Goal: Contribute content: Contribute content

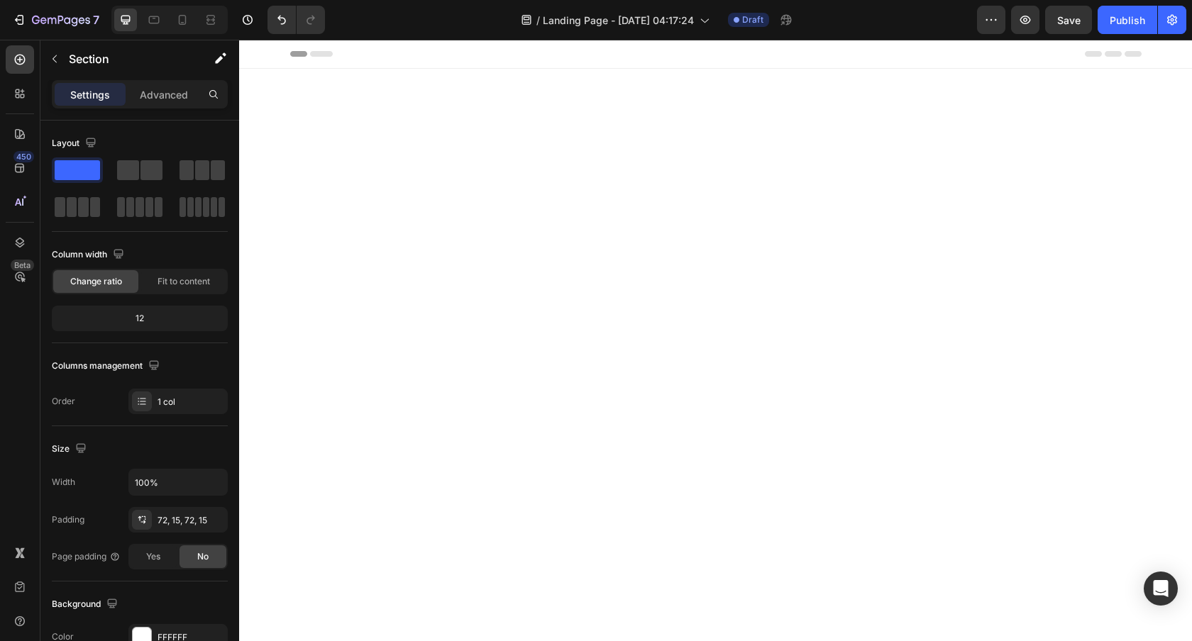
scroll to position [3173, 0]
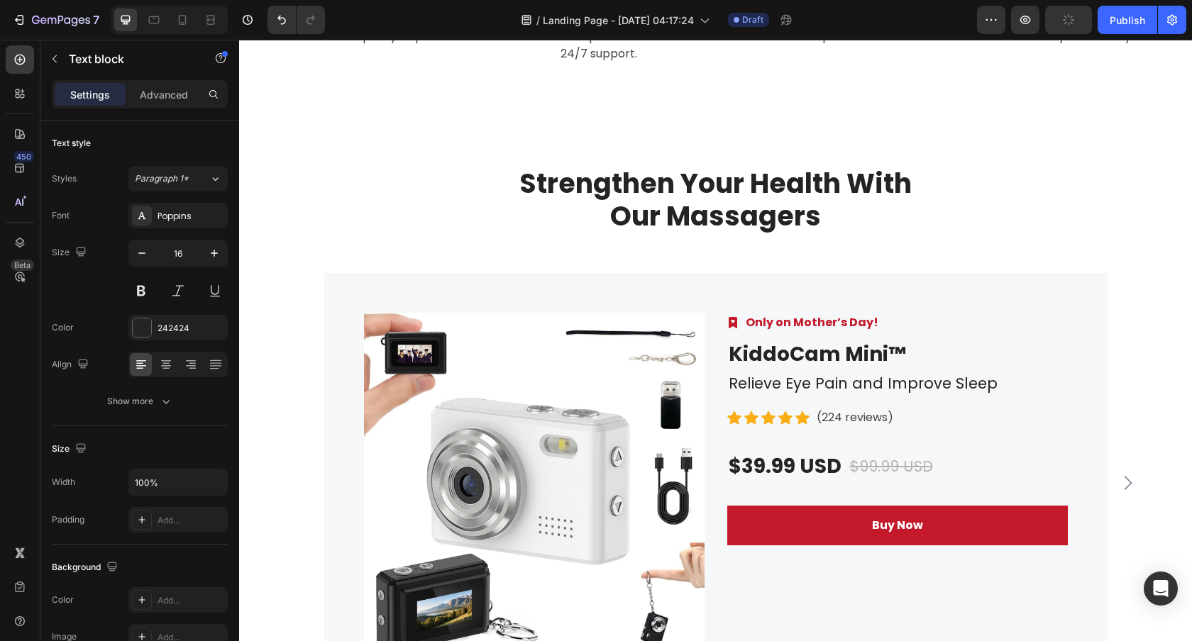
click at [596, 20] on p "60-Year Warranty Policy" at bounding box center [631, 3] width 143 height 34
click at [895, 45] on p "Free return if you don’t like the product." at bounding box center [850, 28] width 143 height 34
click at [1049, 45] on p "Make safe purchases with our Payment Policy." at bounding box center [1068, 28] width 143 height 34
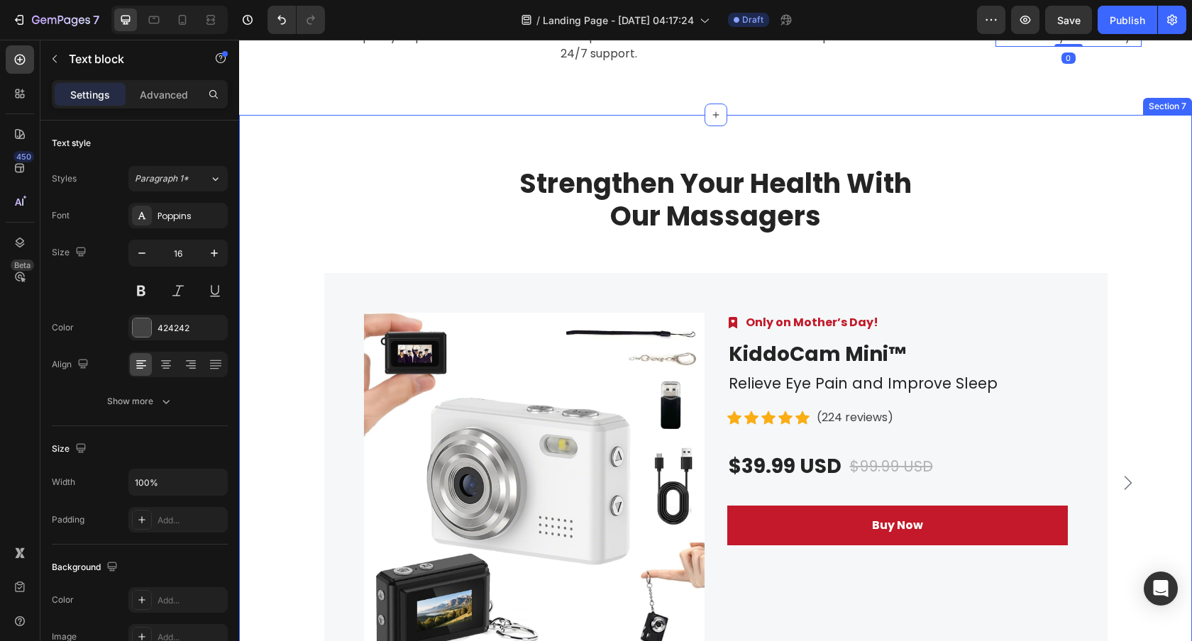
click at [984, 287] on div "Strengthen Your Health With Our Massagers Heading Row Product Images Image Only…" at bounding box center [715, 429] width 953 height 629
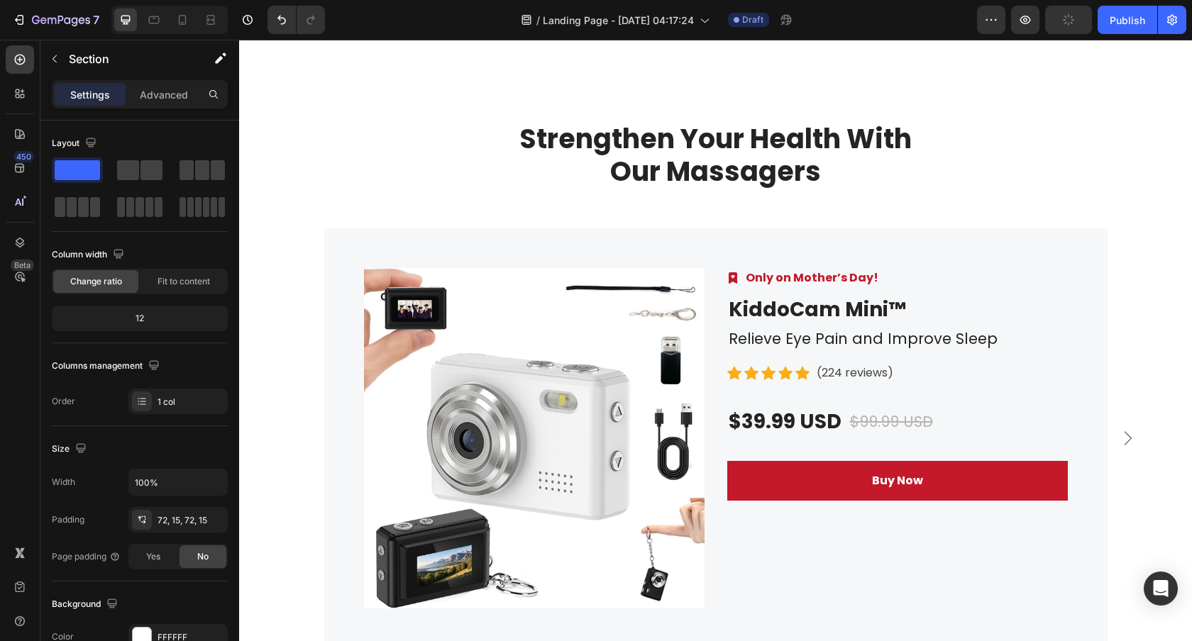
scroll to position [3392, 0]
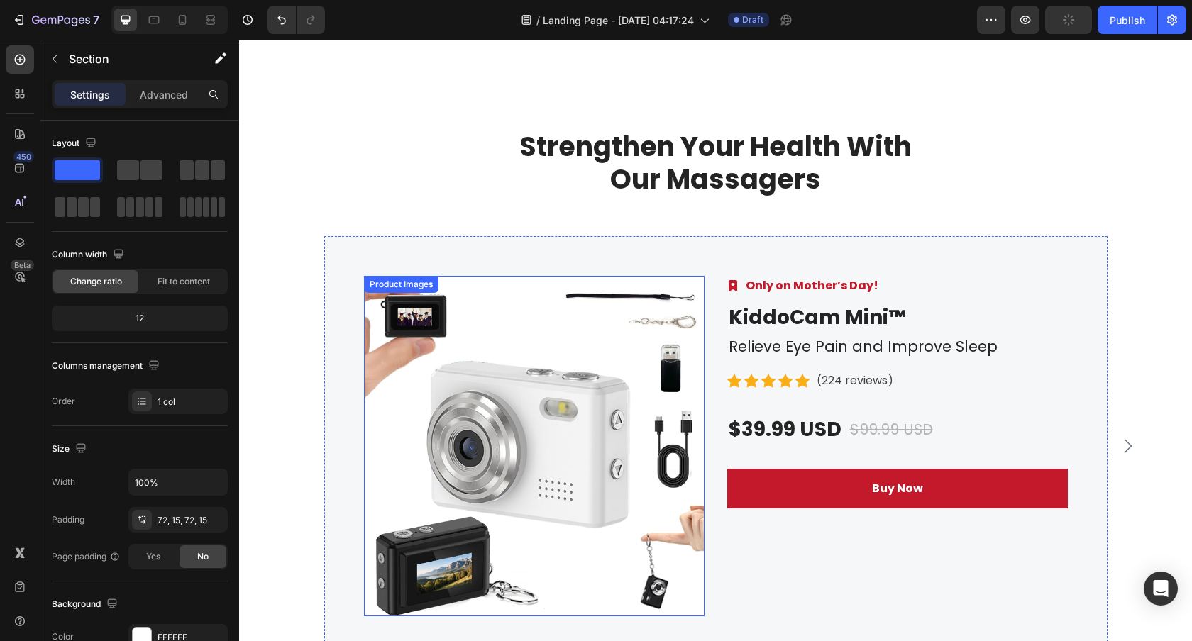
click at [546, 291] on img at bounding box center [534, 446] width 340 height 340
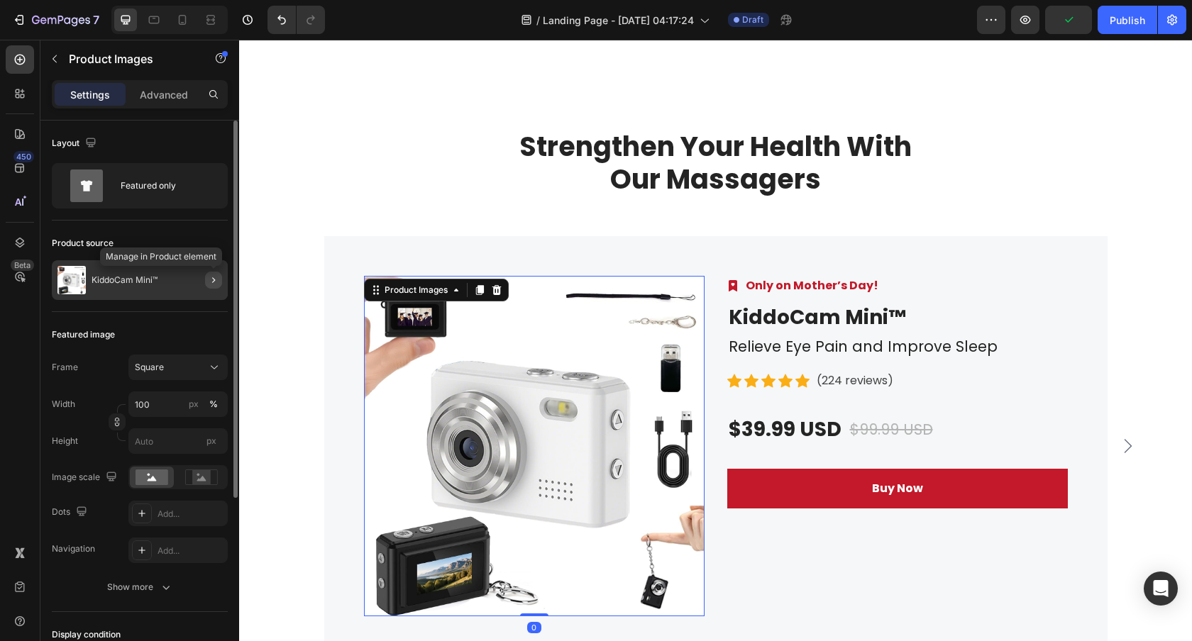
click at [213, 279] on icon "button" at bounding box center [213, 280] width 3 height 6
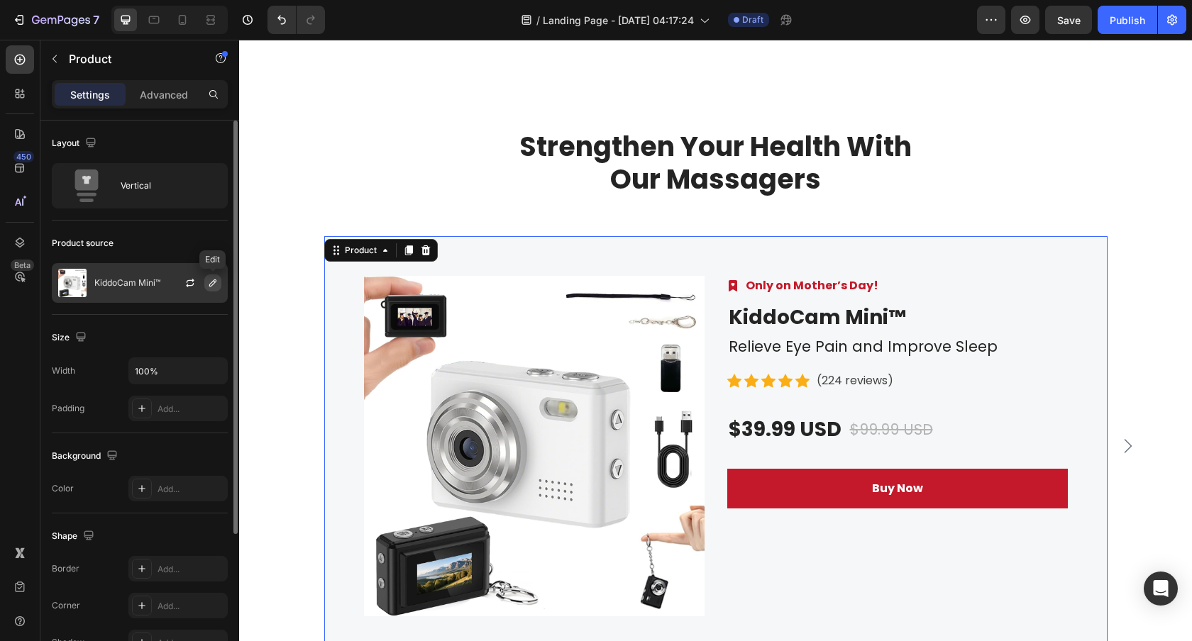
click at [213, 282] on icon "button" at bounding box center [212, 282] width 11 height 11
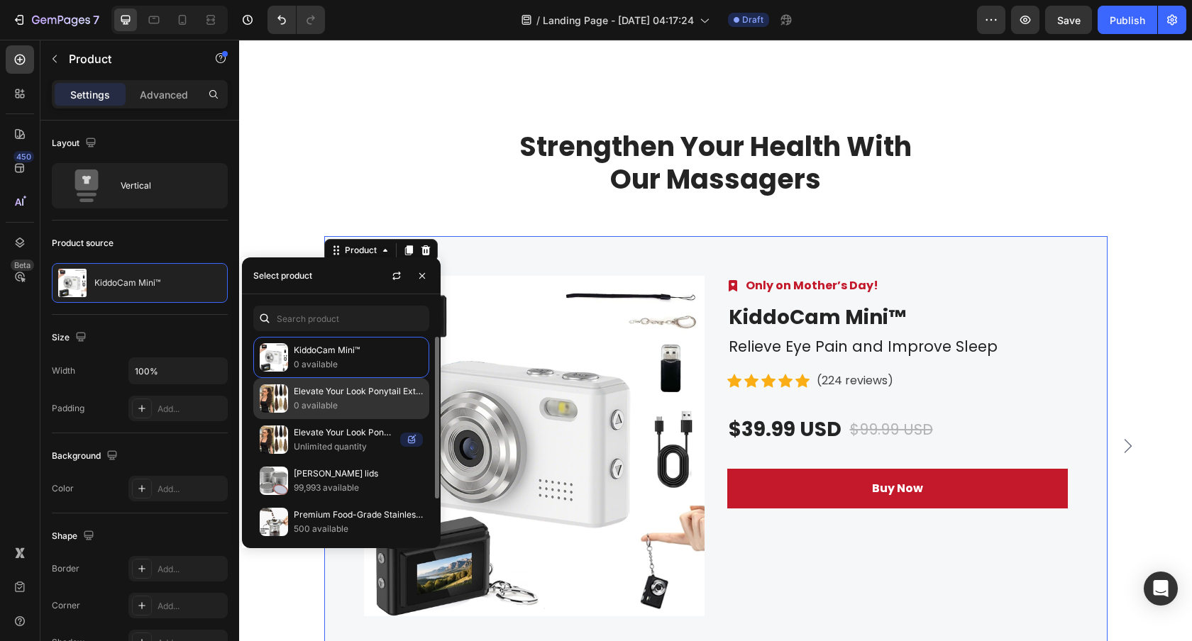
click at [334, 412] on p "0 available" at bounding box center [358, 406] width 129 height 14
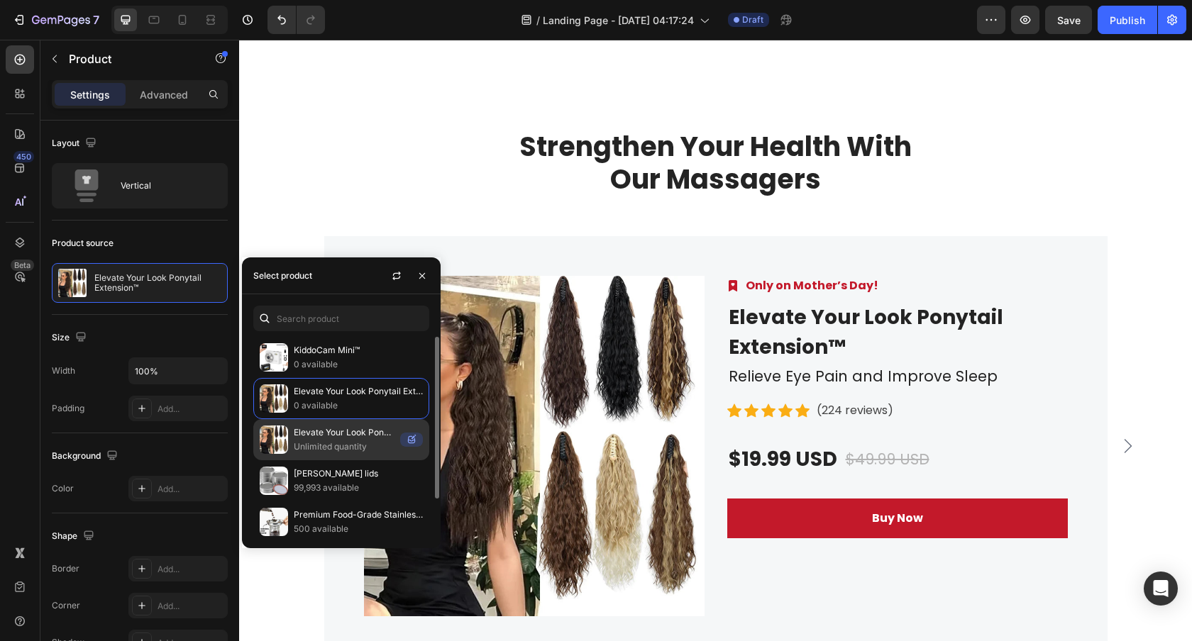
click at [336, 438] on p "Elevate Your Look Ponytail Extension™" at bounding box center [344, 433] width 101 height 14
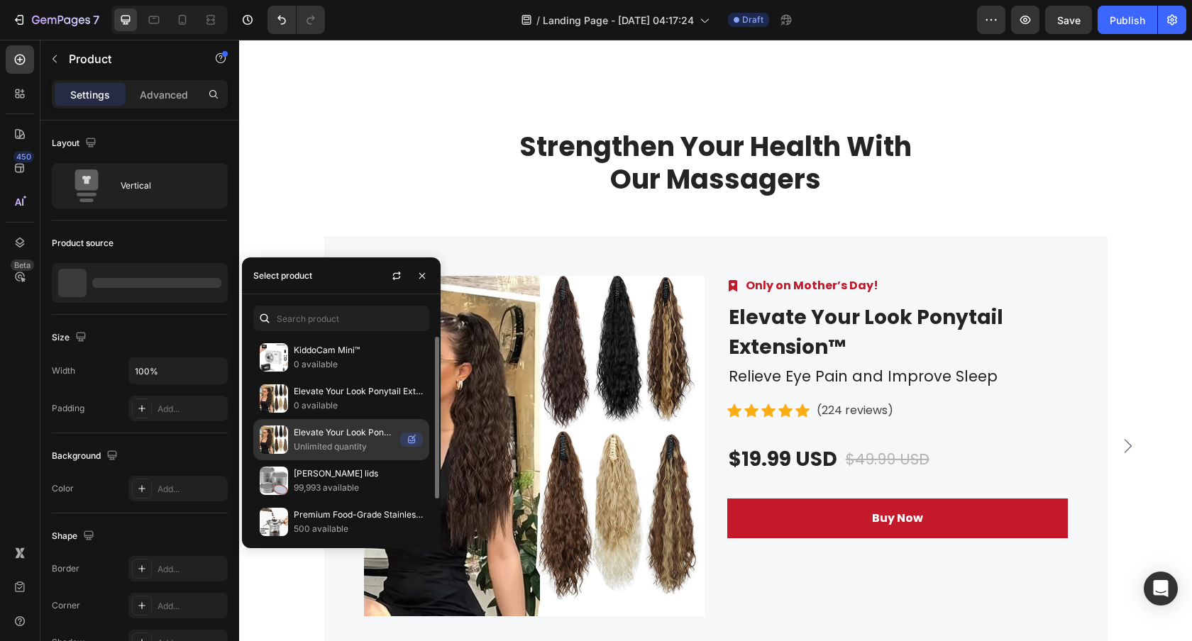
click at [336, 438] on p "Elevate Your Look Ponytail Extension™" at bounding box center [344, 433] width 101 height 14
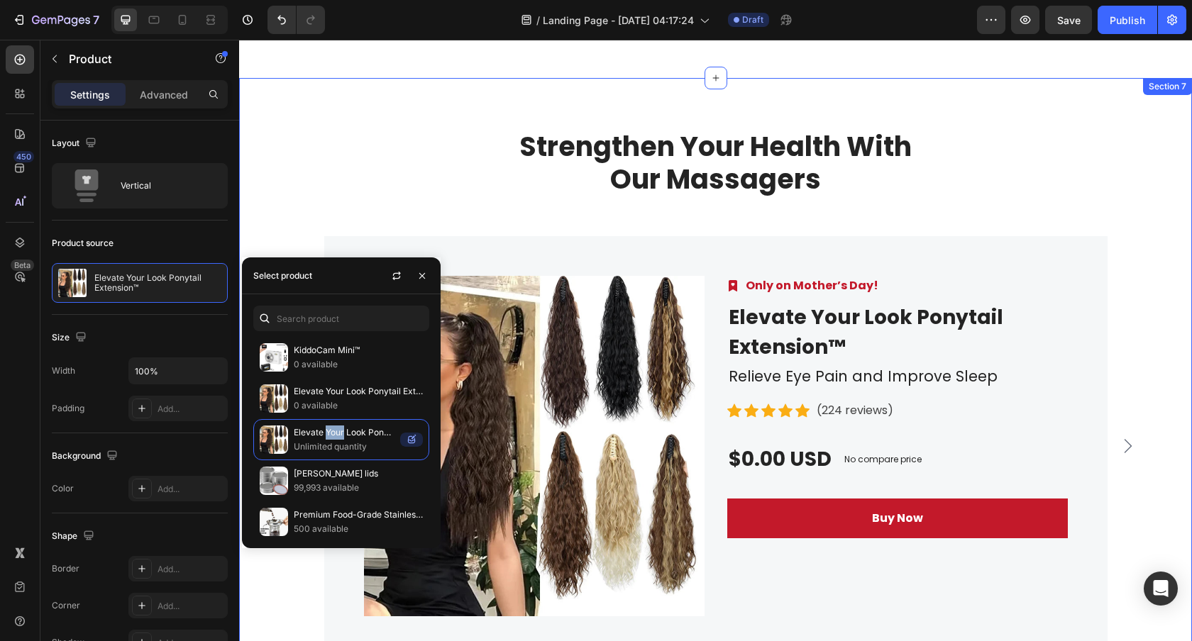
click at [275, 184] on div "Strengthen Your Health With Our Massagers Heading Row Product Images Image Only…" at bounding box center [715, 392] width 931 height 527
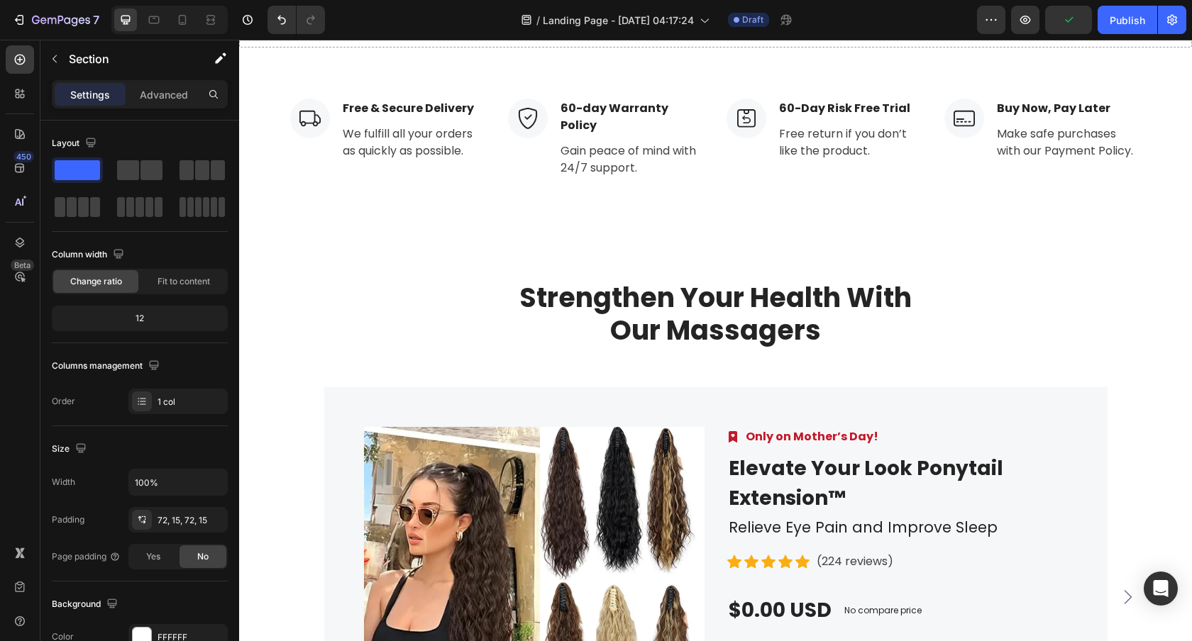
scroll to position [2990, 0]
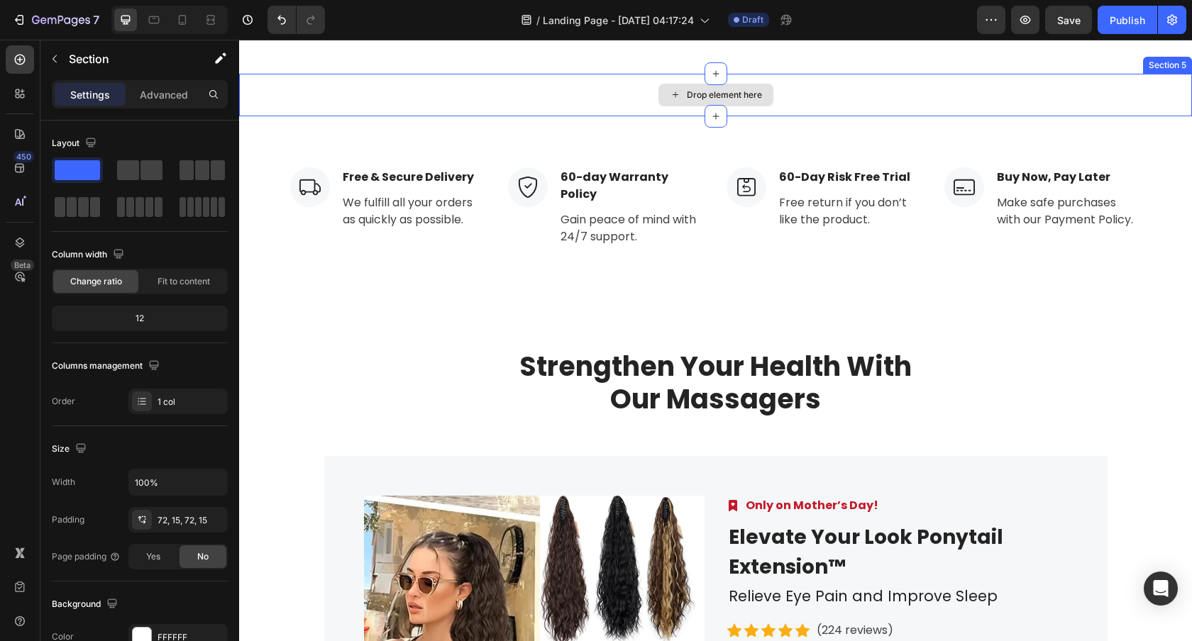
click at [596, 116] on div "Drop element here" at bounding box center [715, 95] width 953 height 43
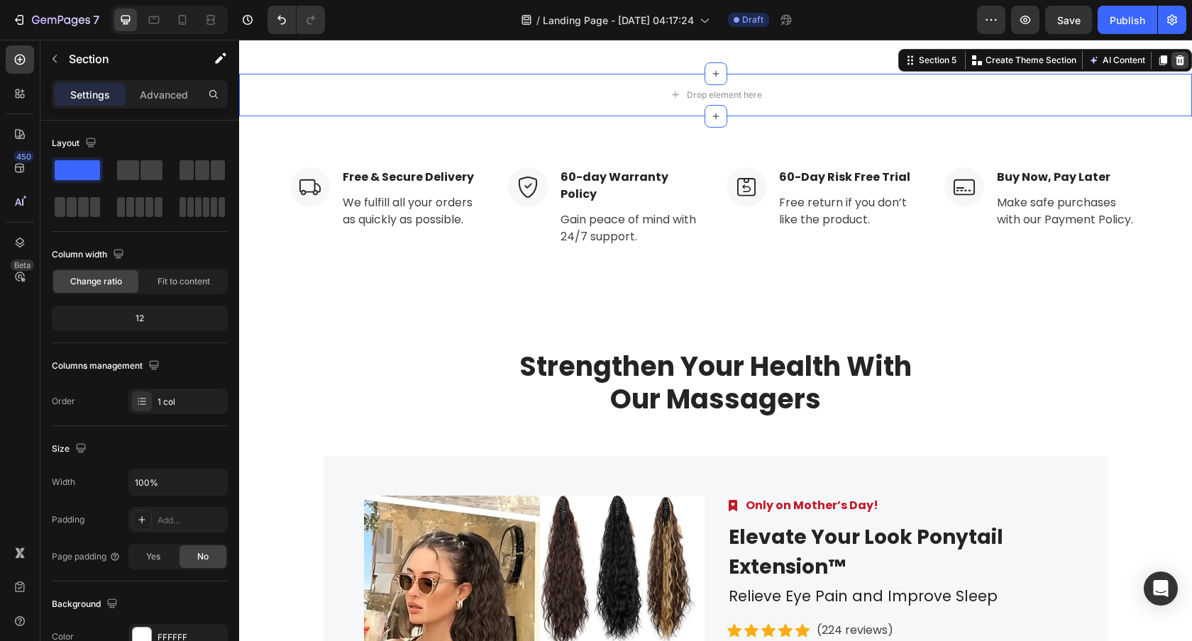
click at [1180, 65] on icon at bounding box center [1179, 60] width 9 height 10
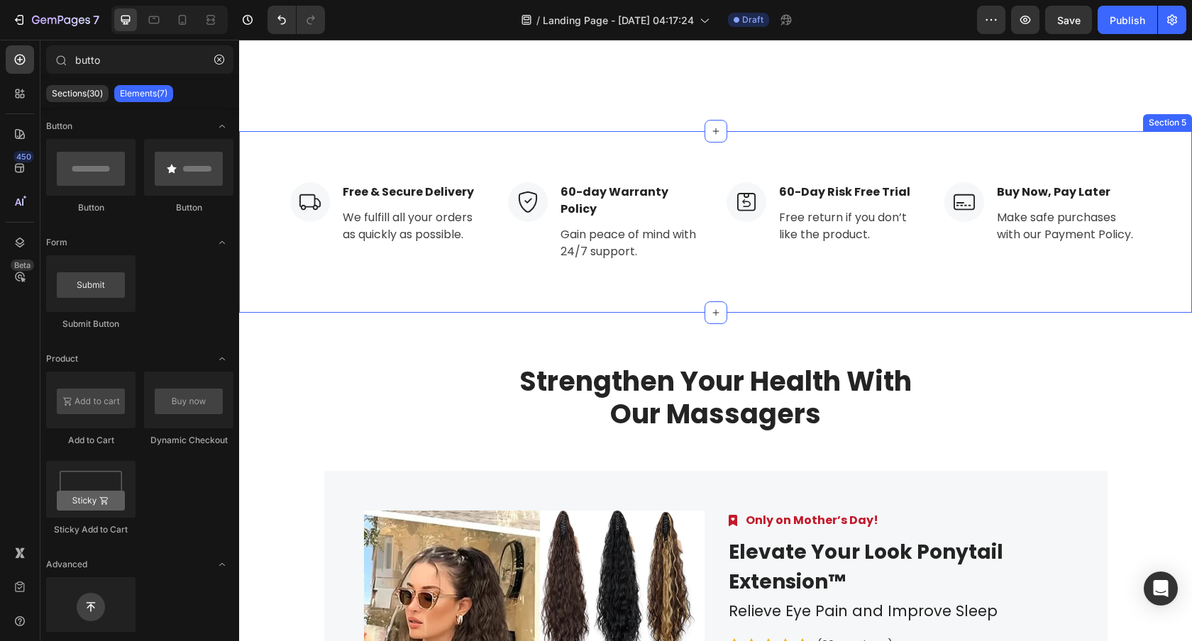
scroll to position [3372, 0]
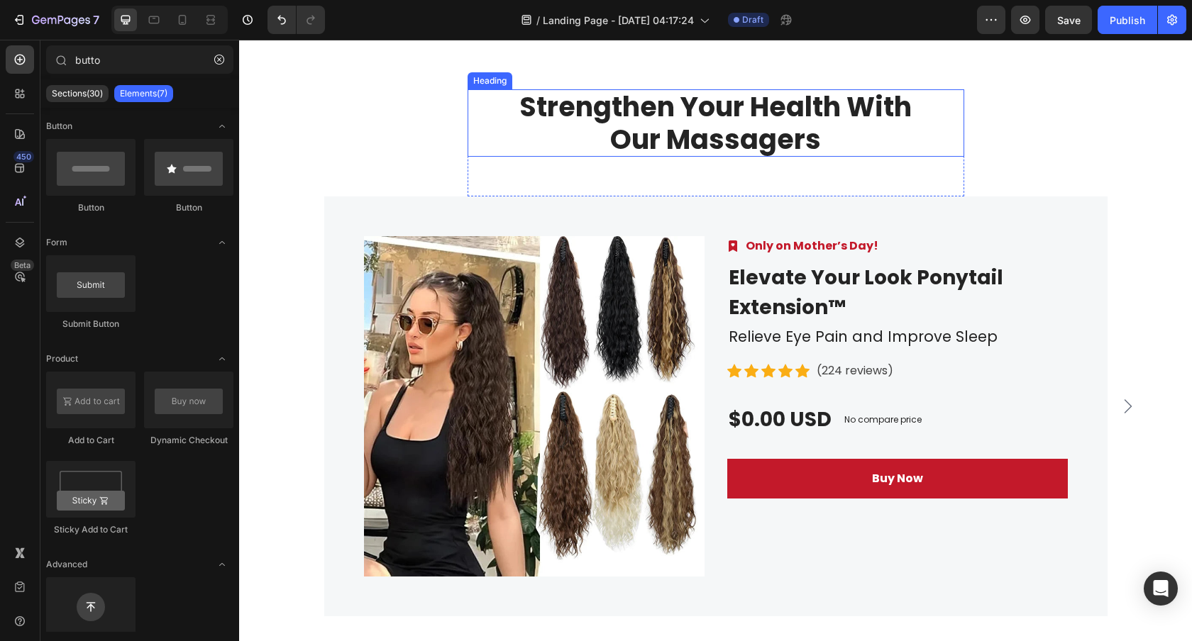
click at [725, 118] on p "Strengthen Your Health With Our Massagers" at bounding box center [716, 123] width 494 height 65
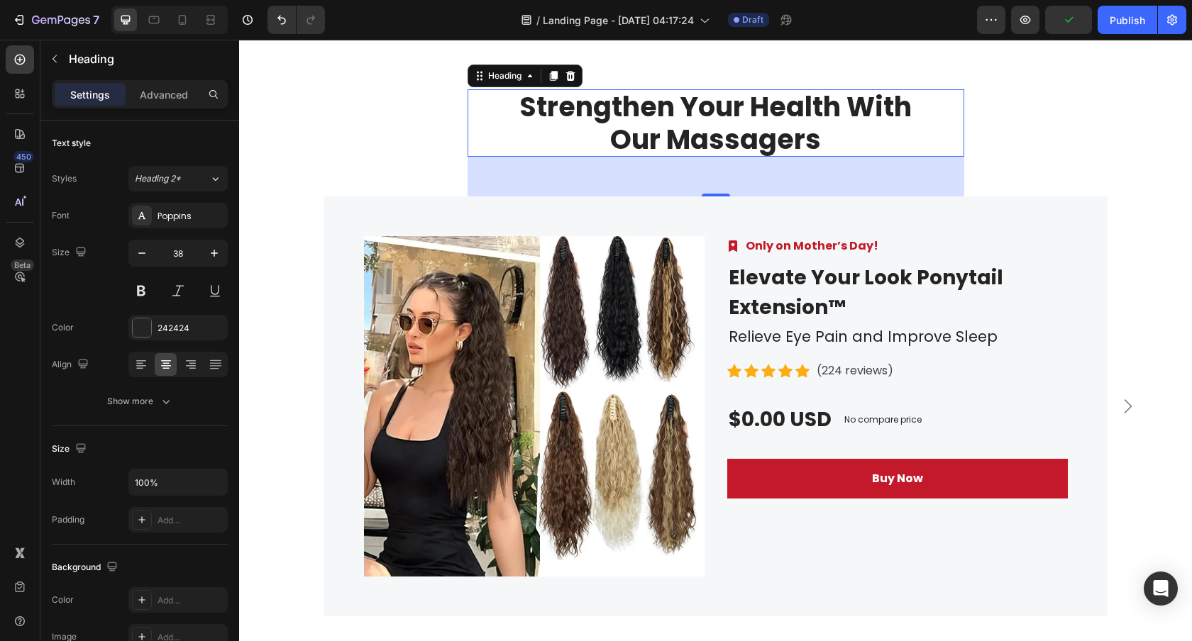
click at [704, 130] on p "Strengthen Your Health With Our Massagers" at bounding box center [716, 123] width 494 height 65
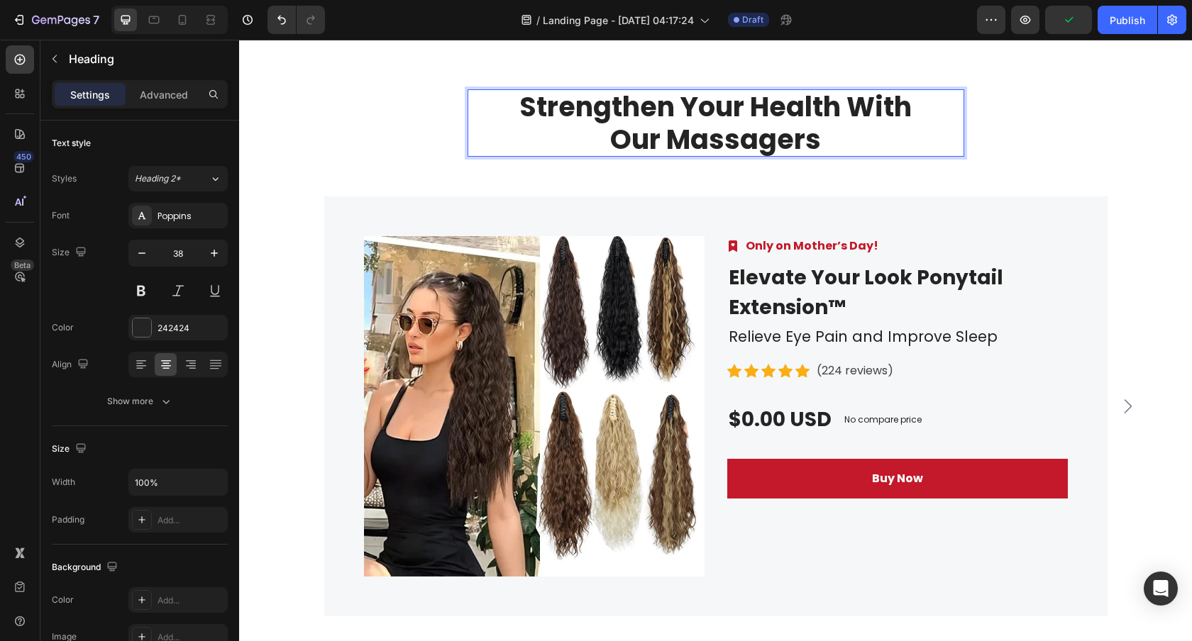
click at [704, 130] on p "Strengthen Your Health With Our Massagers" at bounding box center [716, 123] width 494 height 65
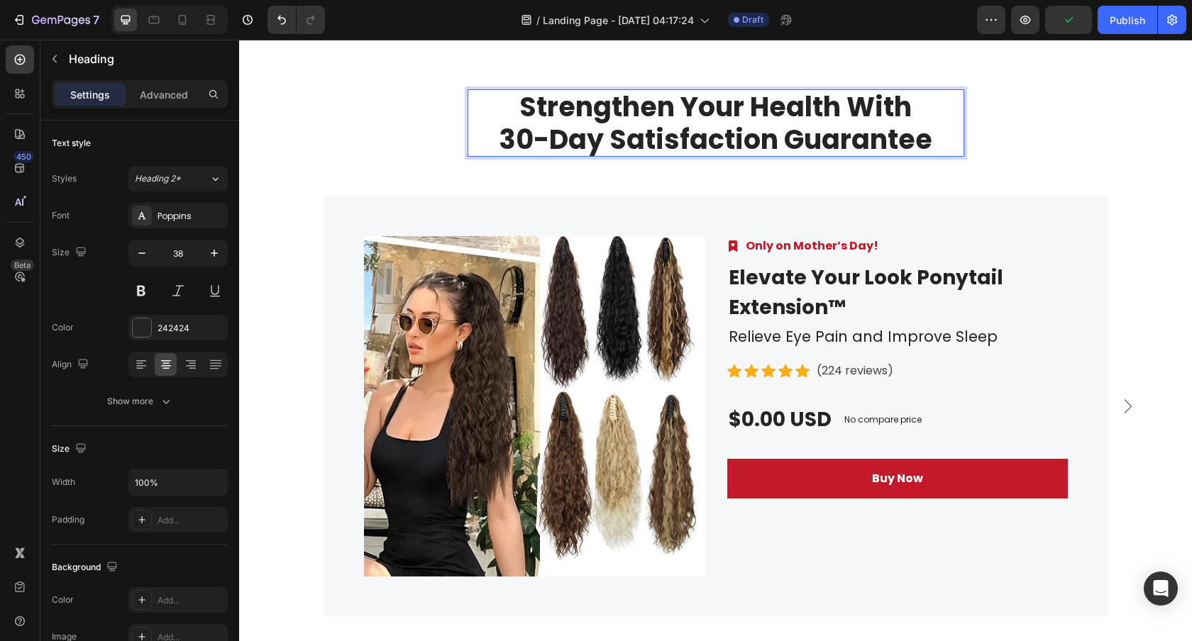
scroll to position [1, 0]
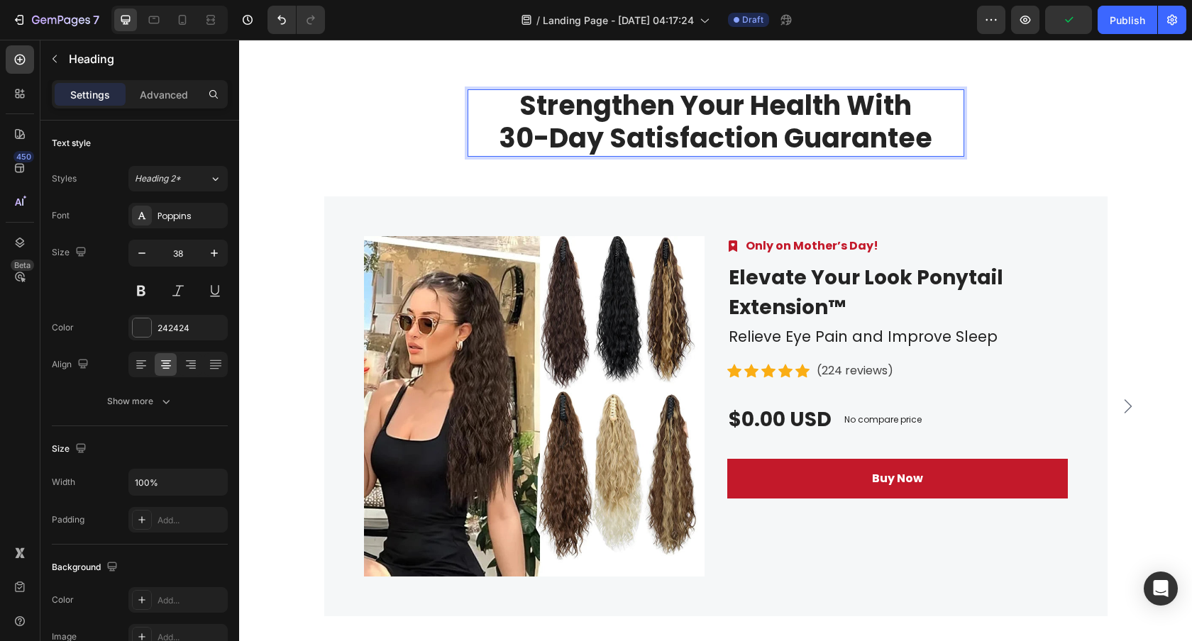
click at [704, 130] on p "Strengthen Your Health With 30-Day Satisfaction Guarantee" at bounding box center [716, 121] width 494 height 65
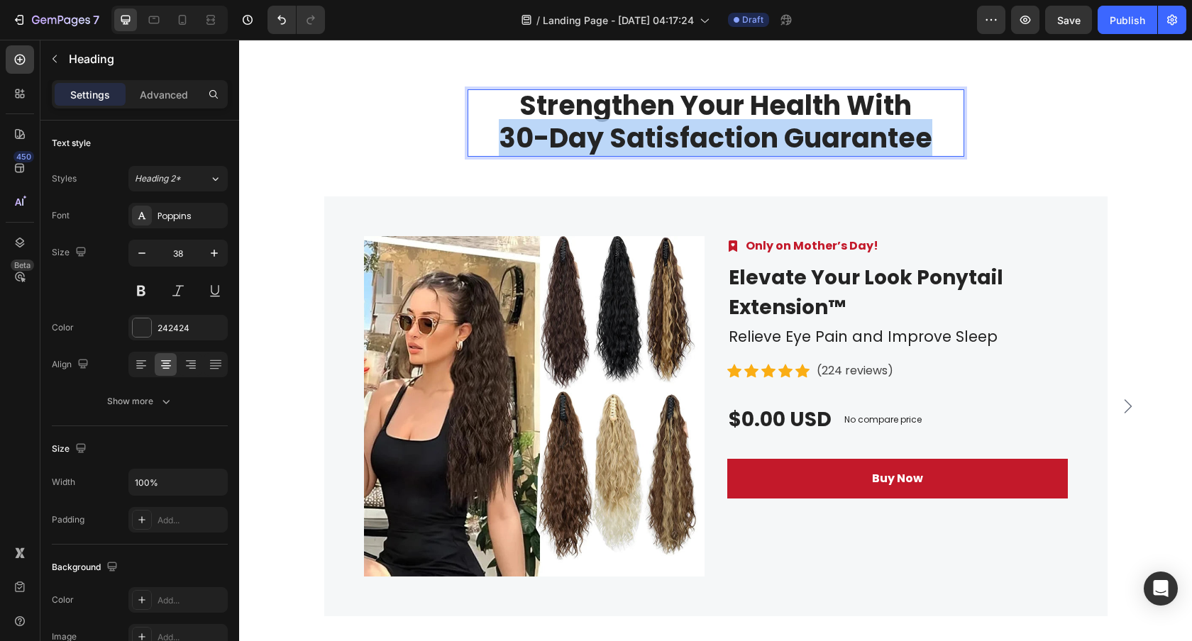
click at [704, 130] on p "Strengthen Your Health With 30-Day Satisfaction Guarantee" at bounding box center [716, 121] width 494 height 65
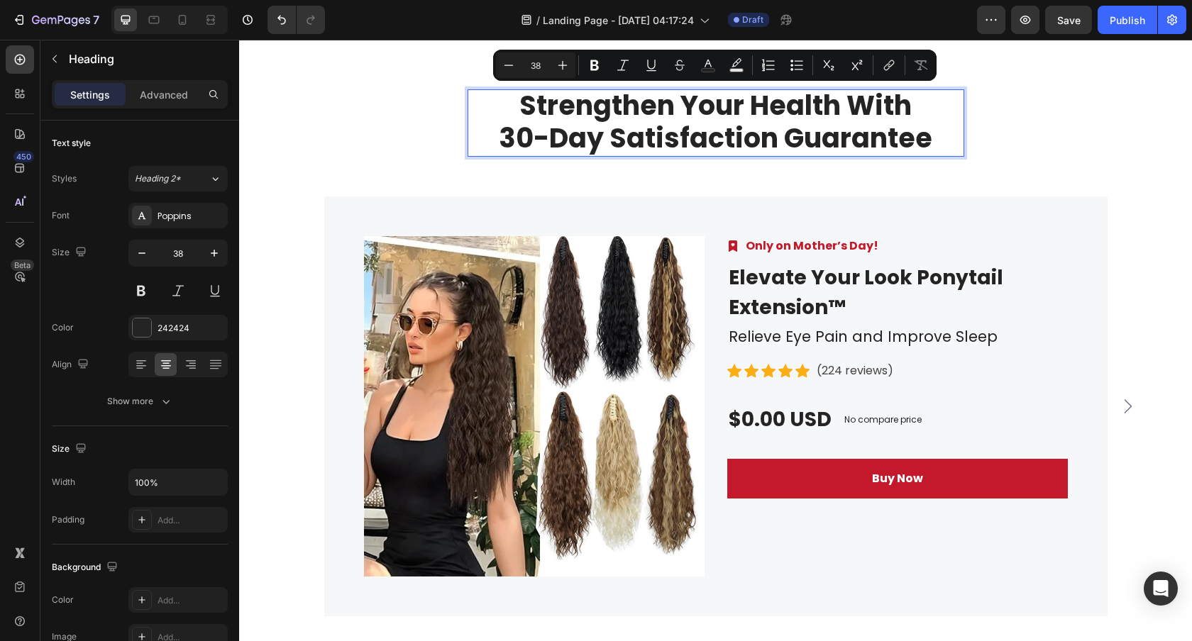
scroll to position [0, 0]
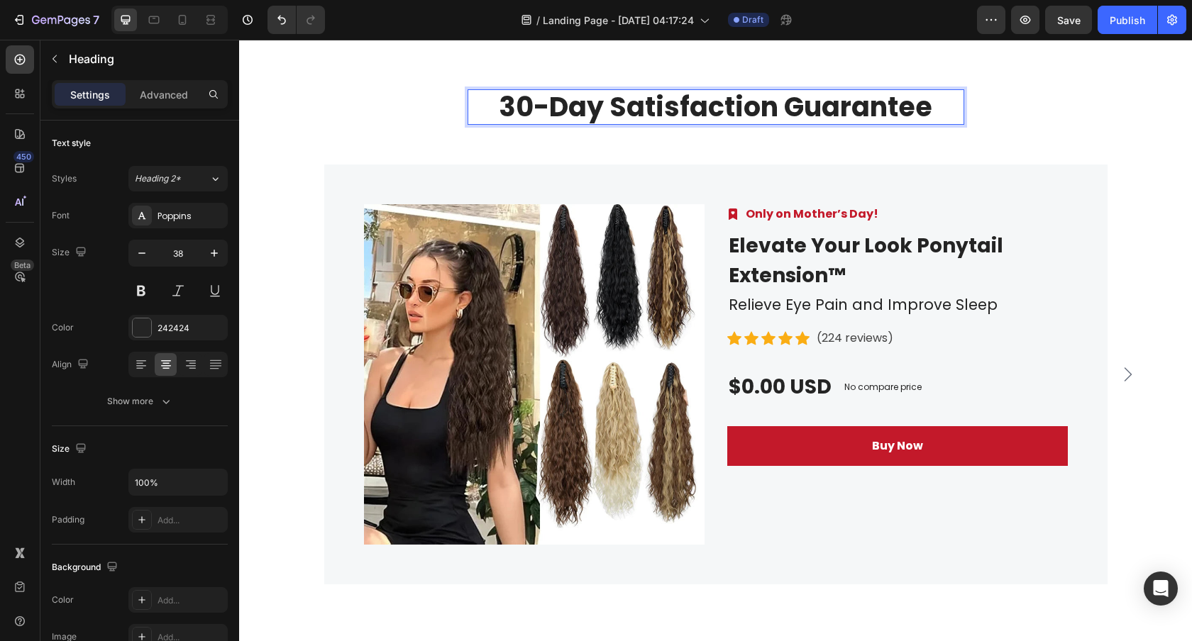
click at [509, 94] on p "30-Day Satisfaction Guarantee" at bounding box center [716, 107] width 494 height 33
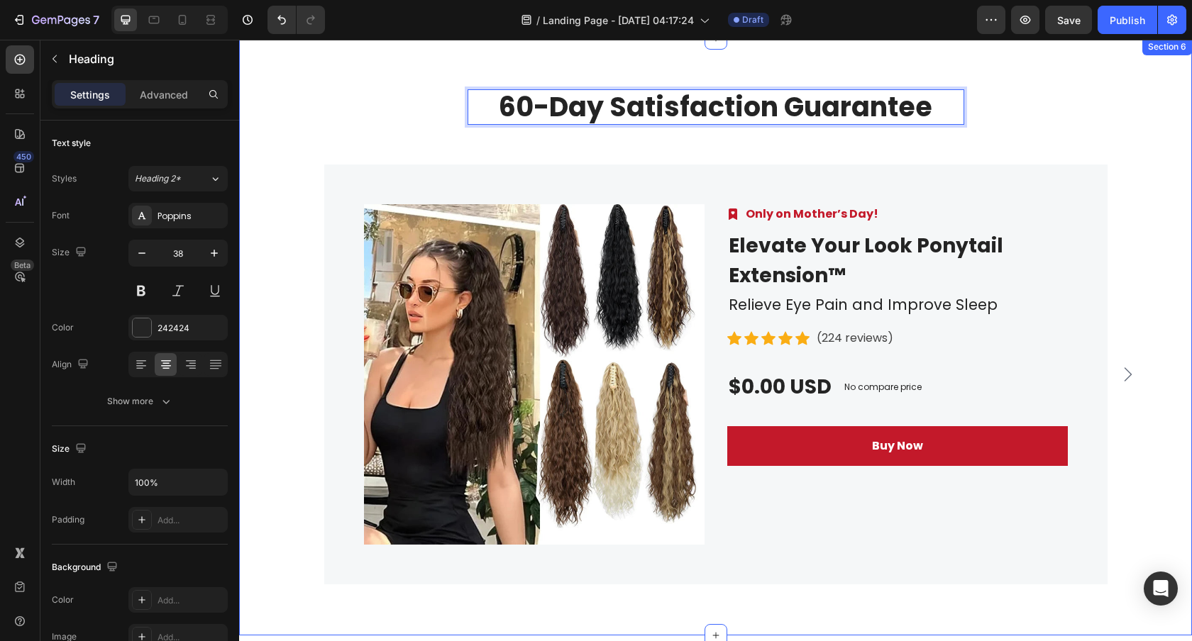
click at [1065, 146] on div "60-Day Satisfaction Guarantee Heading 56 Row Product Images Image Only on Mothe…" at bounding box center [715, 336] width 931 height 495
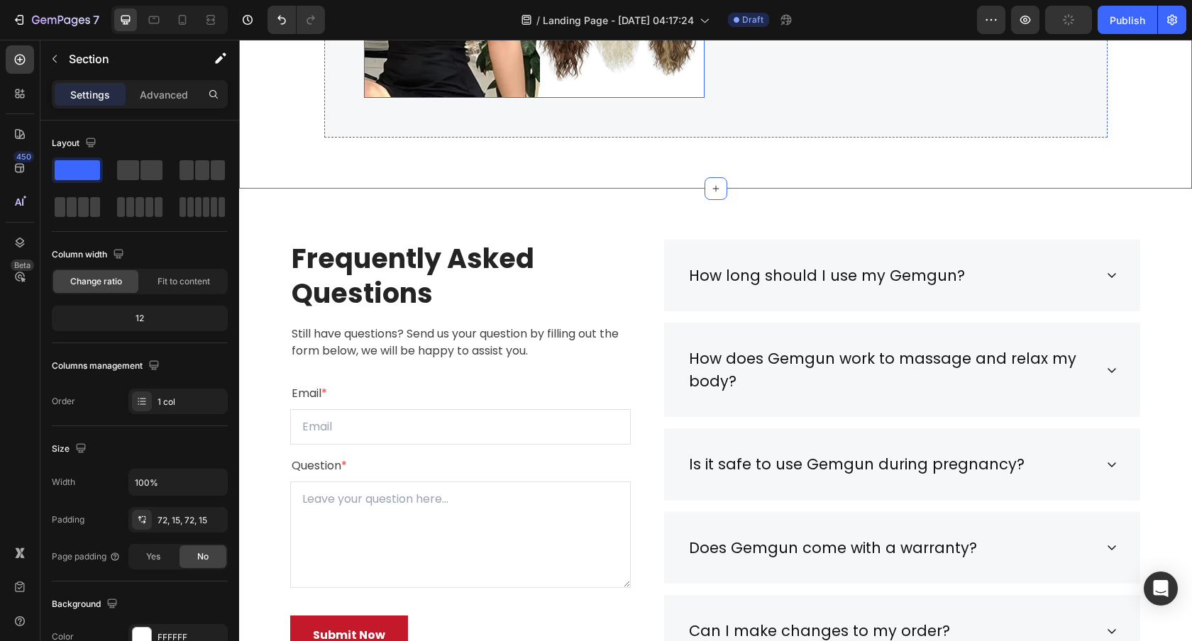
scroll to position [3831, 0]
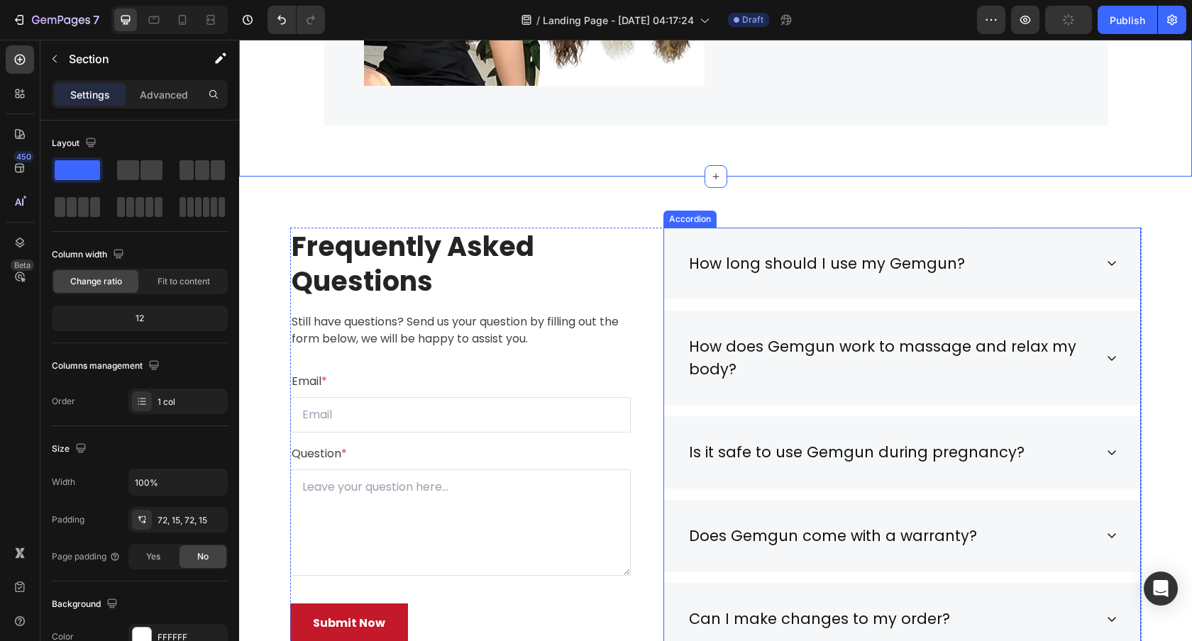
click at [823, 254] on div "How long should I use my Gemgun?" at bounding box center [827, 263] width 280 height 27
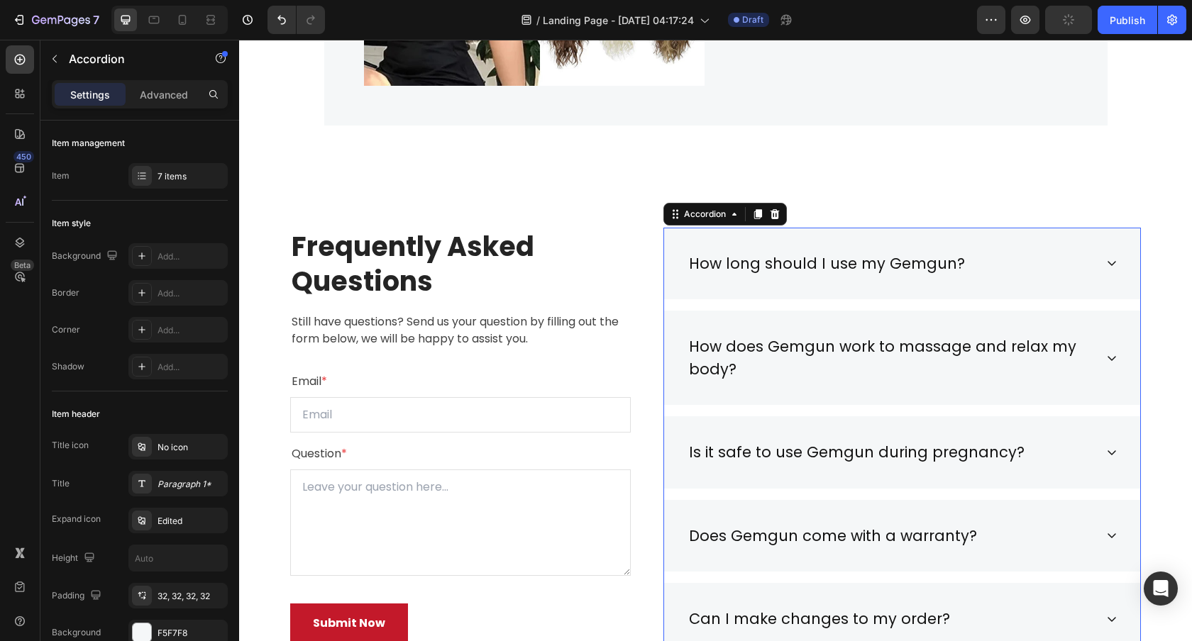
click at [823, 254] on div "How long should I use my Gemgun?" at bounding box center [827, 263] width 280 height 27
click at [823, 254] on p "How long should I use my Gemgun?" at bounding box center [827, 264] width 276 height 23
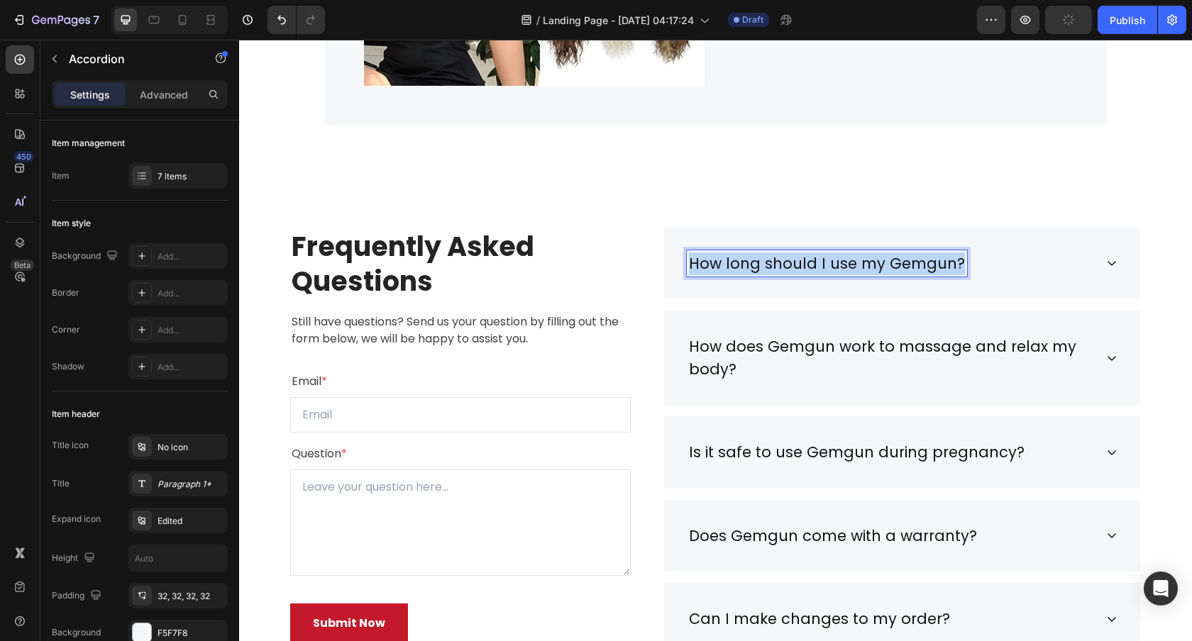
click at [823, 254] on p "How long should I use my Gemgun?" at bounding box center [827, 264] width 276 height 23
click at [967, 253] on div "Will it damage my real hair?" at bounding box center [891, 263] width 408 height 27
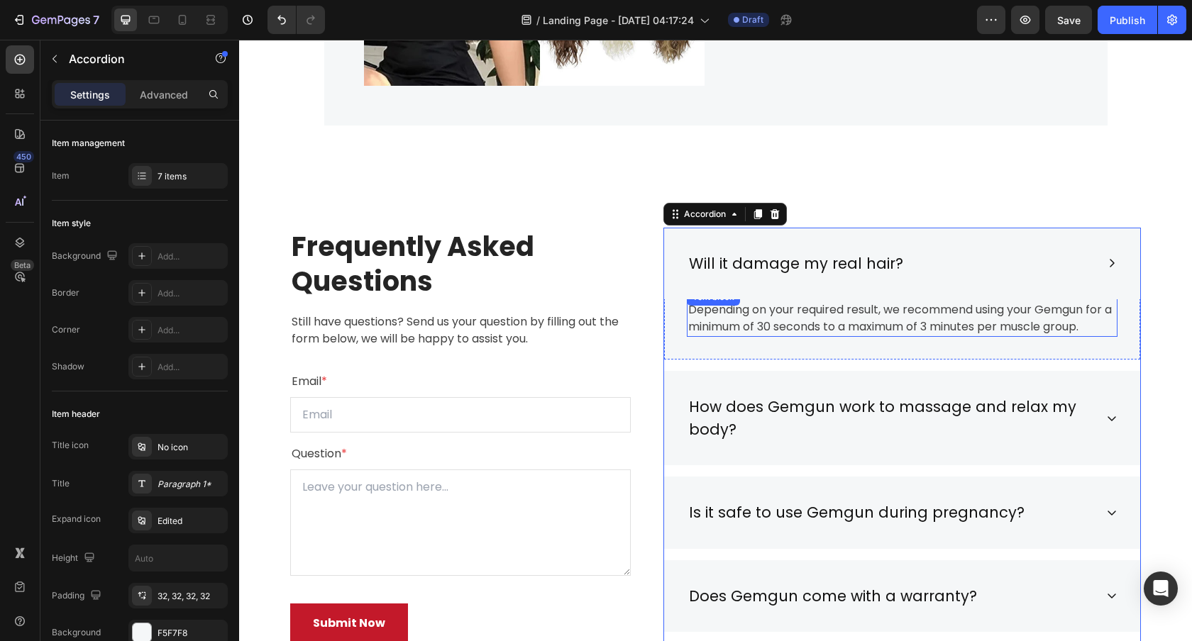
click at [841, 310] on p "Depending on your required result, we recommend using your Gemgun for a minimum…" at bounding box center [902, 318] width 428 height 34
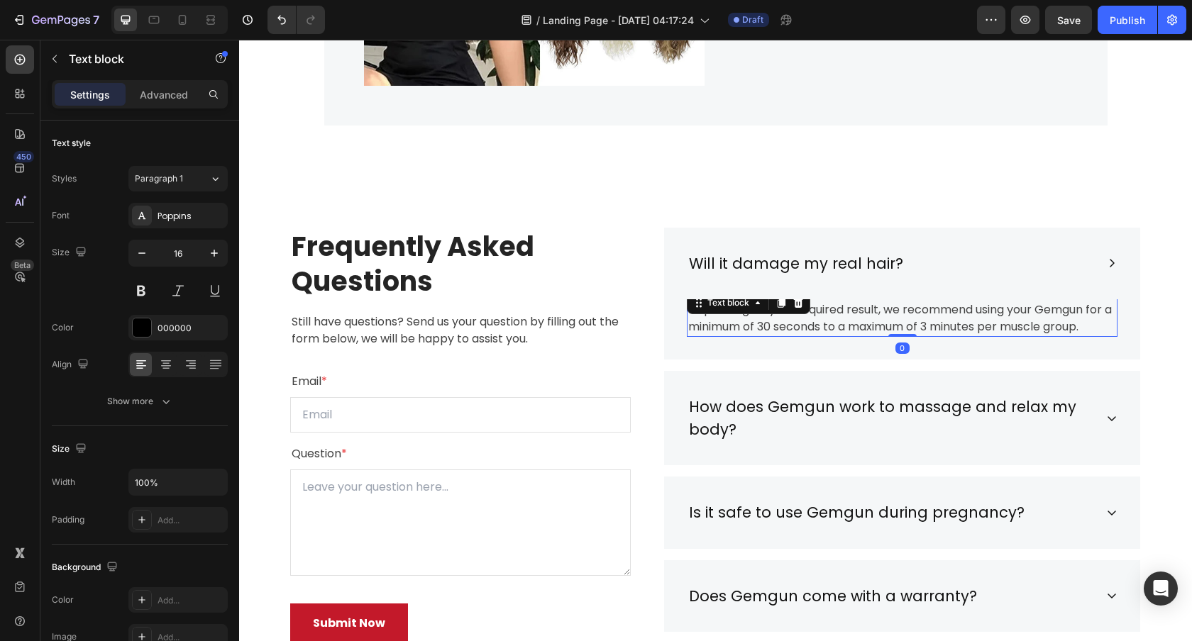
click at [841, 310] on p "Depending on your required result, we recommend using your Gemgun for a minimum…" at bounding box center [902, 318] width 428 height 34
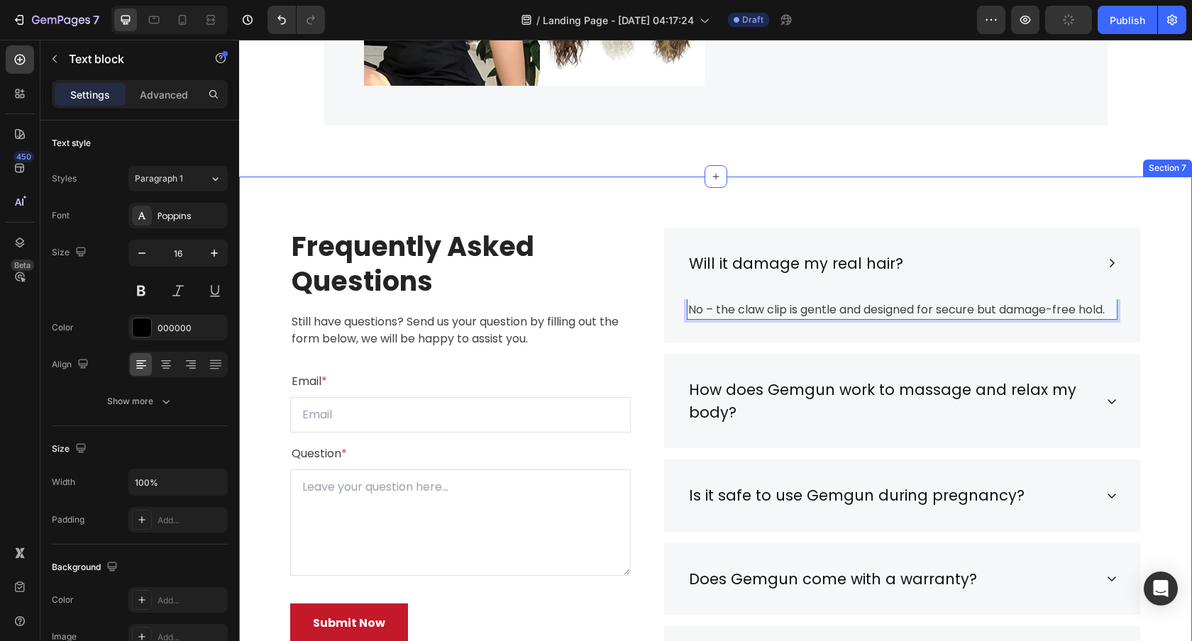
click at [1165, 328] on div "Frequently Asked Questions Heading Still have questions? Send us your question …" at bounding box center [715, 558] width 931 height 660
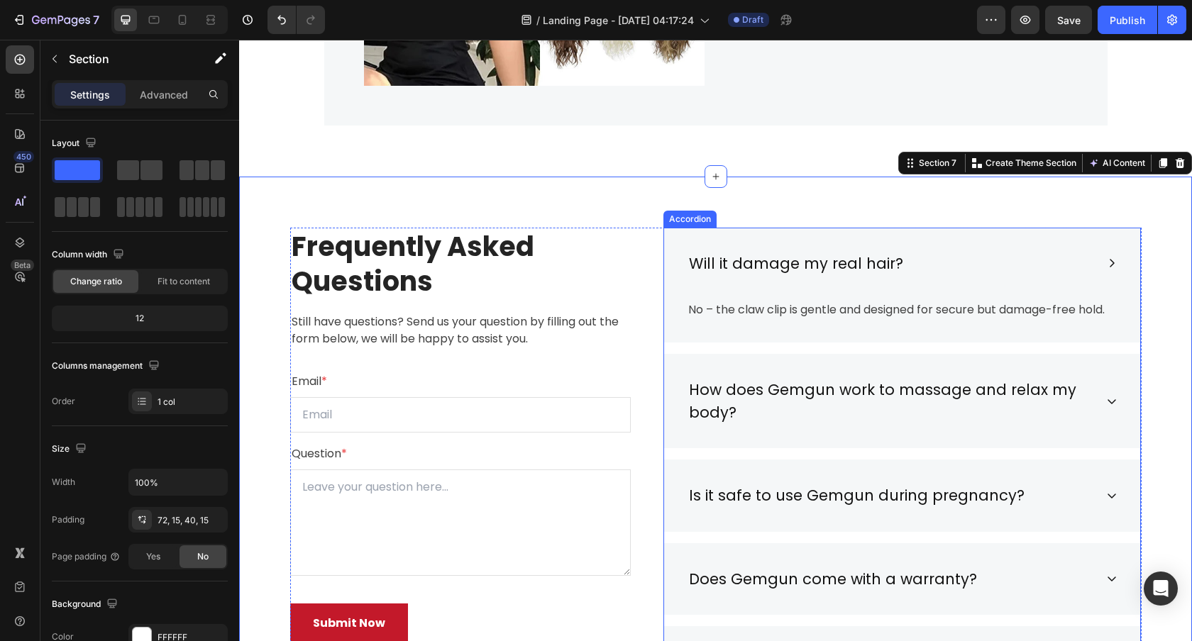
click at [777, 389] on p "How does Gemgun work to massage and relax my body?" at bounding box center [891, 401] width 404 height 45
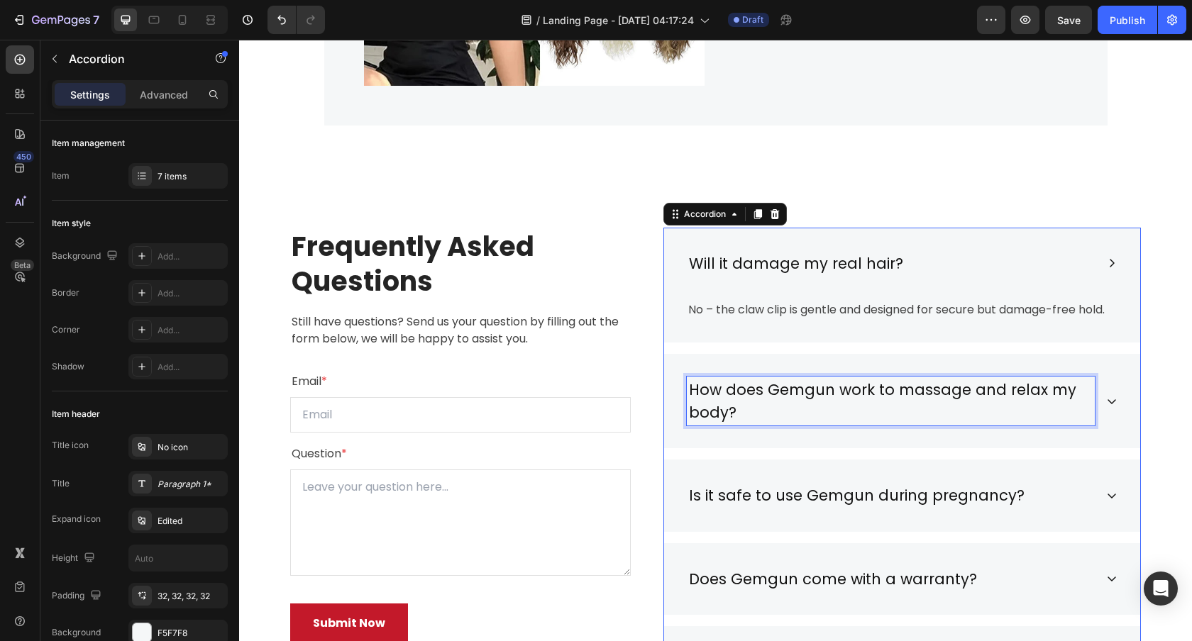
click at [777, 389] on p "How does Gemgun work to massage and relax my body?" at bounding box center [891, 401] width 404 height 45
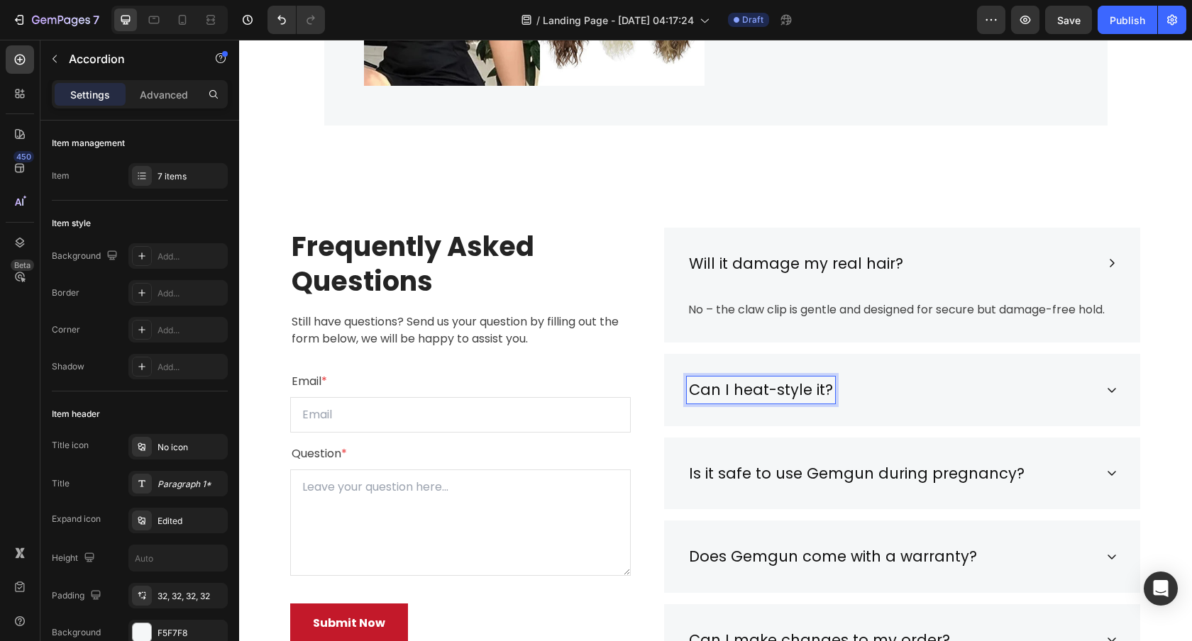
click at [917, 405] on div "Can I heat-style it?" at bounding box center [902, 390] width 476 height 72
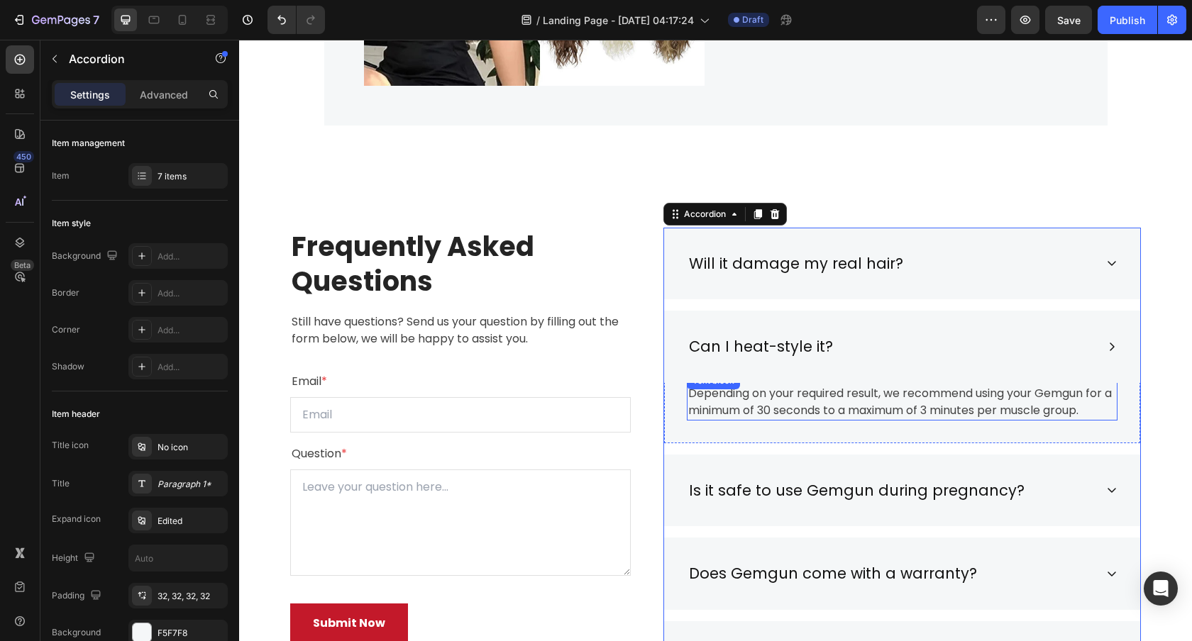
click at [807, 405] on p "Depending on your required result, we recommend using your Gemgun for a minimum…" at bounding box center [902, 402] width 428 height 34
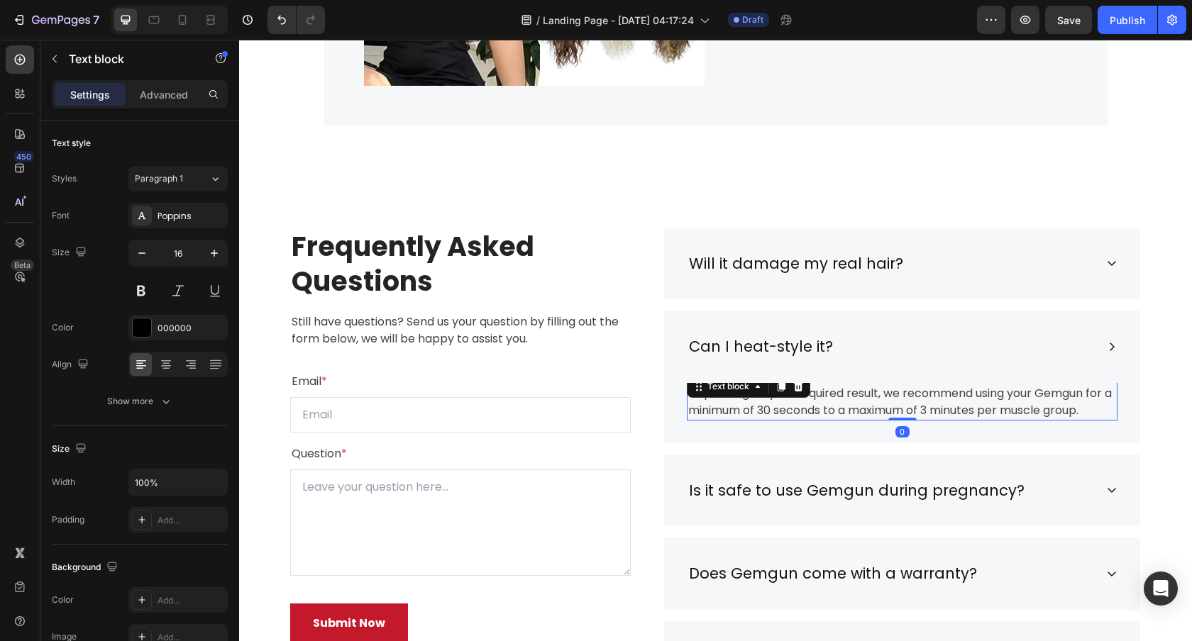
click at [795, 399] on p "Depending on your required result, we recommend using your Gemgun for a minimum…" at bounding box center [902, 402] width 428 height 34
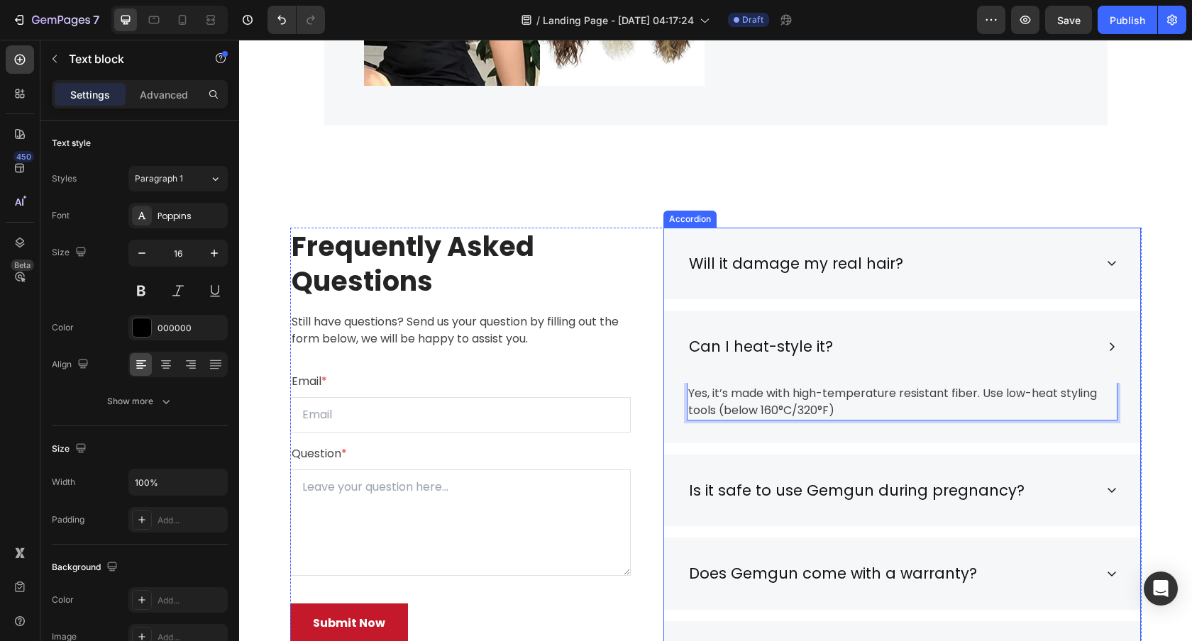
click at [748, 492] on p "Is it safe to use Gemgun during pregnancy?" at bounding box center [856, 490] width 335 height 23
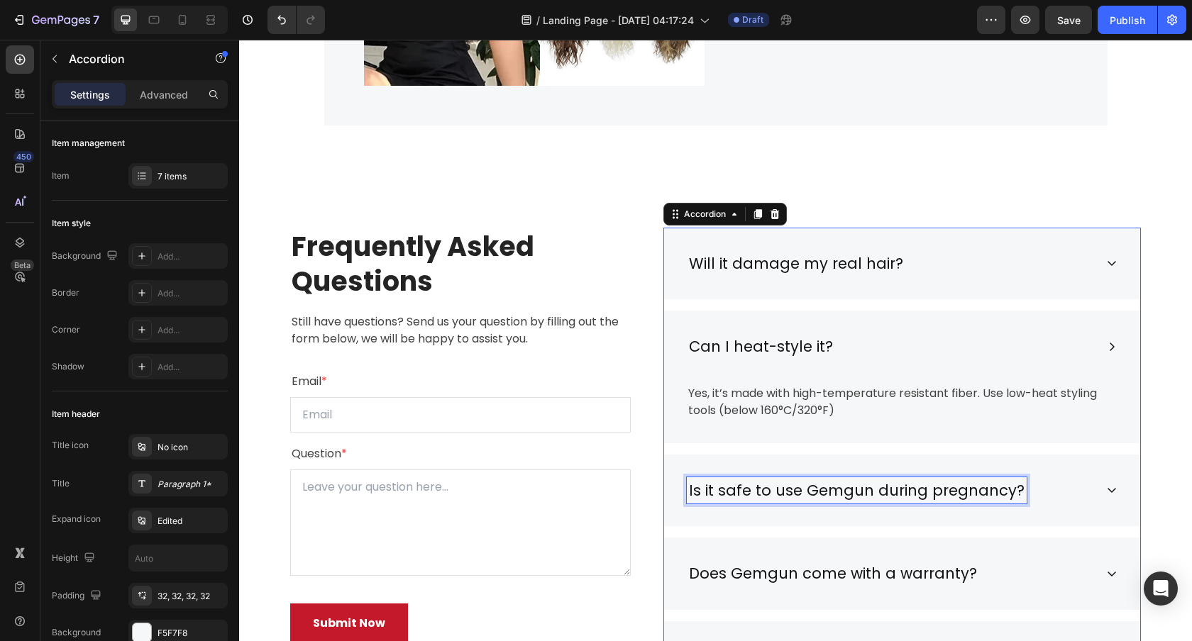
click at [748, 492] on p "Is it safe to use Gemgun during pregnancy?" at bounding box center [856, 490] width 335 height 23
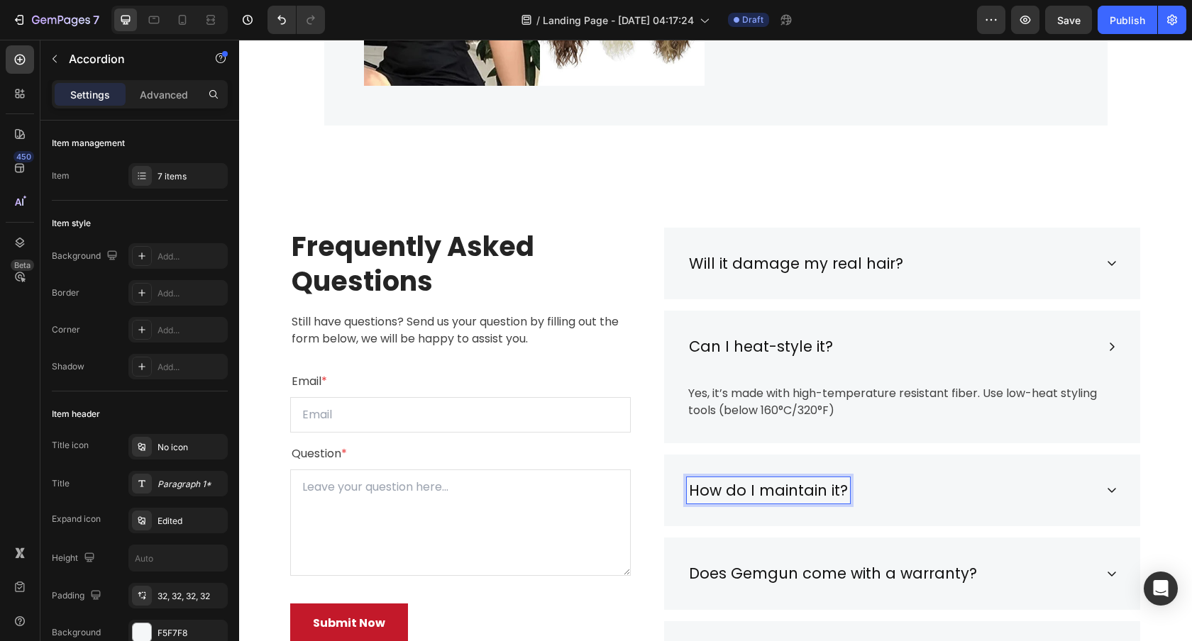
click at [959, 484] on div "How do I maintain it?" at bounding box center [891, 490] width 408 height 27
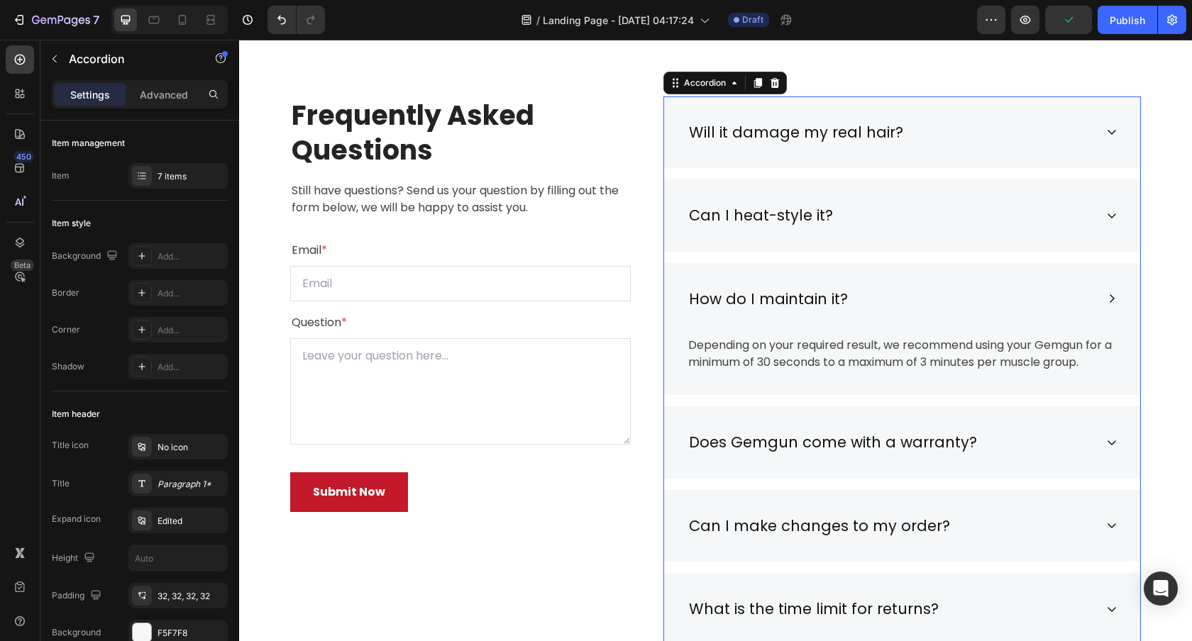
scroll to position [4013, 0]
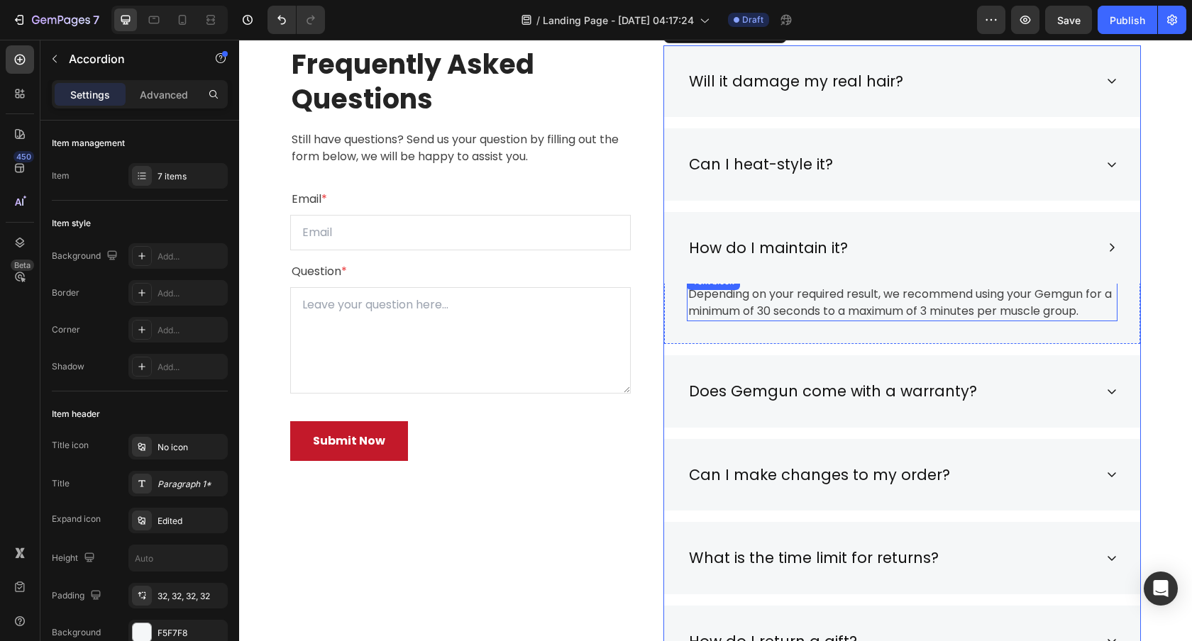
click at [813, 296] on p "Depending on your required result, we recommend using your Gemgun for a minimum…" at bounding box center [902, 303] width 428 height 34
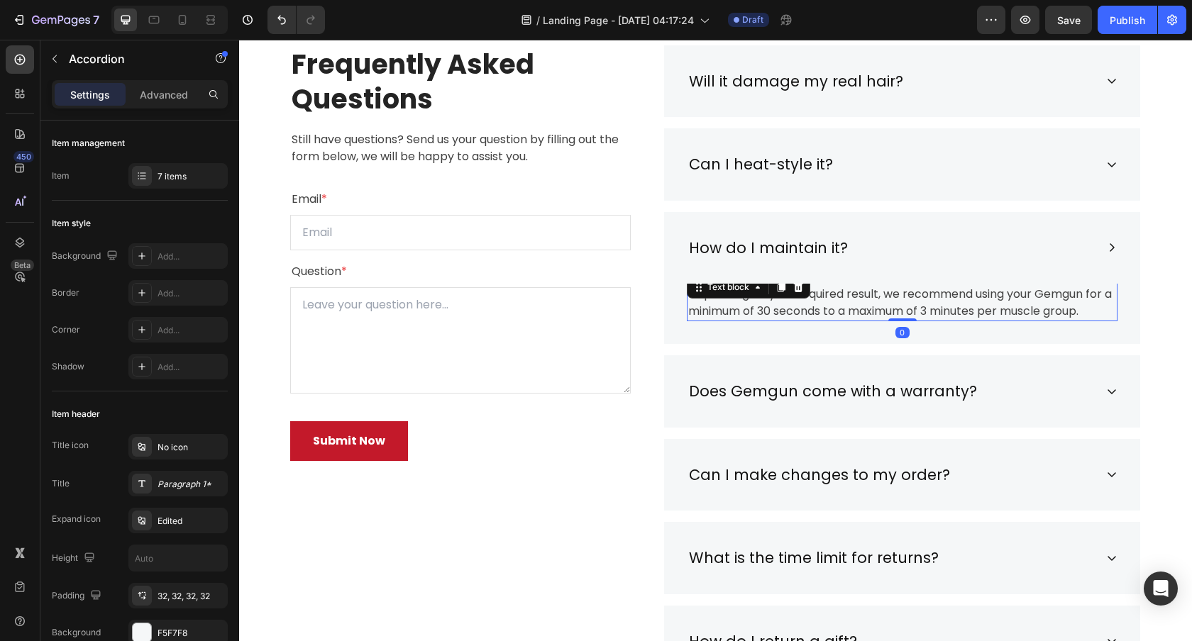
click at [813, 296] on p "Depending on your required result, we recommend using your Gemgun for a minimum…" at bounding box center [902, 303] width 428 height 34
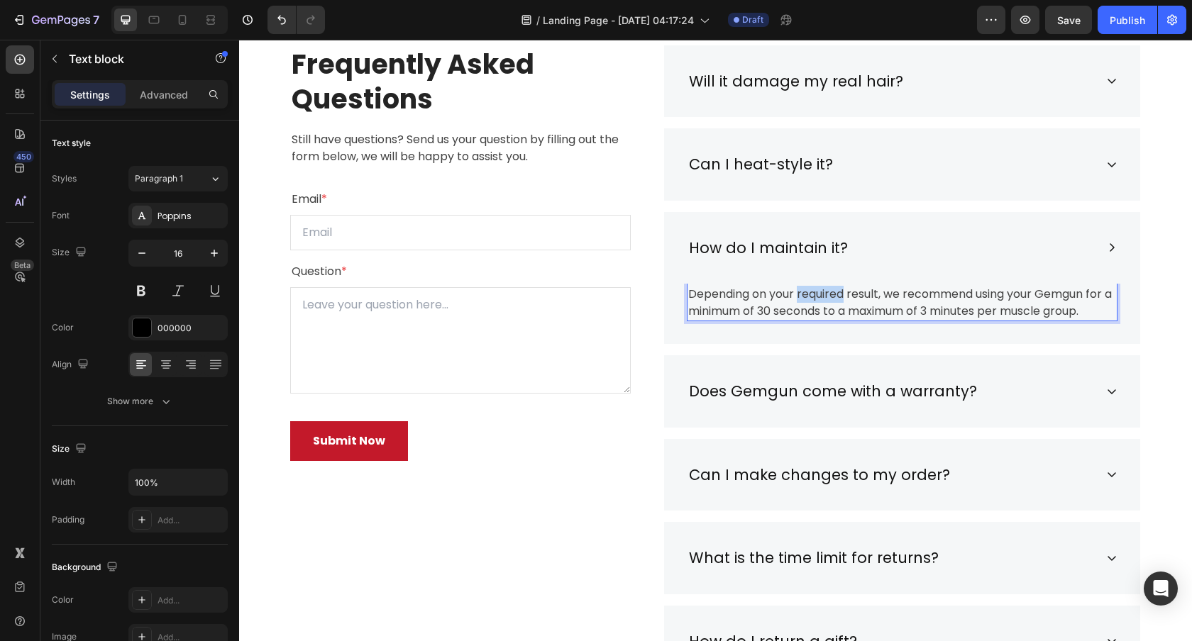
click at [813, 296] on p "Depending on your required result, we recommend using your Gemgun for a minimum…" at bounding box center [902, 303] width 428 height 34
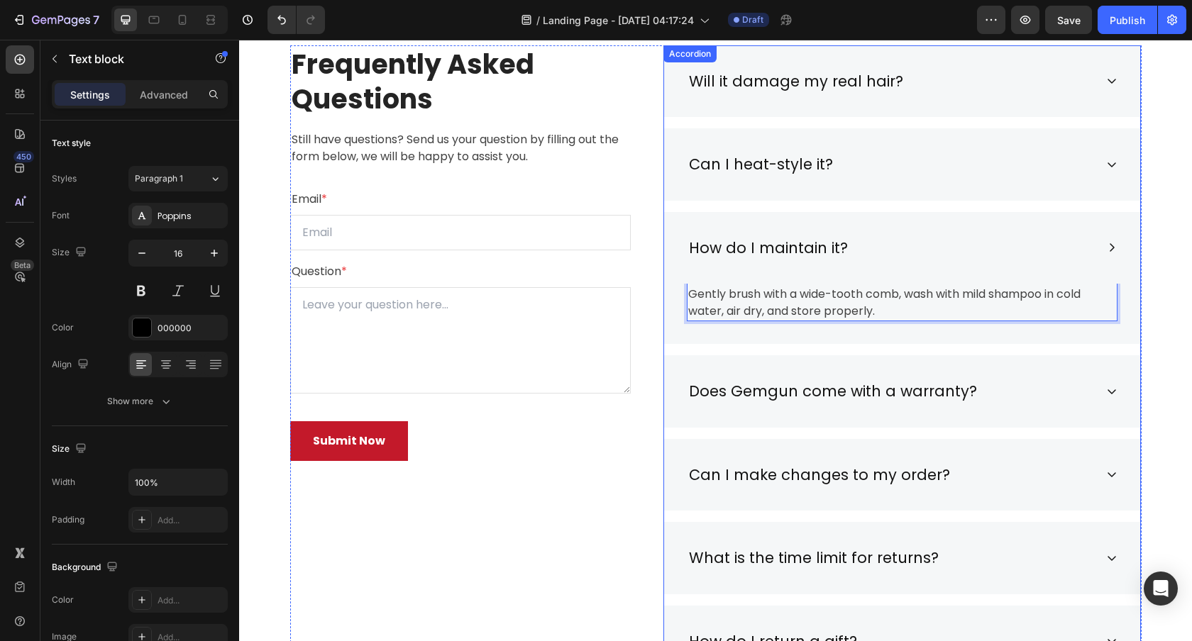
click at [1018, 376] on div "Does Gemgun come with a warranty?" at bounding box center [902, 391] width 476 height 72
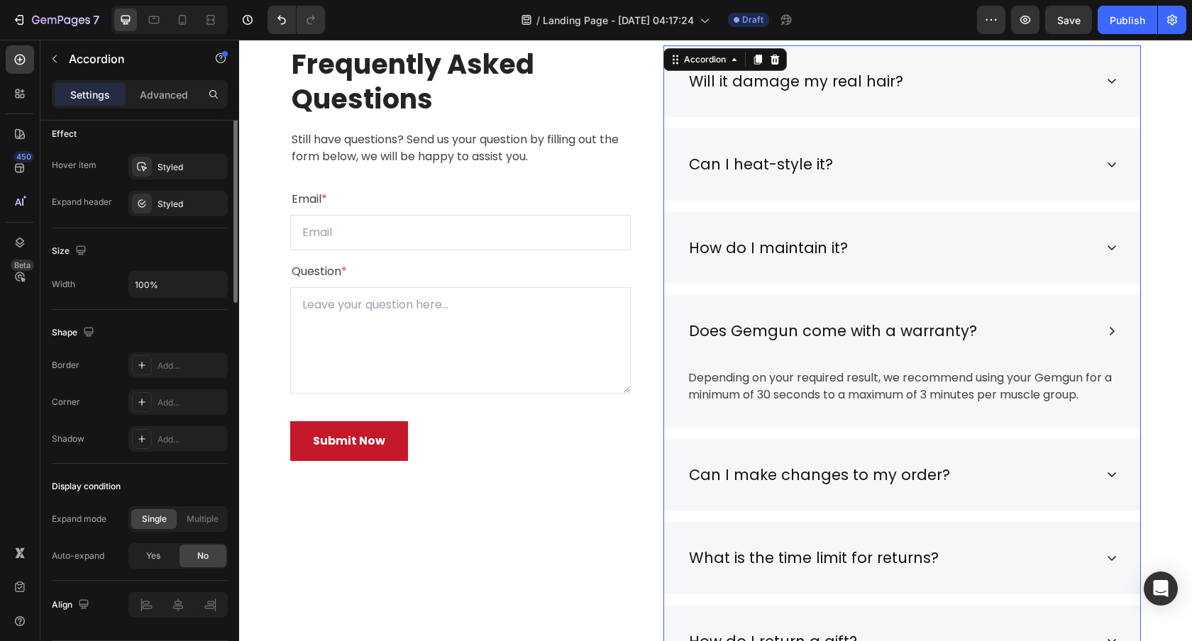
scroll to position [789, 0]
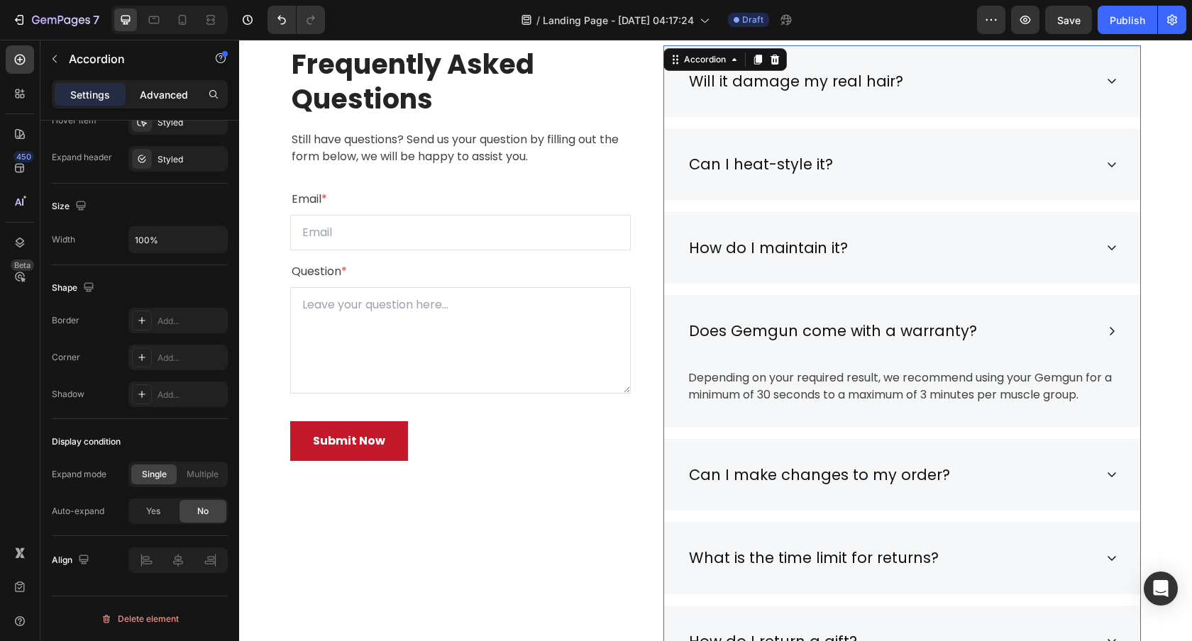
click at [166, 99] on p "Advanced" at bounding box center [164, 94] width 48 height 15
type input "100%"
type input "100"
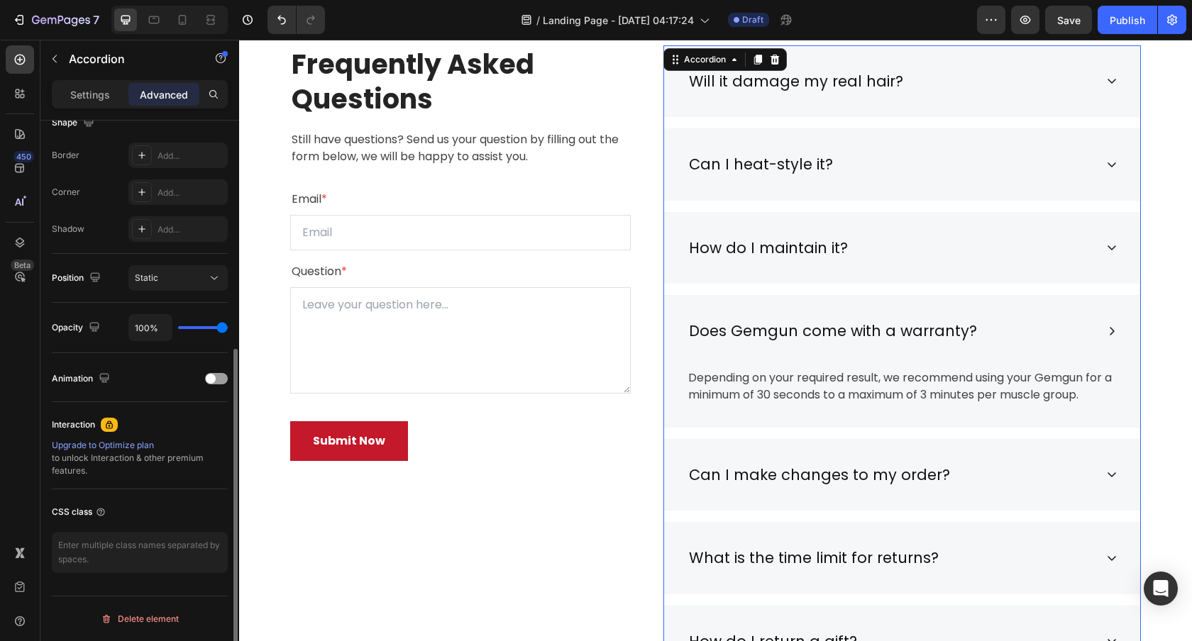
scroll to position [385, 0]
click at [91, 100] on p "Settings" at bounding box center [90, 94] width 40 height 15
type input "16"
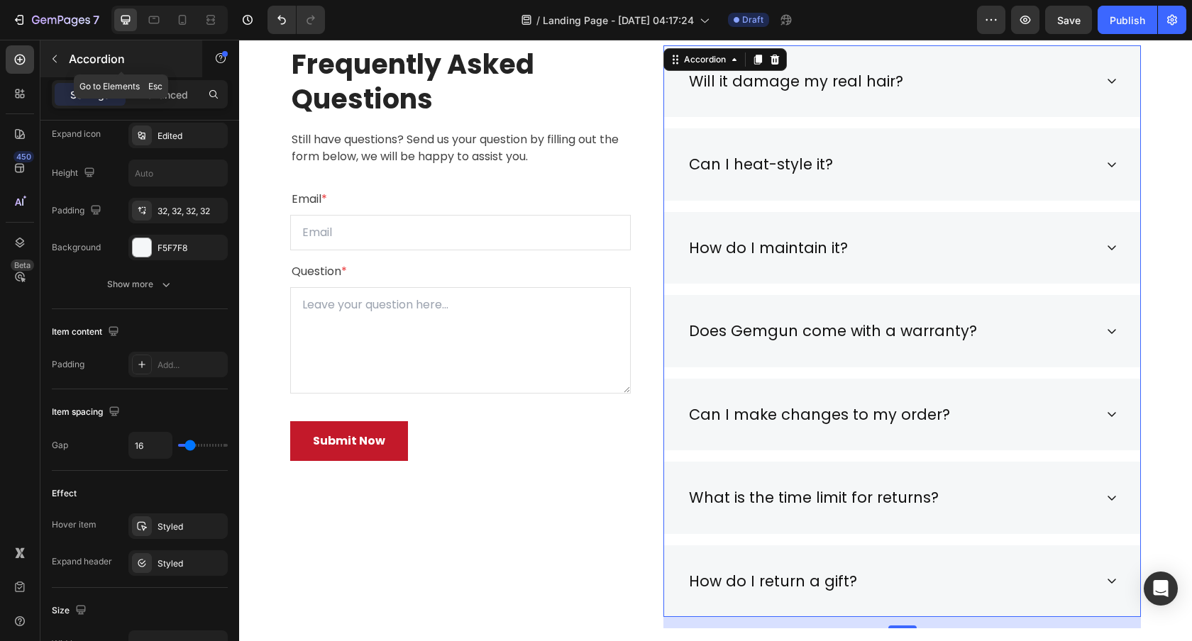
click at [63, 61] on button "button" at bounding box center [54, 59] width 23 height 23
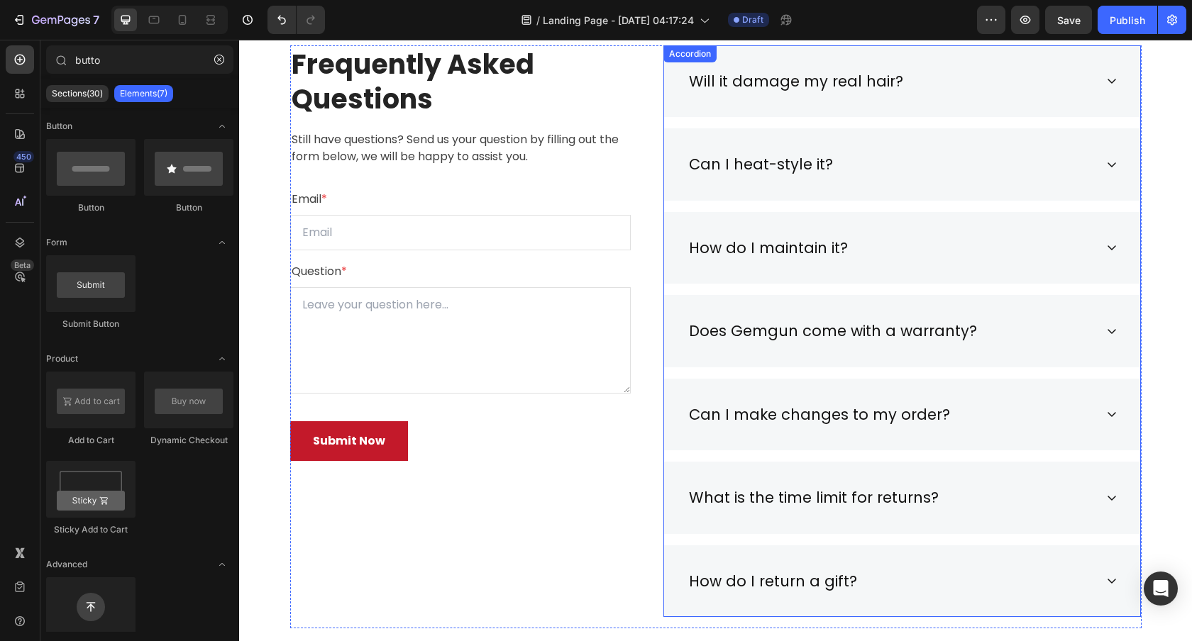
click at [719, 288] on div "Will it damage my real hair? Can I heat-style it? How do I maintain it? Does Ge…" at bounding box center [901, 331] width 477 height 572
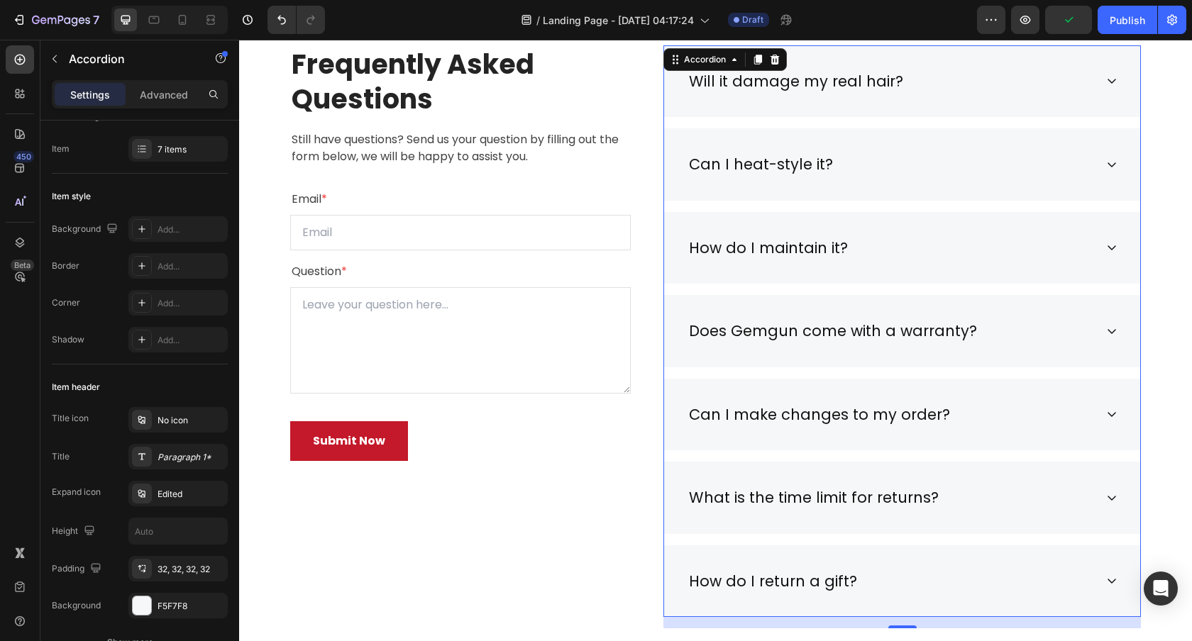
scroll to position [0, 0]
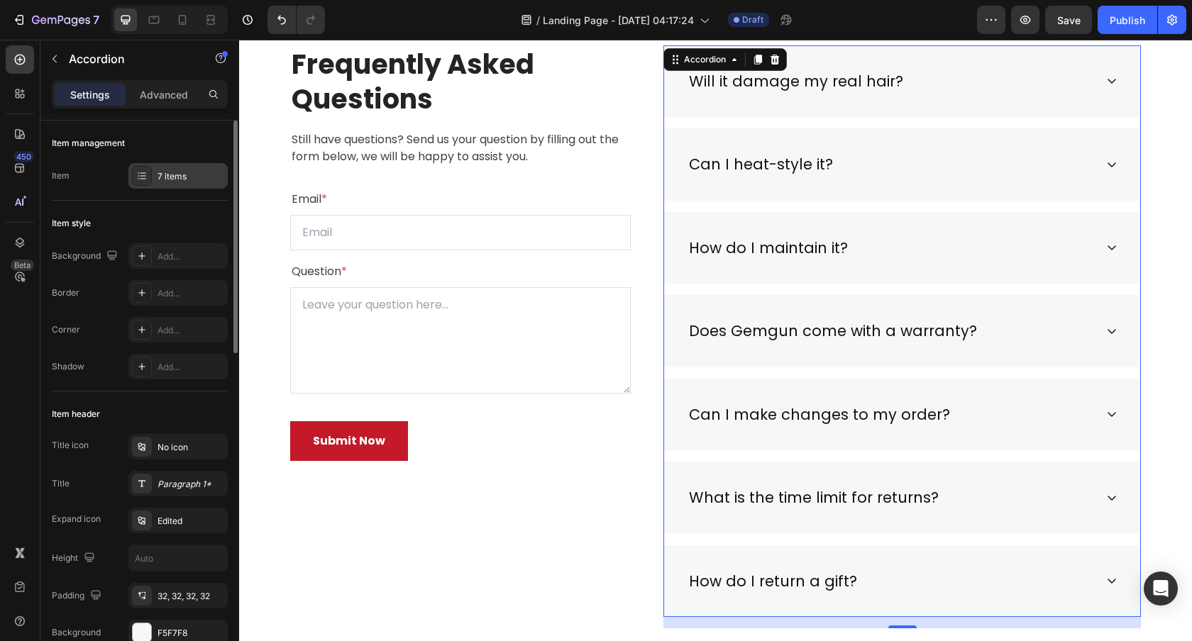
click at [187, 177] on div "7 items" at bounding box center [190, 176] width 67 height 13
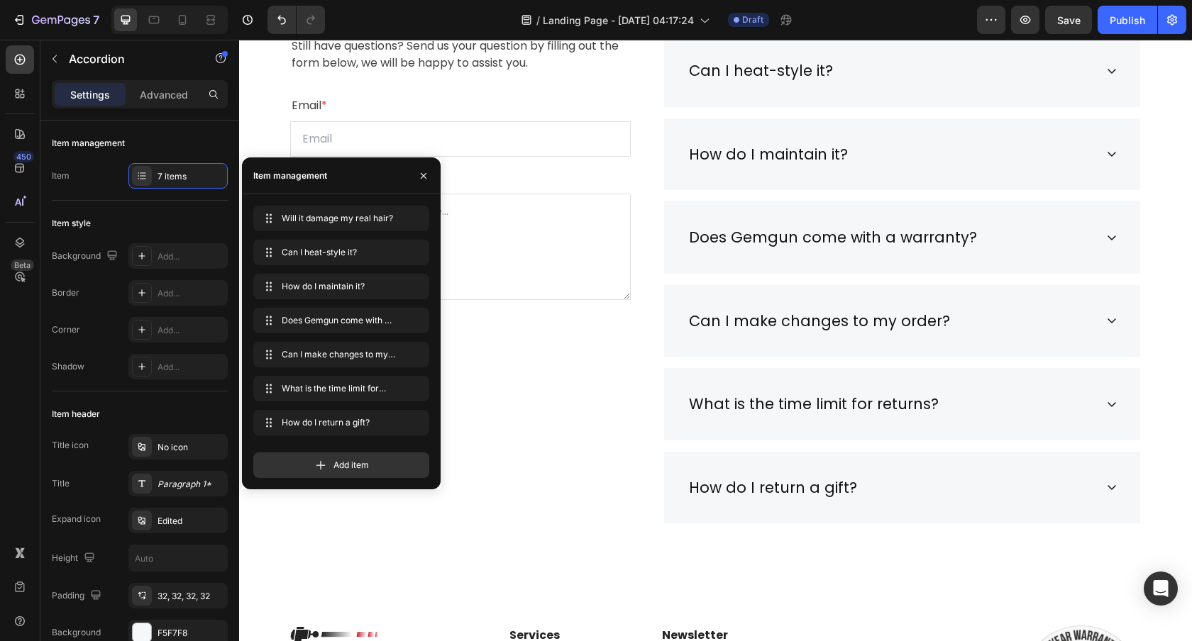
scroll to position [4122, 0]
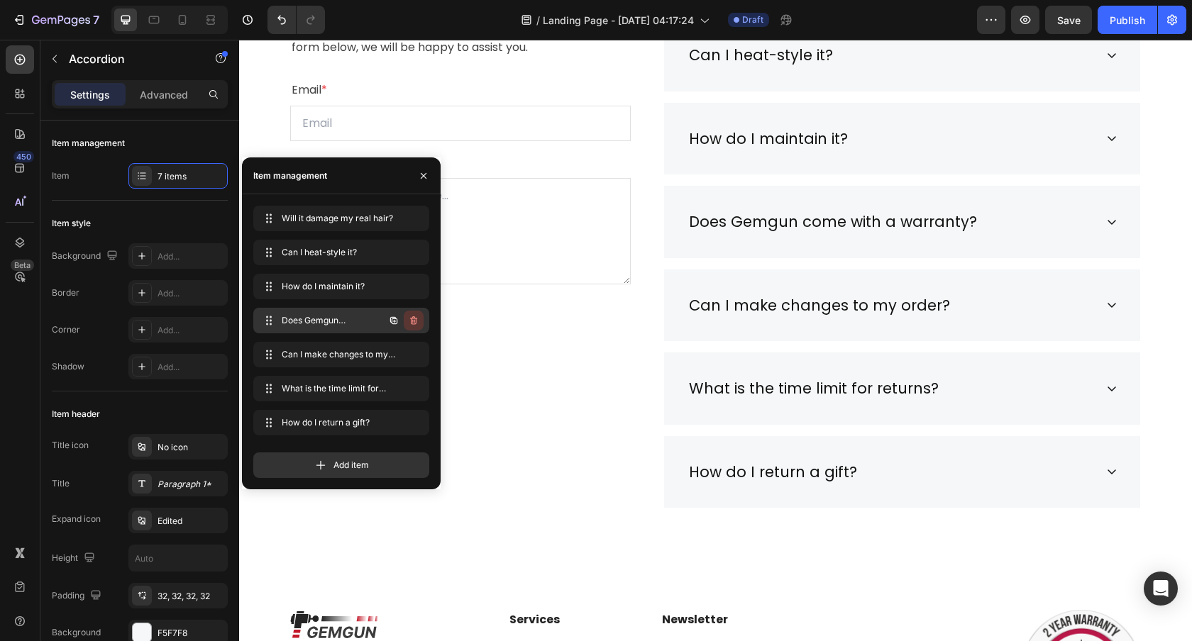
click at [416, 323] on icon "button" at bounding box center [413, 320] width 11 height 11
click at [405, 322] on div "Delete" at bounding box center [404, 320] width 26 height 13
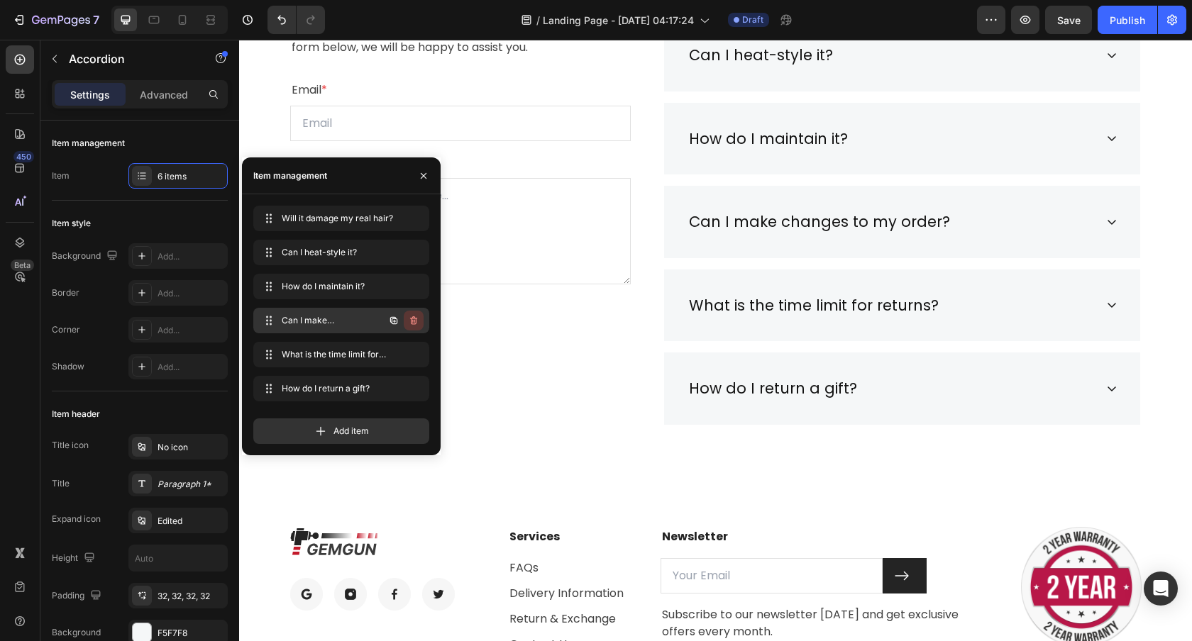
click at [416, 321] on icon "button" at bounding box center [413, 320] width 11 height 11
click at [395, 326] on div "Delete" at bounding box center [404, 320] width 26 height 13
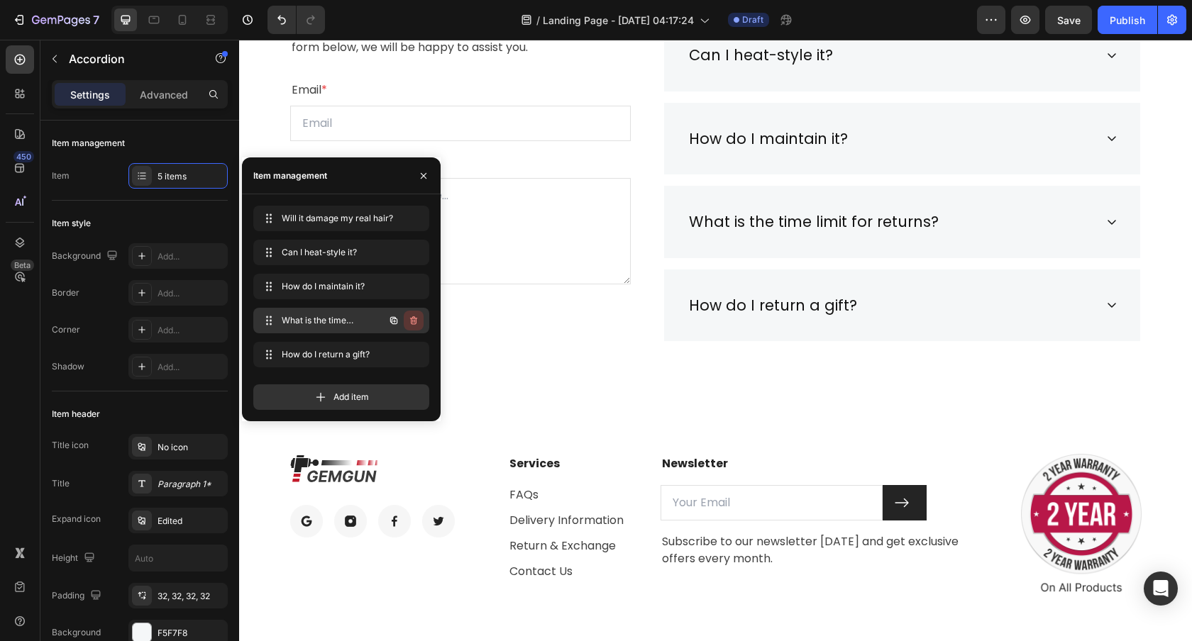
click at [409, 323] on icon "button" at bounding box center [413, 320] width 11 height 11
click at [400, 322] on div "Delete" at bounding box center [404, 320] width 26 height 13
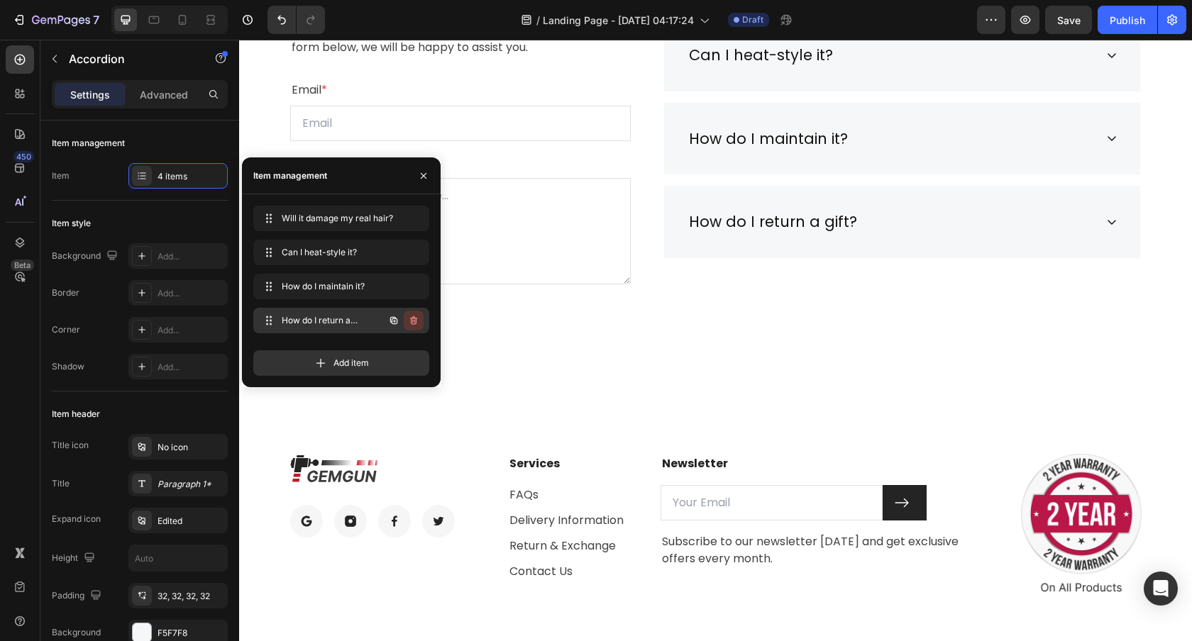
click at [411, 323] on icon "button" at bounding box center [413, 320] width 7 height 9
click at [382, 327] on div "Cancel Delete" at bounding box center [381, 321] width 83 height 26
click at [398, 325] on div "Delete" at bounding box center [404, 320] width 26 height 13
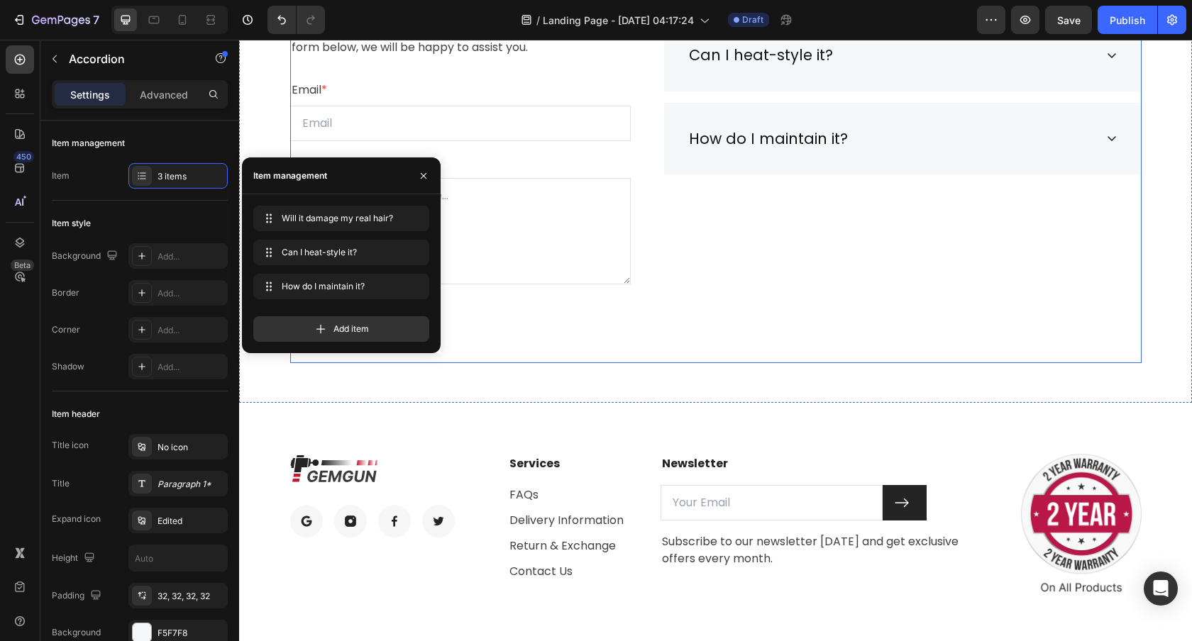
click at [658, 318] on div "Frequently Asked Questions Heading Still have questions? Send us your question …" at bounding box center [715, 149] width 851 height 427
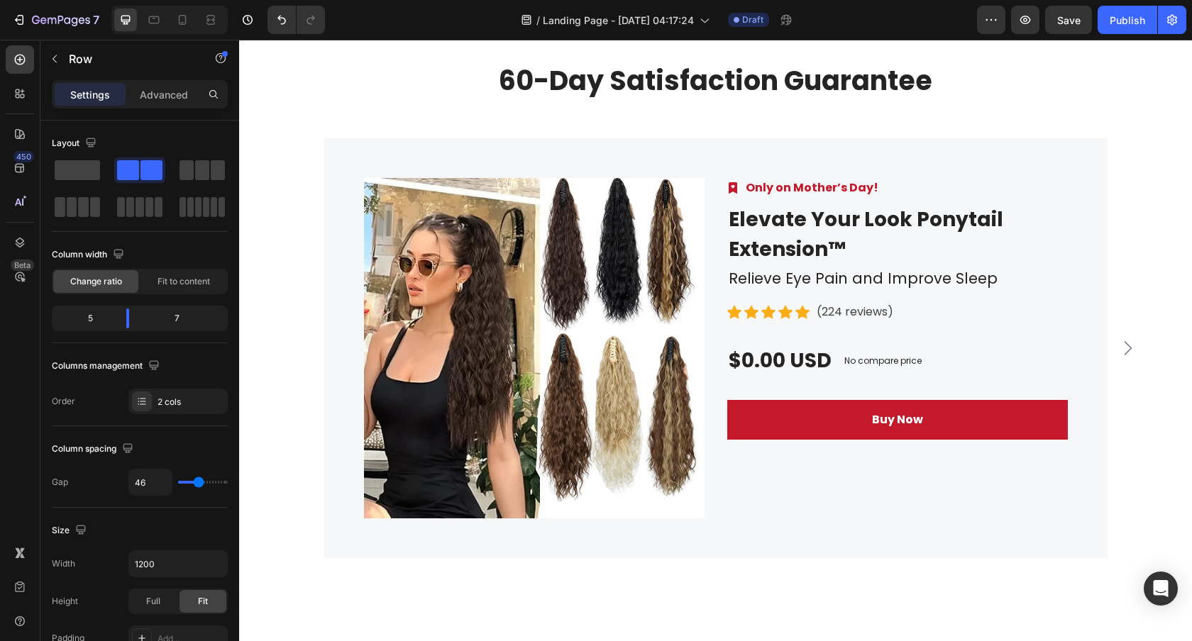
scroll to position [3301, 0]
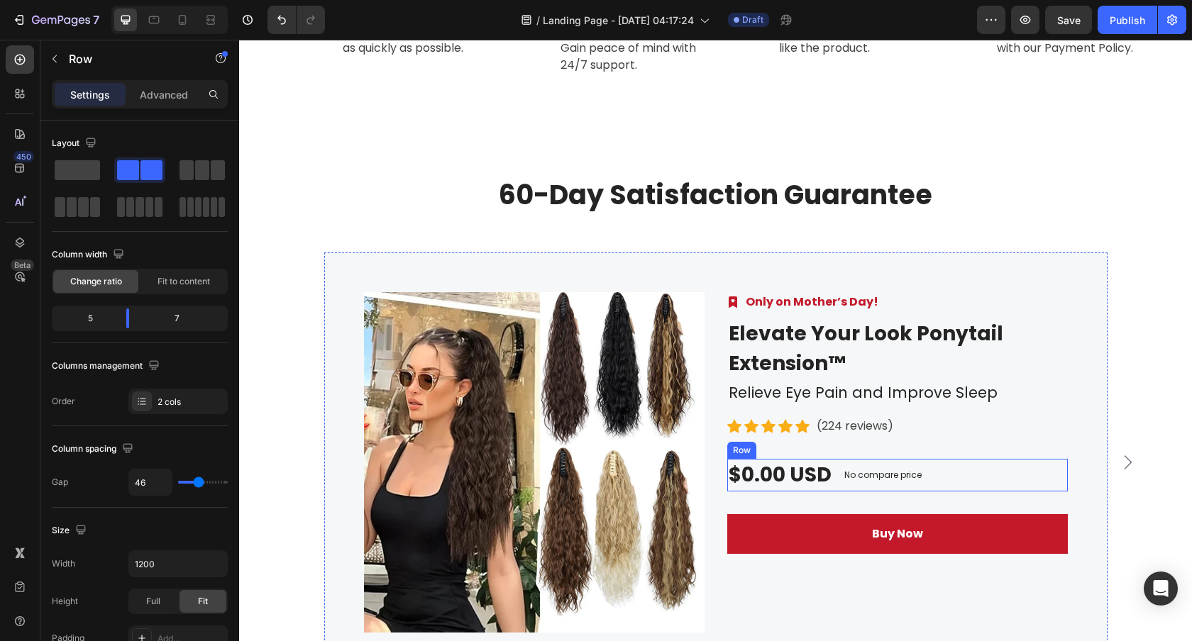
click at [1005, 459] on div "$0.00 USD (P) Price (P) Price No compare price (P) Price Row" at bounding box center [897, 475] width 340 height 33
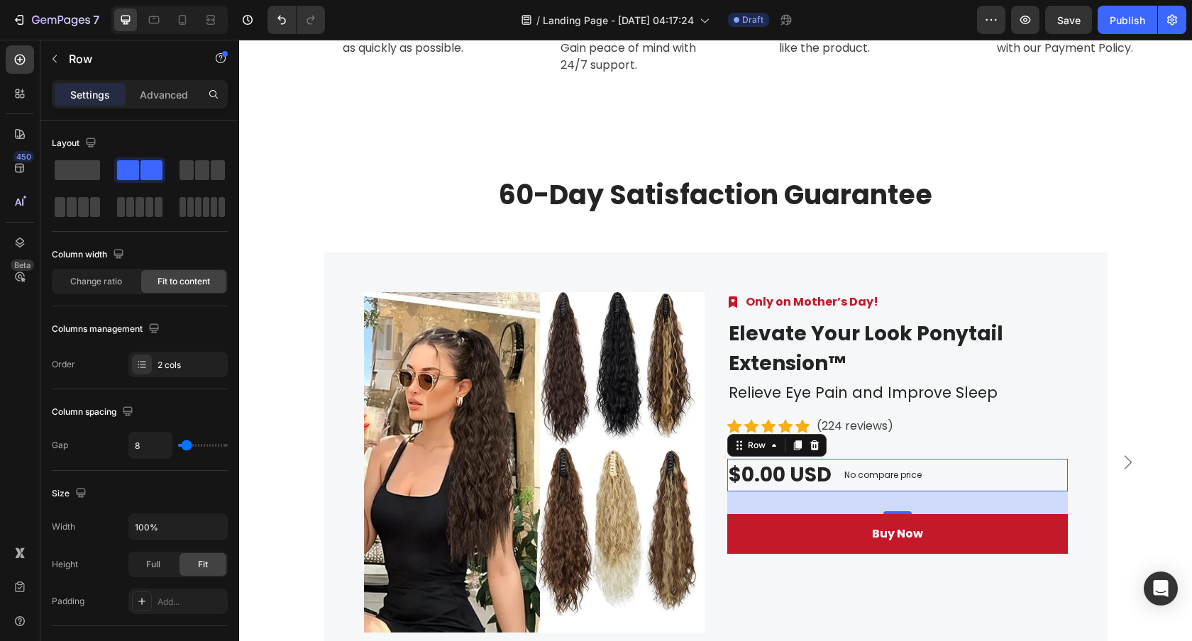
click at [984, 459] on div "$0.00 USD (P) Price (P) Price No compare price (P) Price Row 32" at bounding box center [897, 475] width 340 height 33
click at [645, 353] on img at bounding box center [534, 462] width 340 height 340
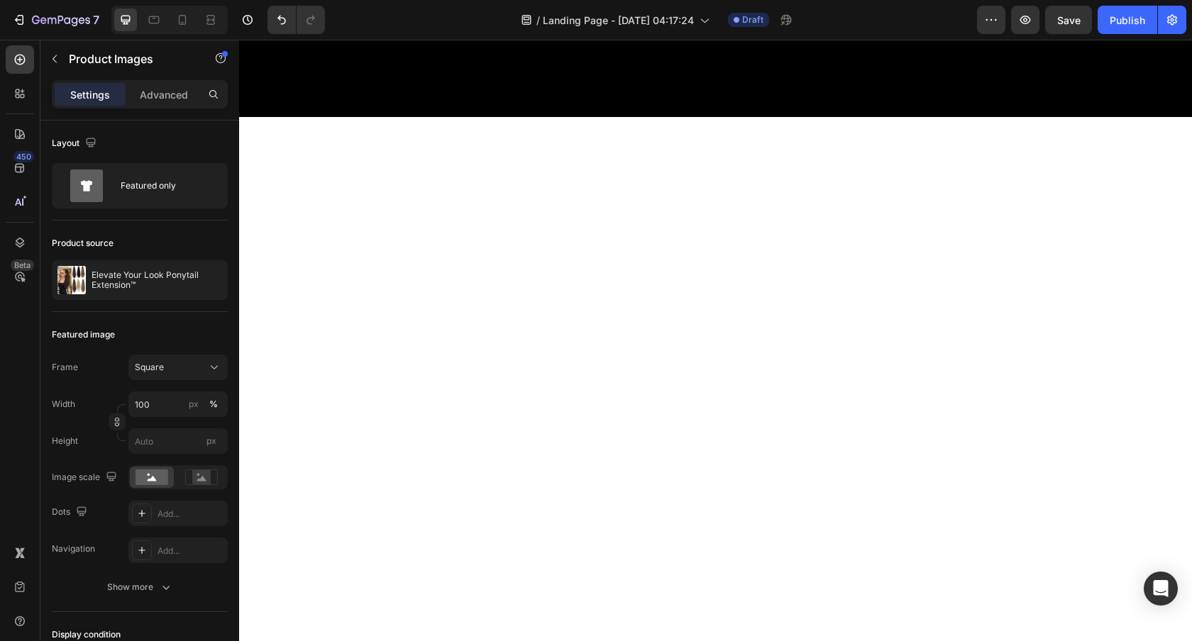
scroll to position [0, 0]
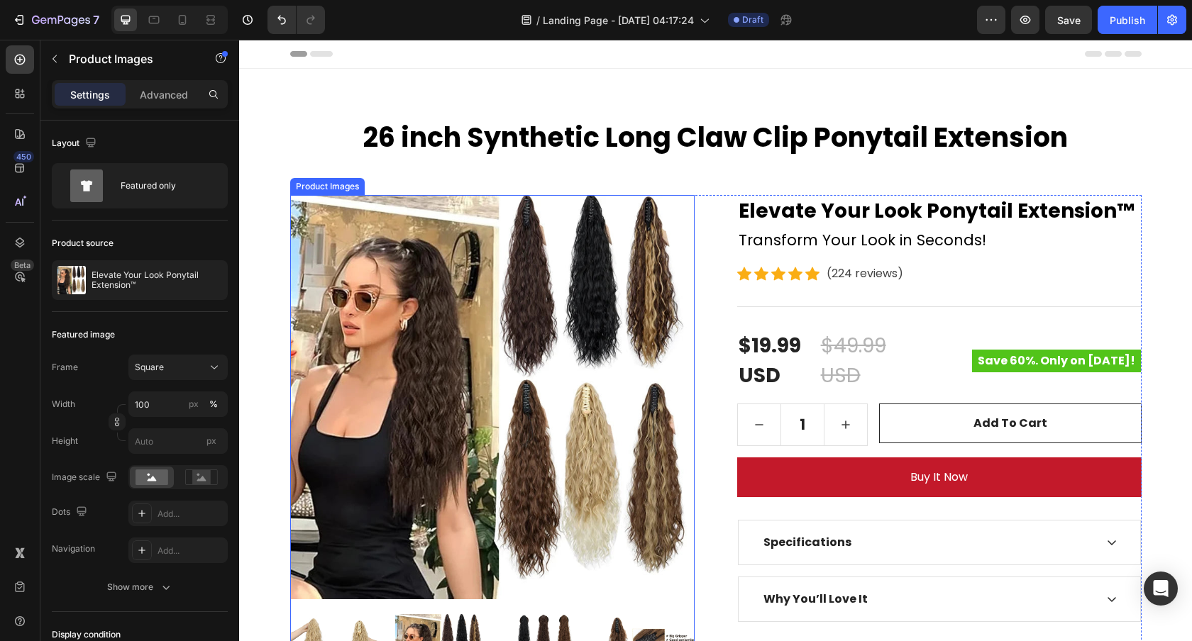
click at [626, 287] on img at bounding box center [492, 397] width 404 height 404
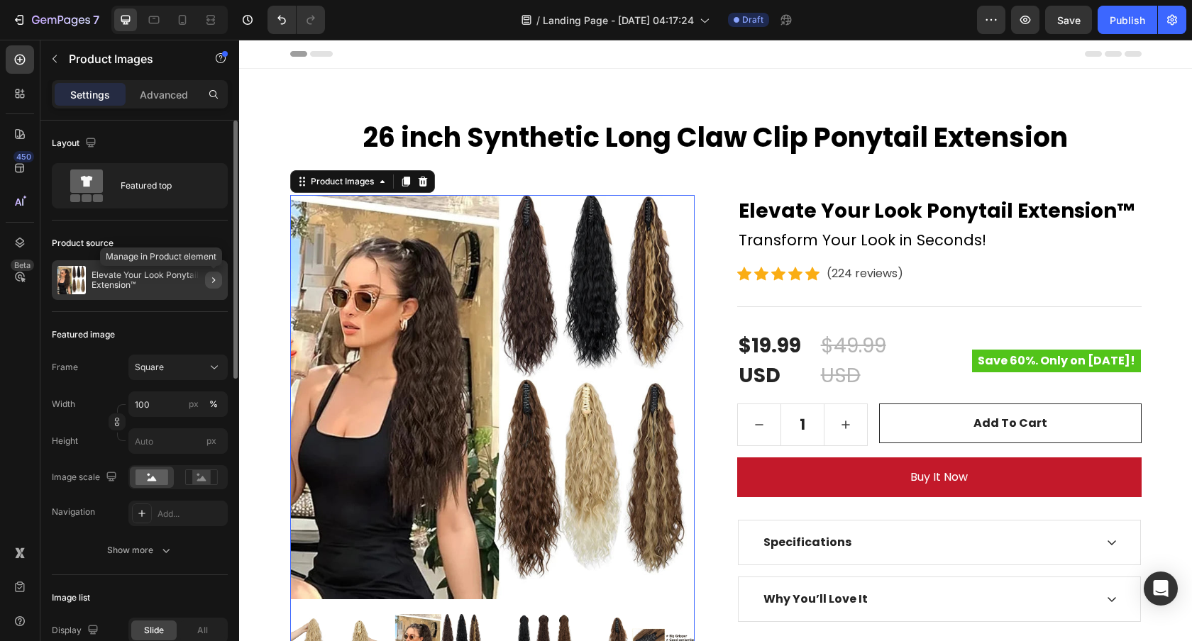
click at [215, 281] on icon "button" at bounding box center [213, 279] width 11 height 11
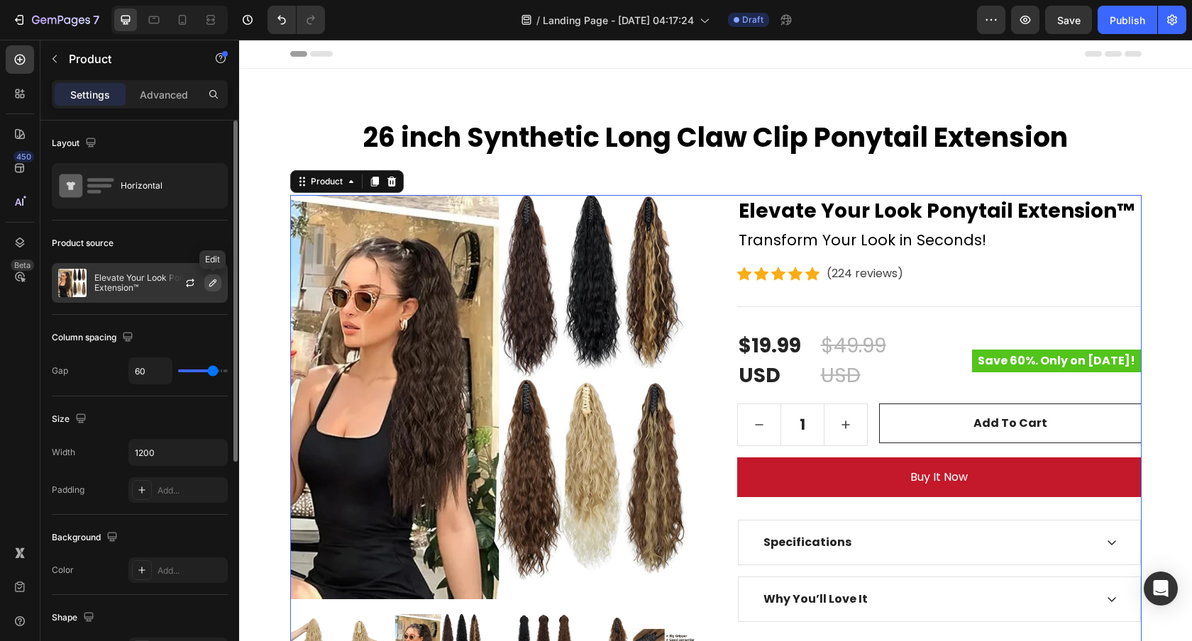
click at [213, 284] on icon "button" at bounding box center [212, 282] width 11 height 11
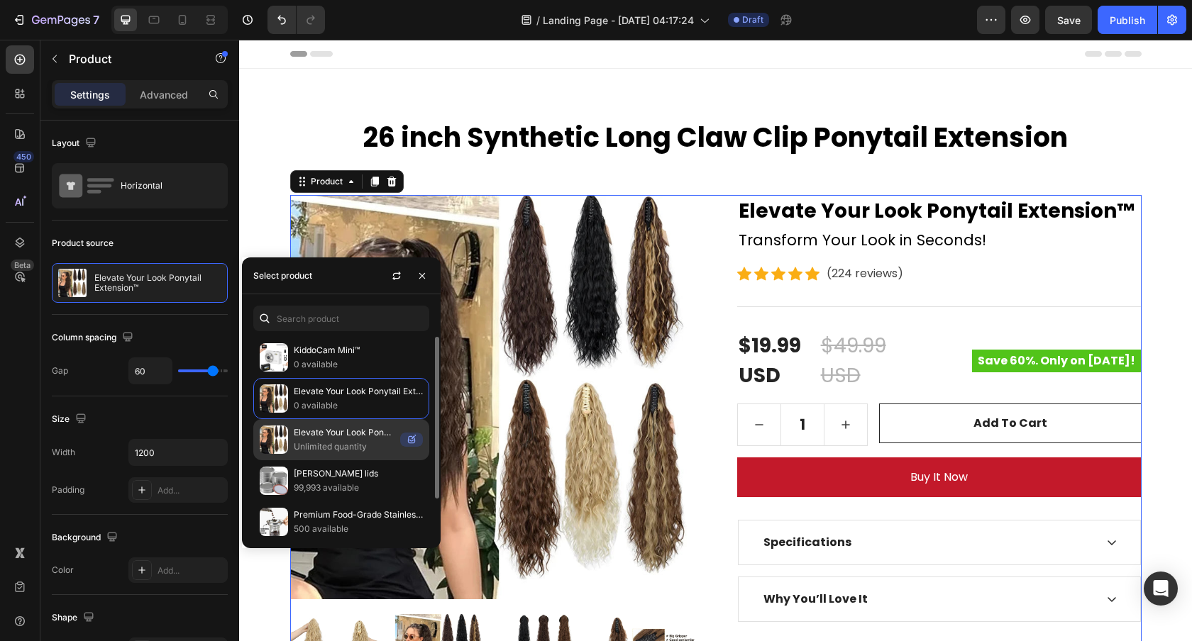
click at [332, 430] on p "Elevate Your Look Ponytail Extension™" at bounding box center [344, 433] width 101 height 14
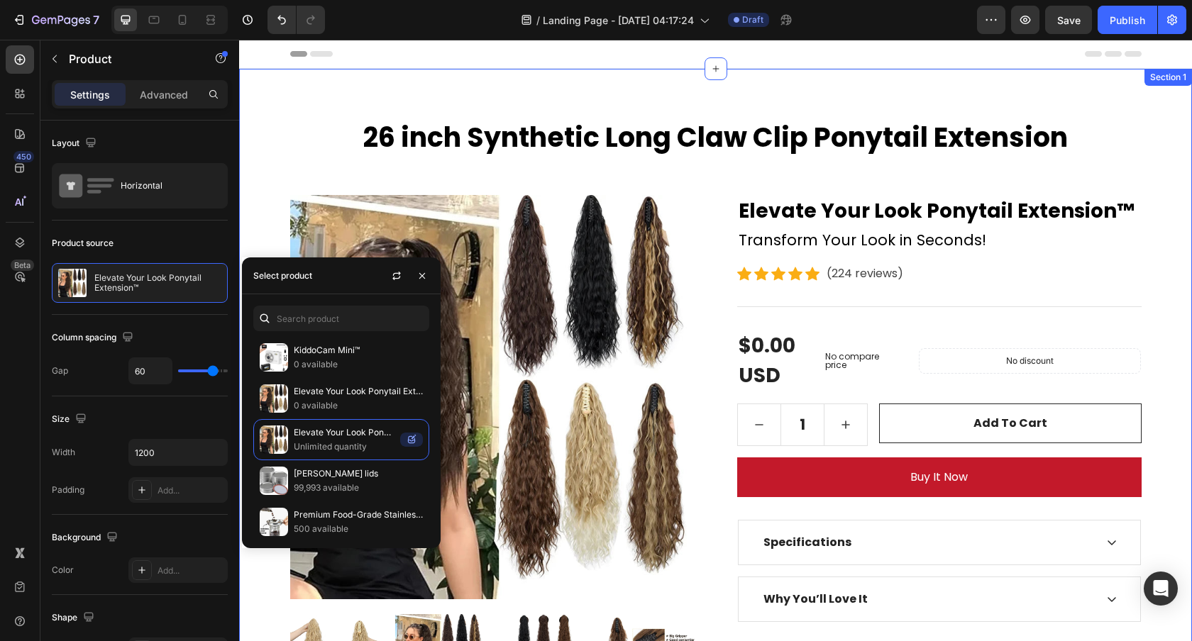
click at [460, 113] on div "26 inch Synthetic Long Claw Clip Ponytail Extension Heading Row Product Images …" at bounding box center [715, 412] width 953 height 686
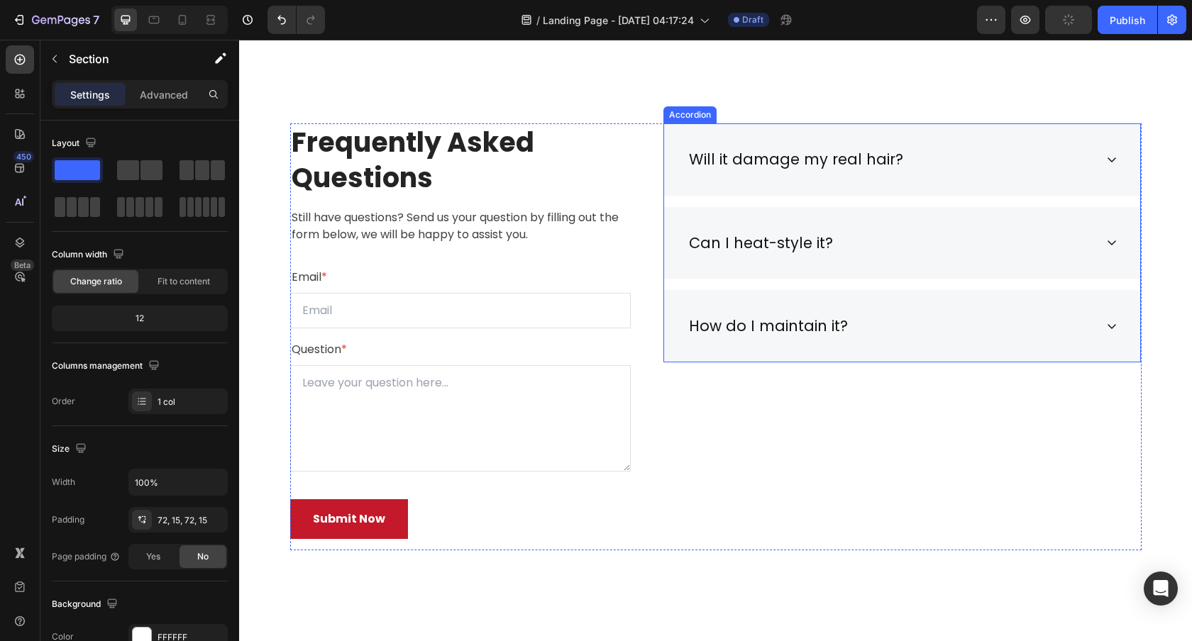
scroll to position [3047, 0]
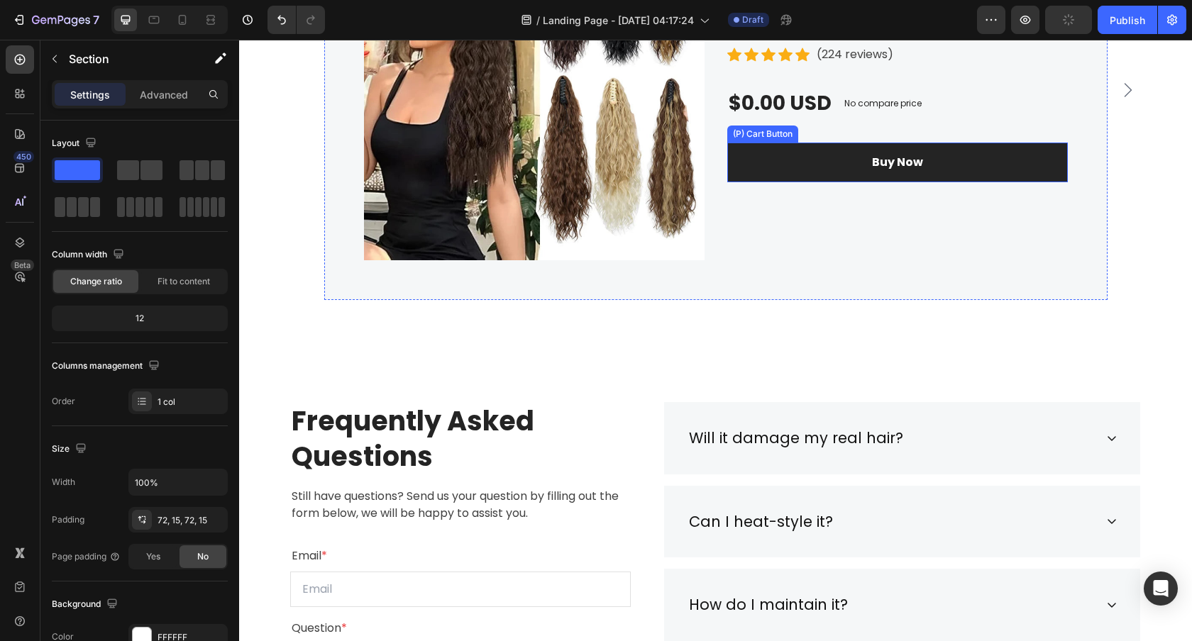
click at [875, 172] on button "Buy Now" at bounding box center [897, 163] width 340 height 40
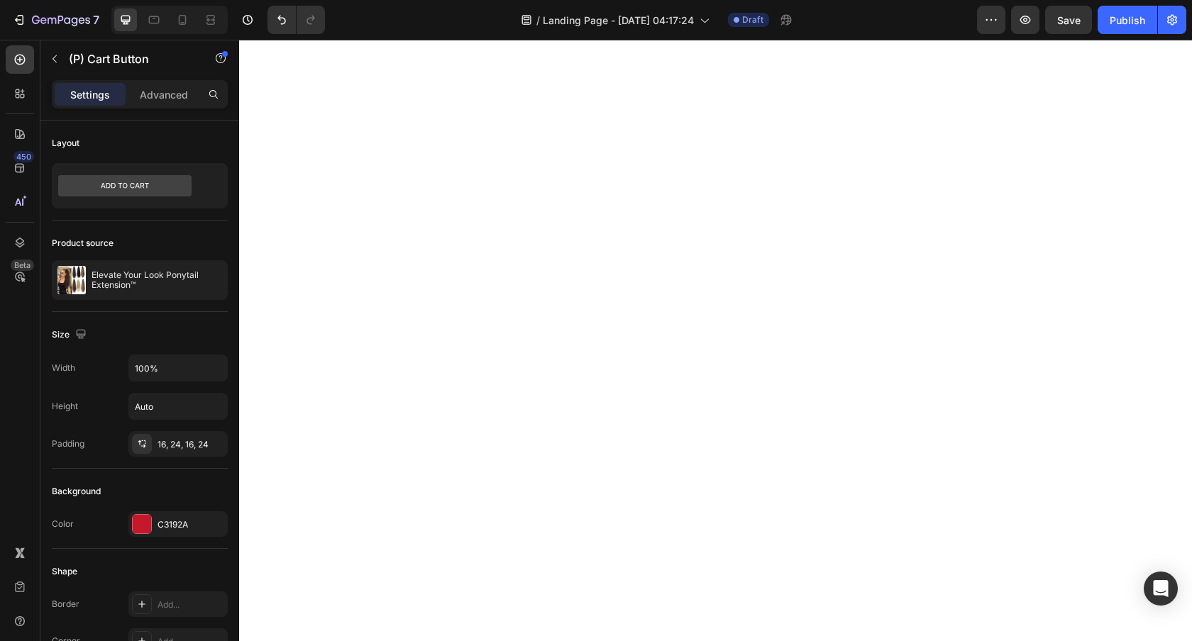
scroll to position [1356, 0]
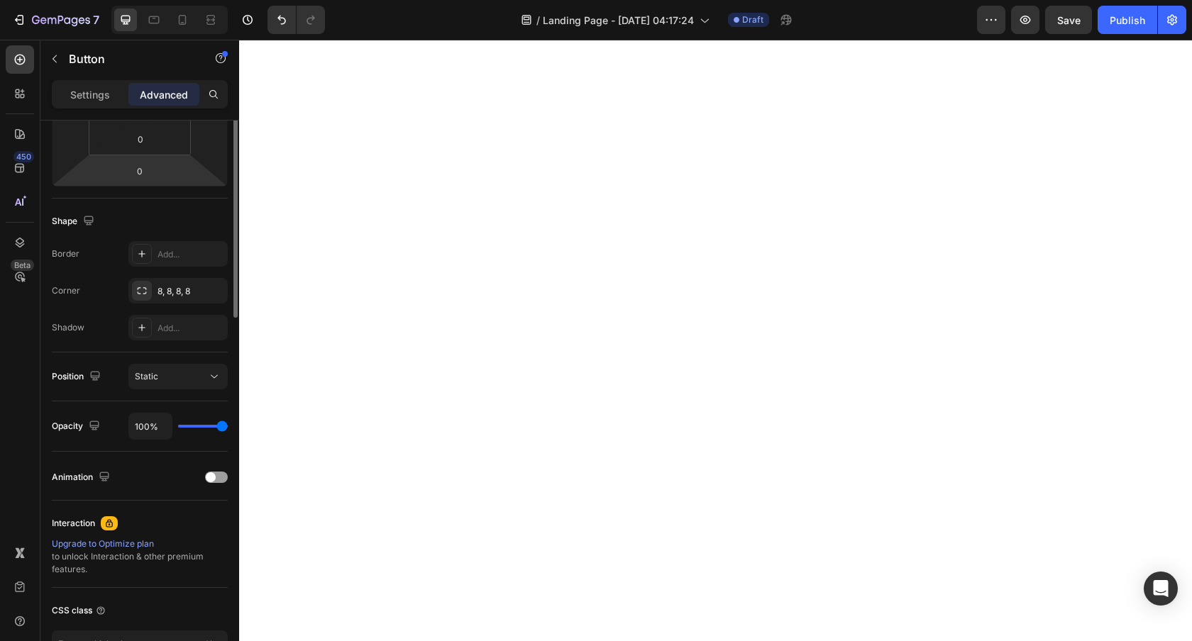
scroll to position [385, 0]
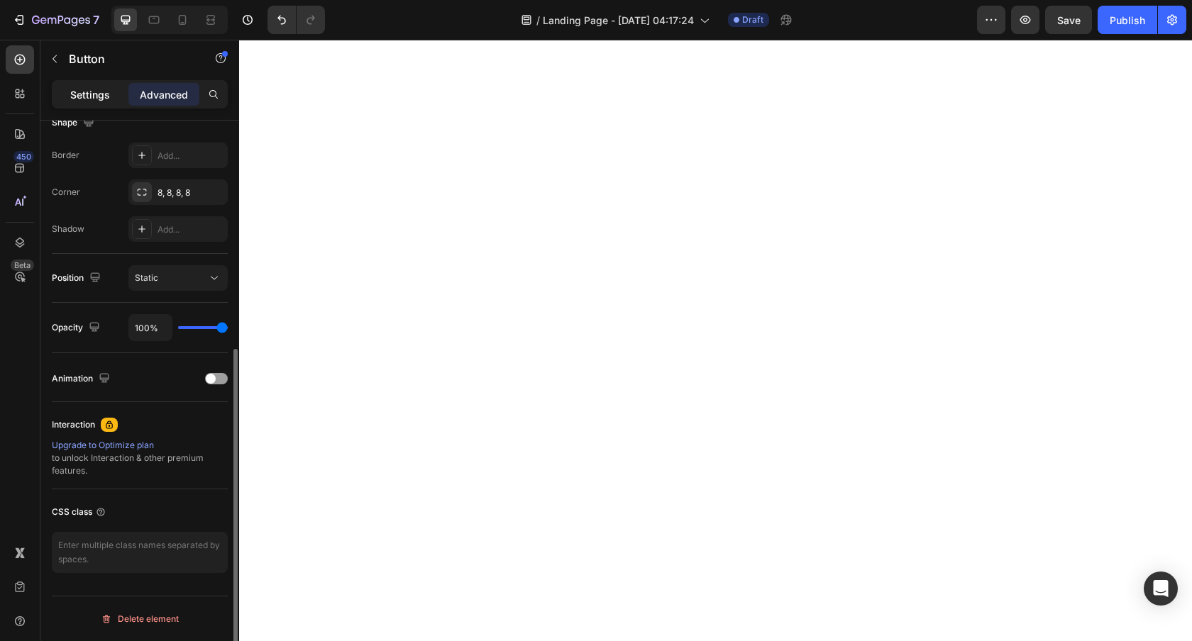
click at [77, 94] on p "Settings" at bounding box center [90, 94] width 40 height 15
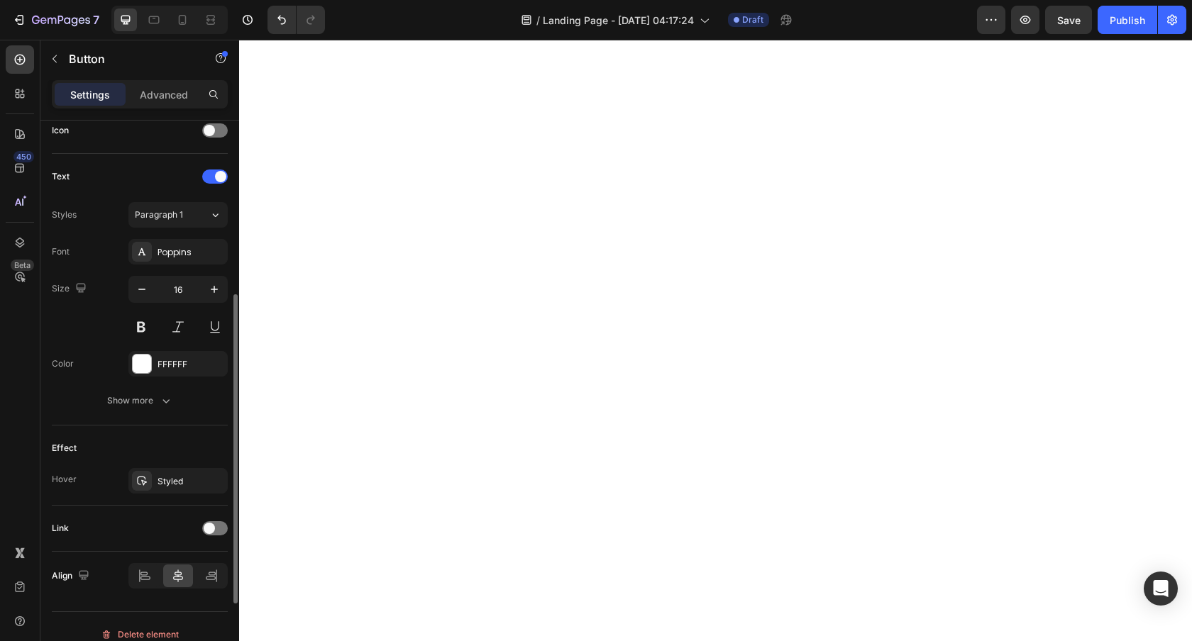
scroll to position [456, 0]
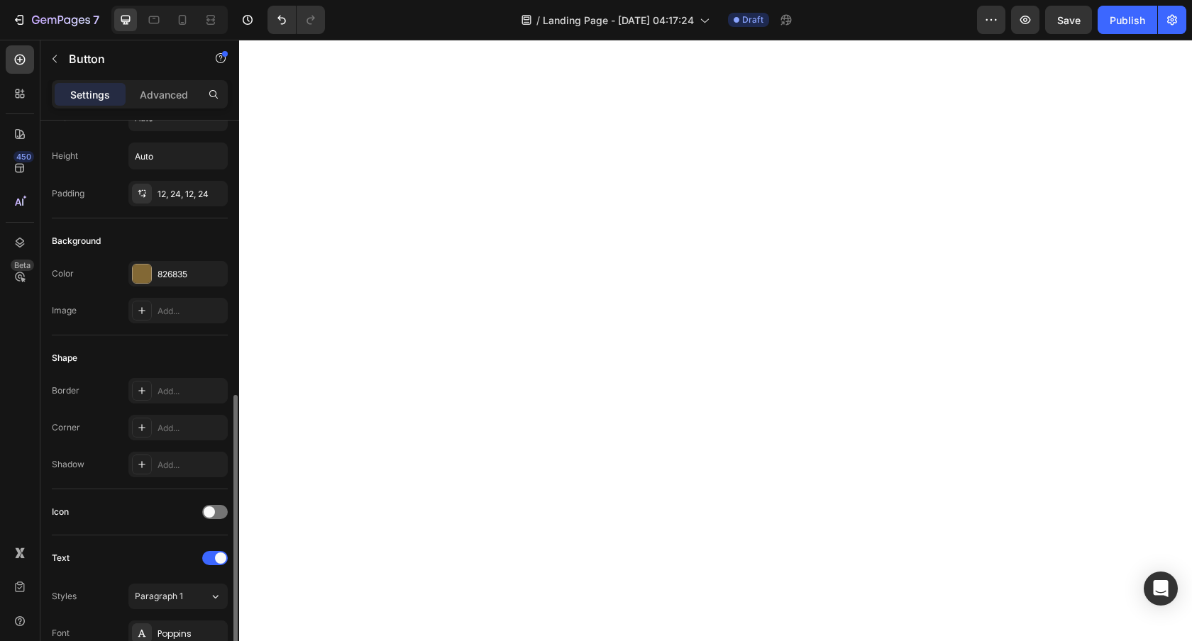
scroll to position [0, 0]
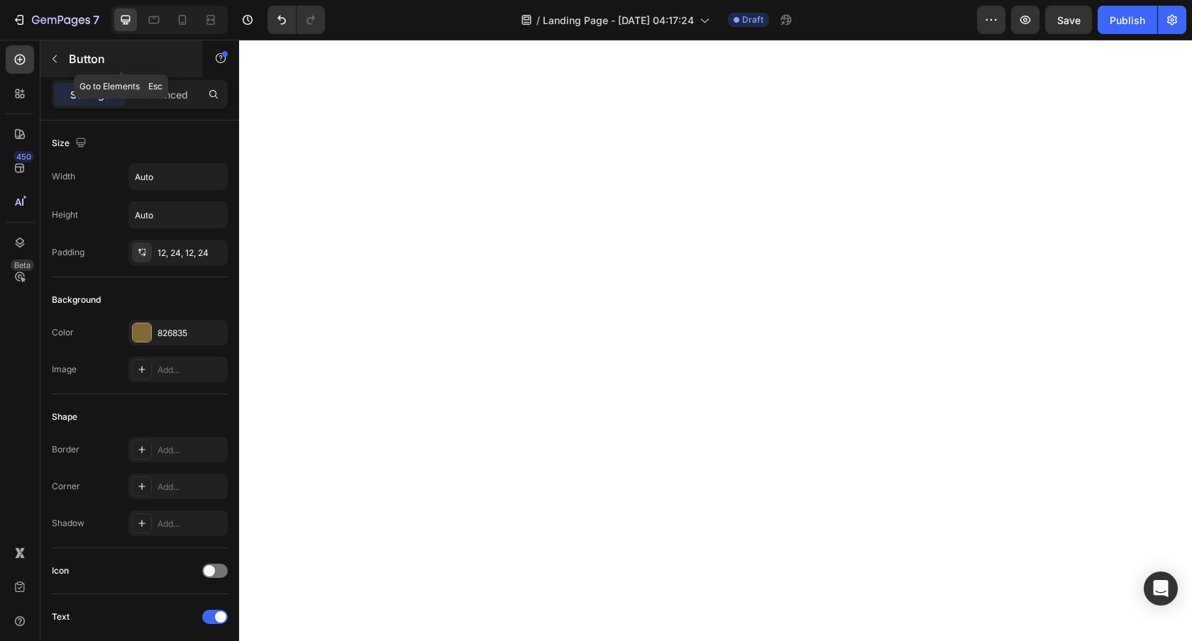
click at [52, 56] on icon "button" at bounding box center [54, 58] width 11 height 11
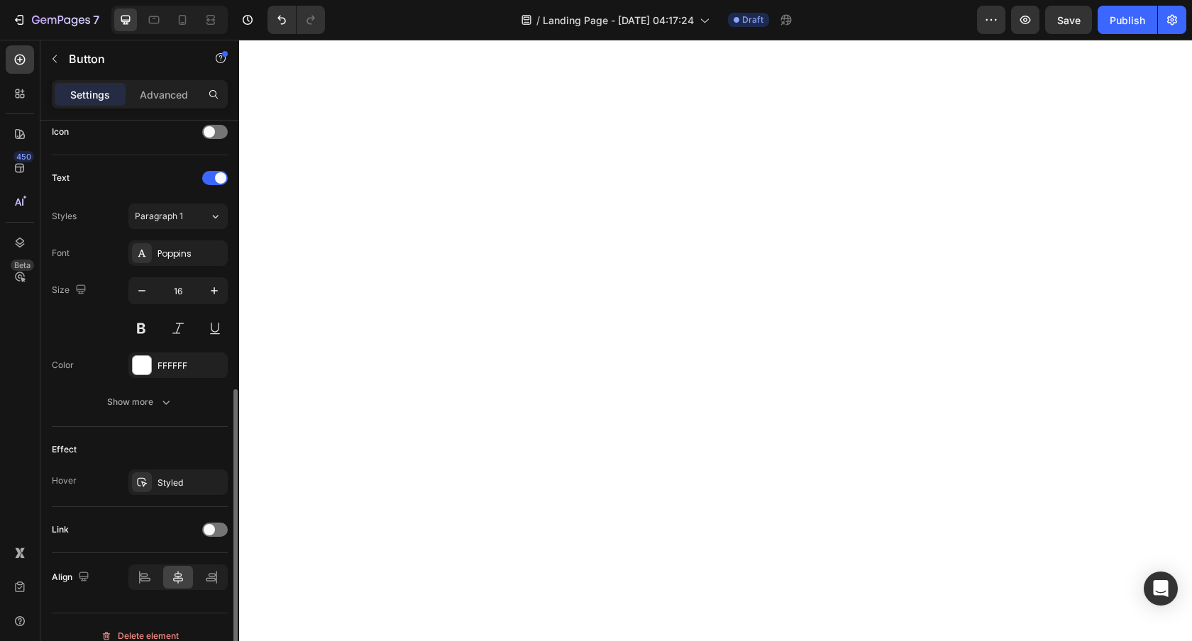
scroll to position [456, 0]
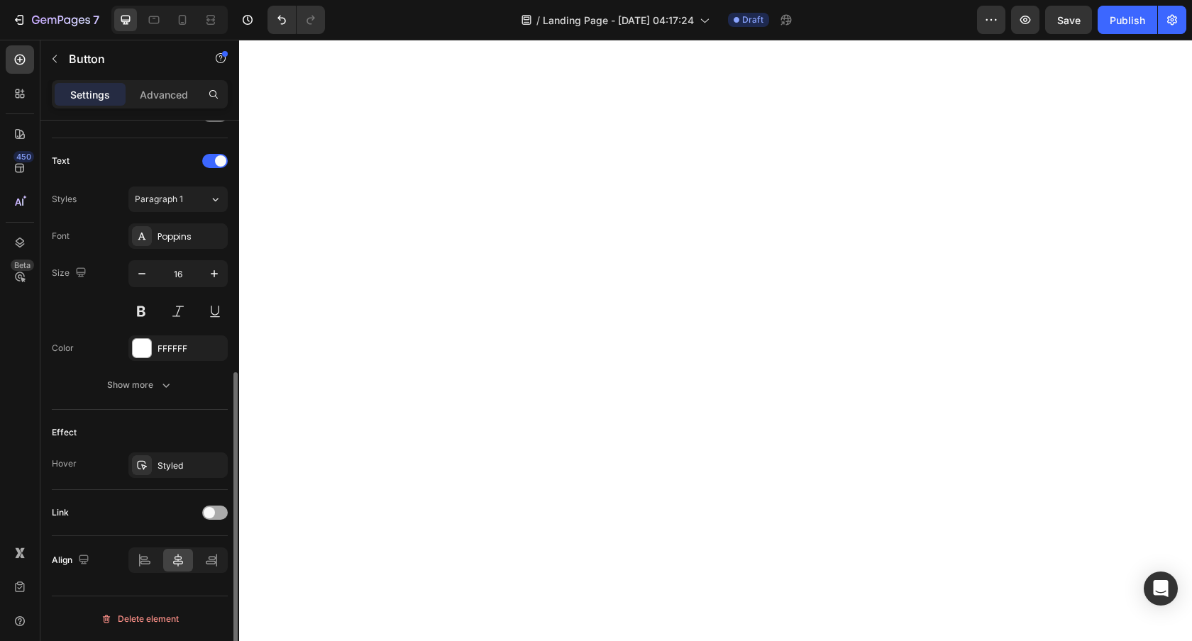
click at [224, 512] on div at bounding box center [215, 513] width 26 height 14
click at [187, 543] on div "Open page" at bounding box center [171, 548] width 72 height 13
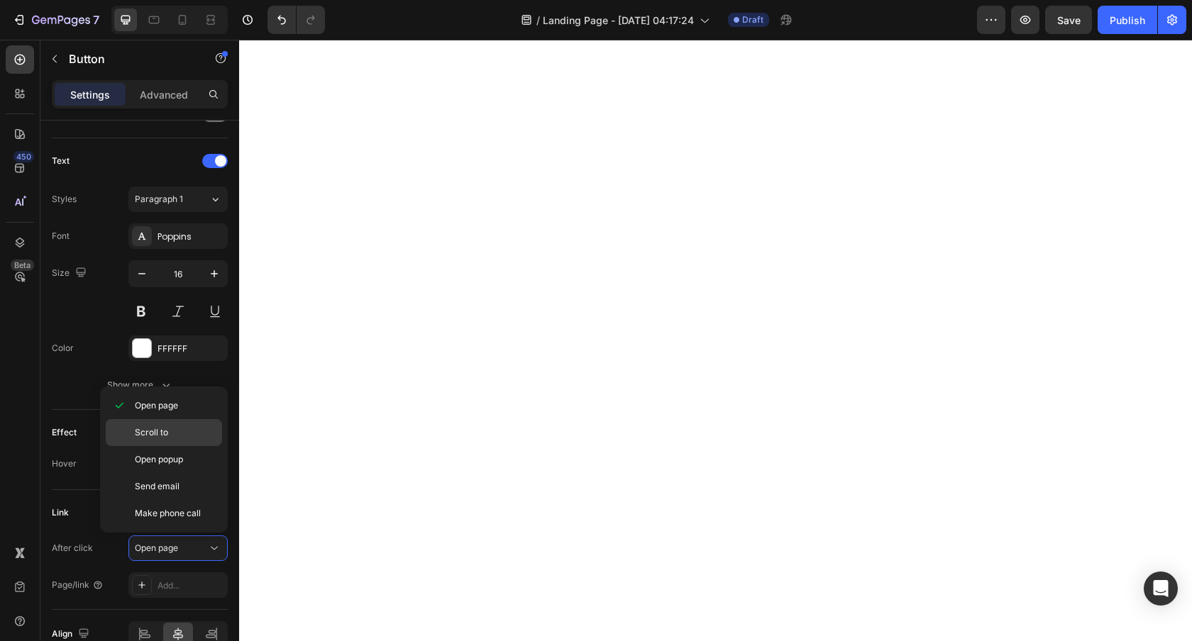
click at [179, 431] on p "Scroll to" at bounding box center [175, 432] width 81 height 13
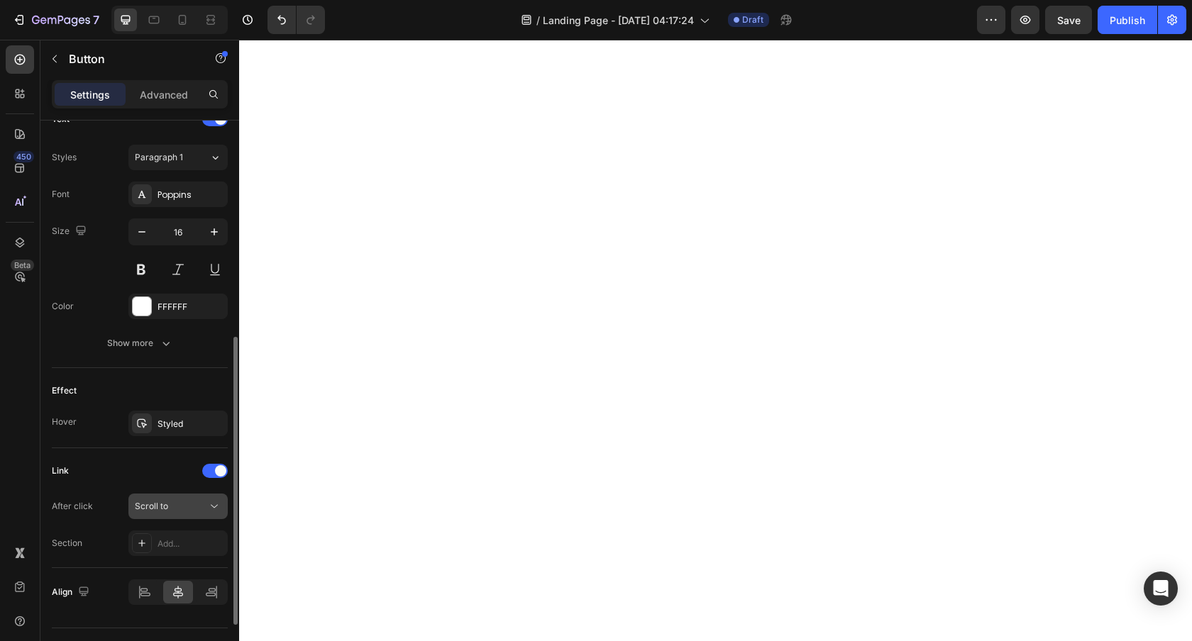
scroll to position [515, 0]
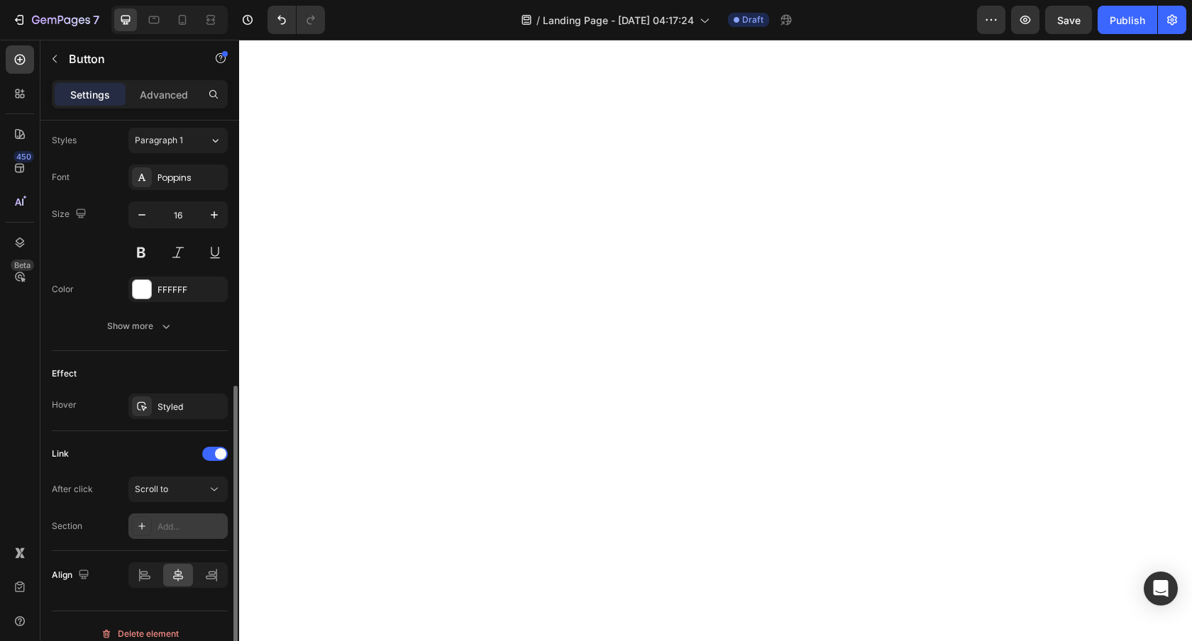
click at [161, 536] on div "Add..." at bounding box center [177, 527] width 99 height 26
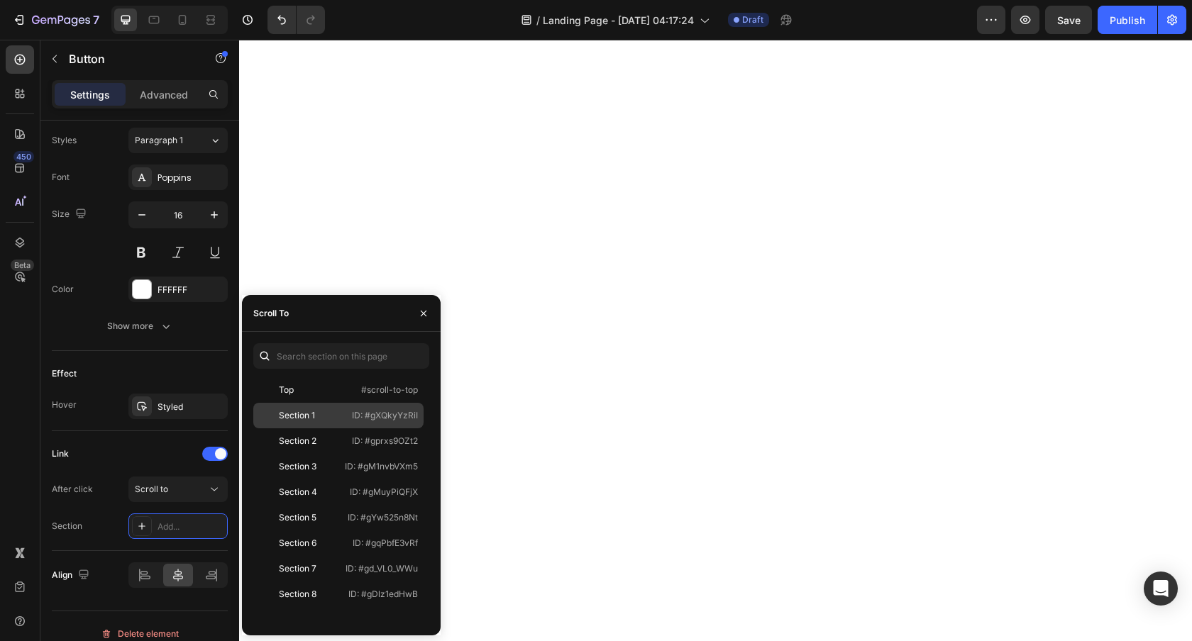
click at [339, 412] on div "Section 1" at bounding box center [300, 415] width 82 height 13
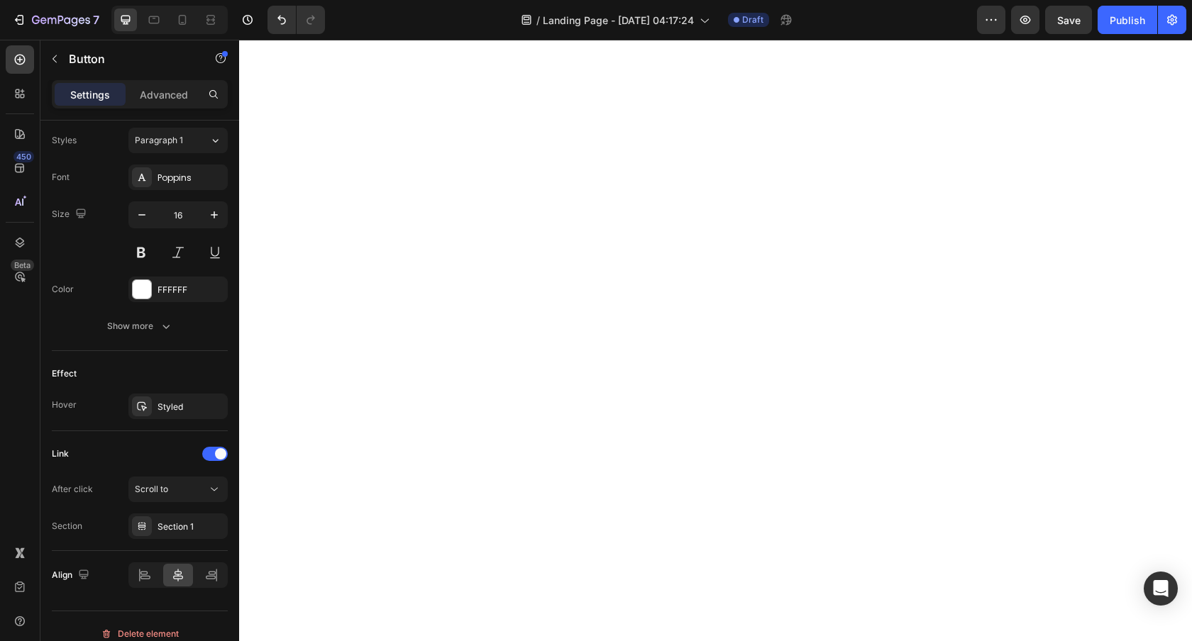
scroll to position [1905, 0]
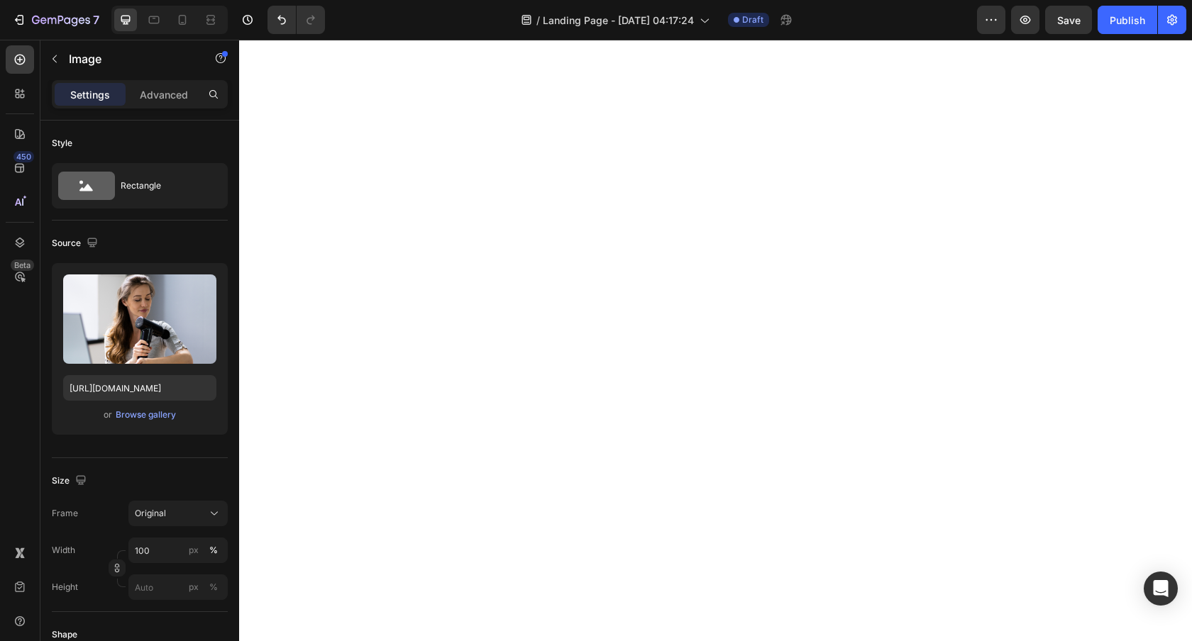
scroll to position [2044, 0]
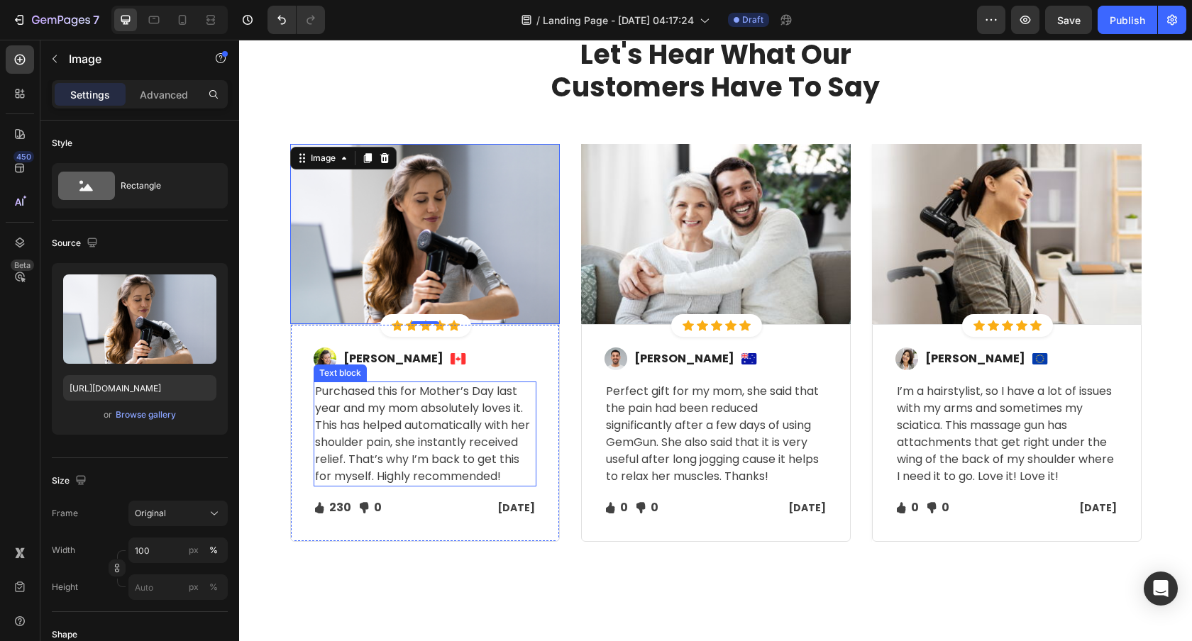
click at [409, 438] on p "Purchased this for Mother’s Day last year and my mom absolutely loves it. This …" at bounding box center [425, 434] width 220 height 102
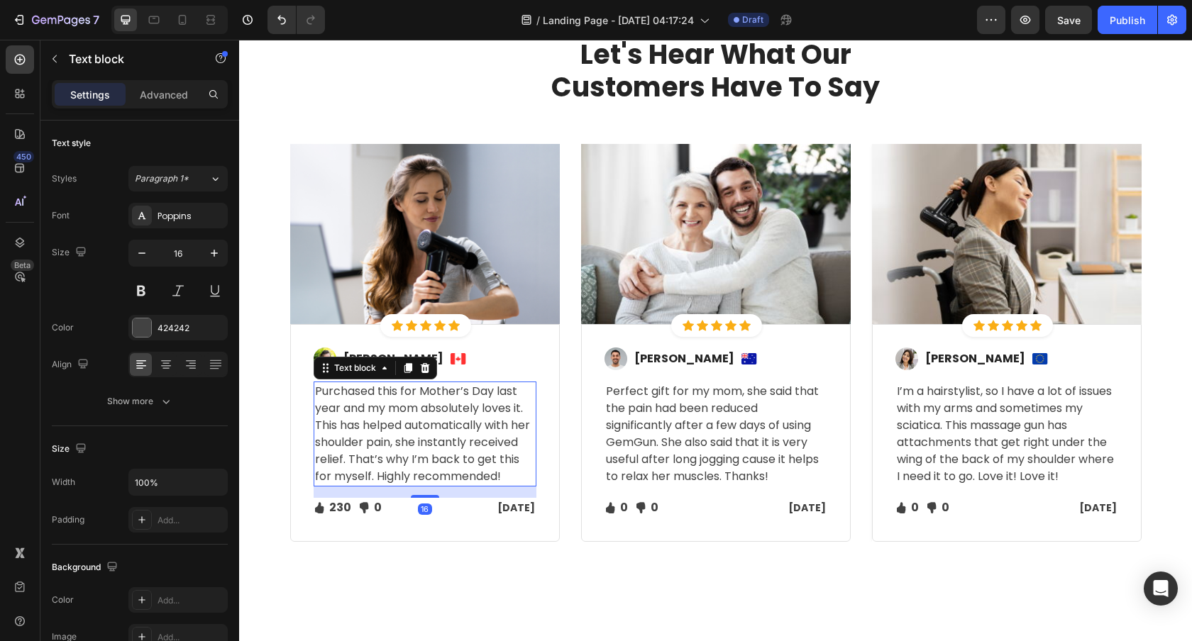
click at [409, 438] on p "Purchased this for Mother’s Day last year and my mom absolutely loves it. This …" at bounding box center [425, 434] width 220 height 102
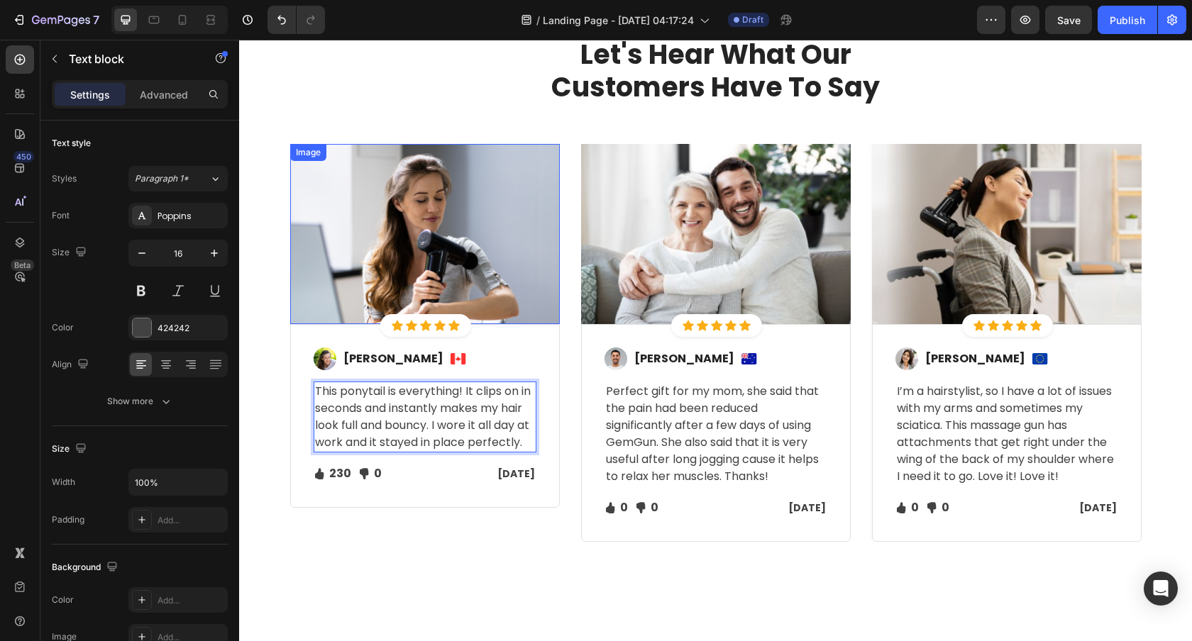
click at [465, 239] on img at bounding box center [425, 234] width 270 height 180
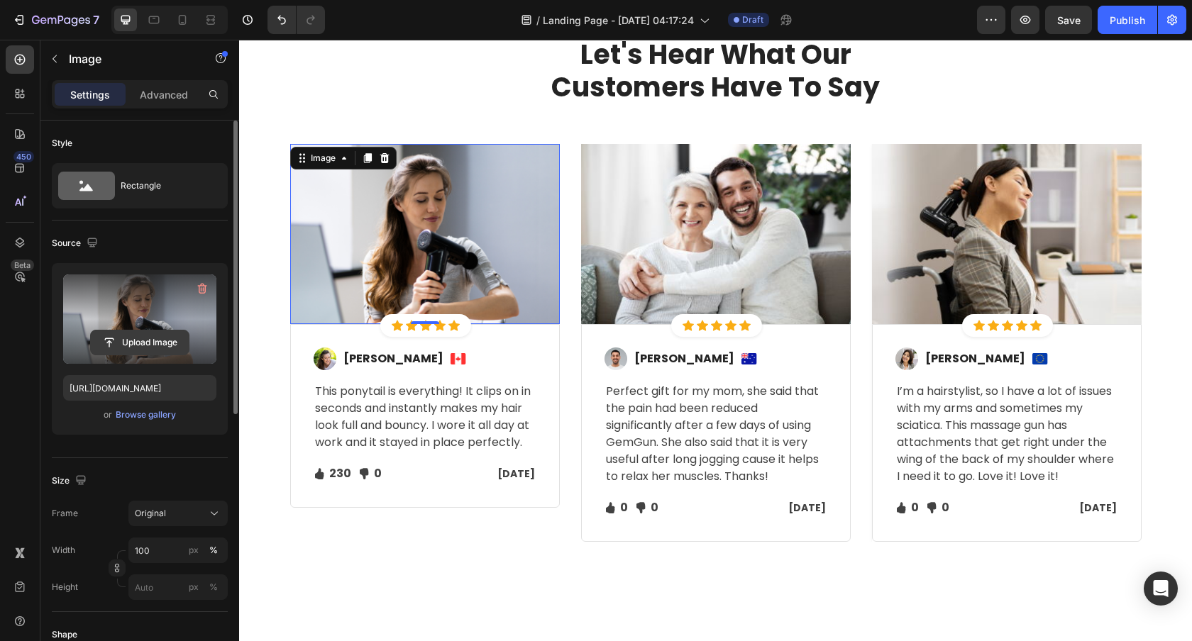
click at [150, 337] on input "file" at bounding box center [140, 343] width 98 height 24
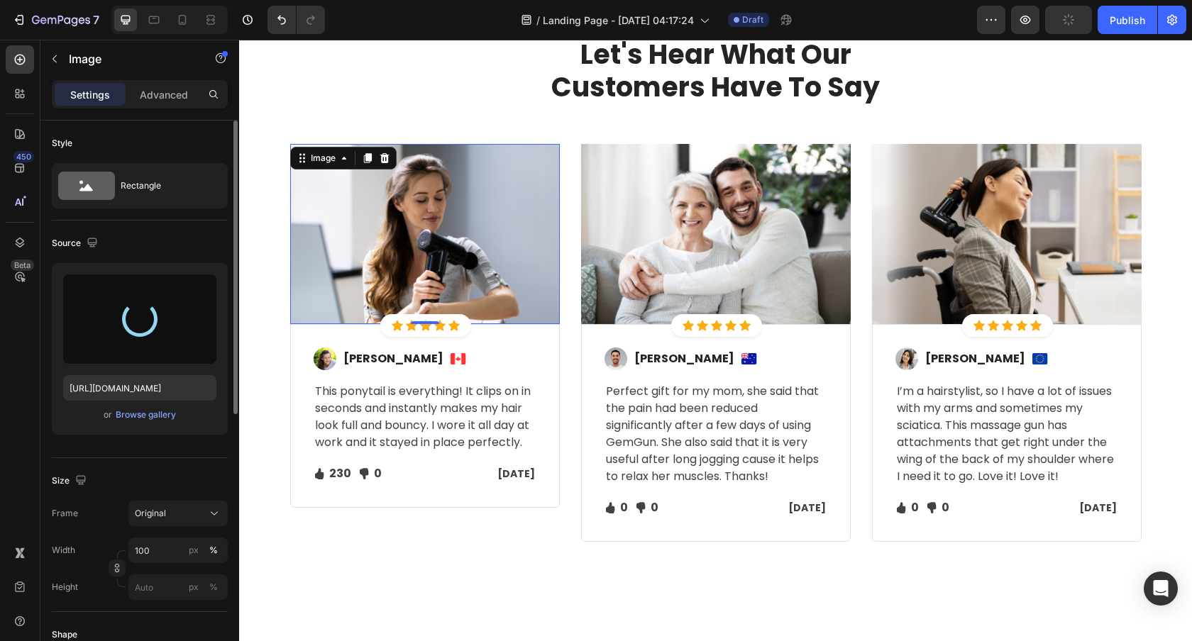
type input "[URL][DOMAIN_NAME]"
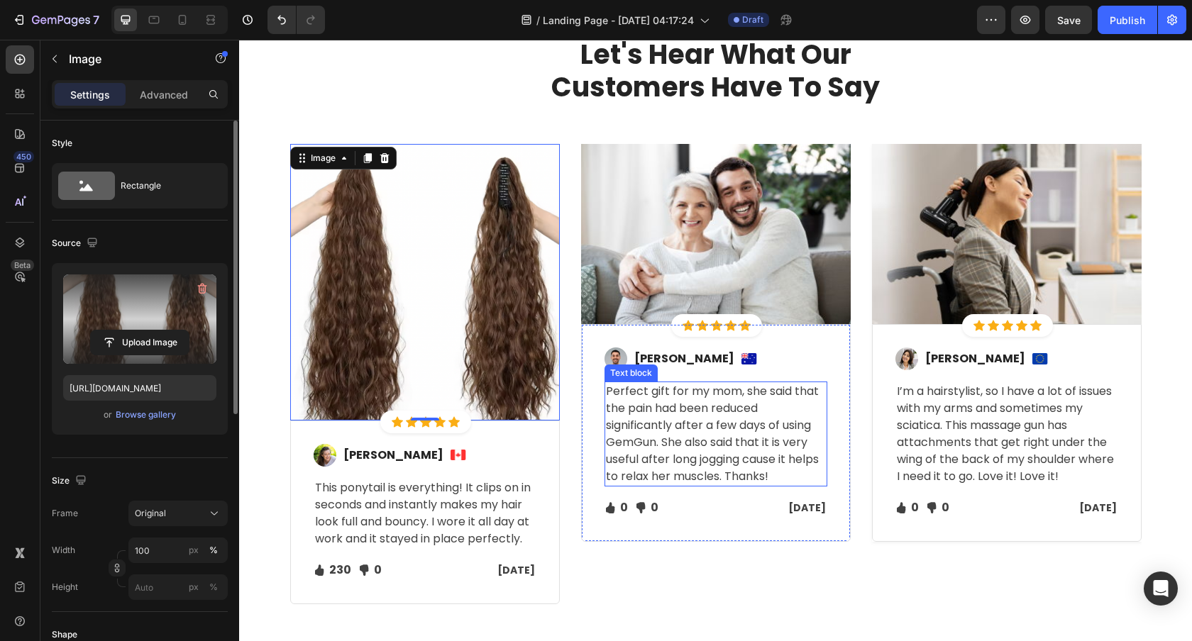
click at [689, 423] on p "Perfect gift for my mom, she said that the pain had been reduced significantly …" at bounding box center [716, 434] width 220 height 102
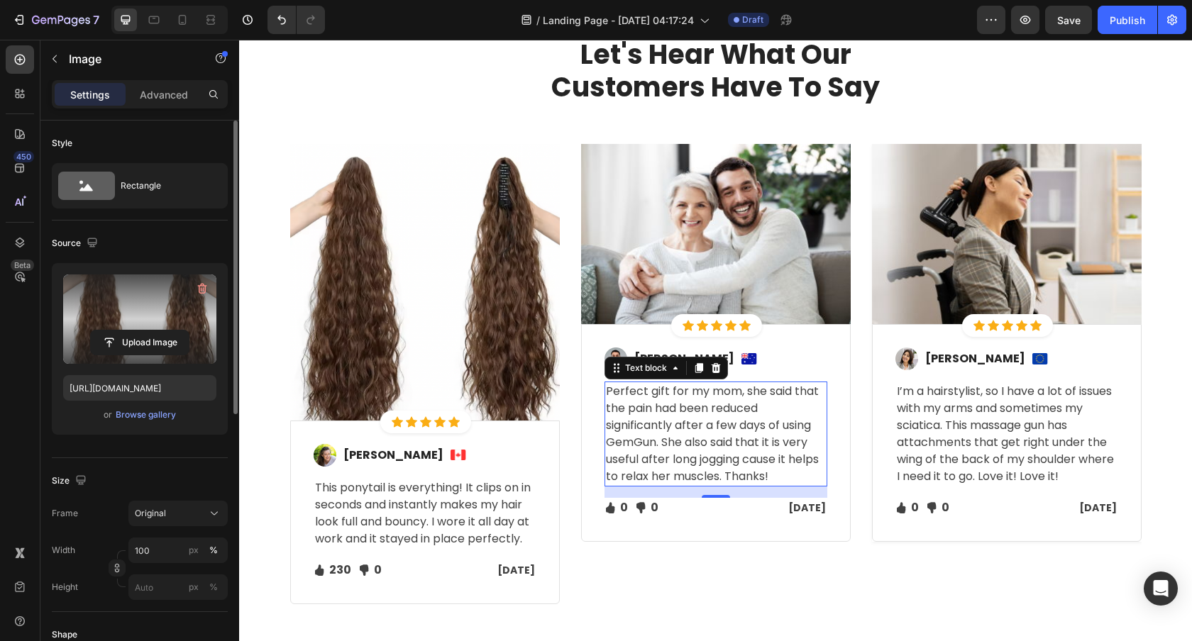
click at [689, 423] on p "Perfect gift for my mom, she said that the pain had been reduced significantly …" at bounding box center [716, 434] width 220 height 102
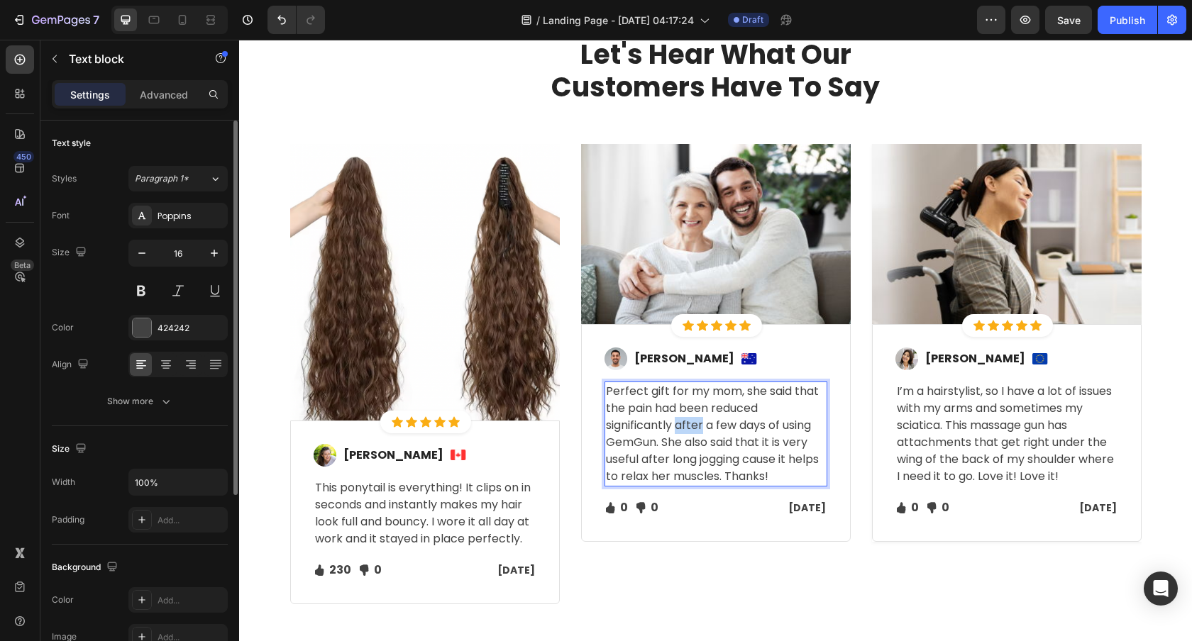
click at [689, 423] on p "Perfect gift for my mom, she said that the pain had been reduced significantly …" at bounding box center [716, 434] width 220 height 102
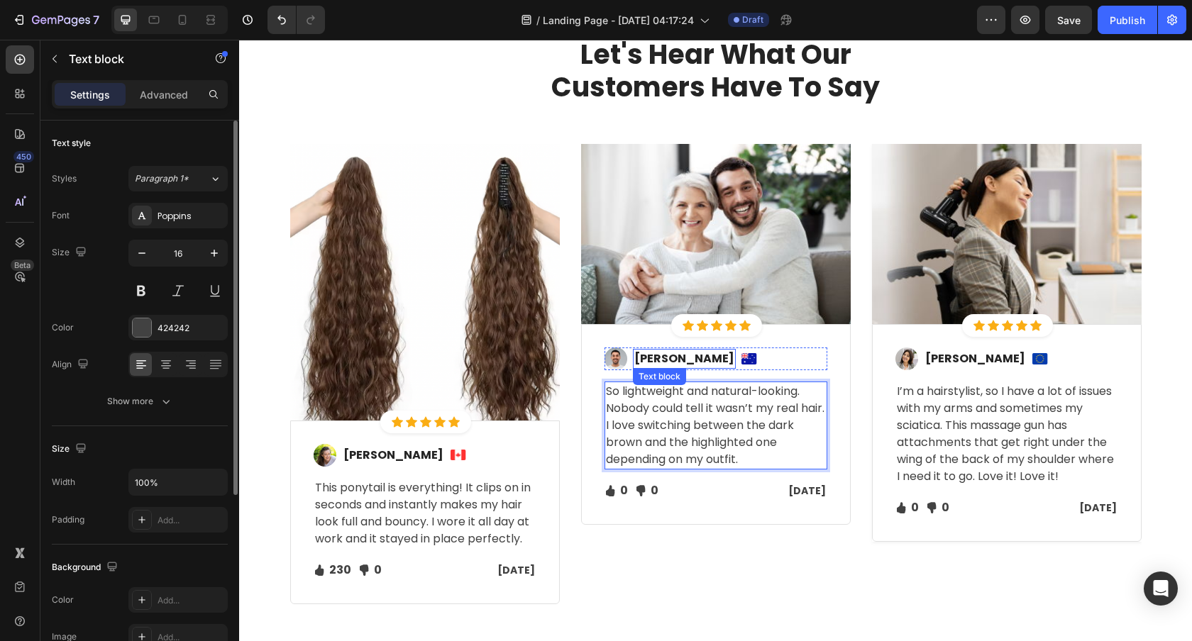
click at [665, 362] on p "[PERSON_NAME]" at bounding box center [684, 358] width 100 height 17
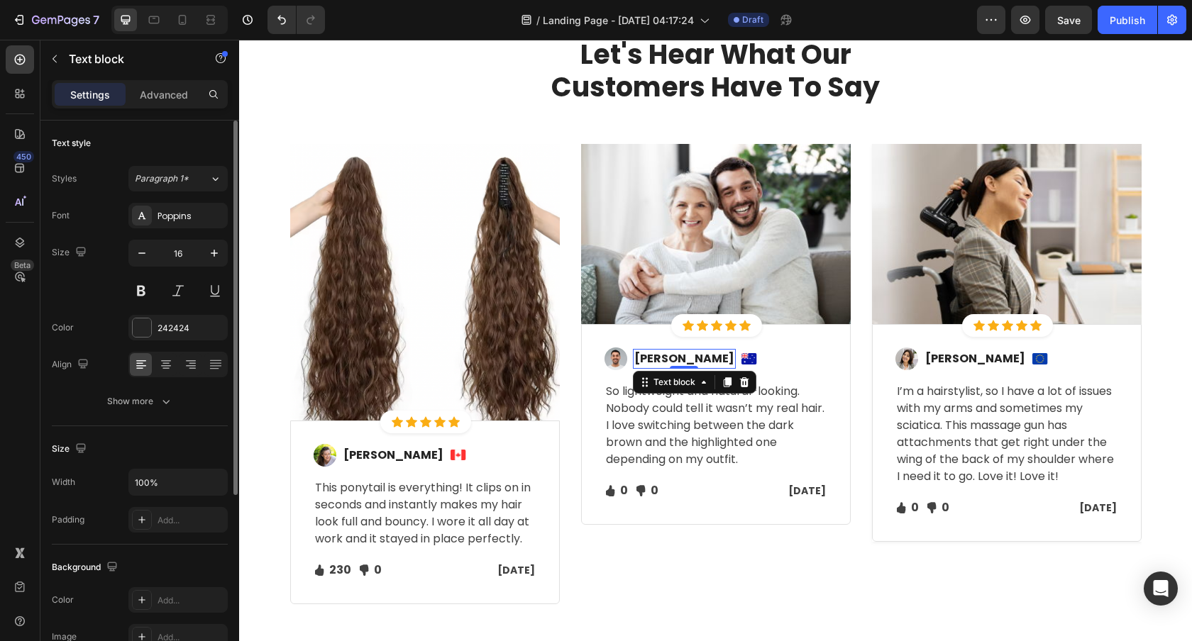
click at [665, 362] on p "[PERSON_NAME]" at bounding box center [684, 358] width 100 height 17
click at [708, 433] on p "So lightweight and natural-looking. Nobody could tell it wasn’t my real hair. I…" at bounding box center [716, 425] width 220 height 85
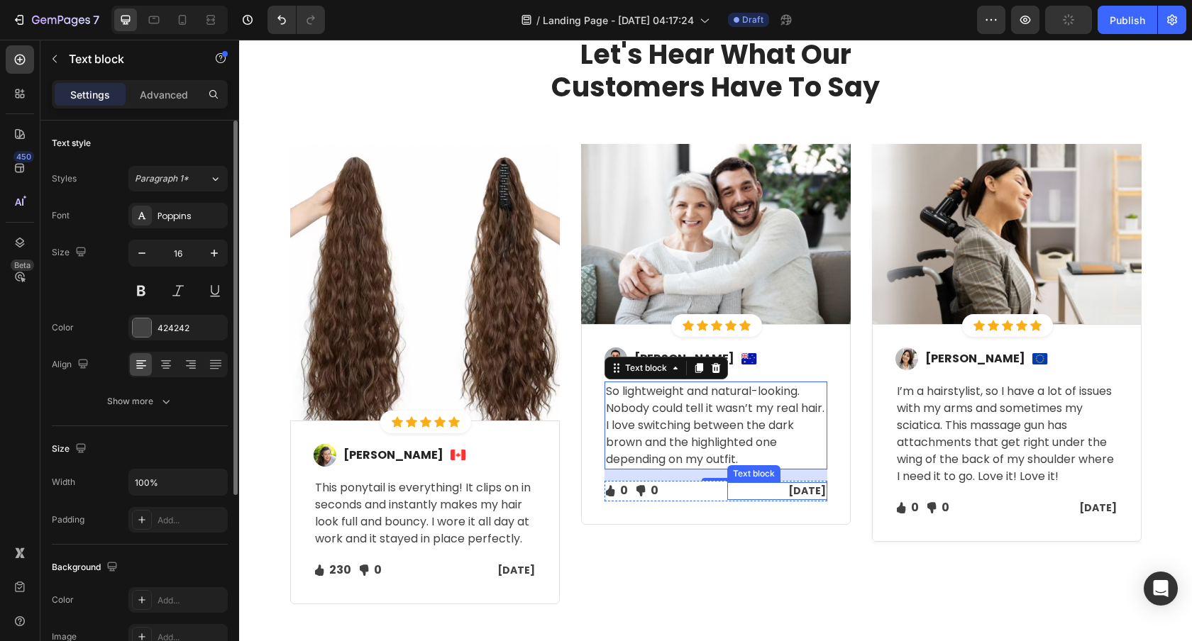
click at [812, 494] on p "[DATE]" at bounding box center [776, 491] width 97 height 15
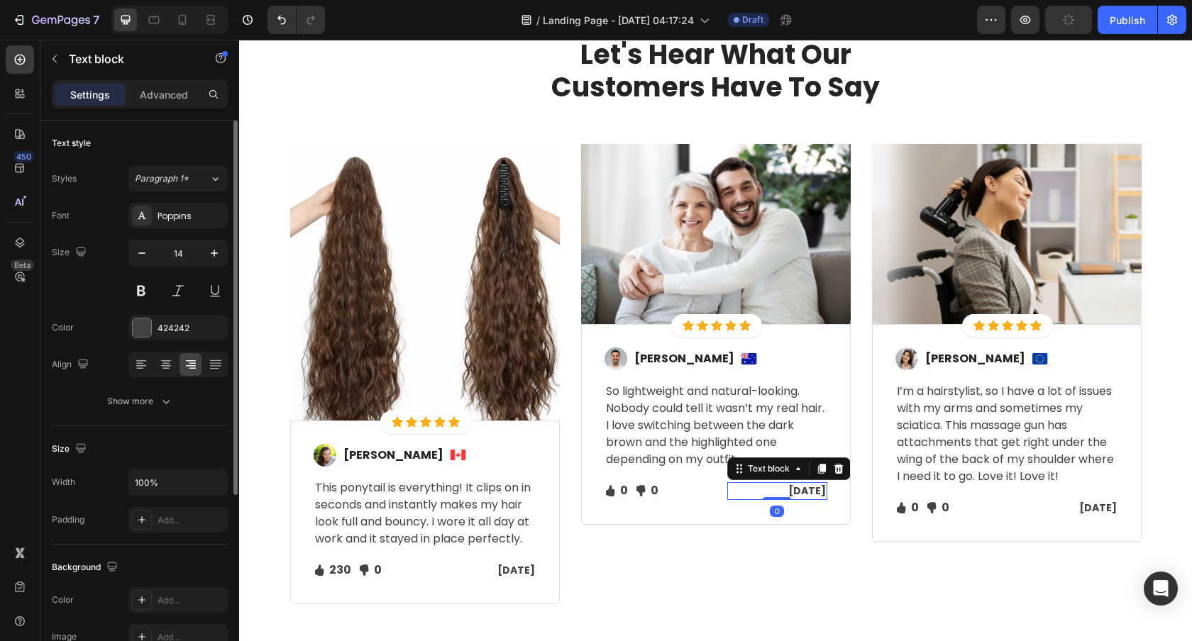
click at [812, 494] on p "[DATE]" at bounding box center [776, 491] width 97 height 15
click at [787, 493] on p "[DATE]" at bounding box center [776, 491] width 97 height 15
click at [772, 492] on p "[DATE]" at bounding box center [776, 491] width 97 height 15
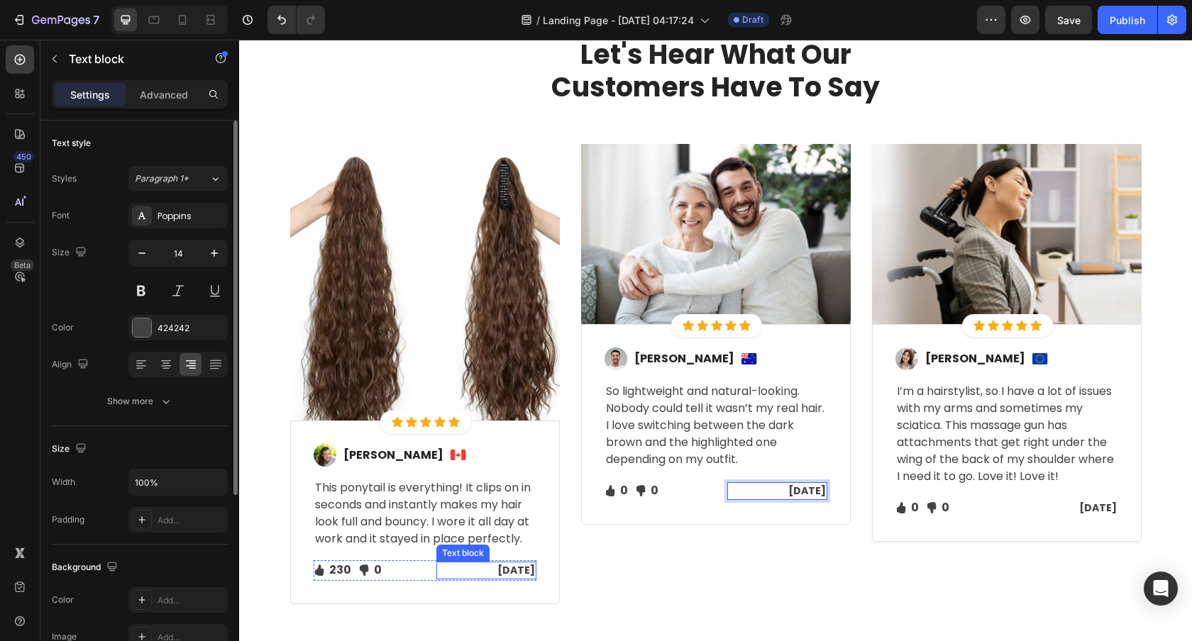
click at [514, 568] on p "[DATE]" at bounding box center [486, 570] width 97 height 15
click at [474, 569] on p "[DATE]" at bounding box center [486, 570] width 97 height 15
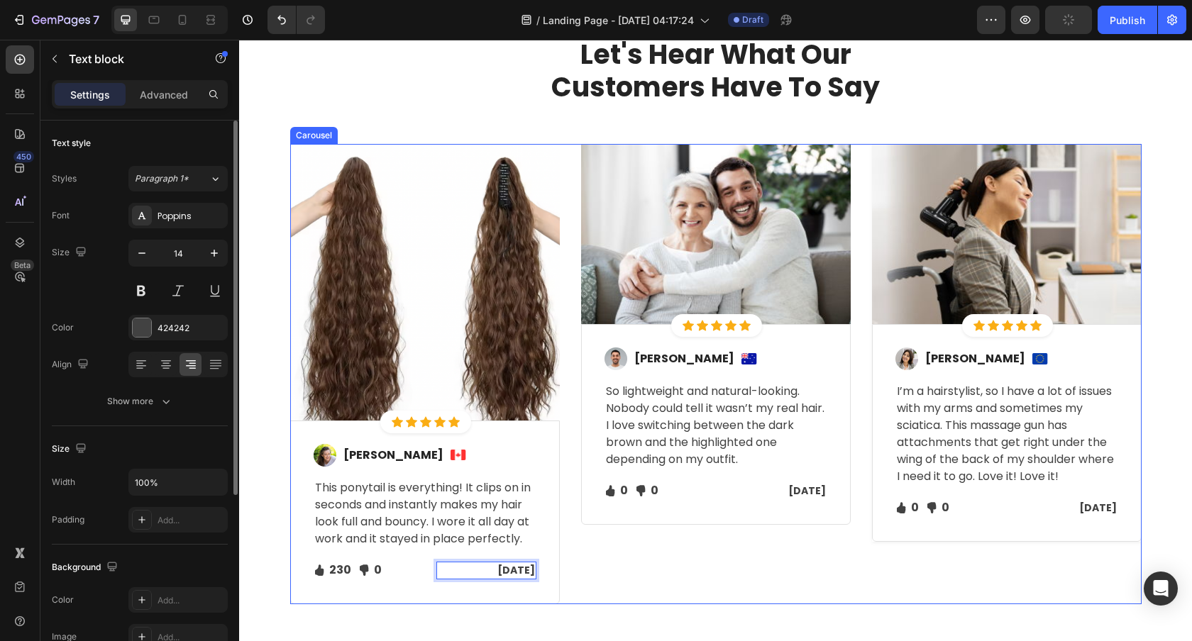
click at [696, 579] on div "Image Icon Icon Icon Icon Icon Icon List Hoz Row Row Image [PERSON_NAME] Corner…" at bounding box center [716, 374] width 270 height 460
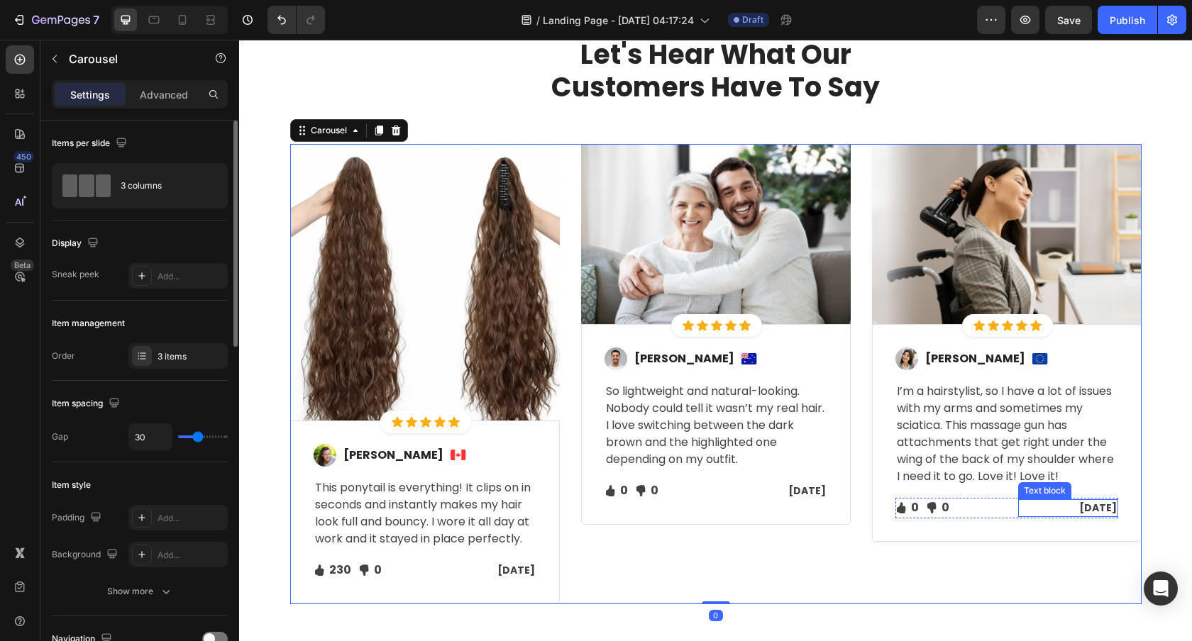
click at [1097, 509] on p "[DATE]" at bounding box center [1067, 508] width 97 height 15
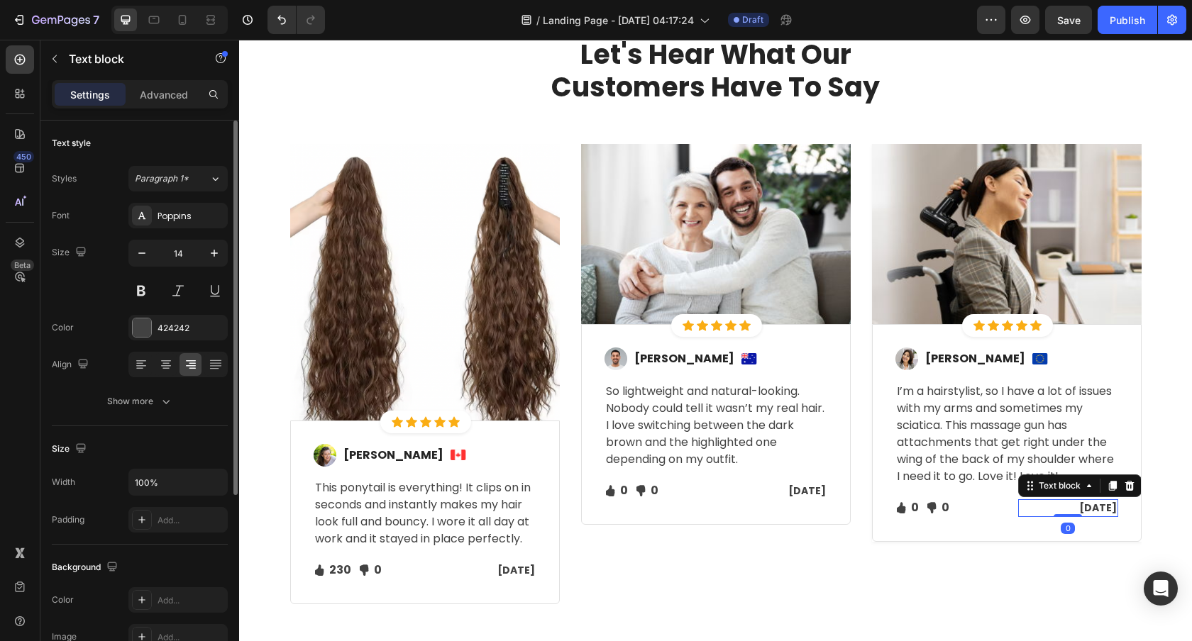
click at [1097, 509] on p "[DATE]" at bounding box center [1067, 508] width 97 height 15
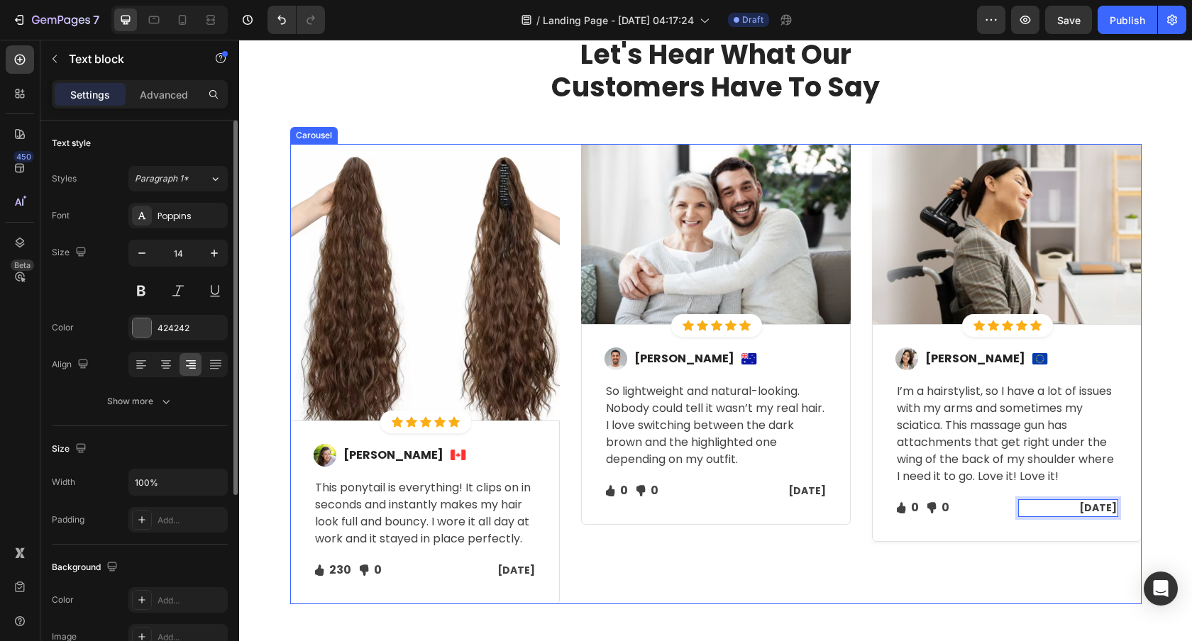
click at [989, 555] on div "Image Icon Icon Icon Icon Icon Icon List Hoz Row Row Image [PERSON_NAME] Text b…" at bounding box center [1007, 374] width 270 height 460
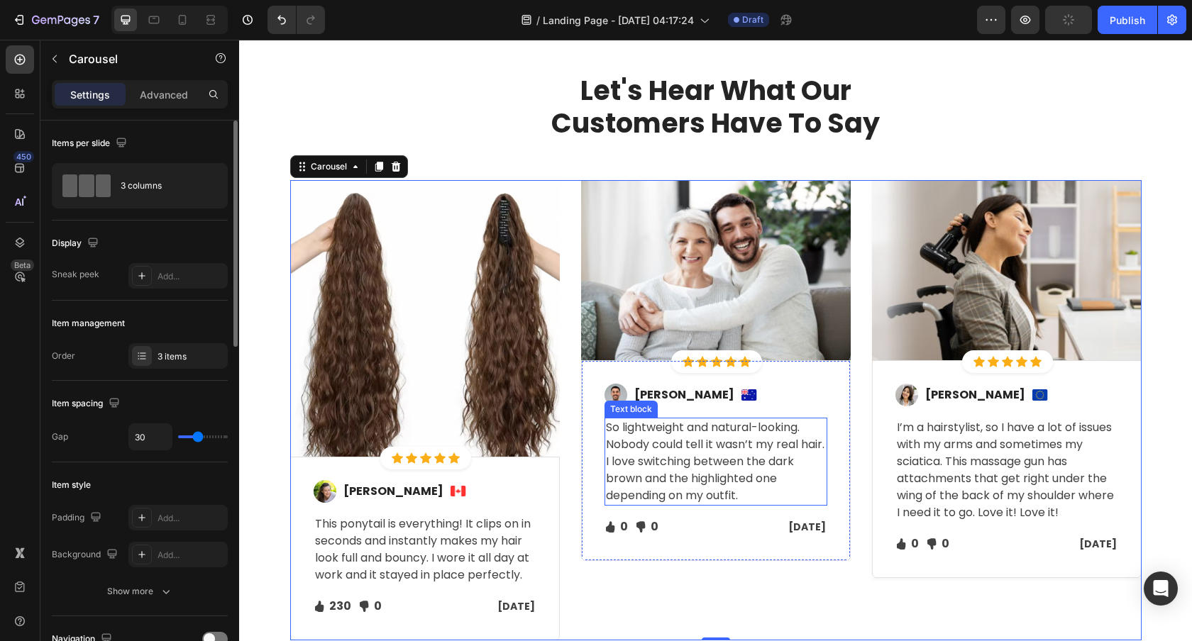
scroll to position [1964, 0]
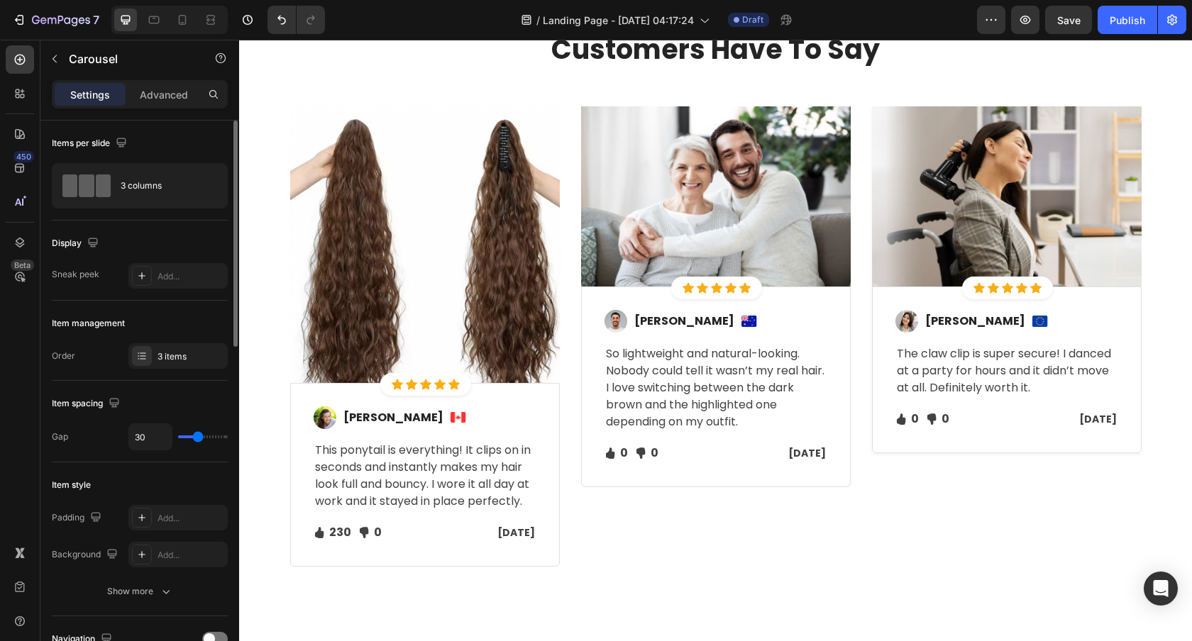
scroll to position [2047, 0]
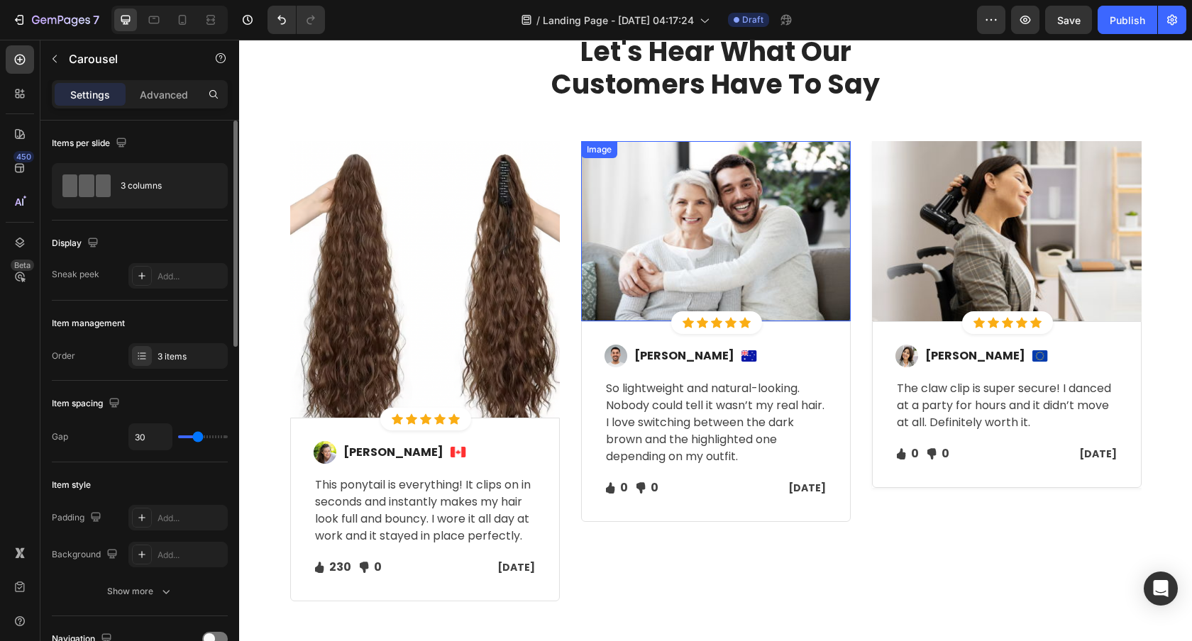
click at [732, 193] on img at bounding box center [716, 231] width 270 height 180
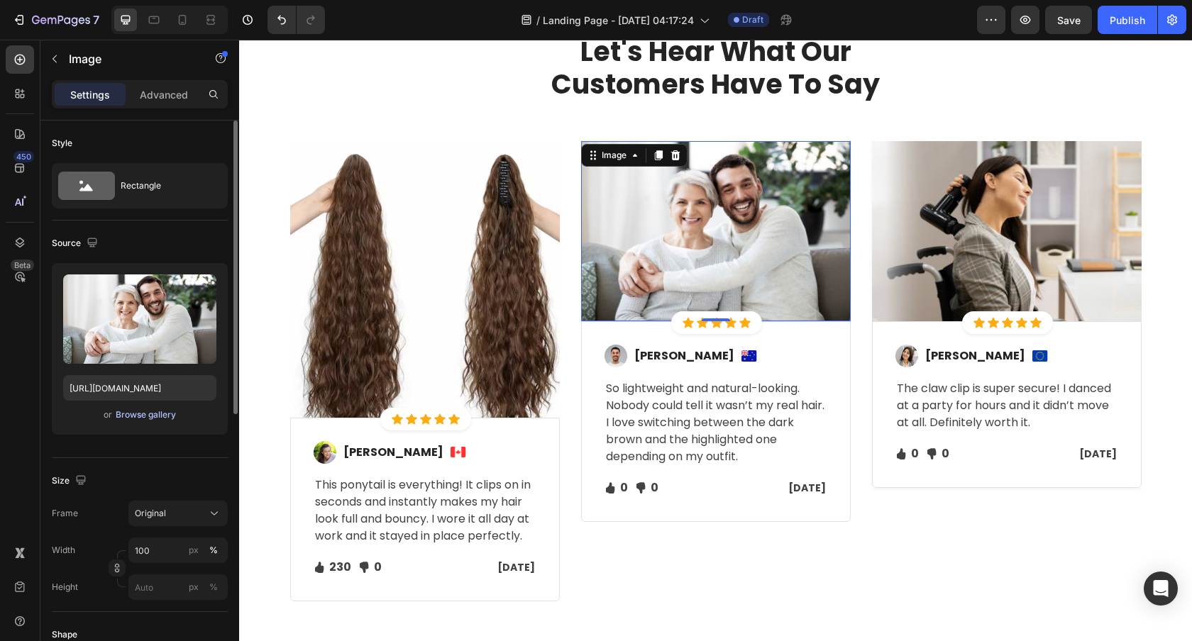
click at [123, 414] on div "Browse gallery" at bounding box center [146, 415] width 60 height 13
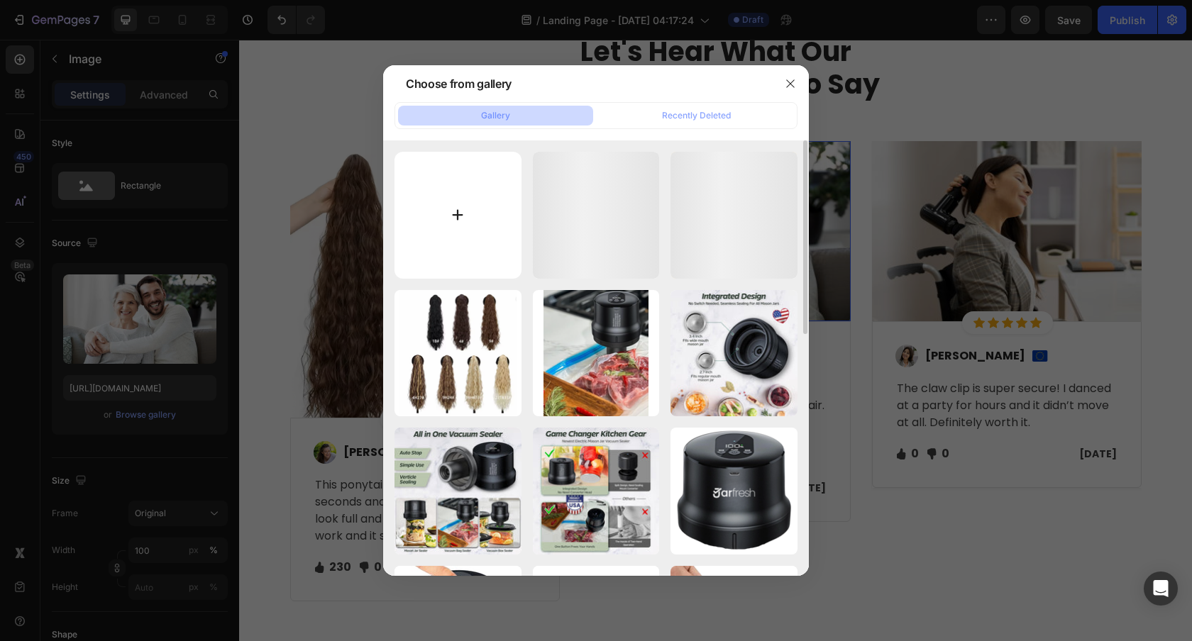
click at [438, 196] on input "file" at bounding box center [457, 215] width 127 height 127
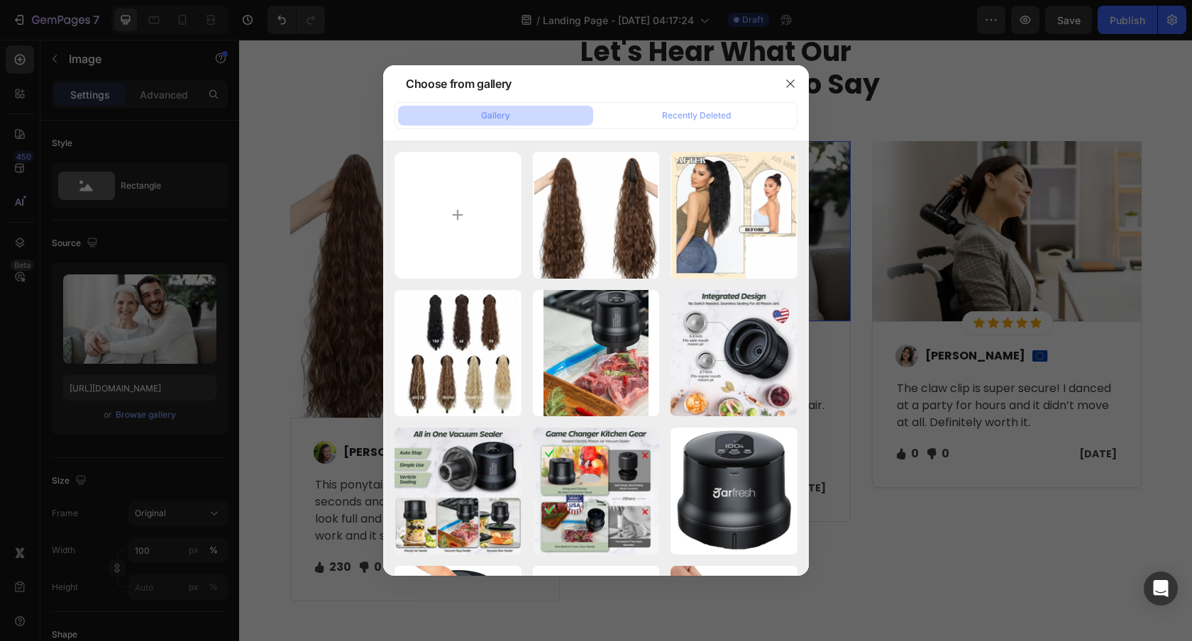
type input "C:\fakepath\Screenshot at [DATE] 04-47-55.png"
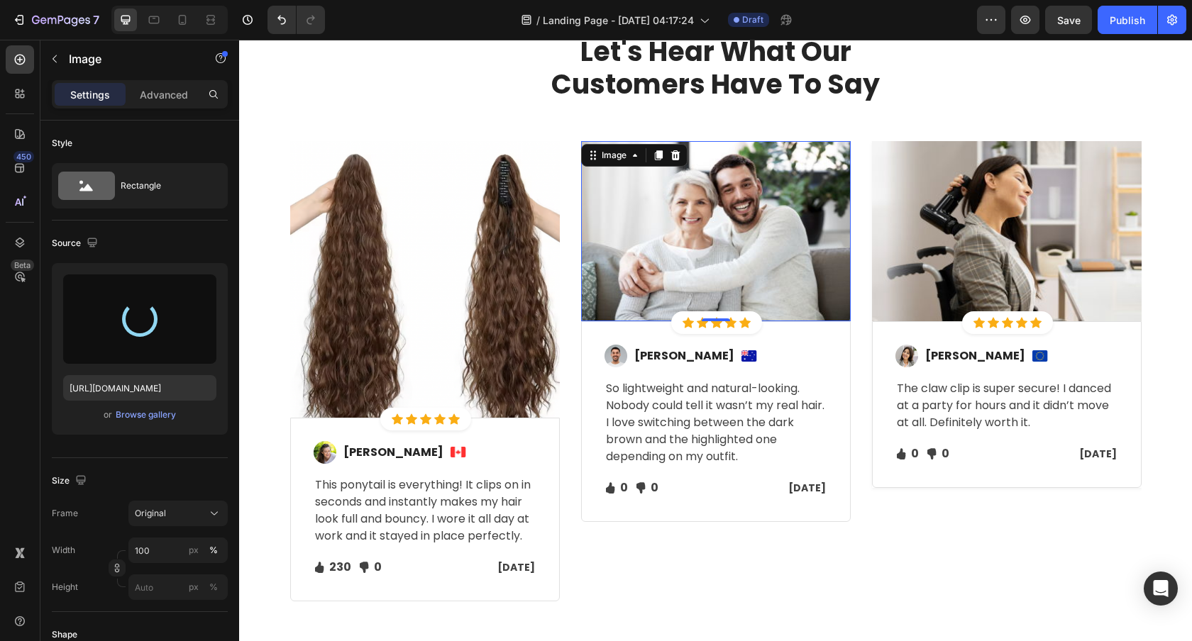
type input "[URL][DOMAIN_NAME]"
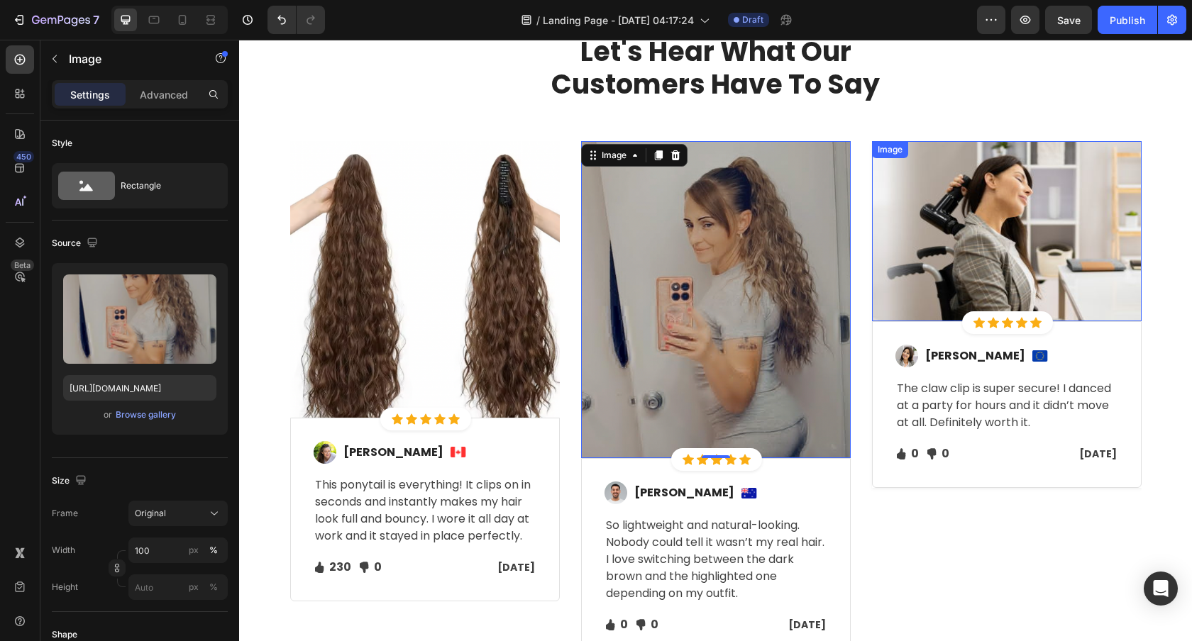
click at [1003, 223] on img at bounding box center [1007, 231] width 270 height 180
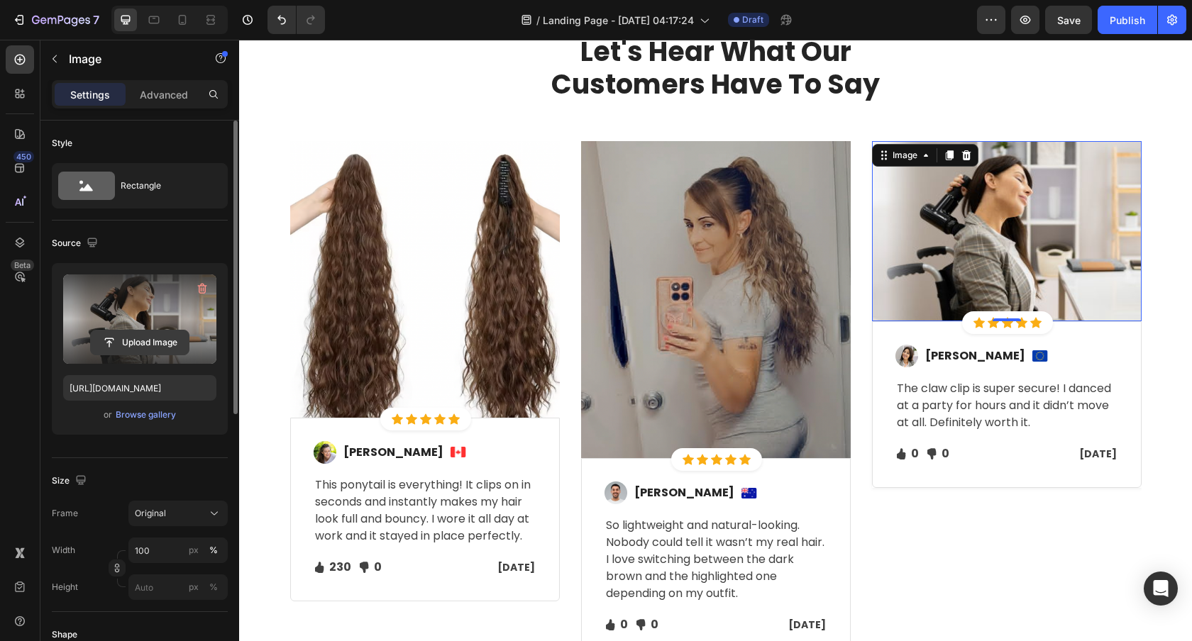
click at [139, 346] on input "file" at bounding box center [140, 343] width 98 height 24
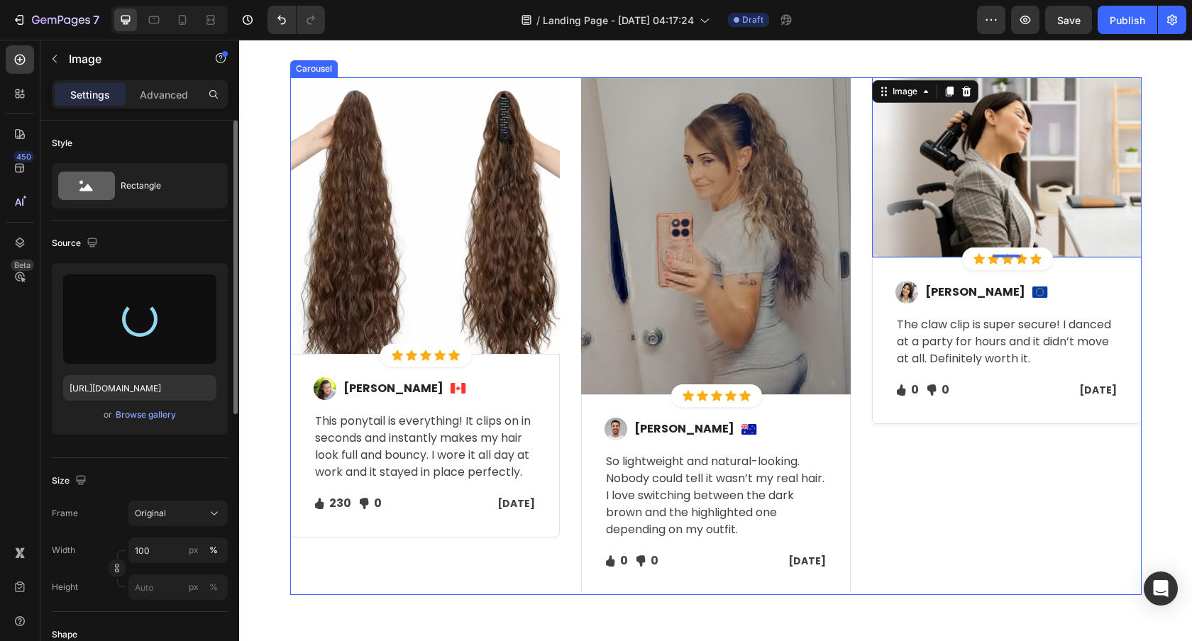
scroll to position [2373, 0]
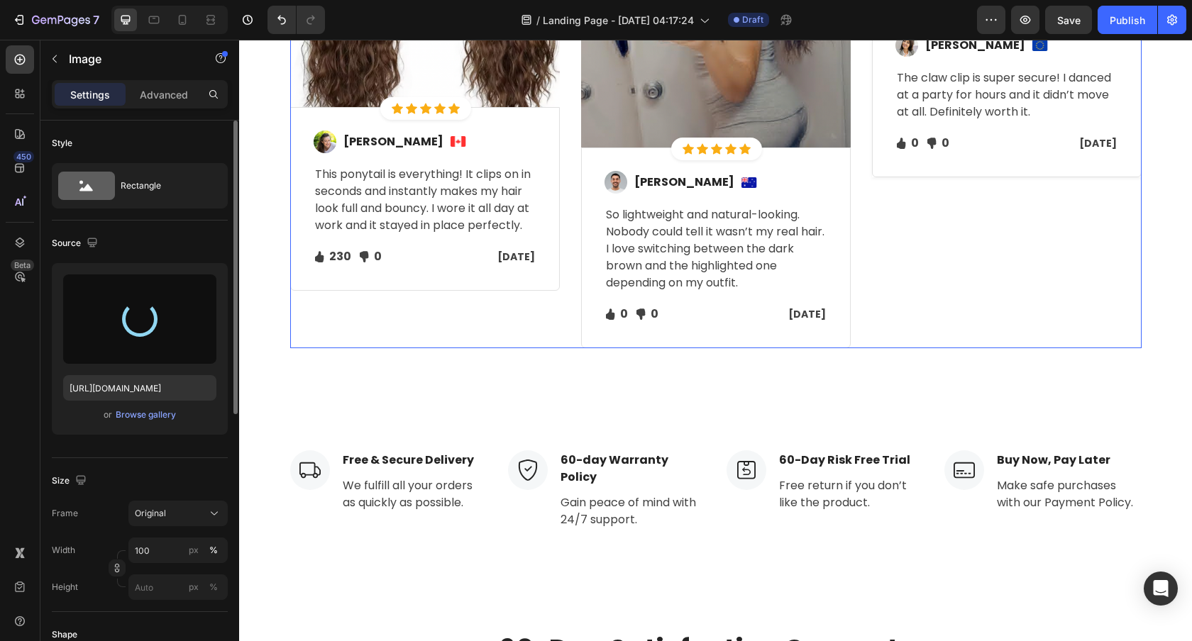
type input "[URL][DOMAIN_NAME]"
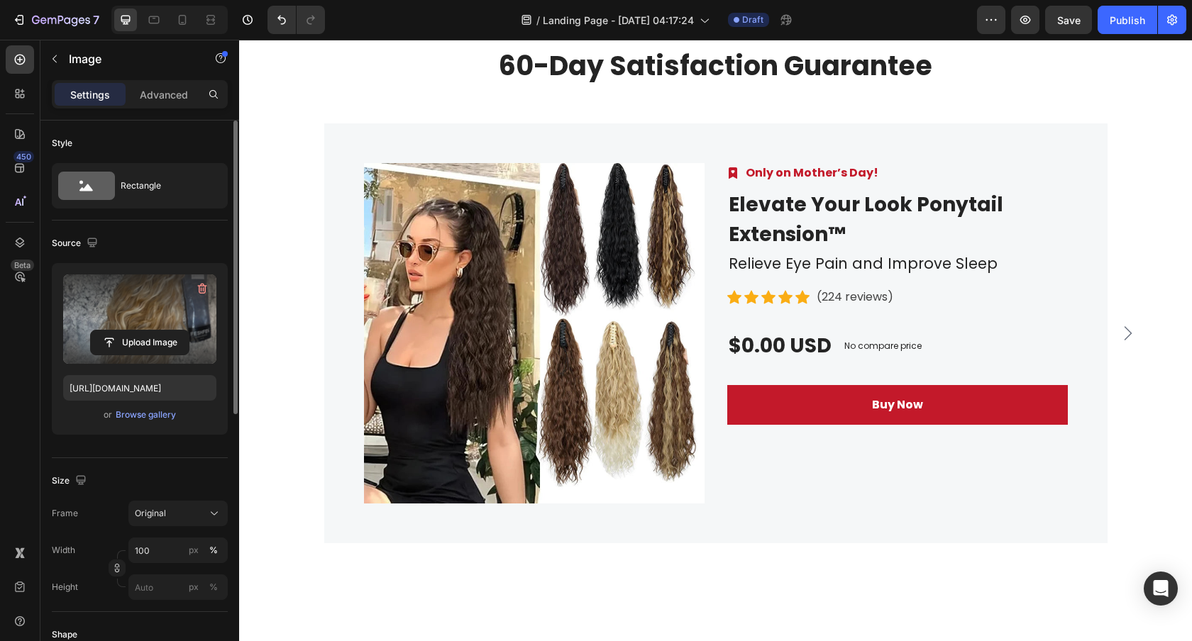
scroll to position [2933, 0]
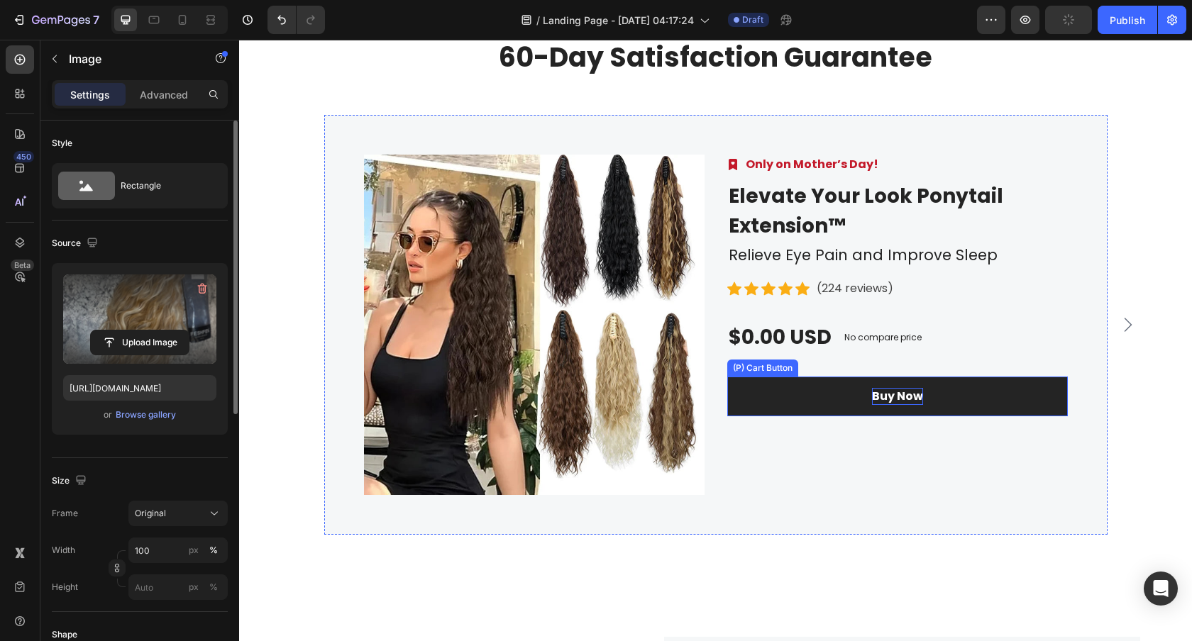
click at [889, 397] on div "Buy Now" at bounding box center [897, 396] width 51 height 17
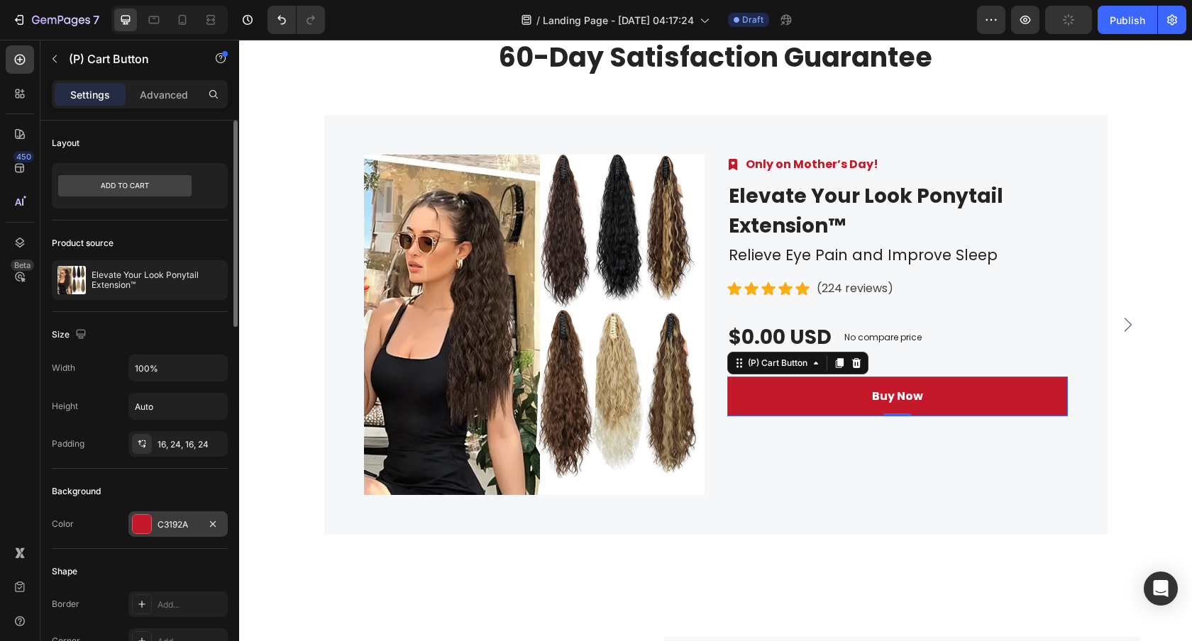
click at [138, 526] on div at bounding box center [142, 524] width 18 height 18
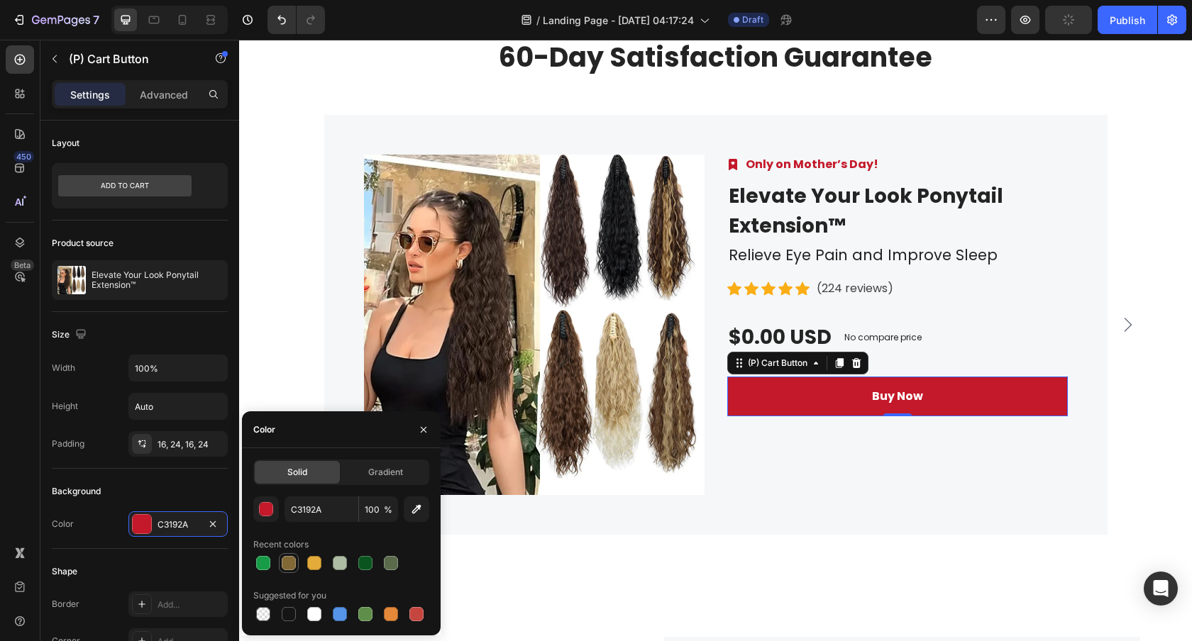
click at [287, 565] on div at bounding box center [289, 563] width 14 height 14
type input "826835"
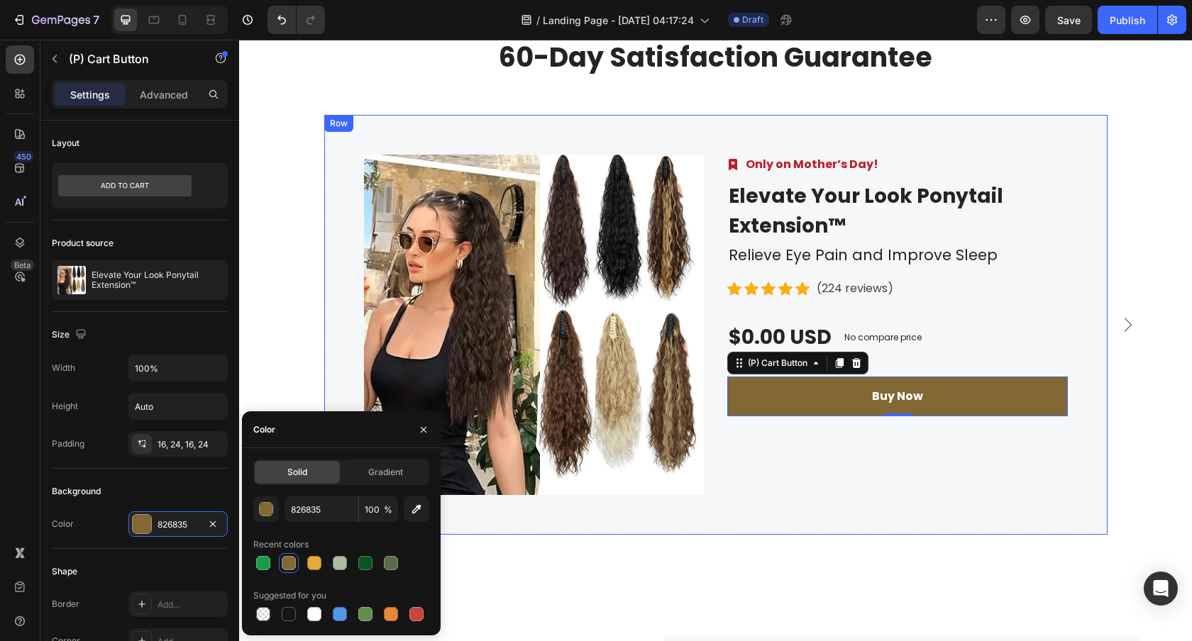
click at [772, 488] on div "Image Only on Mother’s Day! Text block Row Elevate Your Look Ponytail Extension…" at bounding box center [897, 325] width 340 height 340
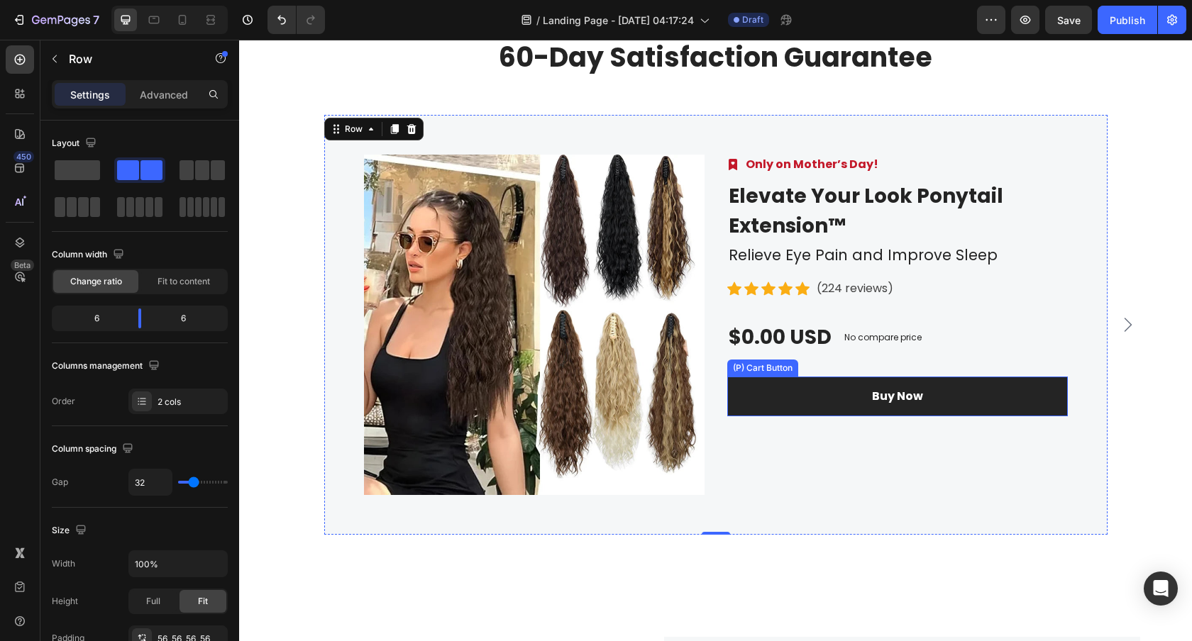
click at [828, 399] on button "Buy Now" at bounding box center [897, 397] width 340 height 40
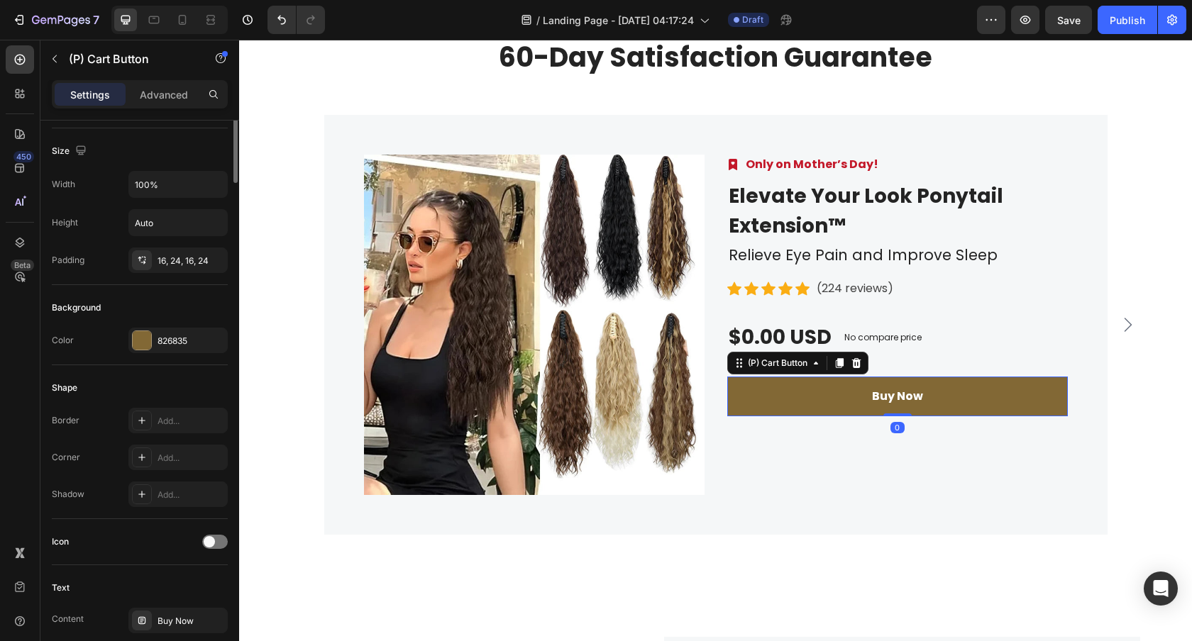
scroll to position [287, 0]
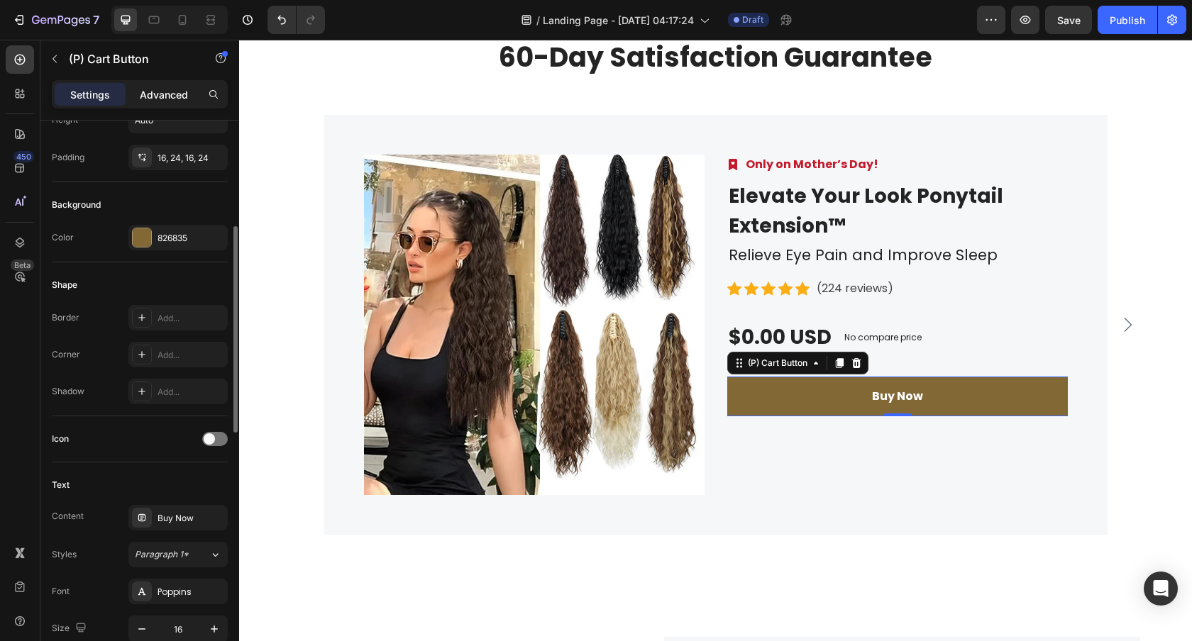
click at [162, 92] on p "Advanced" at bounding box center [164, 94] width 48 height 15
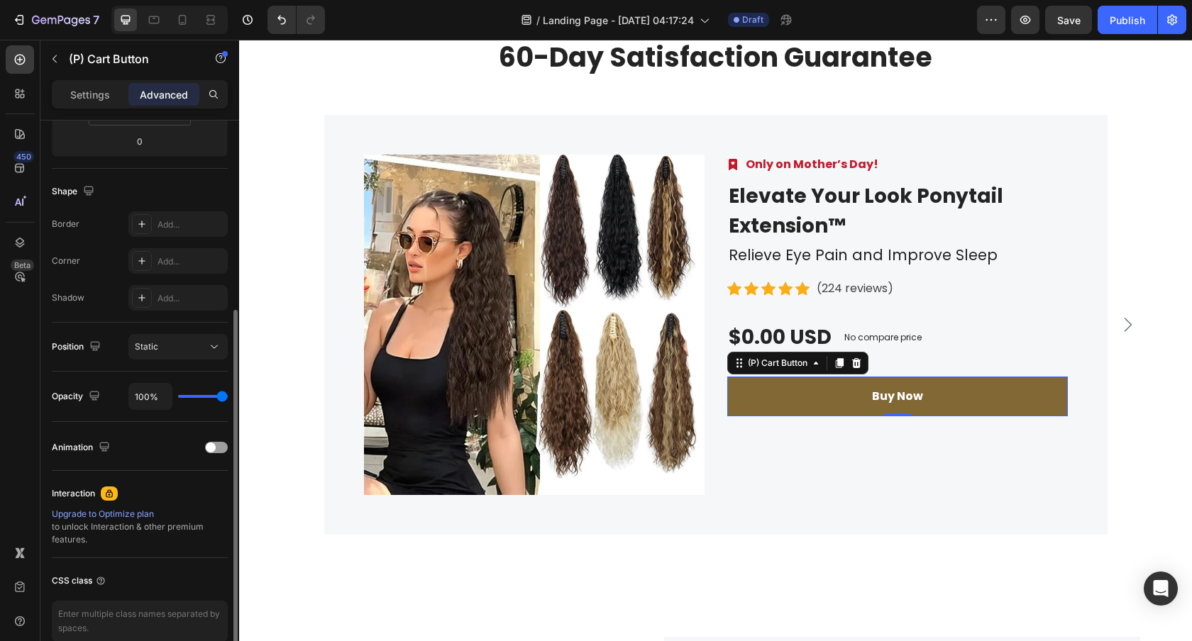
scroll to position [318, 0]
click at [168, 253] on div "Add..." at bounding box center [177, 260] width 99 height 26
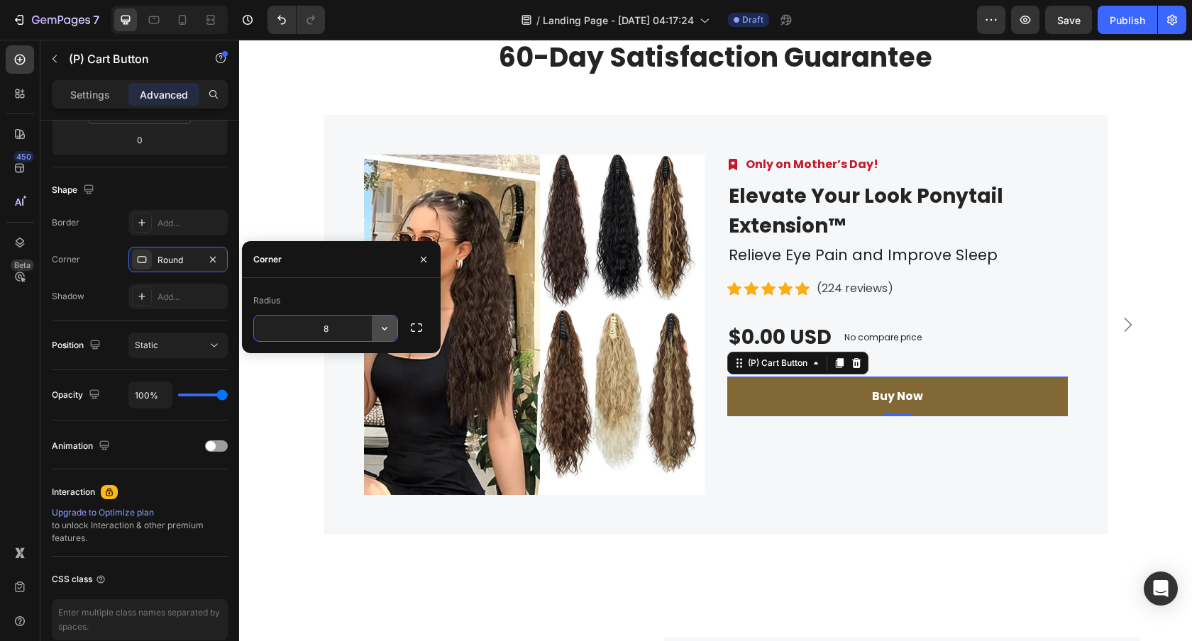
click at [377, 328] on button "button" at bounding box center [385, 329] width 26 height 26
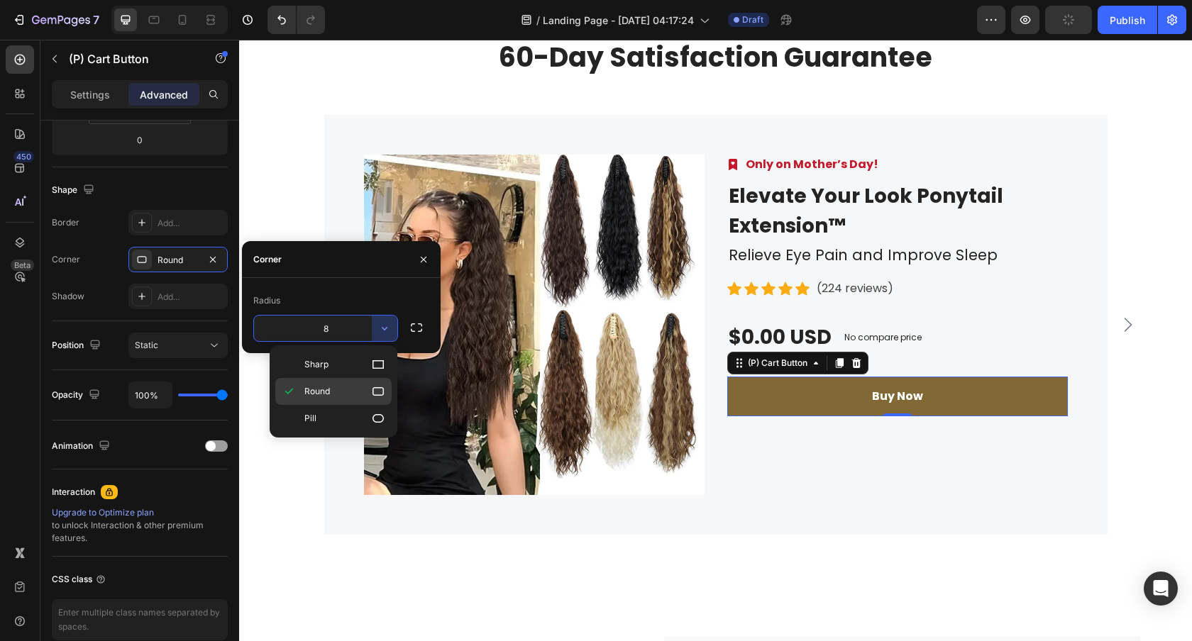
click at [345, 386] on p "Round" at bounding box center [344, 391] width 81 height 14
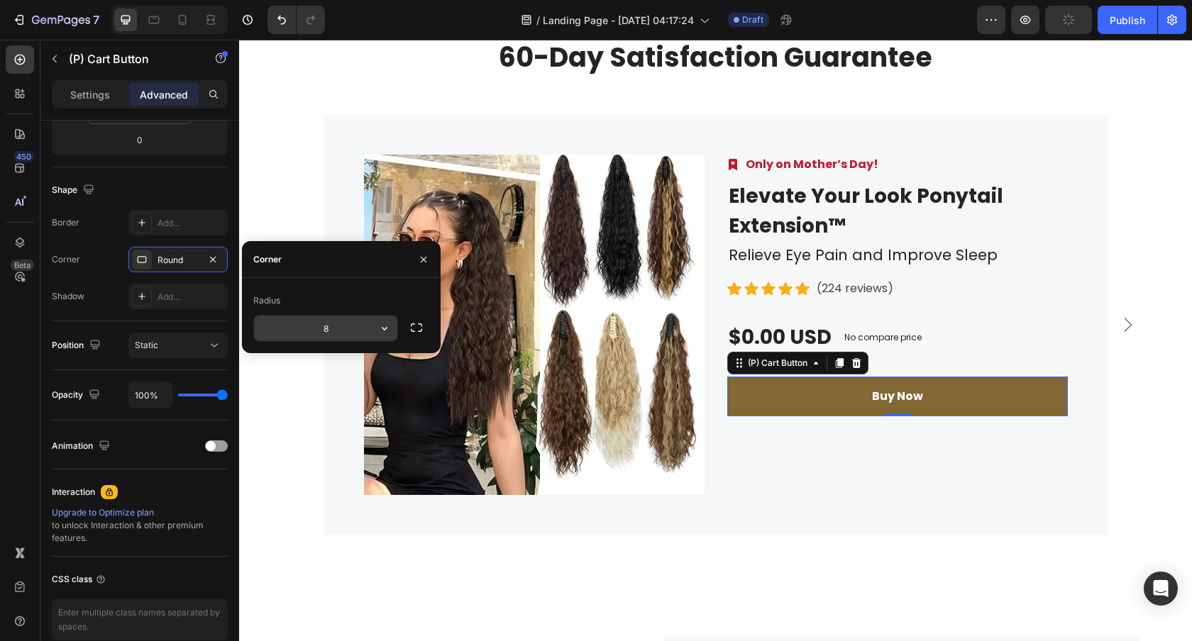
click at [348, 328] on input "8" at bounding box center [325, 329] width 143 height 26
type input "16"
click at [377, 299] on div "Radius" at bounding box center [341, 300] width 176 height 23
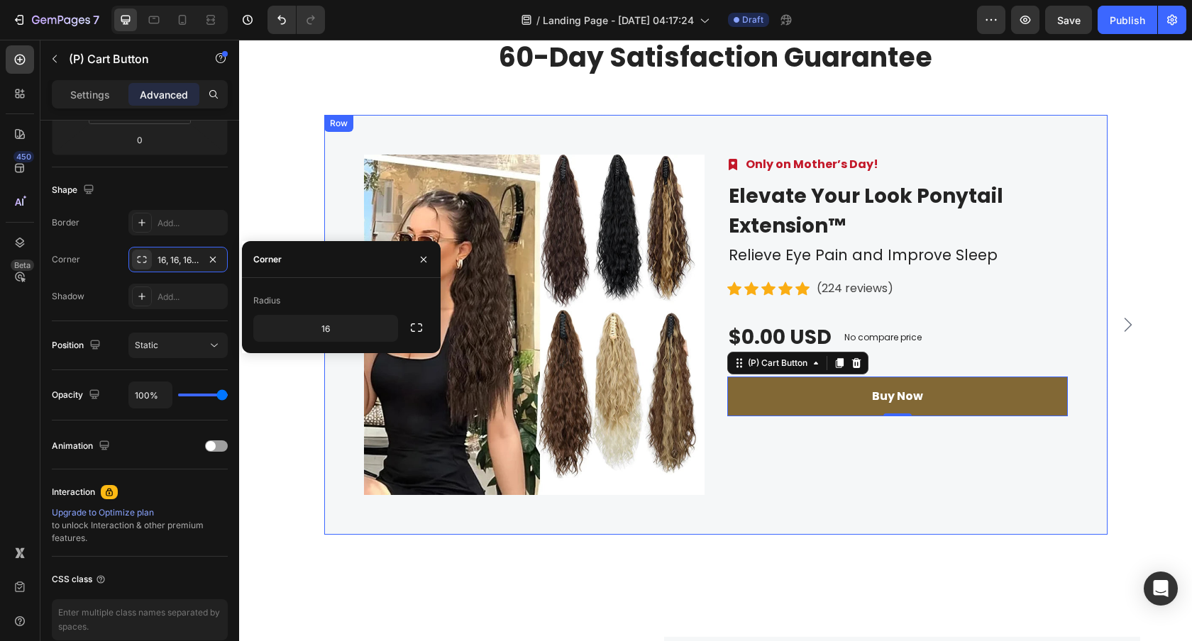
click at [340, 429] on div "Product Images Image Only on Mother’s Day! Text block Row Elevate Your Look Pon…" at bounding box center [715, 325] width 783 height 420
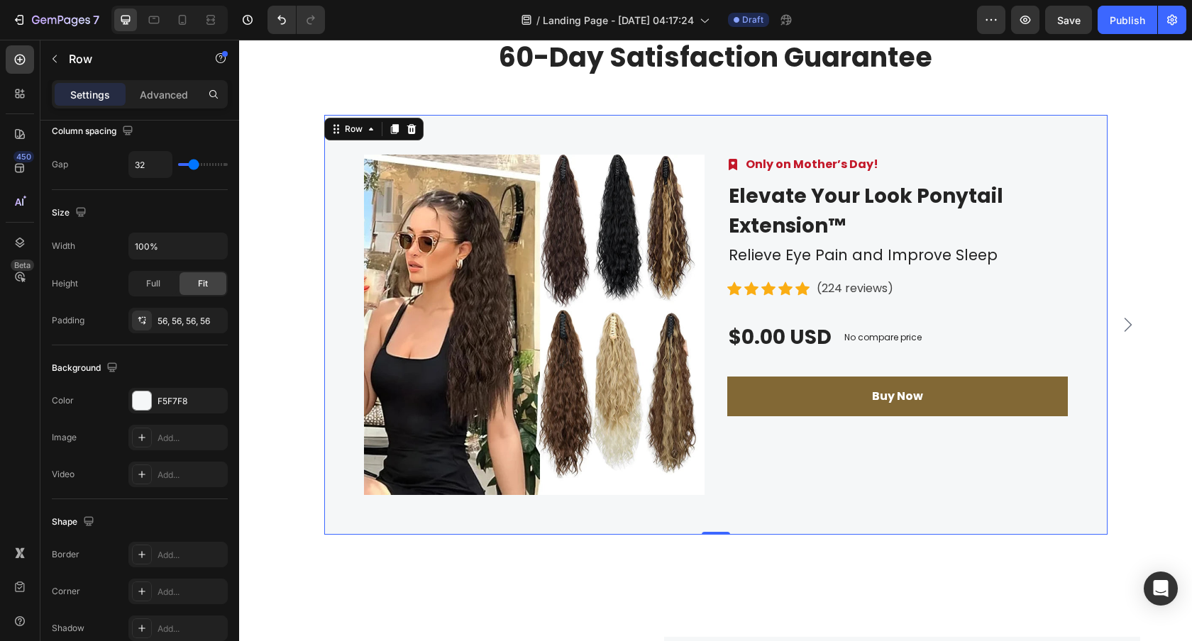
scroll to position [0, 0]
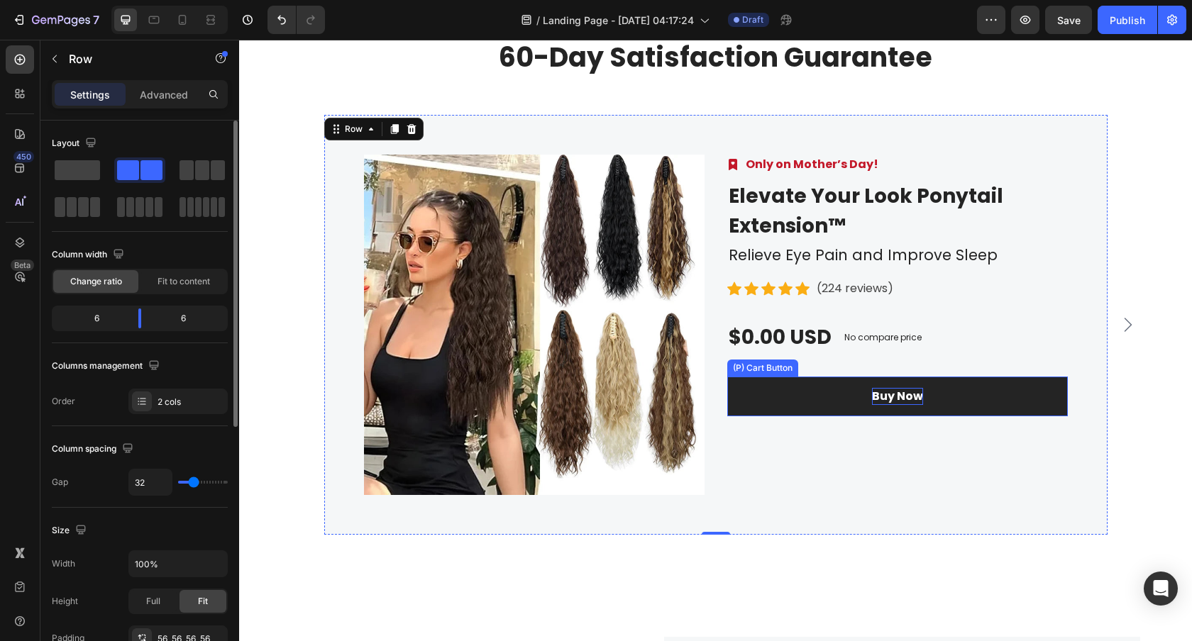
click at [889, 399] on div "Buy Now" at bounding box center [897, 396] width 51 height 17
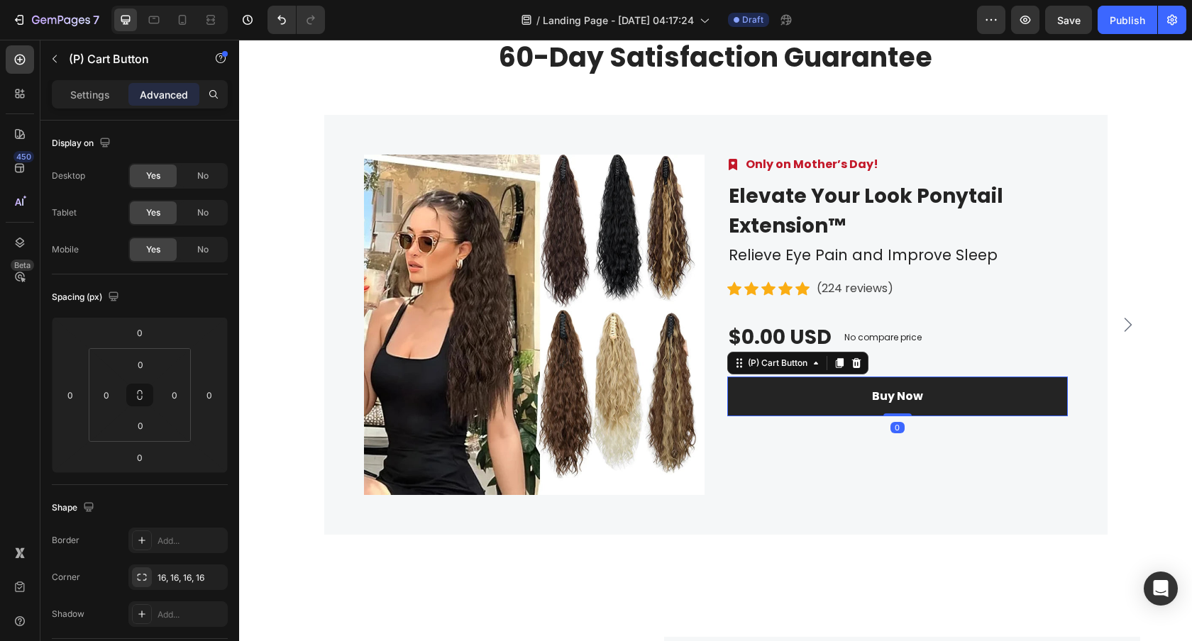
click at [787, 395] on button "Buy Now" at bounding box center [897, 397] width 340 height 40
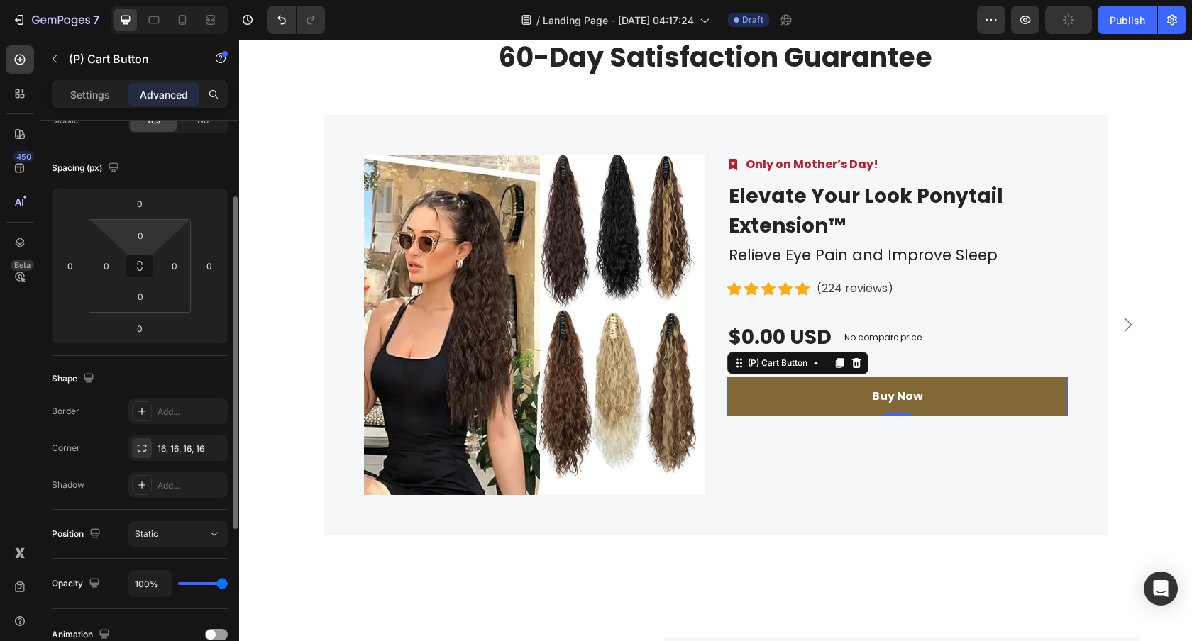
scroll to position [150, 0]
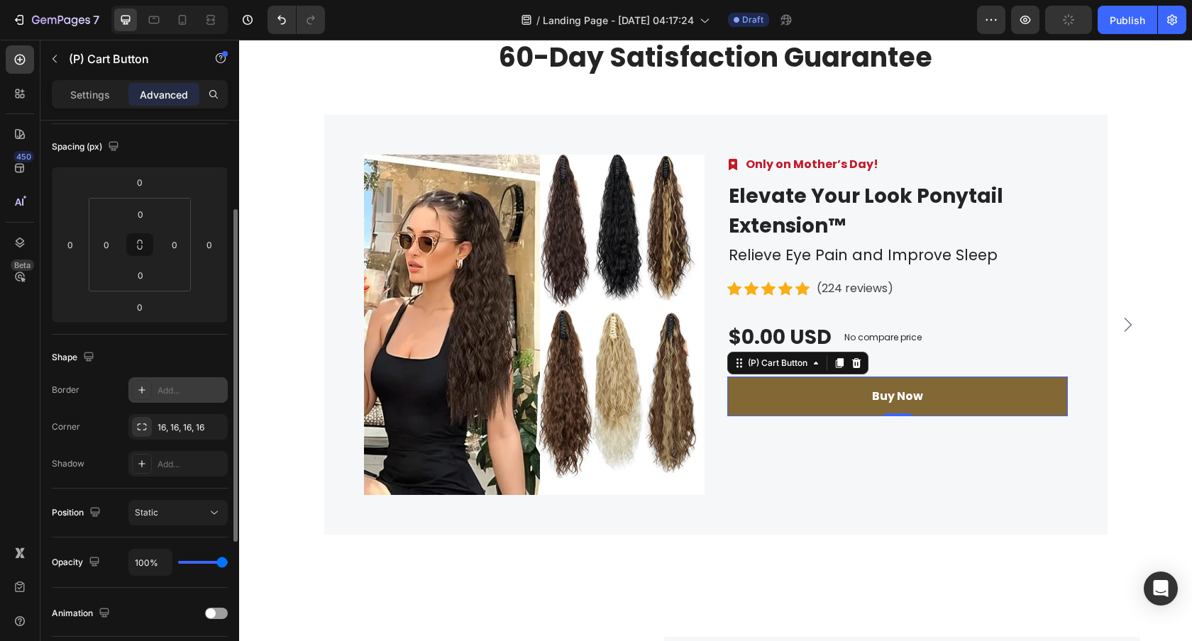
click at [167, 390] on div "Add..." at bounding box center [190, 390] width 67 height 13
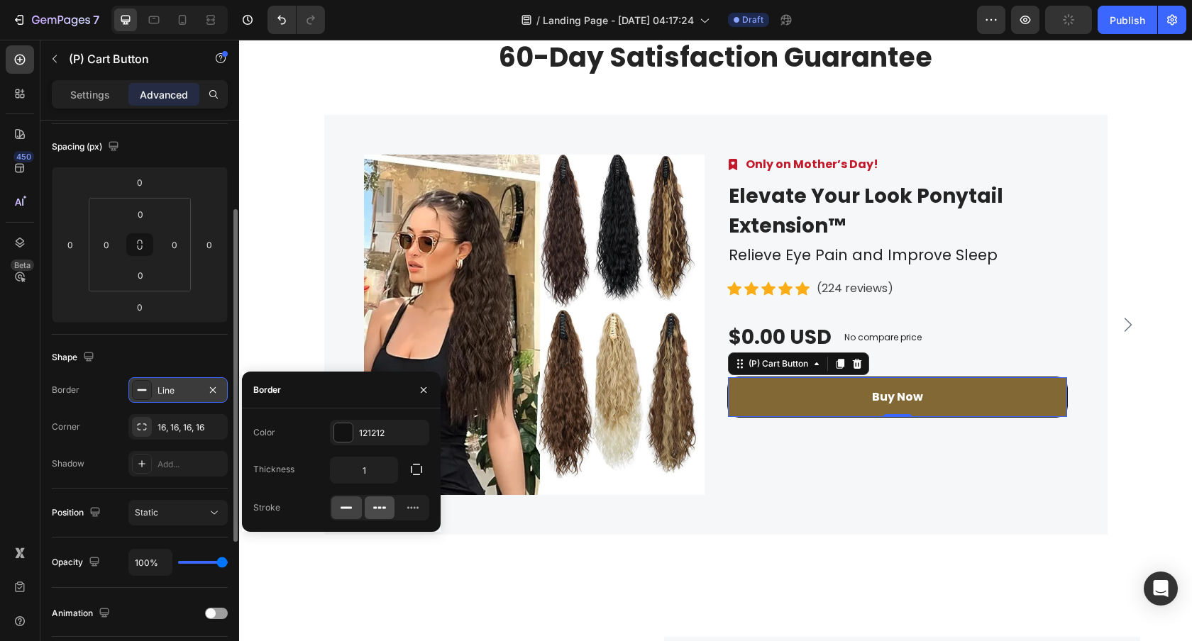
click at [376, 502] on icon at bounding box center [379, 508] width 14 height 14
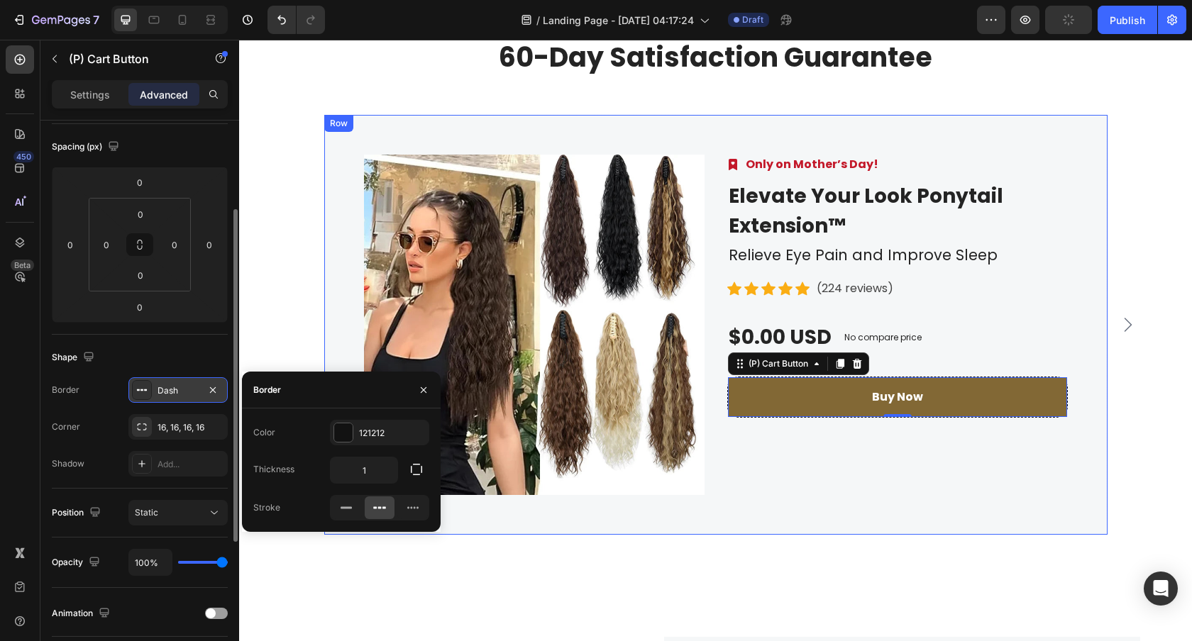
click at [865, 459] on div "Image Only on Mother’s Day! Text block Row Elevate Your Look Ponytail Extension…" at bounding box center [897, 325] width 340 height 340
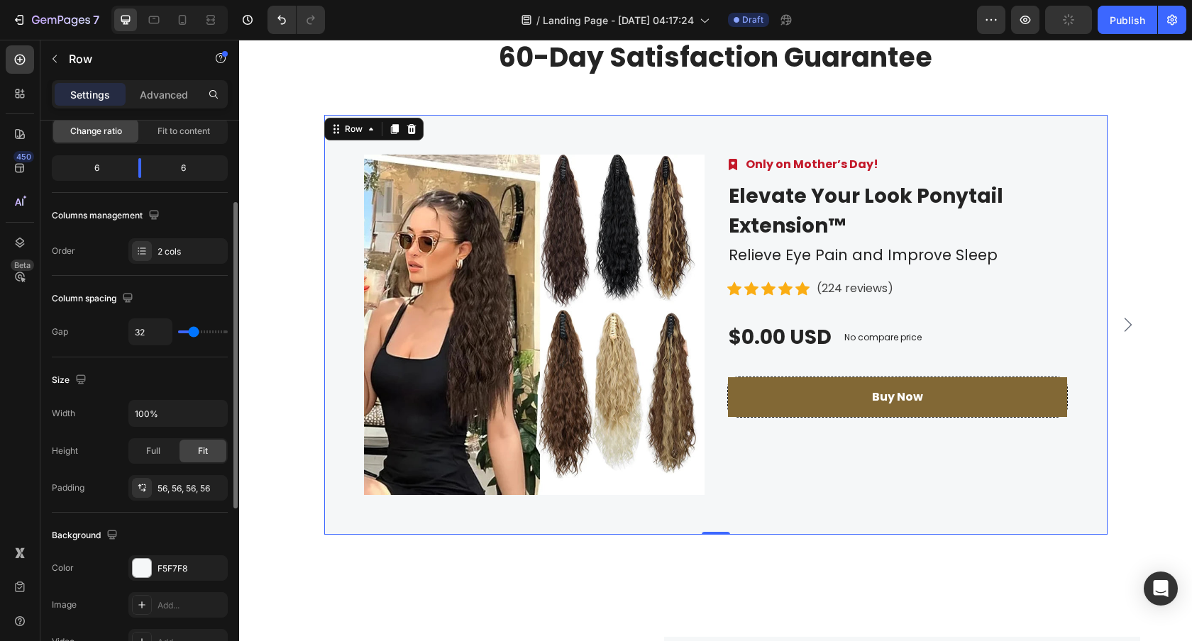
click at [865, 459] on div "Image Only on Mother’s Day! Text block Row Elevate Your Look Ponytail Extension…" at bounding box center [897, 325] width 340 height 340
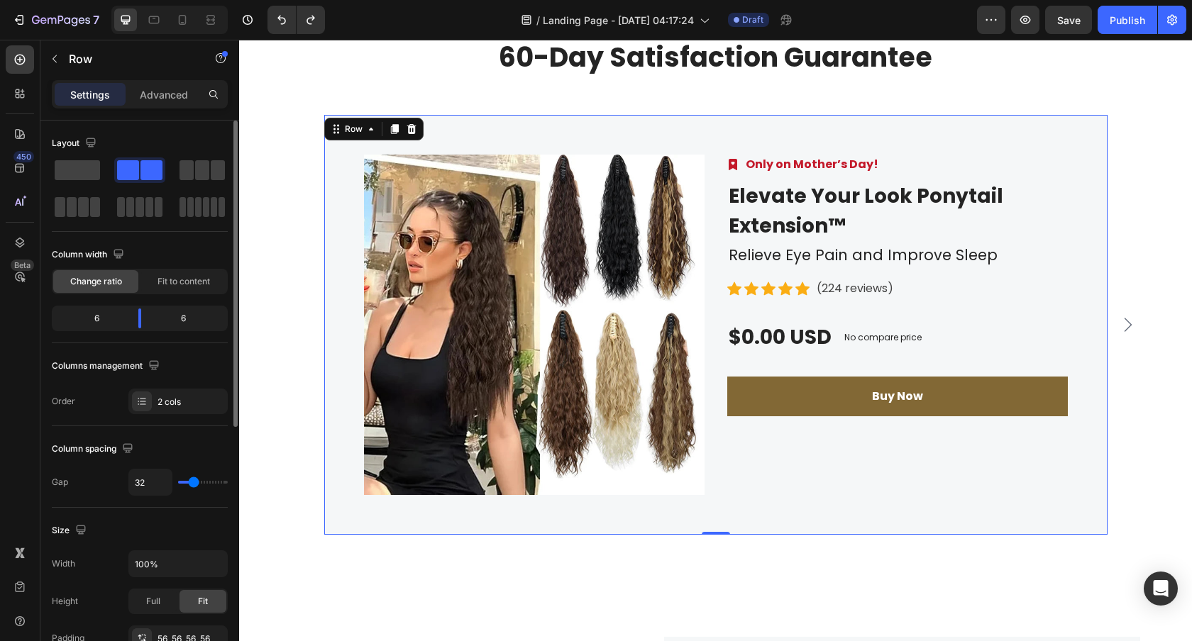
click at [897, 494] on div "Image Only on Mother’s Day! Text block Row Elevate Your Look Ponytail Extension…" at bounding box center [897, 325] width 340 height 340
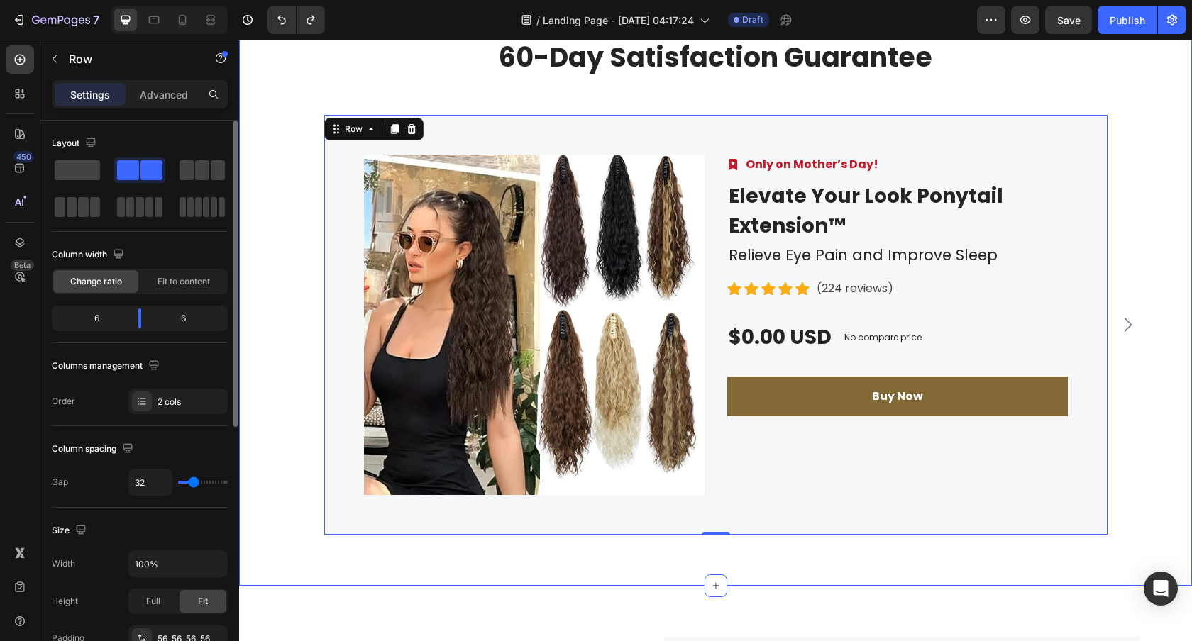
click at [1143, 438] on div "Product Images Image Only on Mother’s Day! Text block Row Elevate Your Look Pon…" at bounding box center [715, 325] width 931 height 420
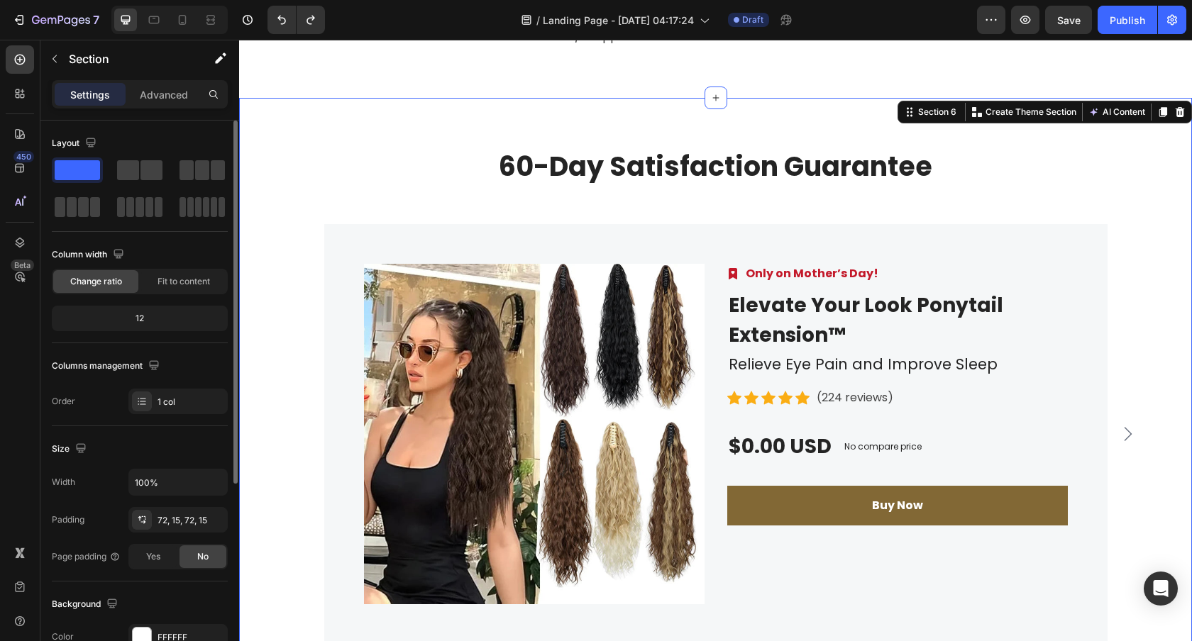
scroll to position [2816, 0]
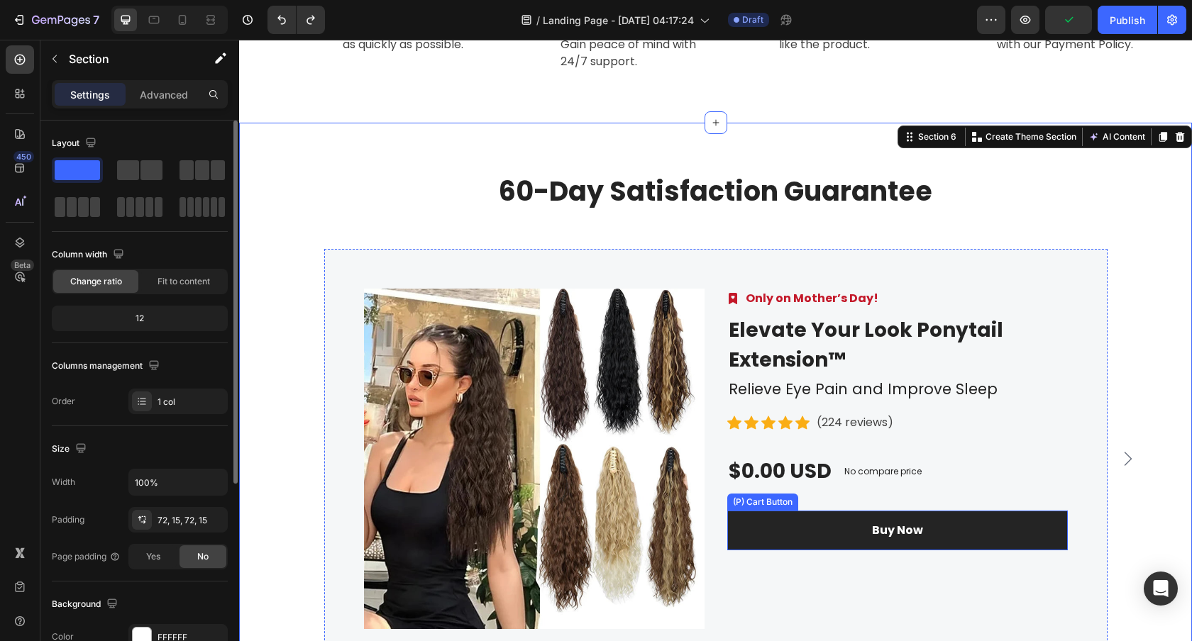
click at [976, 515] on button "Buy Now" at bounding box center [897, 531] width 340 height 40
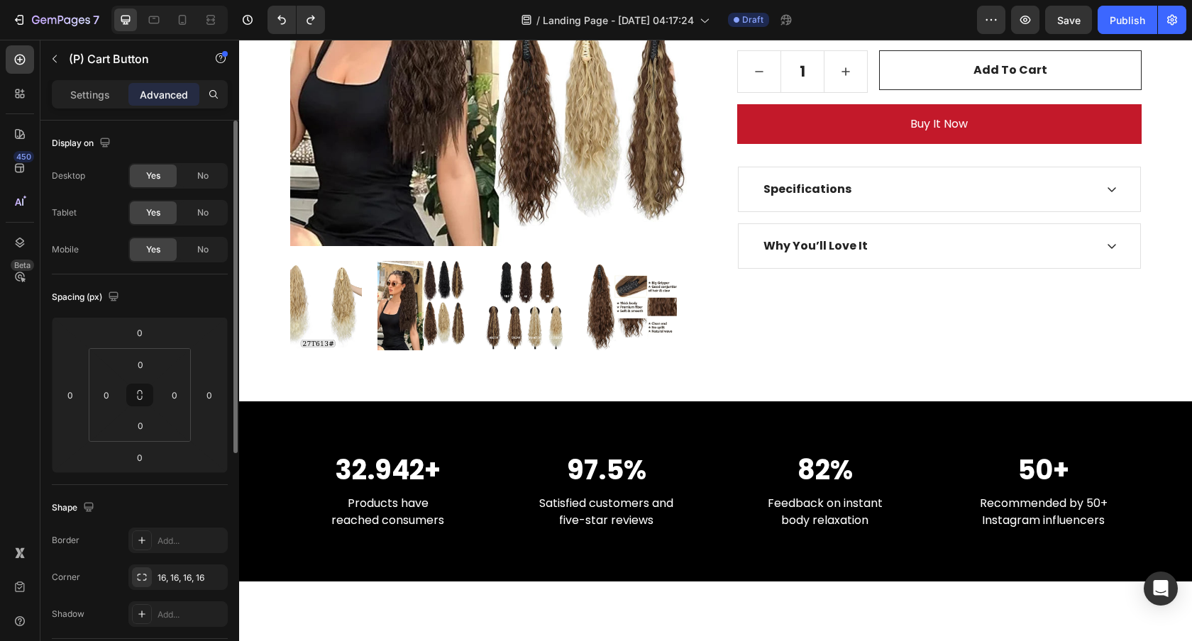
scroll to position [125, 0]
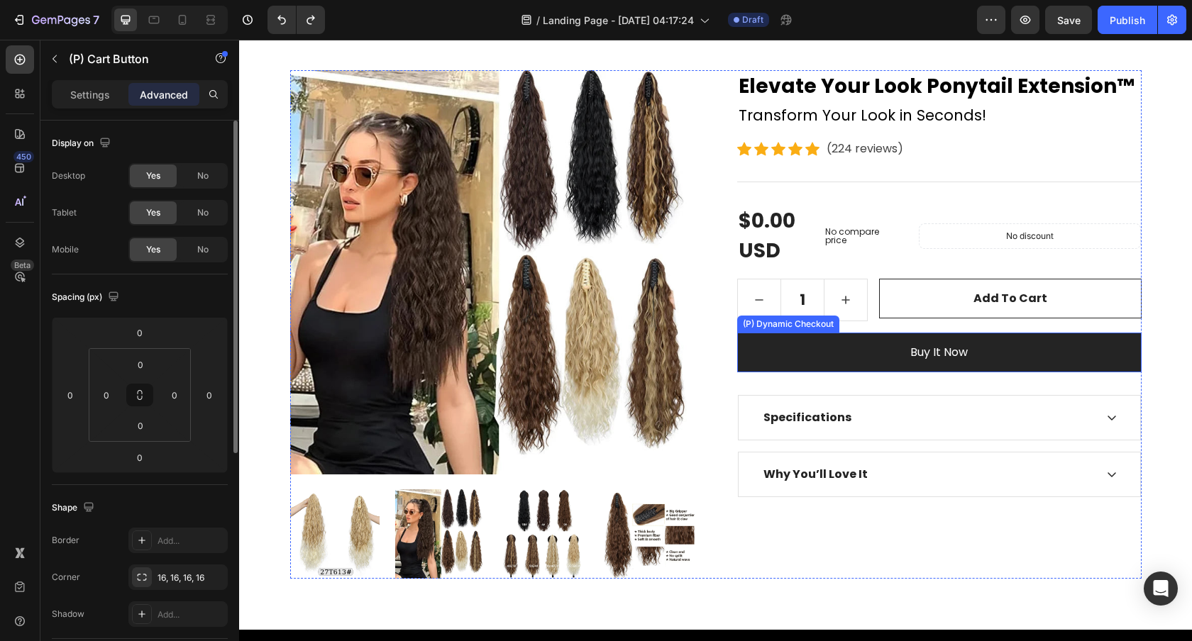
click at [826, 360] on button "Buy it now" at bounding box center [939, 353] width 404 height 40
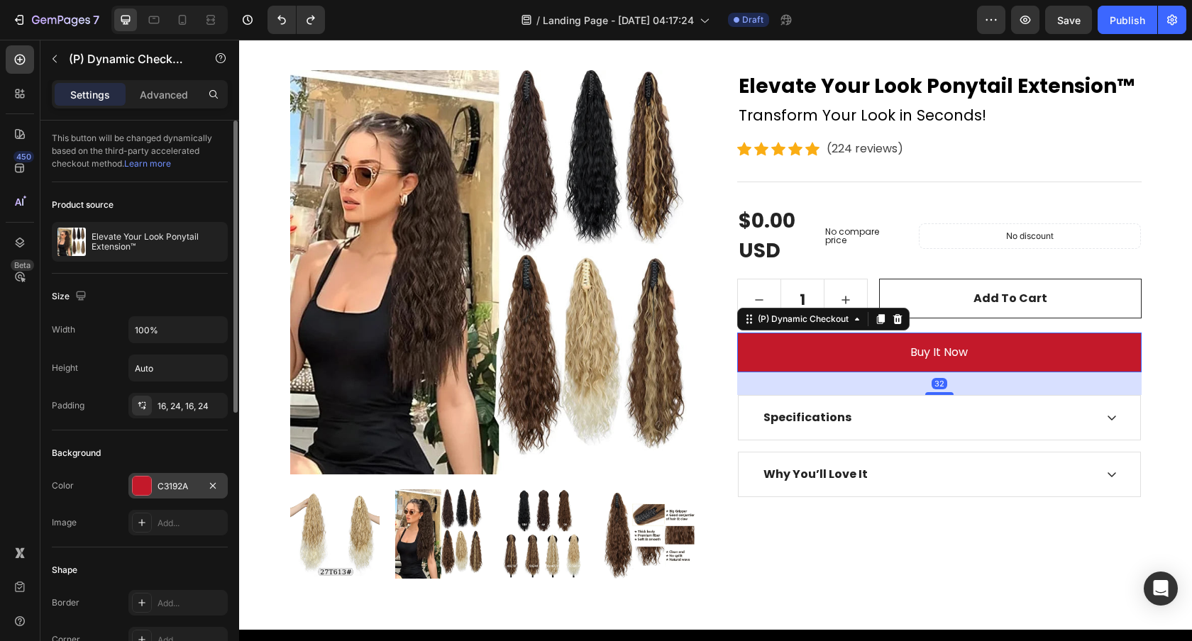
click at [143, 481] on div at bounding box center [142, 486] width 18 height 18
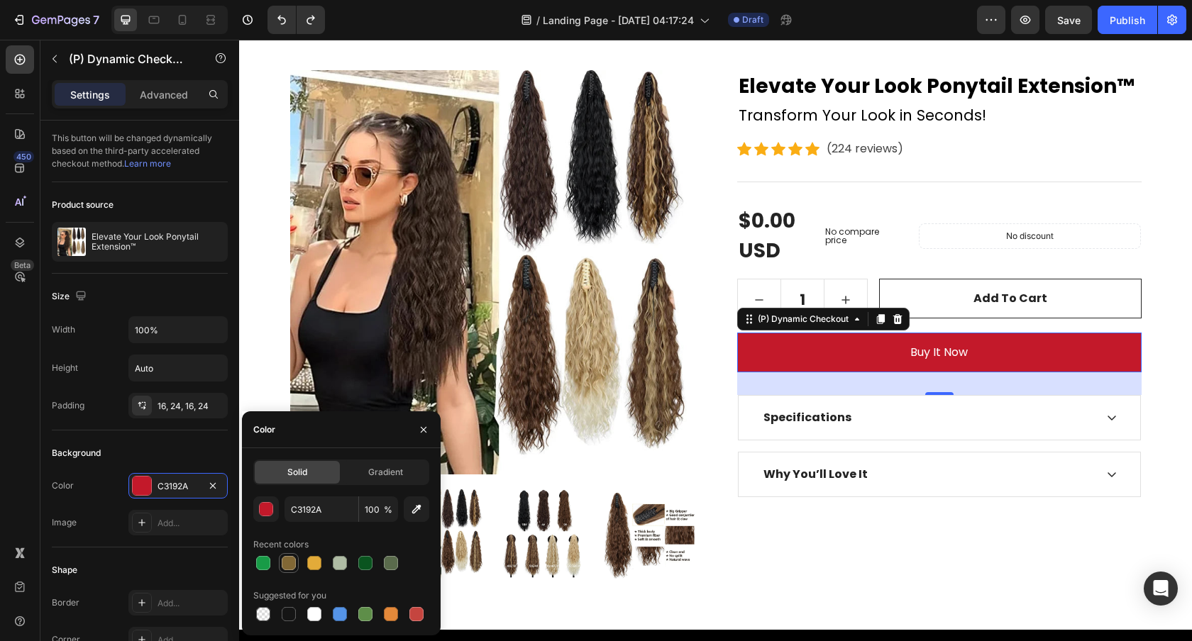
click at [289, 556] on div at bounding box center [289, 563] width 14 height 14
type input "826835"
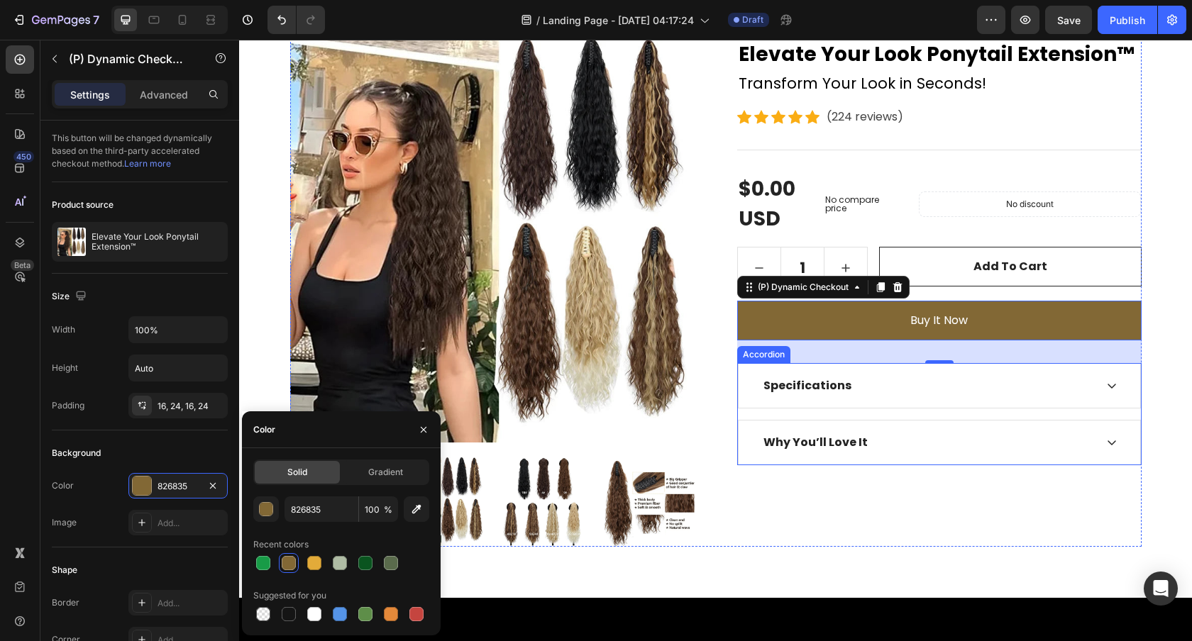
scroll to position [169, 0]
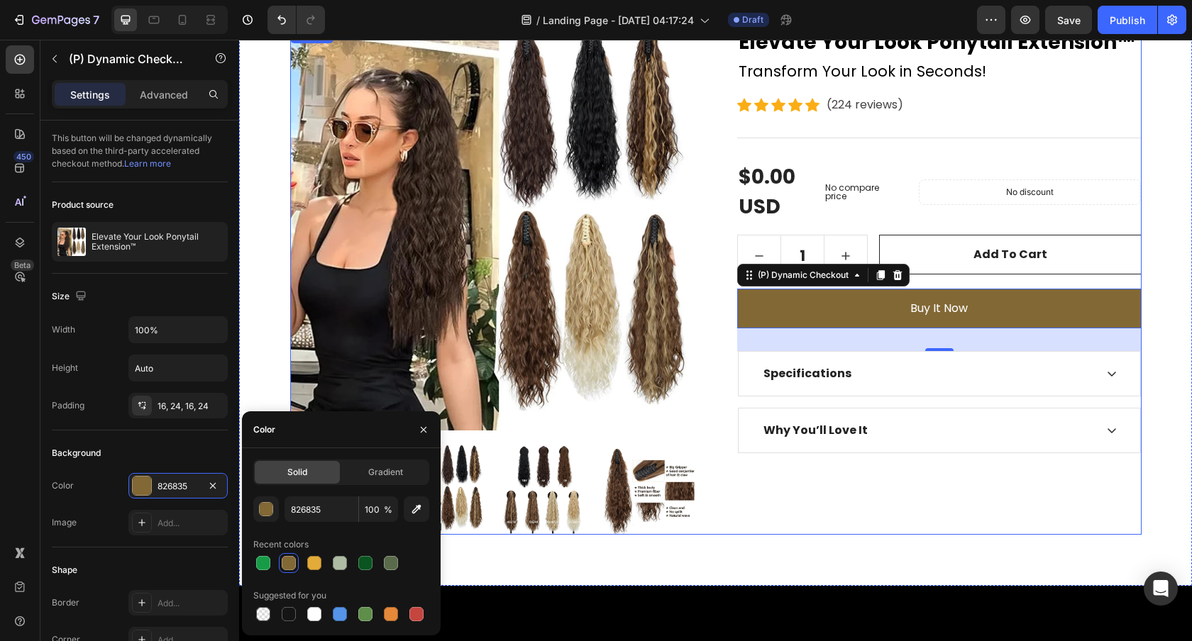
click at [858, 490] on div "Elevate Your Look Ponytail Extension™ (P) Title Transform Your Look in Seconds!…" at bounding box center [939, 280] width 404 height 509
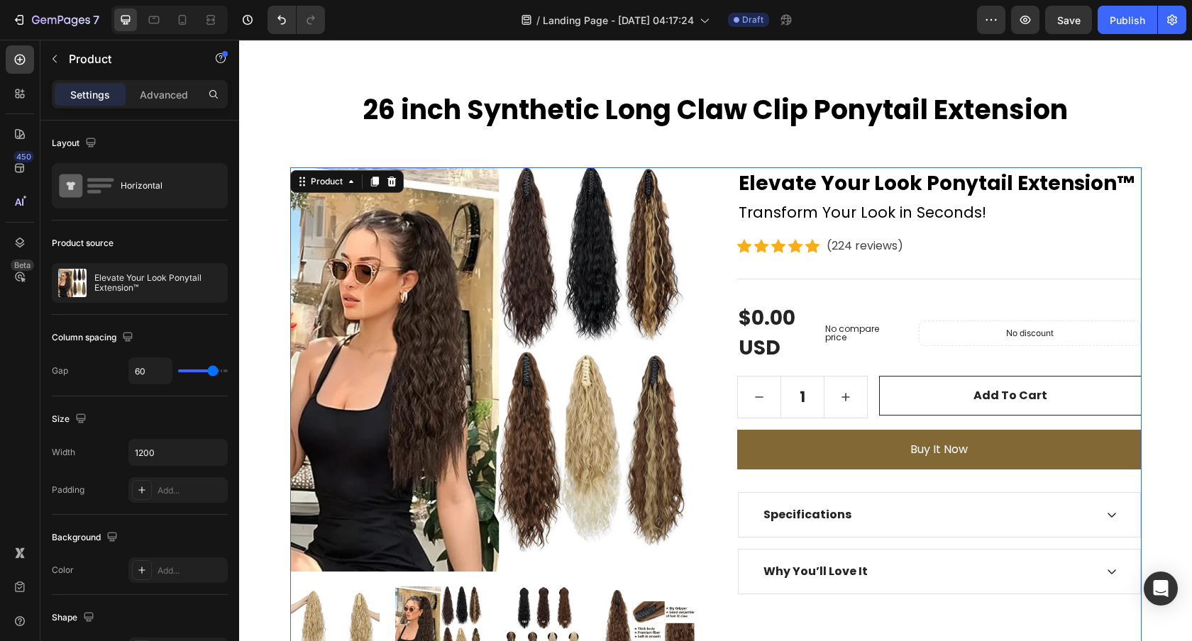
scroll to position [0, 0]
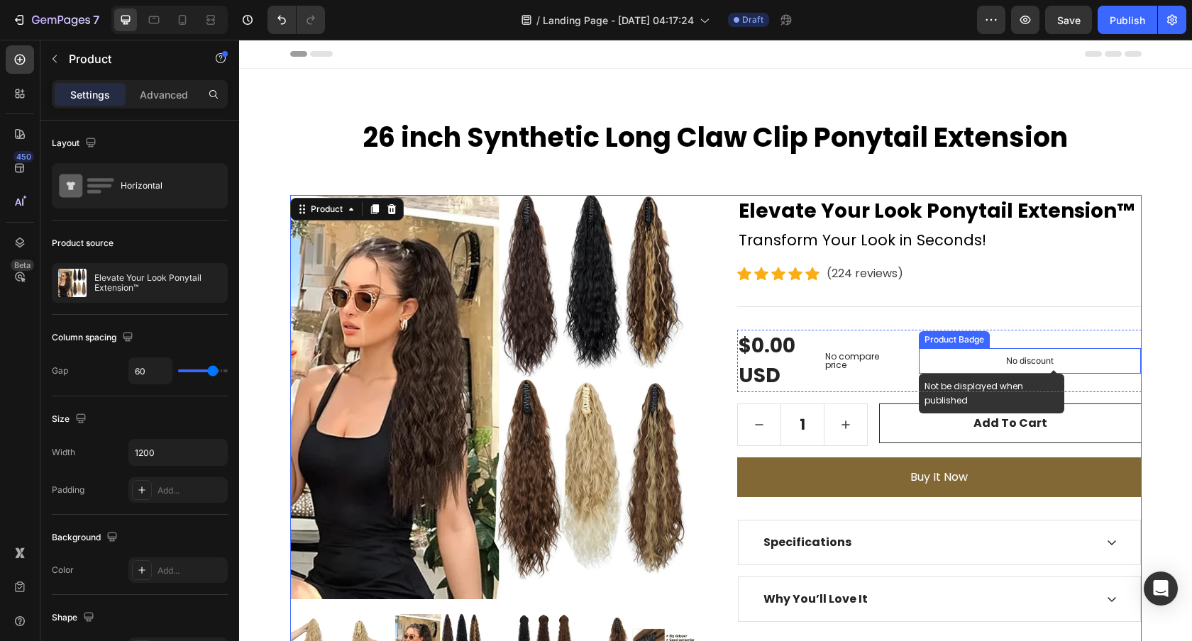
click at [982, 359] on div "No discount" at bounding box center [1029, 361] width 221 height 24
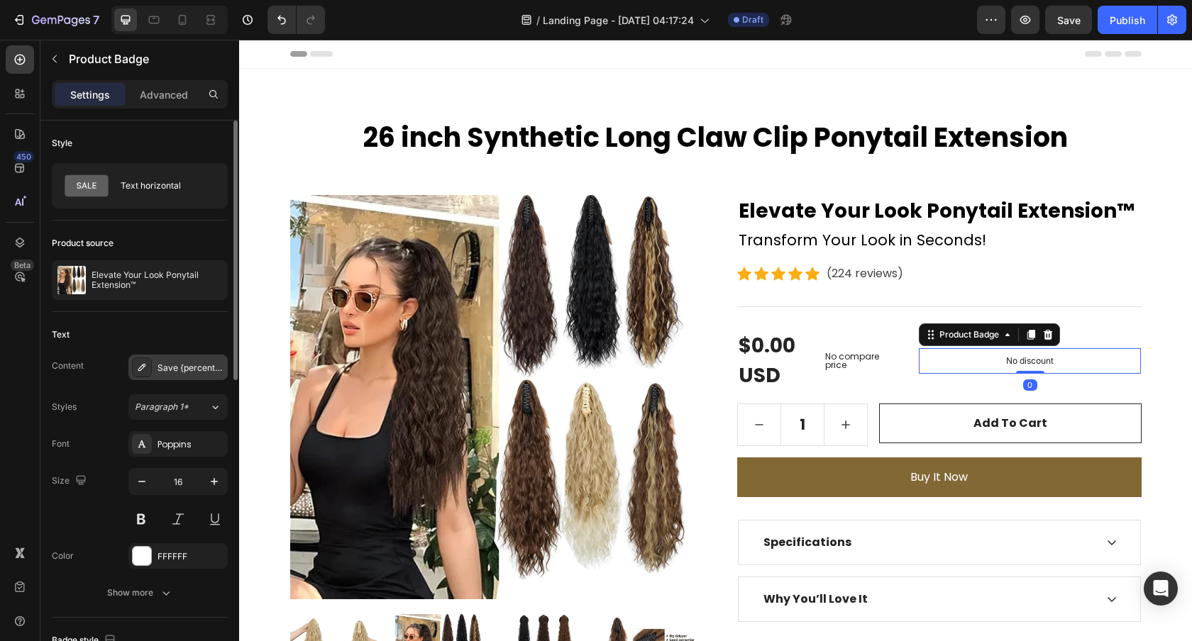
click at [163, 369] on div "Save {percent_discount}. Only on [DATE]!" at bounding box center [190, 368] width 67 height 13
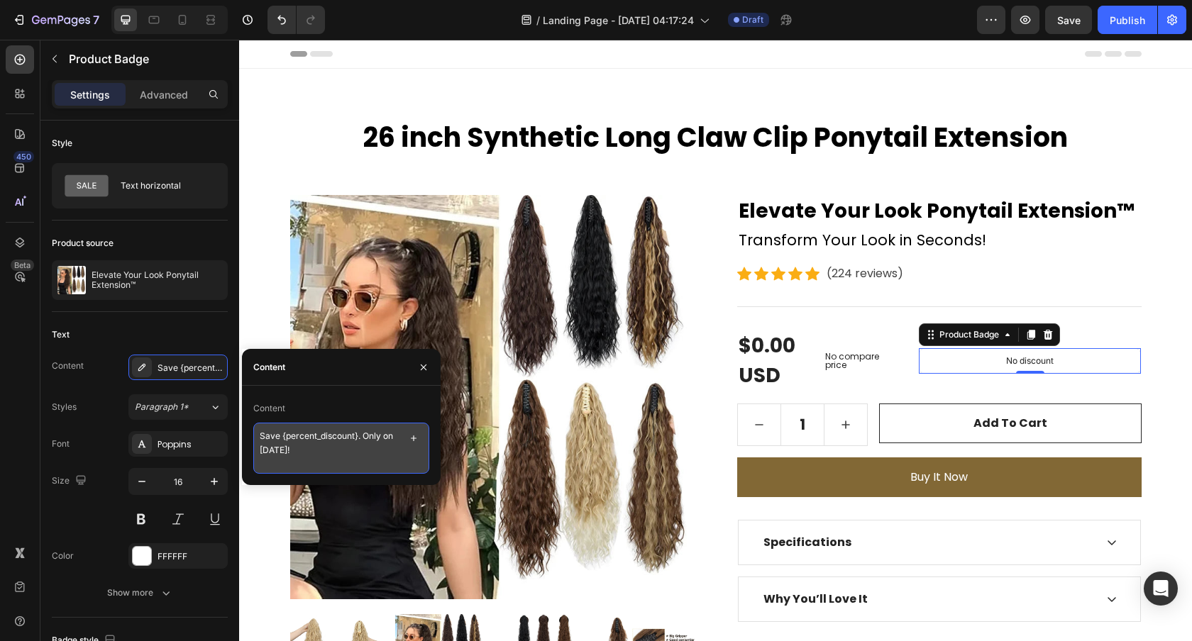
click at [380, 440] on textarea "Save {percent_discount}. Only on [DATE]!" at bounding box center [341, 448] width 176 height 51
drag, startPoint x: 313, startPoint y: 451, endPoint x: 363, endPoint y: 437, distance: 52.3
click at [363, 437] on textarea "Save {percent_discount}. Only on [DATE]!" at bounding box center [341, 448] width 176 height 51
paste textarea "Autumn"
type textarea "Save {percent_discount}. Autumn Sale Live!"
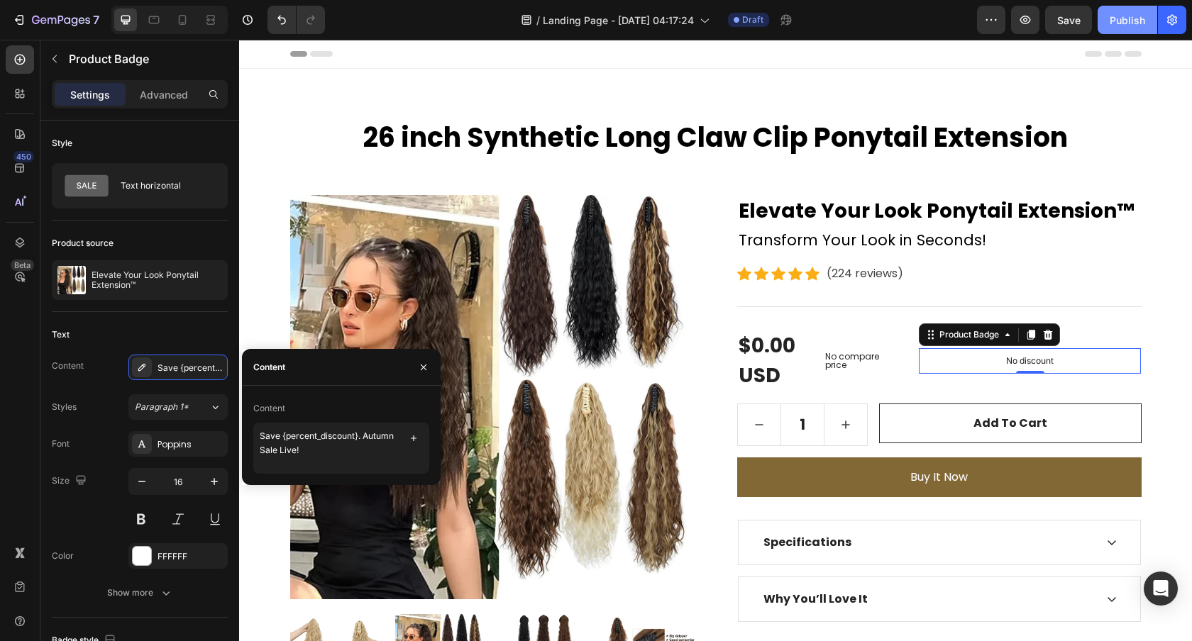
click at [1126, 18] on div "Publish" at bounding box center [1126, 20] width 35 height 15
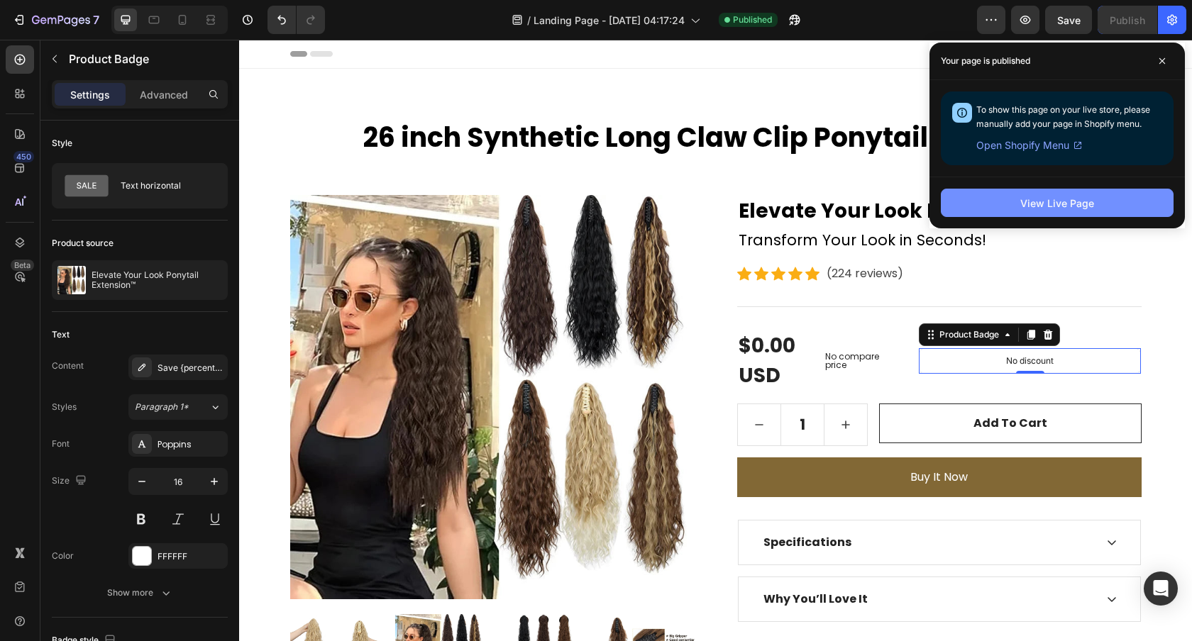
click at [1017, 213] on button "View Live Page" at bounding box center [1057, 203] width 233 height 28
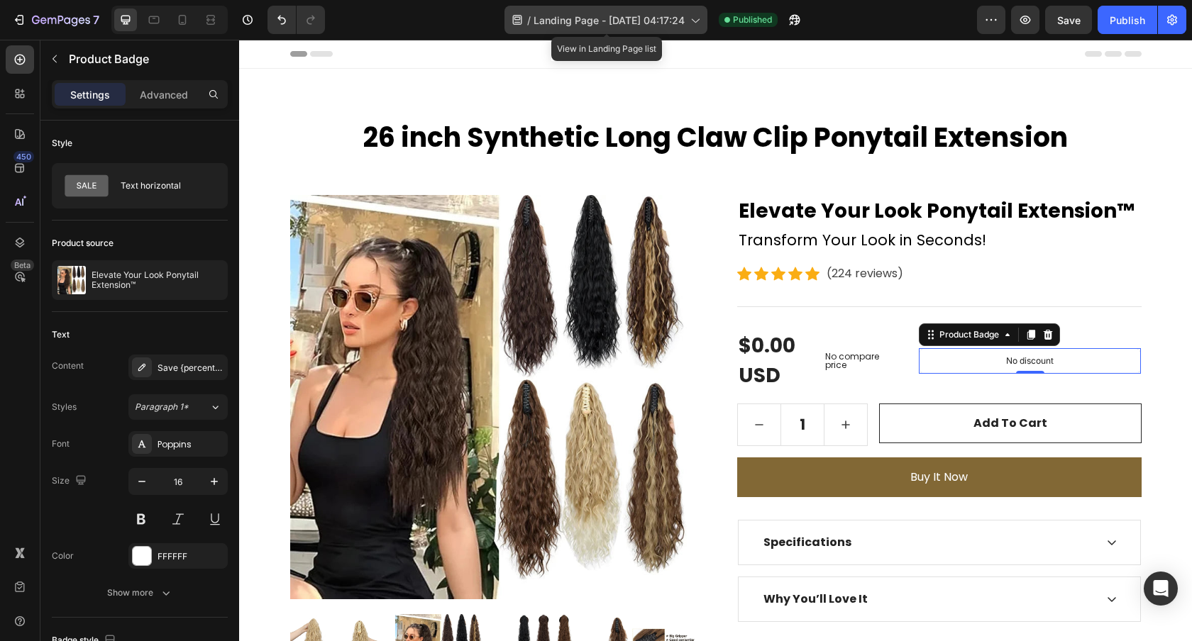
click at [665, 19] on span "Landing Page - [DATE] 04:17:24" at bounding box center [608, 20] width 151 height 15
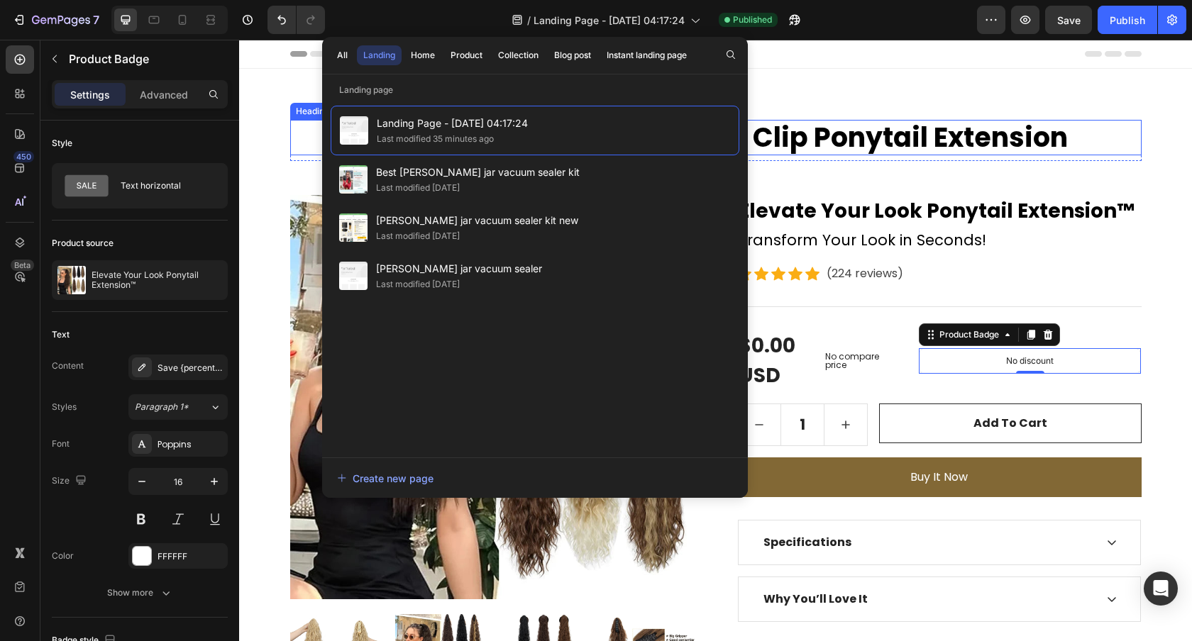
click at [860, 138] on h2 "26 inch Synthetic Long Claw Clip Ponytail Extension" at bounding box center [715, 137] width 851 height 35
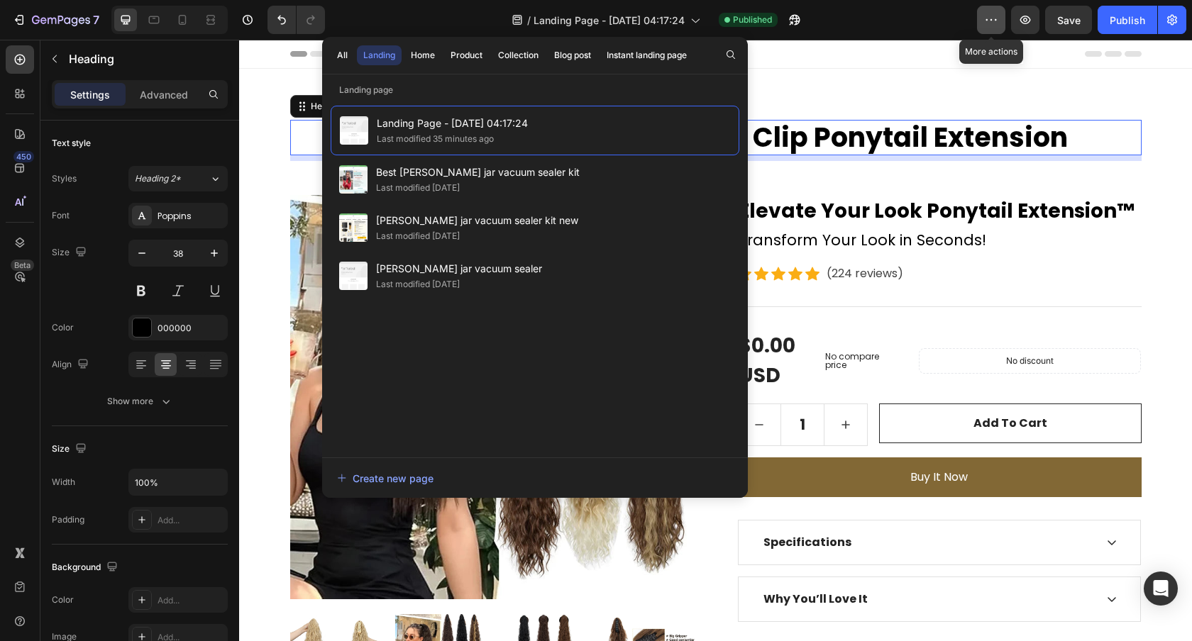
click at [989, 30] on button "button" at bounding box center [991, 20] width 28 height 28
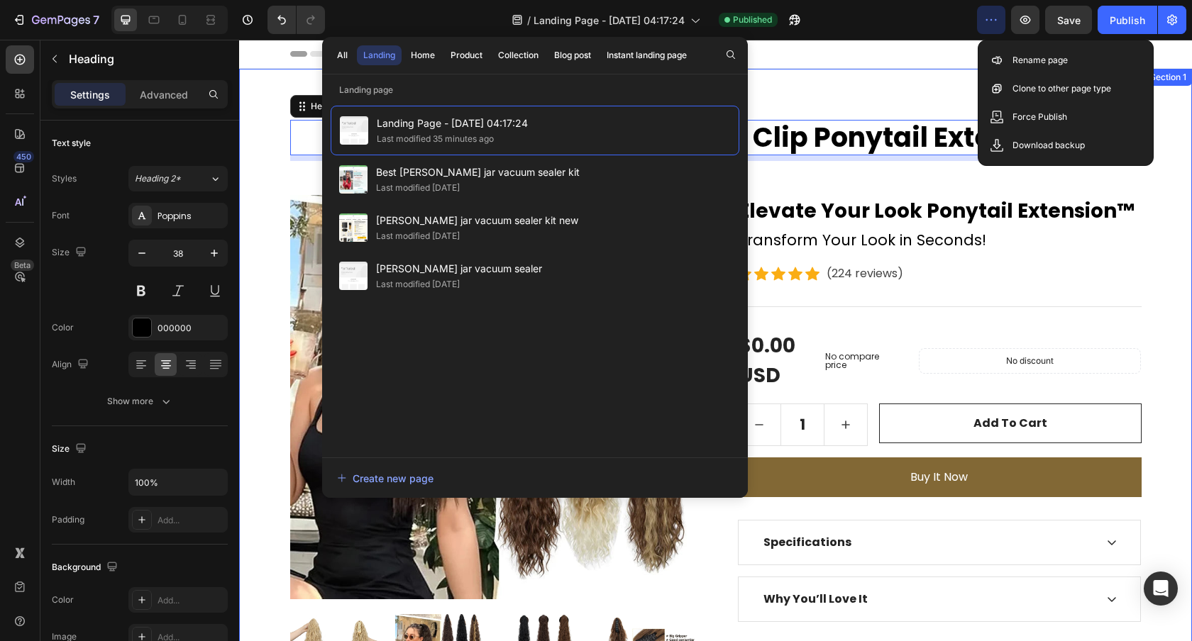
click at [963, 104] on div "26 inch Synthetic Long Claw Clip Ponytail Extension Heading 8 Row Product Image…" at bounding box center [715, 412] width 953 height 686
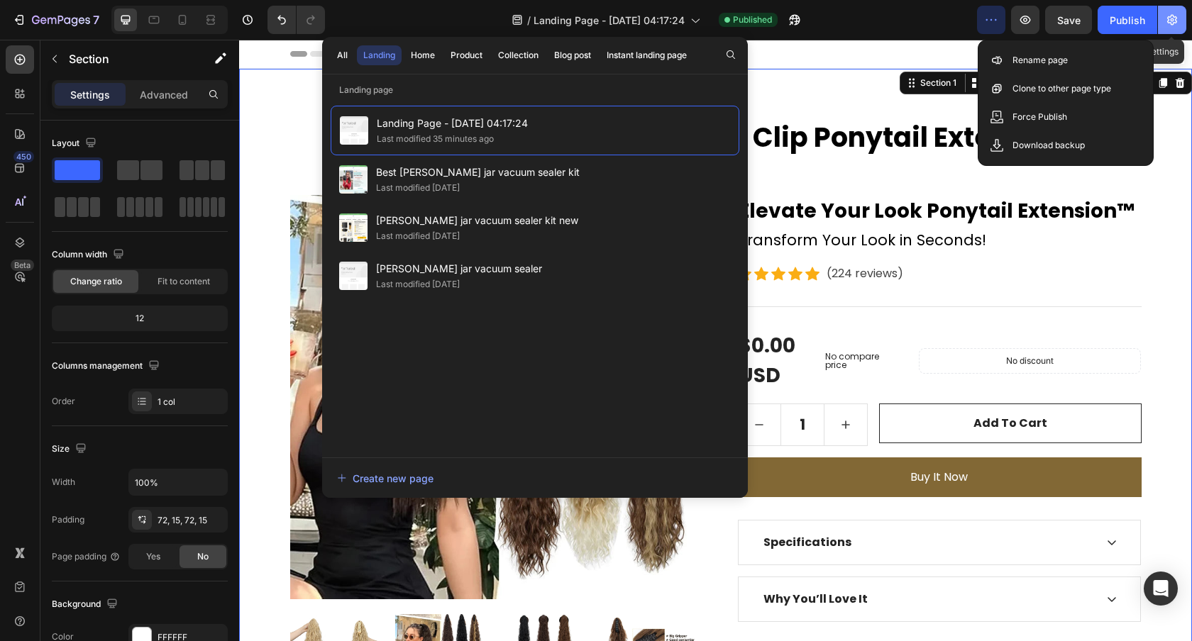
click at [1170, 17] on icon "button" at bounding box center [1172, 20] width 10 height 11
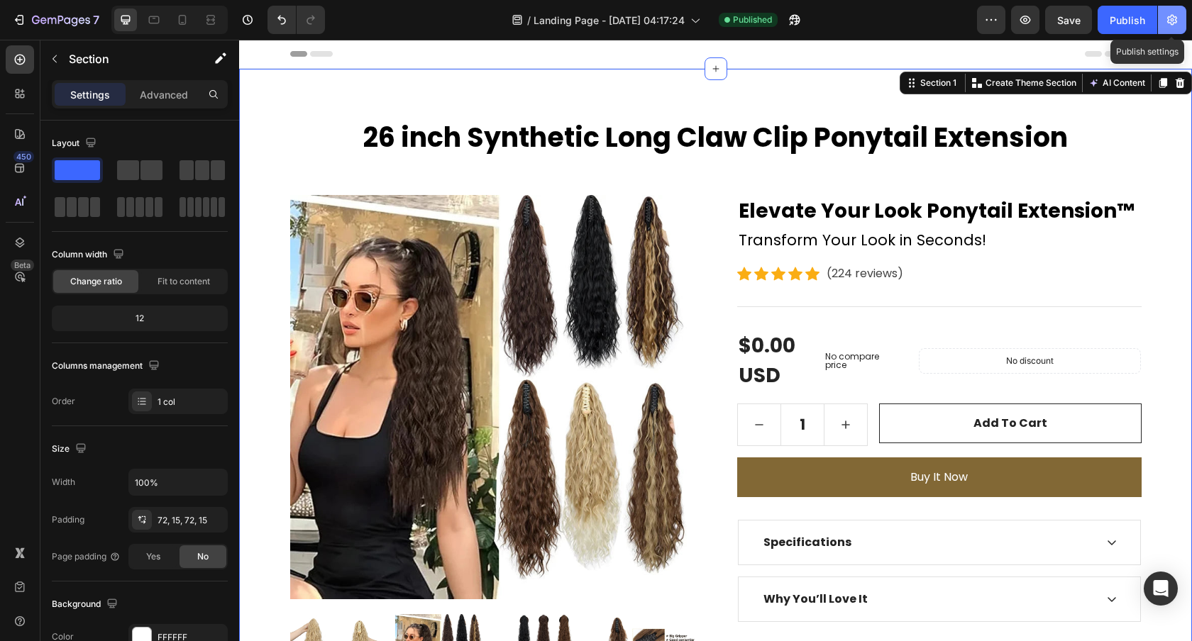
click at [1170, 17] on icon "button" at bounding box center [1172, 20] width 10 height 11
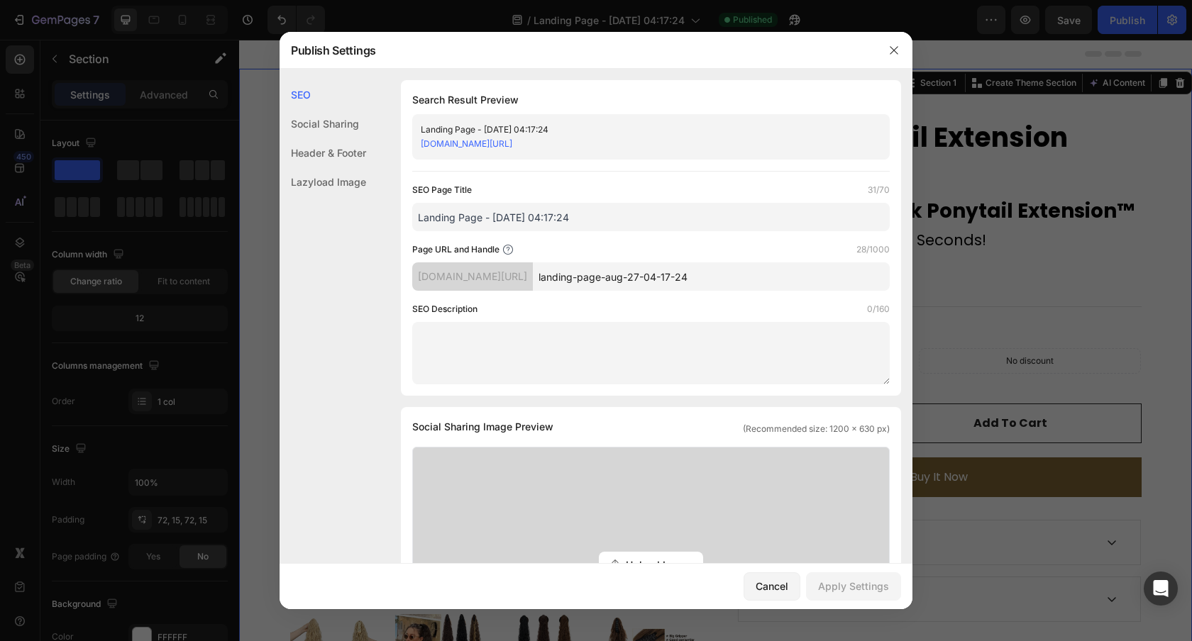
click at [532, 224] on input "Landing Page - [DATE] 04:17:24" at bounding box center [650, 217] width 477 height 28
paste input "26 inch Synthetic Long Claw Clip Ponytail Extension"
type input "26 inch Synthetic Long Claw Clip Ponytail Extension"
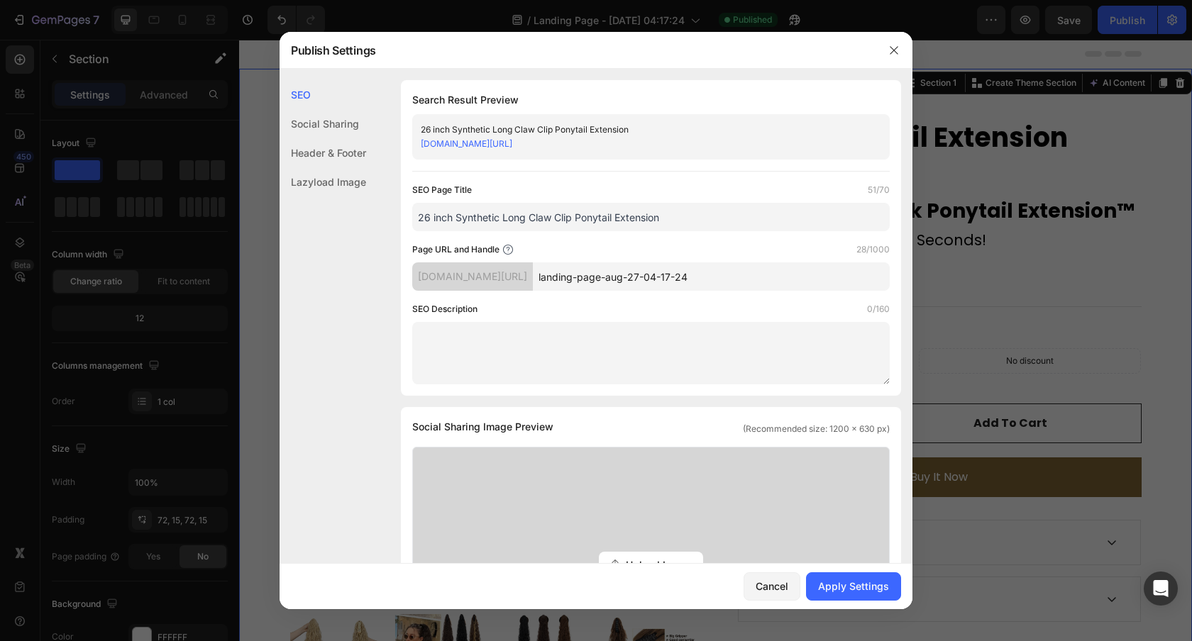
click at [659, 277] on input "landing-page-aug-27-04-17-24" at bounding box center [711, 276] width 357 height 28
paste input "26 inch Synthetic Long Claw Clip Ponytail Extension"
type input "26-inch-Synthetic-Long-Claw-Clip-Ponytail-Extension"
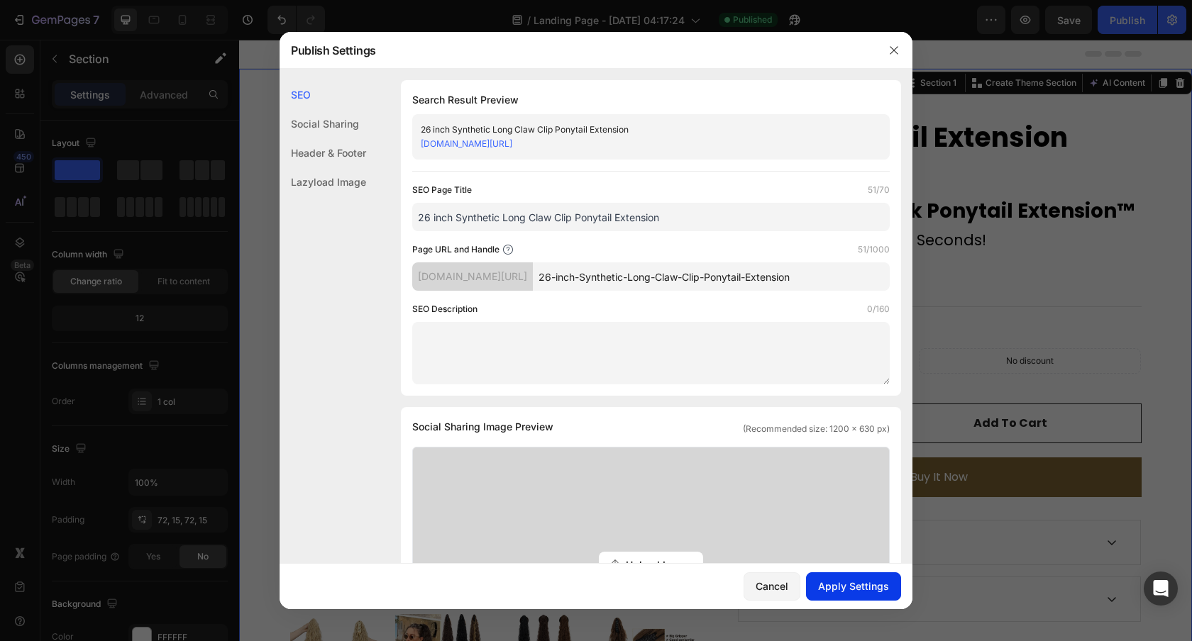
click at [845, 583] on div "Apply Settings" at bounding box center [853, 586] width 71 height 15
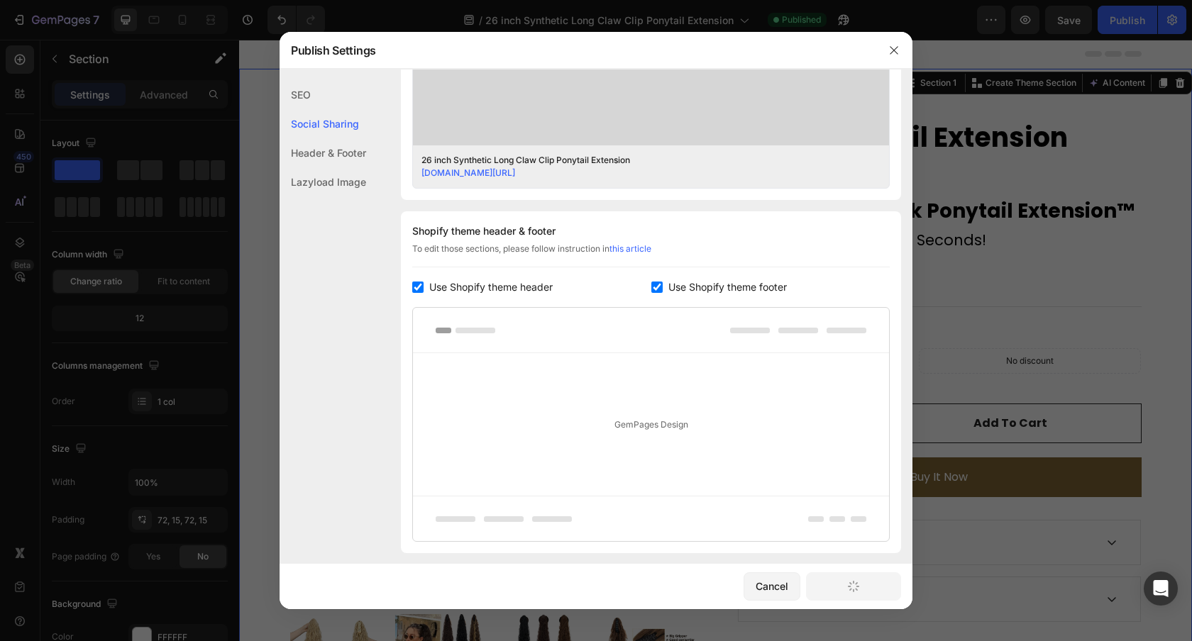
scroll to position [631, 0]
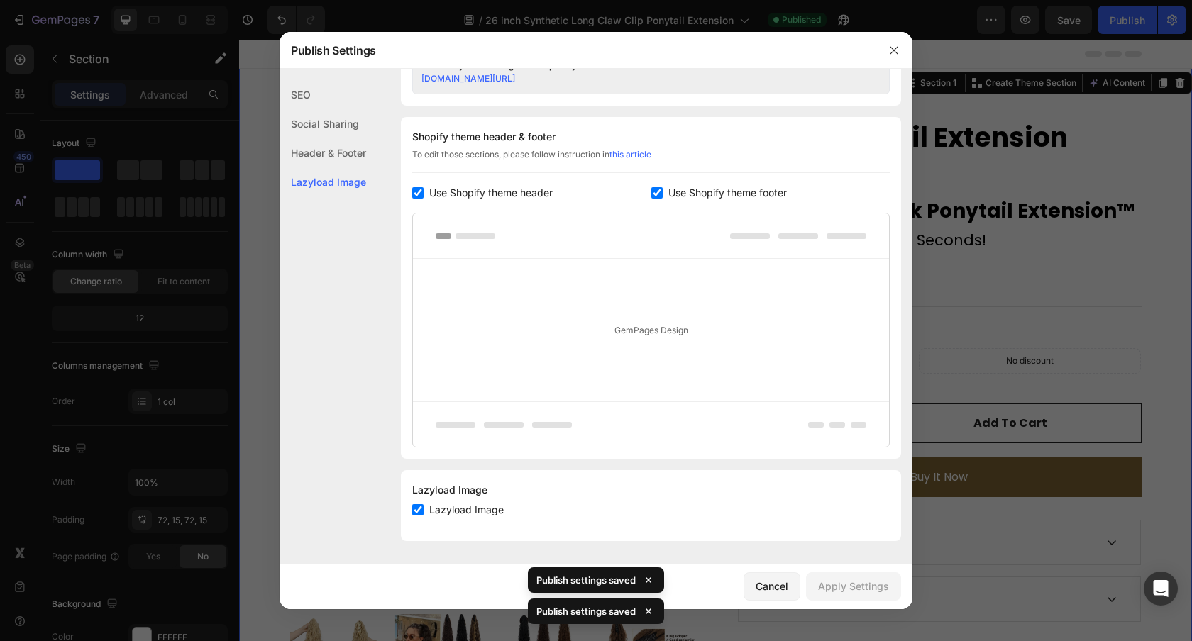
click at [1001, 252] on div at bounding box center [596, 320] width 1192 height 641
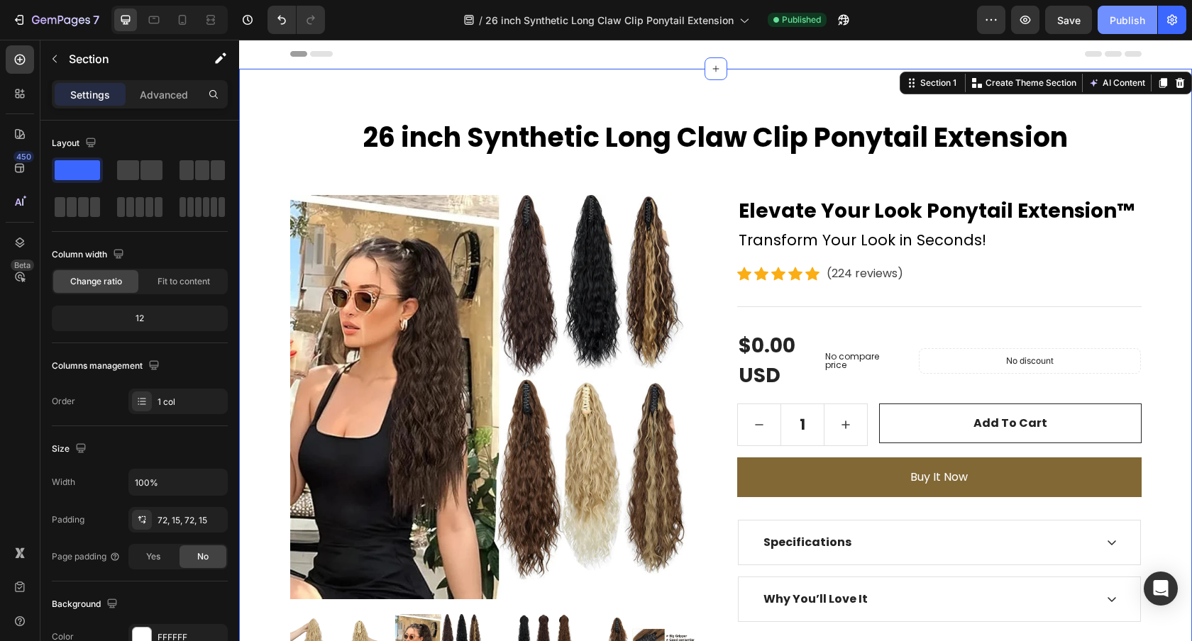
click at [1128, 18] on div "Publish" at bounding box center [1126, 20] width 35 height 15
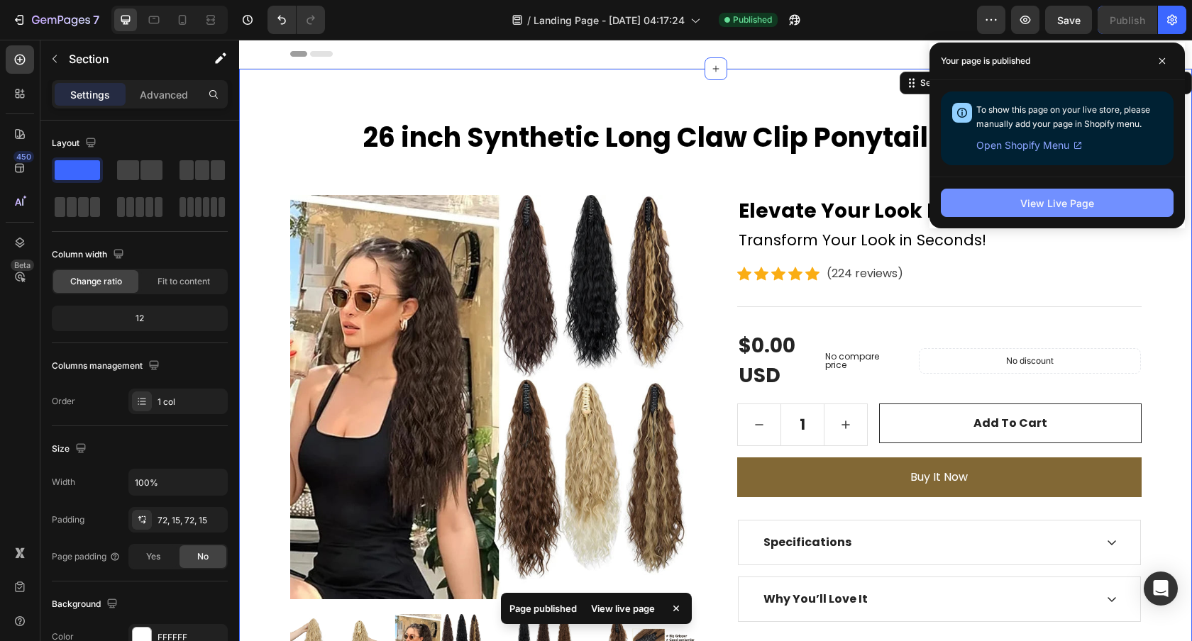
click at [1054, 192] on button "View Live Page" at bounding box center [1057, 203] width 233 height 28
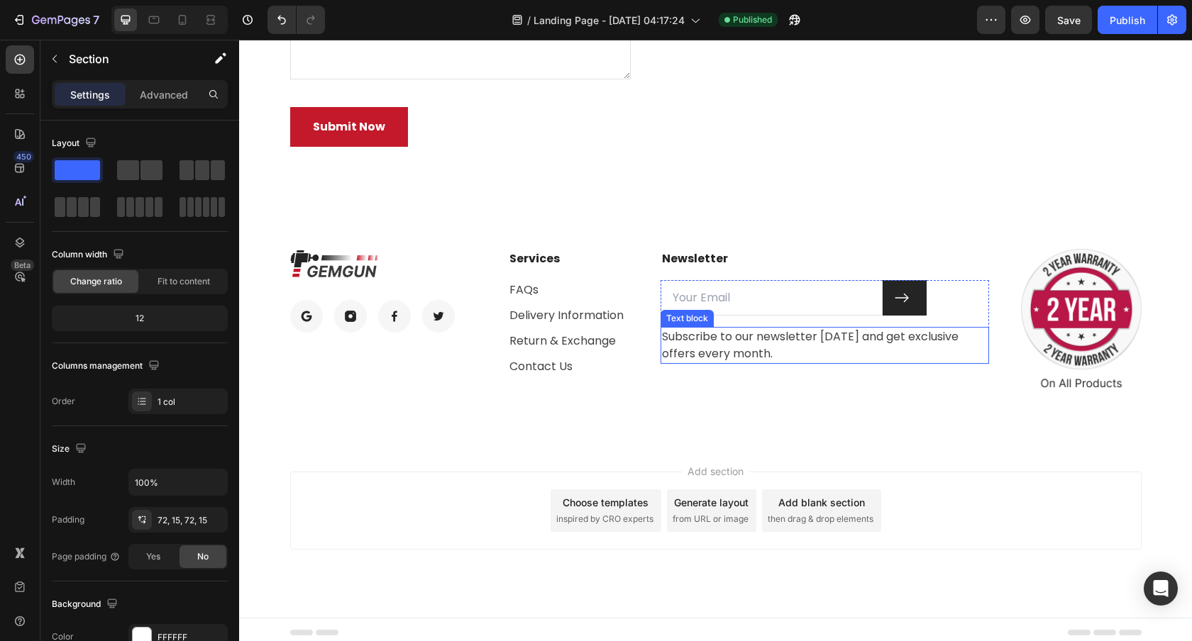
scroll to position [3839, 0]
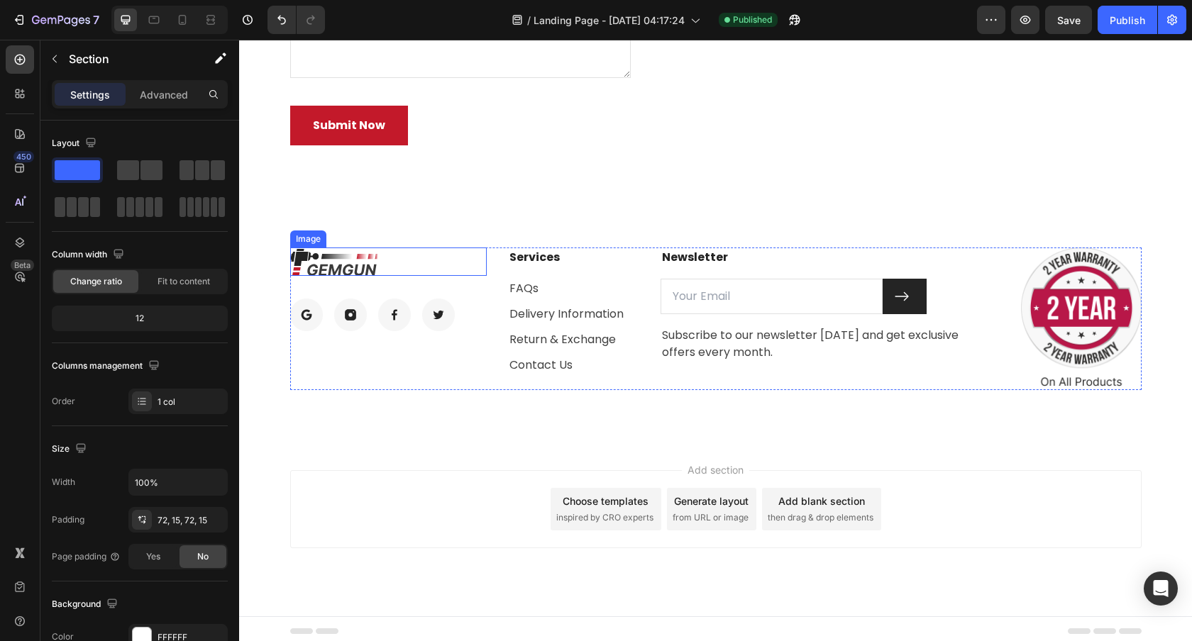
click at [350, 263] on img at bounding box center [334, 262] width 88 height 28
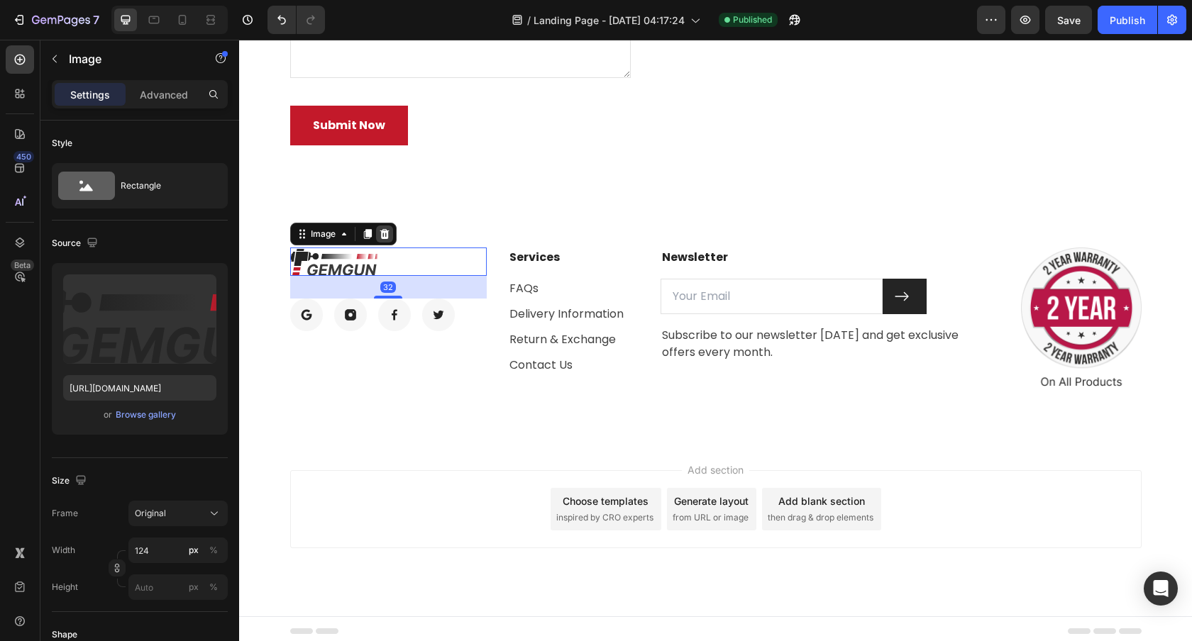
click at [382, 238] on icon at bounding box center [383, 234] width 9 height 10
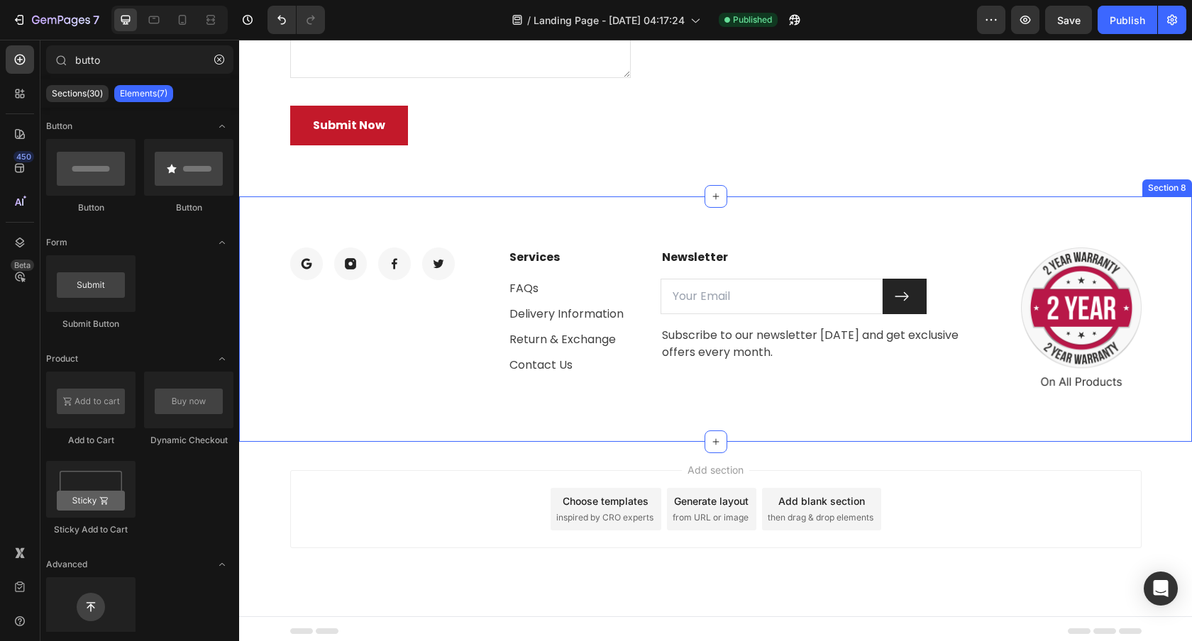
click at [528, 238] on div "Image Image Image Image Row Services Text block FAQs Text block Delivery Inform…" at bounding box center [715, 318] width 953 height 245
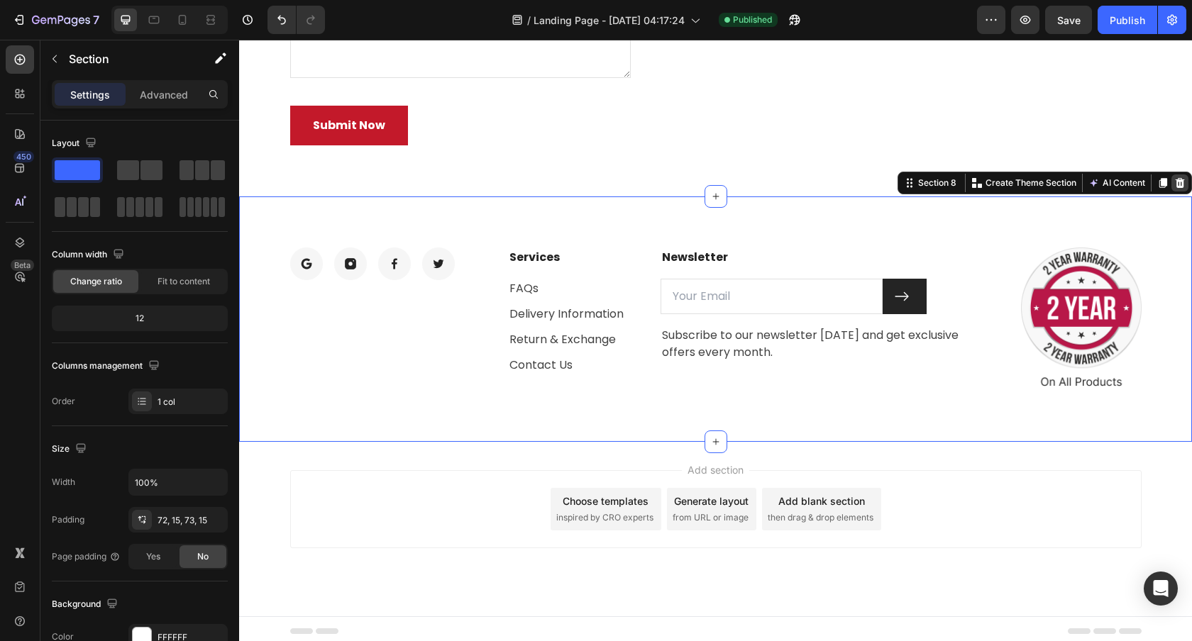
click at [1180, 181] on icon at bounding box center [1179, 183] width 9 height 10
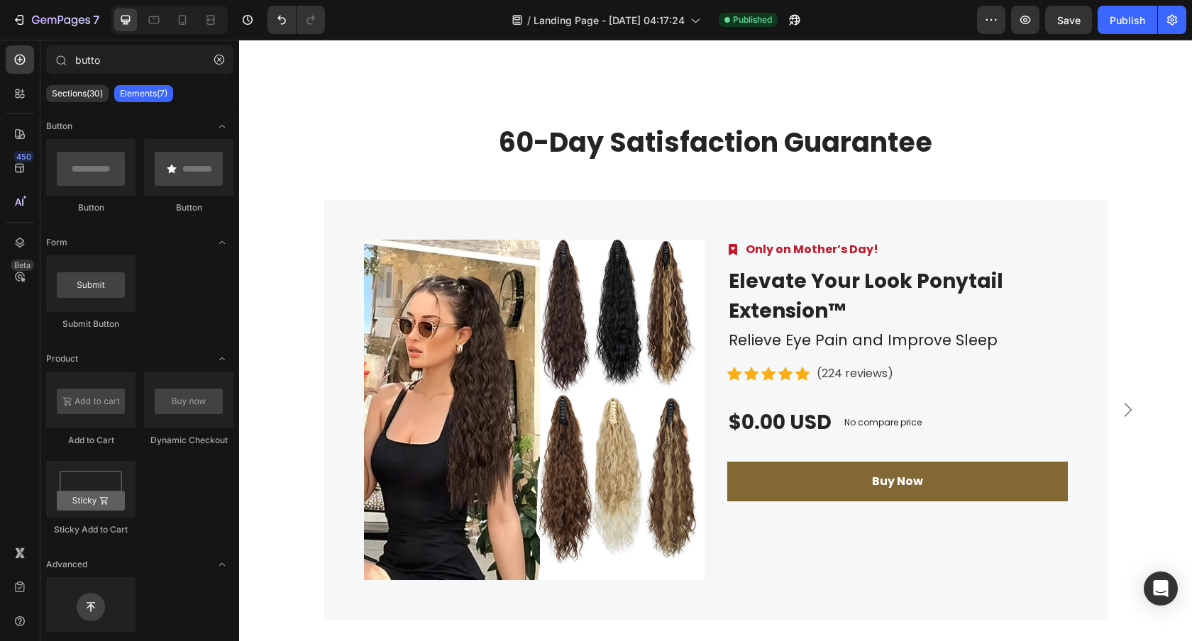
scroll to position [2866, 0]
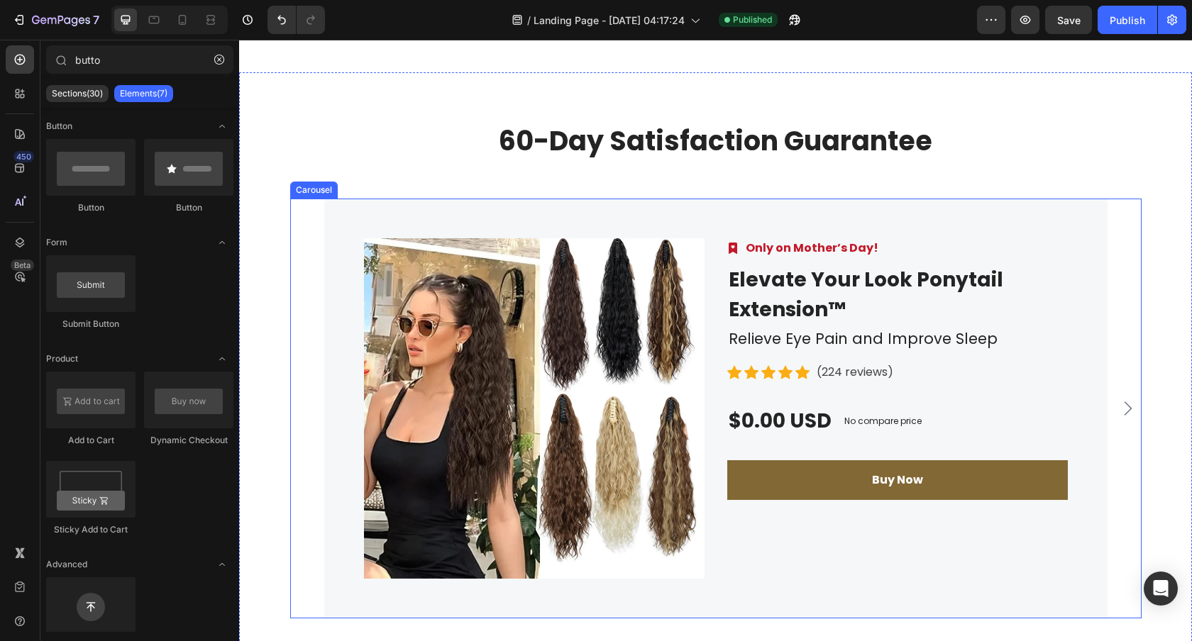
click at [1126, 400] on icon "Carousel Next Arrow" at bounding box center [1127, 408] width 17 height 17
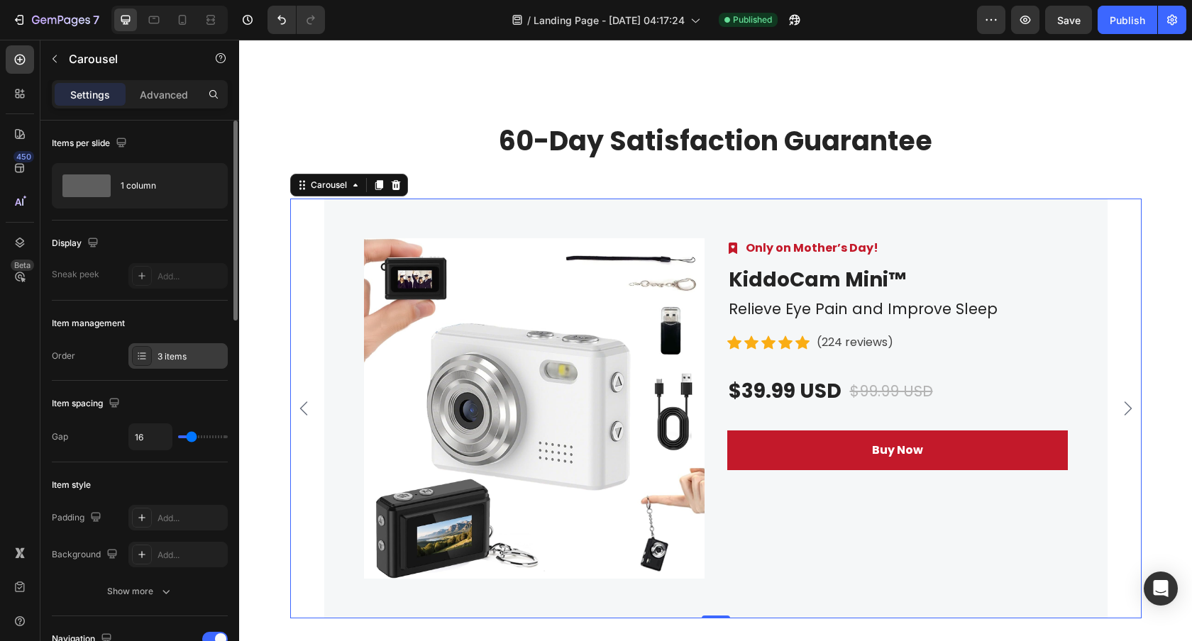
click at [177, 352] on div "3 items" at bounding box center [190, 356] width 67 height 13
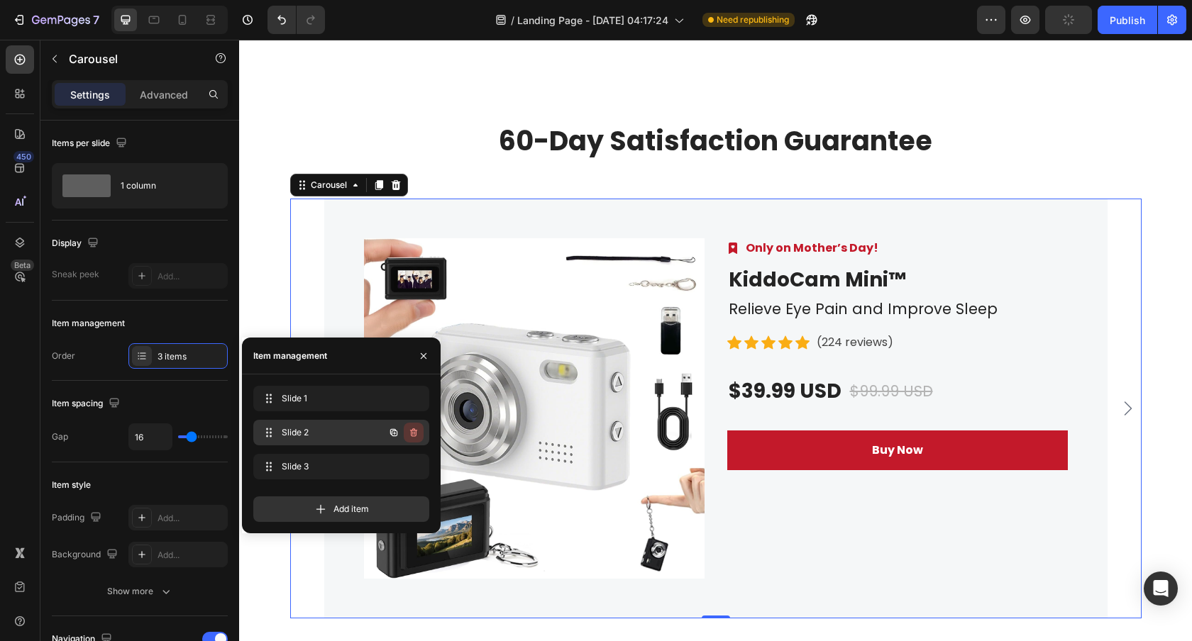
click at [412, 433] on icon "button" at bounding box center [412, 434] width 1 height 4
click at [412, 436] on div "Delete" at bounding box center [404, 432] width 26 height 13
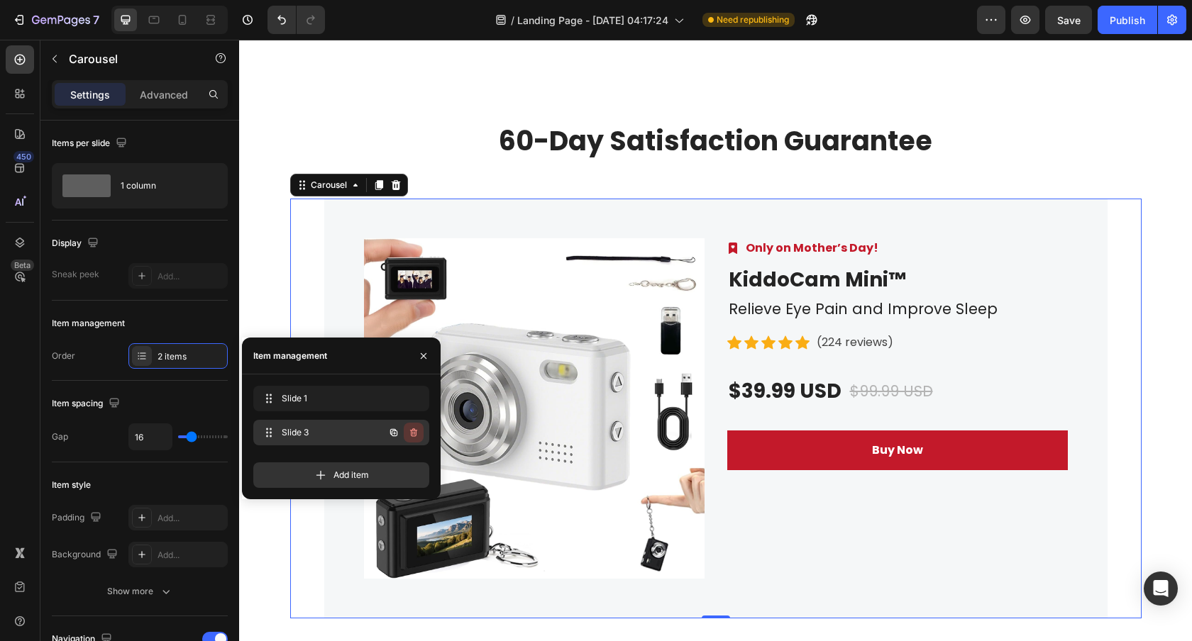
click at [412, 433] on icon "button" at bounding box center [413, 432] width 11 height 11
click at [412, 433] on div "Delete" at bounding box center [404, 432] width 26 height 13
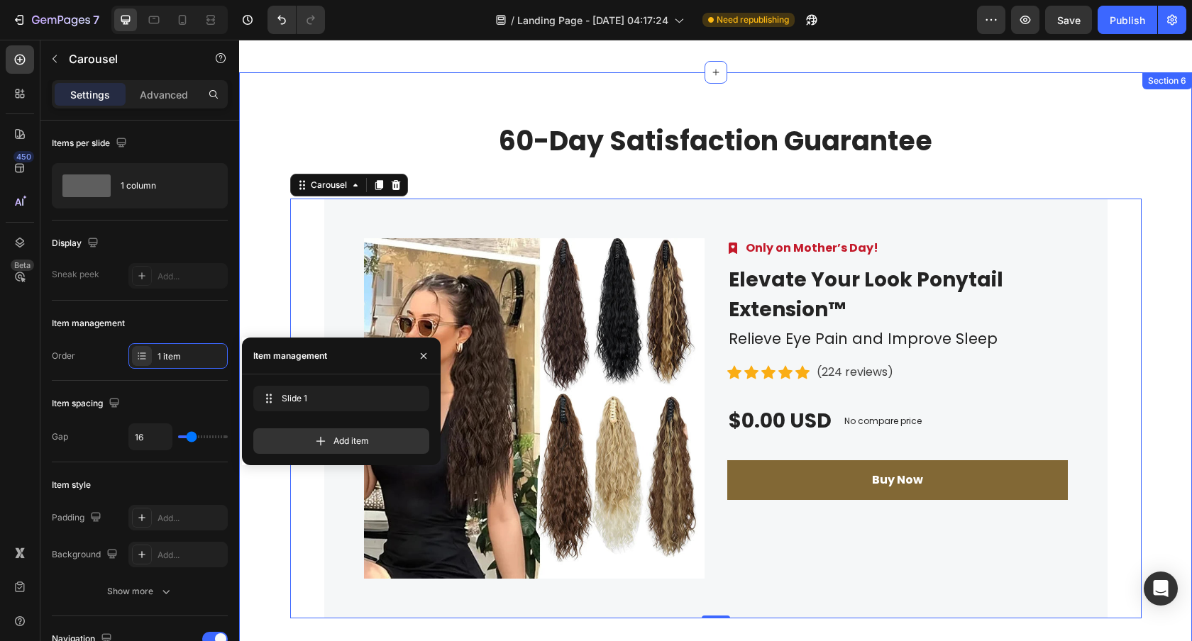
click at [1165, 375] on div "Product Images Image Only on Mother’s Day! Text block Row Elevate Your Look Pon…" at bounding box center [715, 409] width 931 height 420
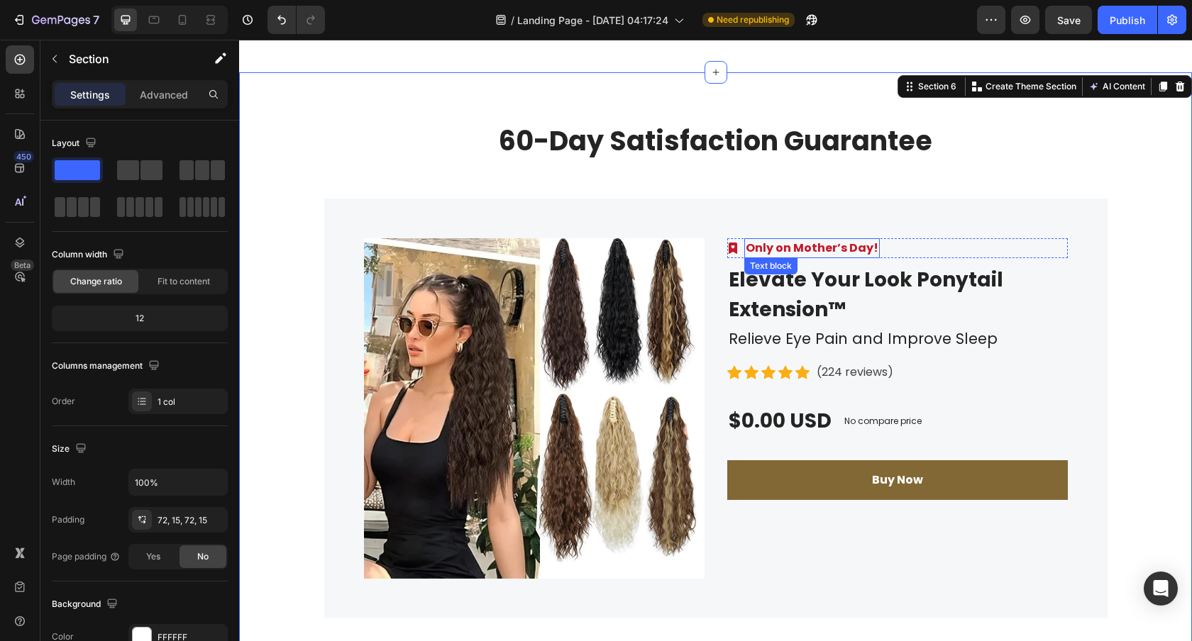
click at [818, 240] on p "Only on Mother’s Day!" at bounding box center [811, 248] width 133 height 17
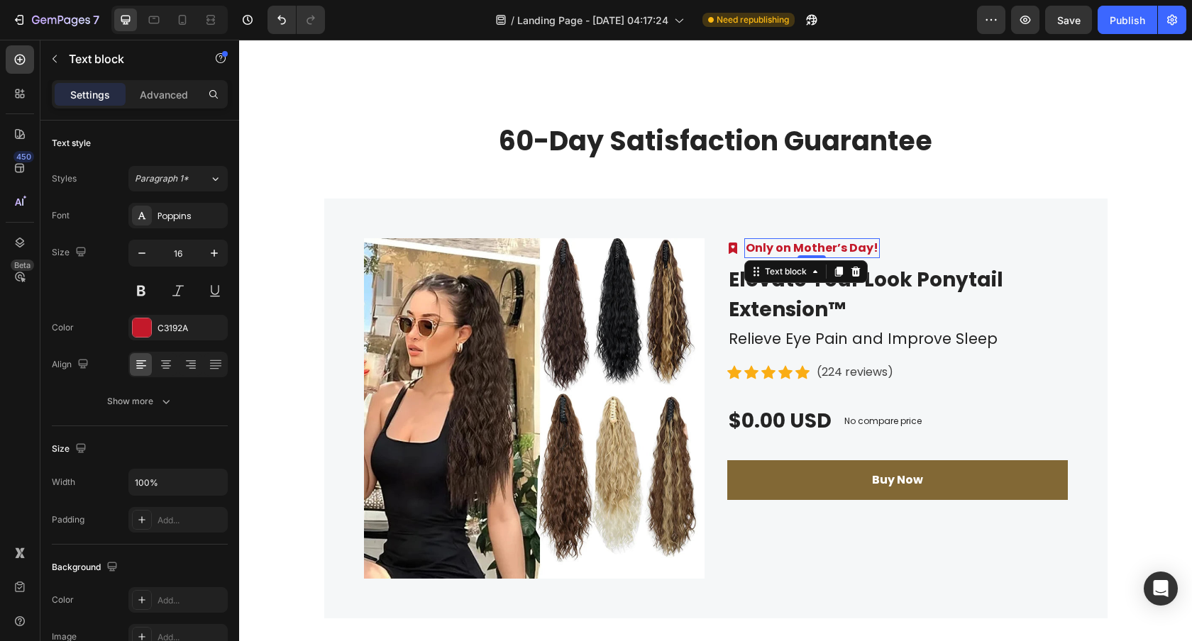
click at [805, 240] on p "Only on Mother’s Day!" at bounding box center [811, 248] width 133 height 17
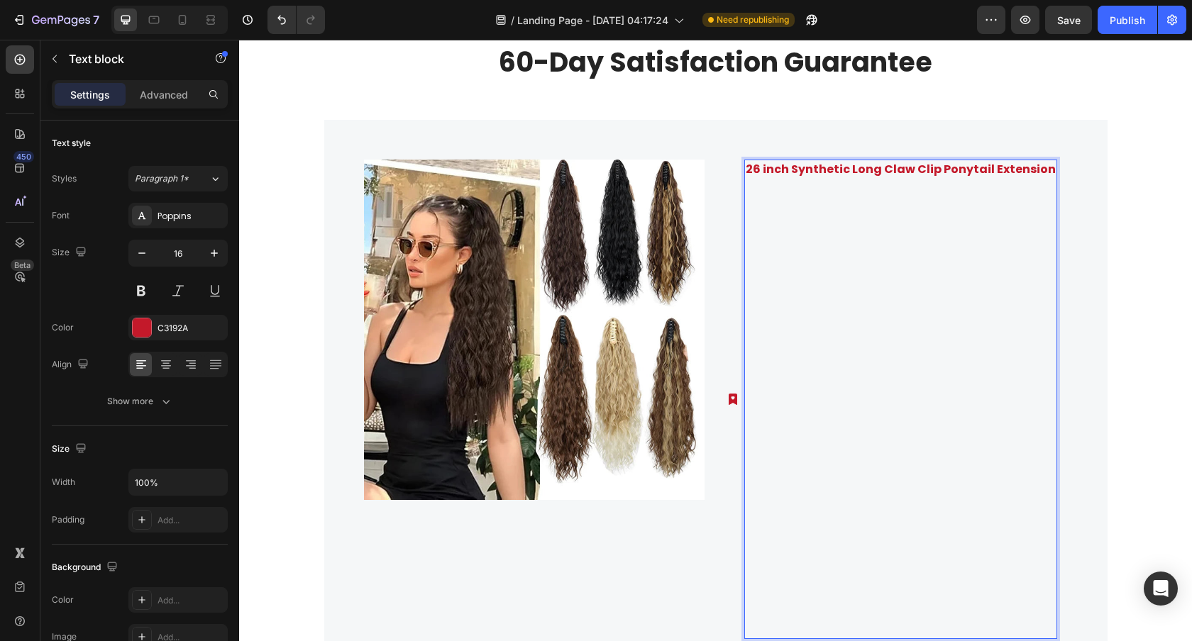
scroll to position [2938, 0]
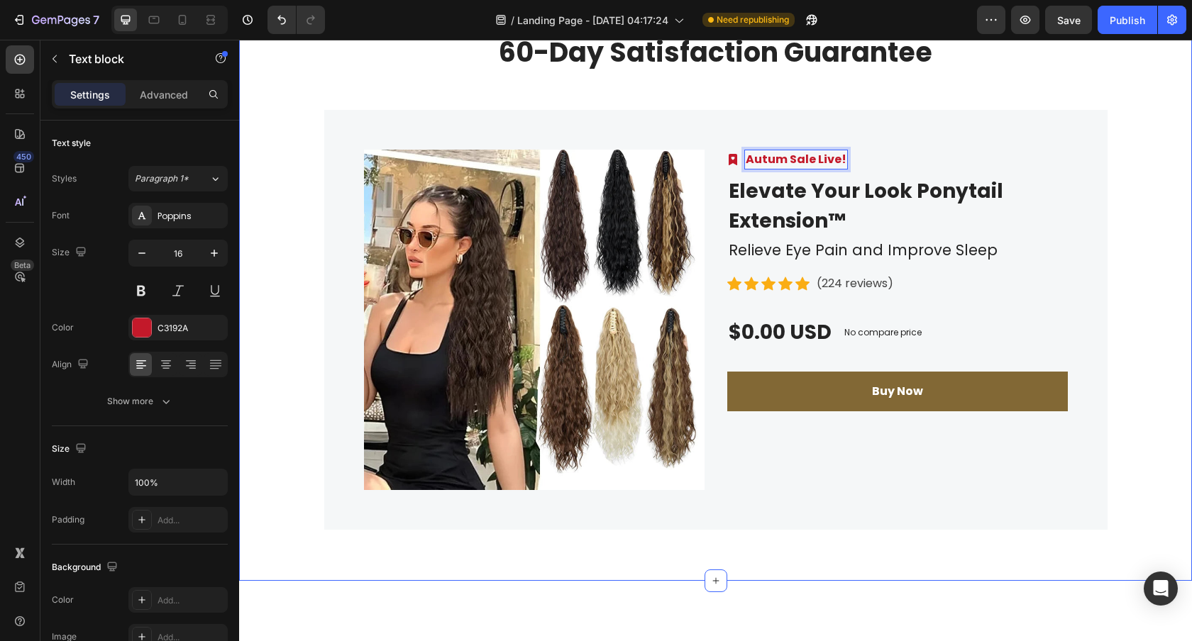
click at [1155, 219] on div "Product Images Image Autum Sale Live! Text block 0 Row Elevate Your Look Ponyta…" at bounding box center [715, 320] width 931 height 420
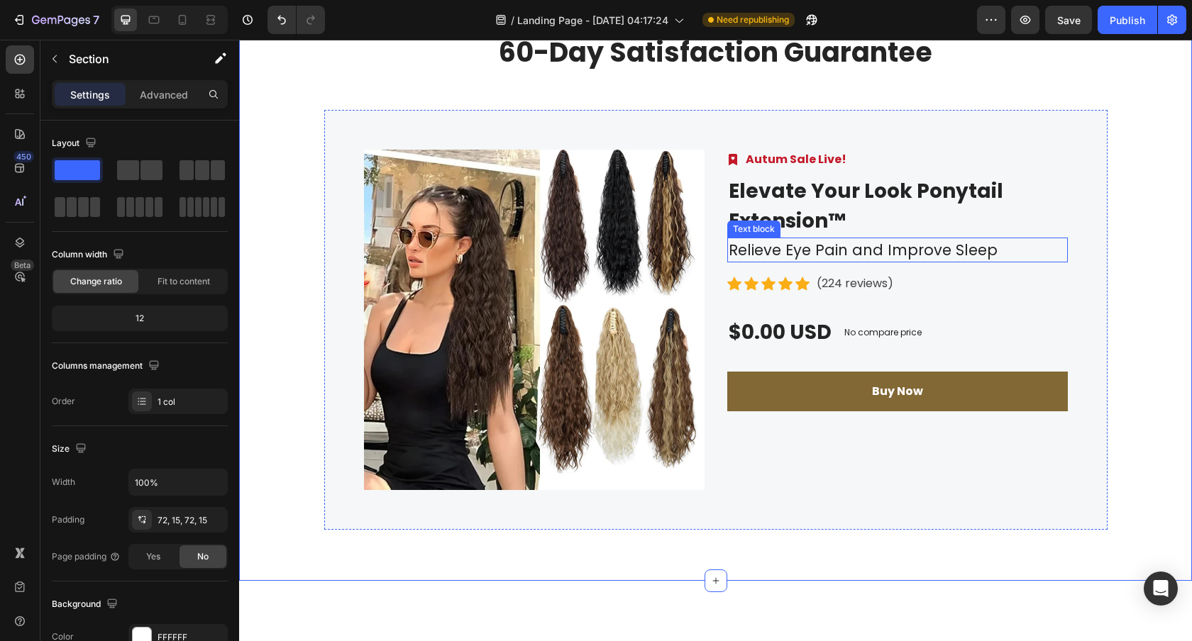
click at [877, 246] on p "Relieve Eye Pain and Improve Sleep" at bounding box center [897, 250] width 338 height 23
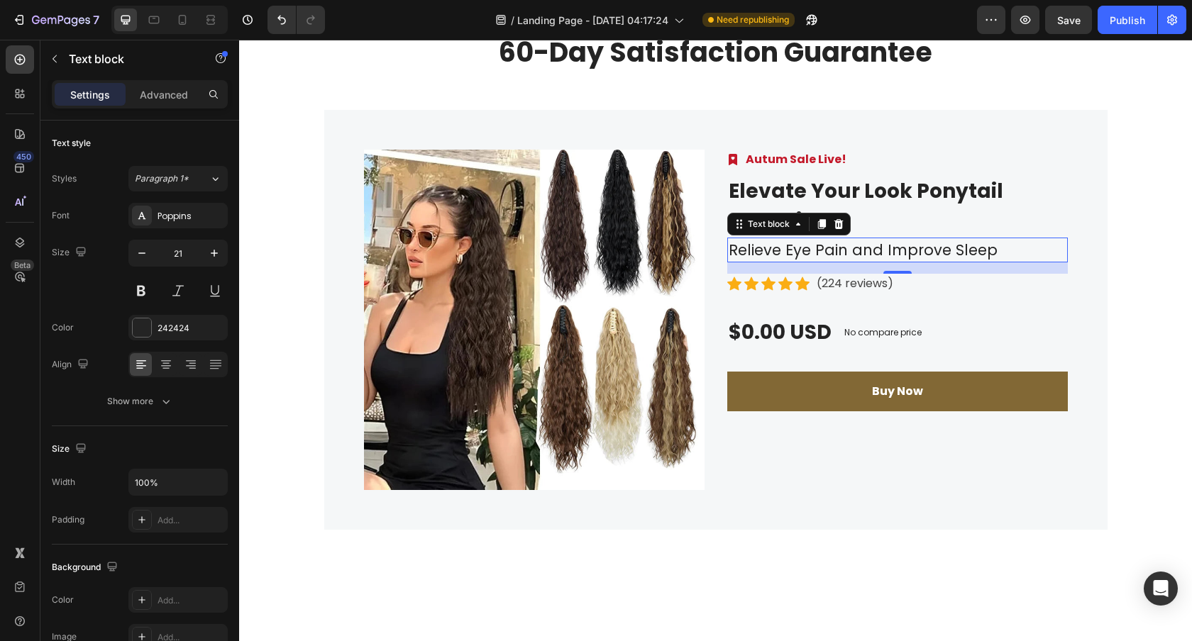
click at [847, 245] on p "Relieve Eye Pain and Improve Sleep" at bounding box center [897, 250] width 338 height 23
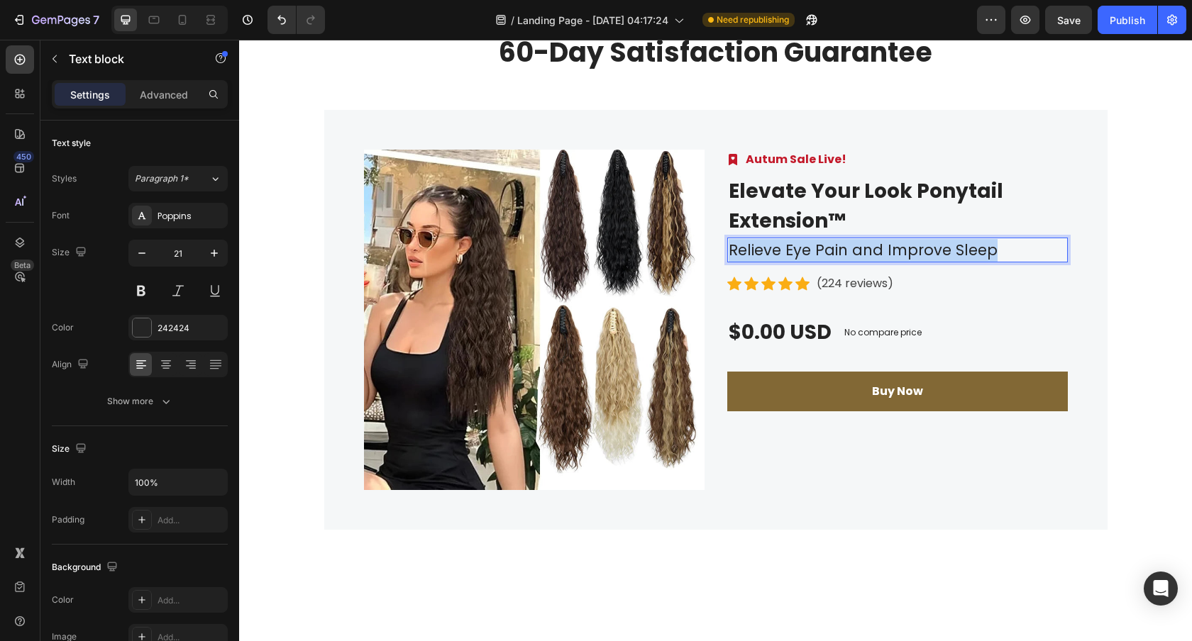
click at [847, 245] on p "Relieve Eye Pain and Improve Sleep" at bounding box center [897, 250] width 338 height 23
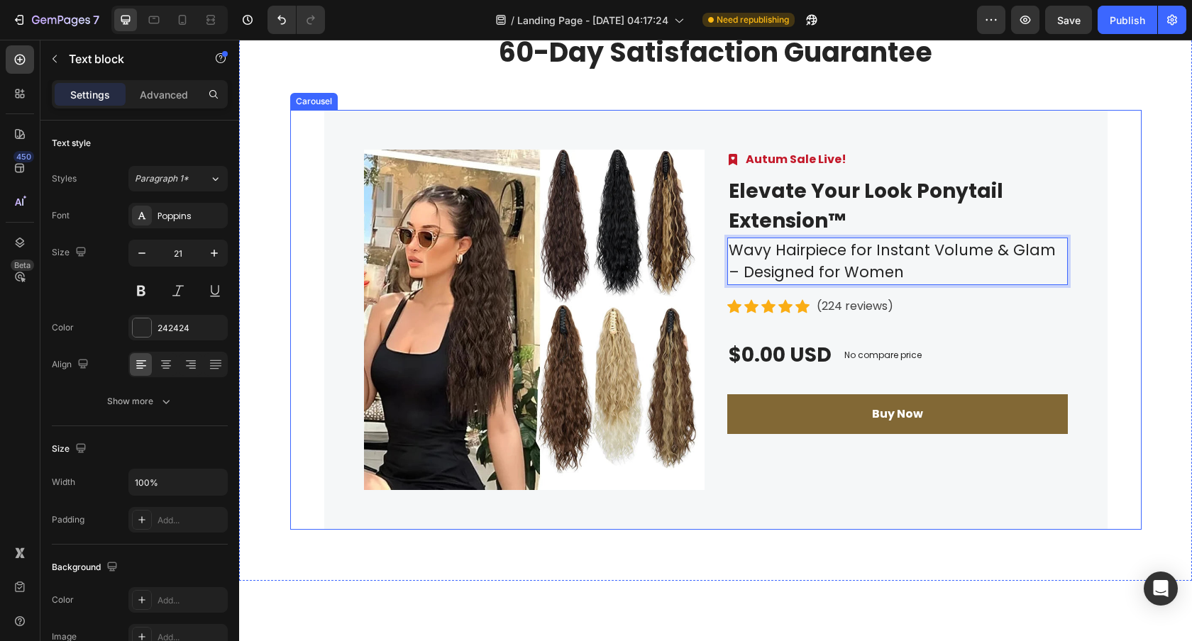
click at [1112, 306] on div "Product Images Image Autum Sale Live! Text block Row Elevate Your Look Ponytail…" at bounding box center [715, 320] width 851 height 420
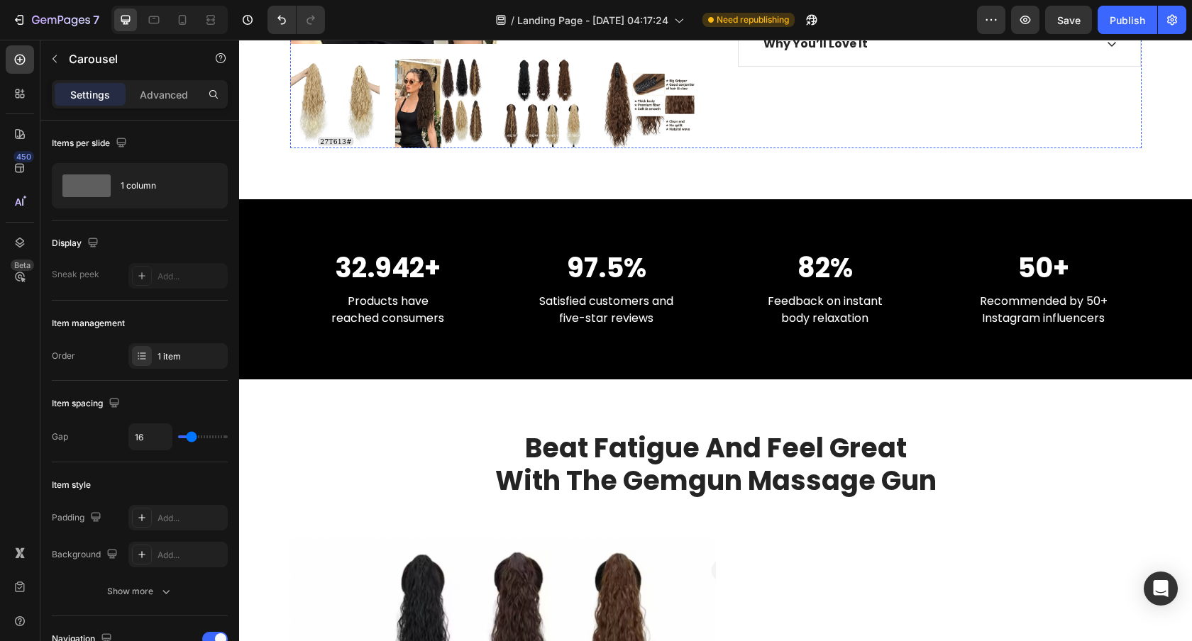
scroll to position [563, 0]
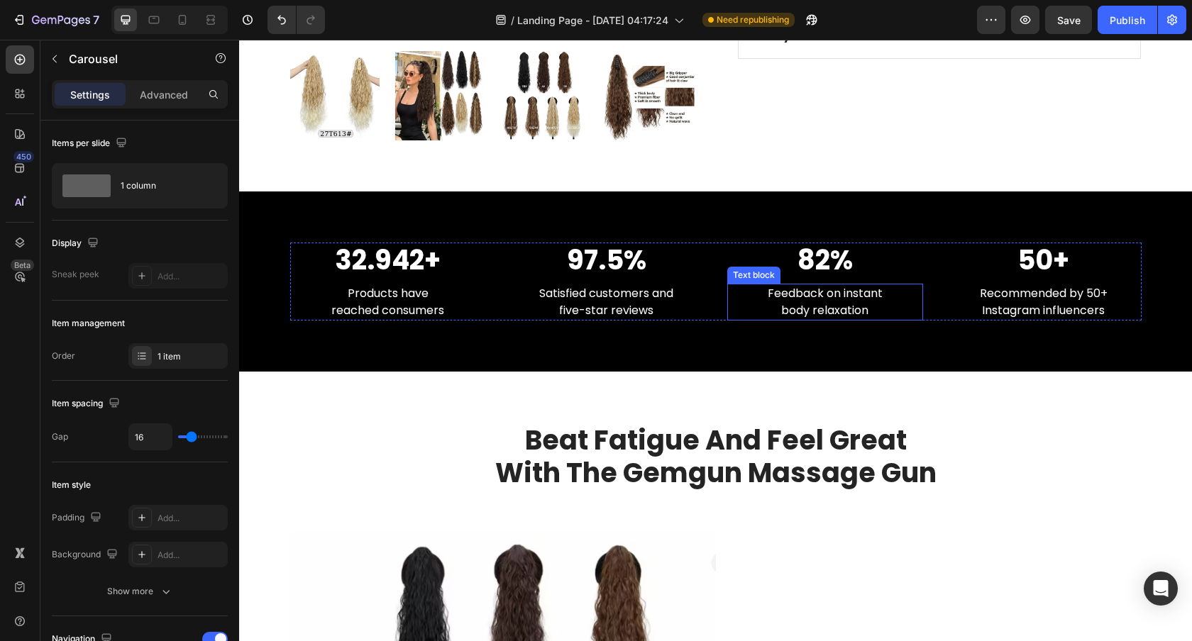
click at [833, 308] on p "Feedback on instant body relaxation" at bounding box center [824, 302] width 193 height 34
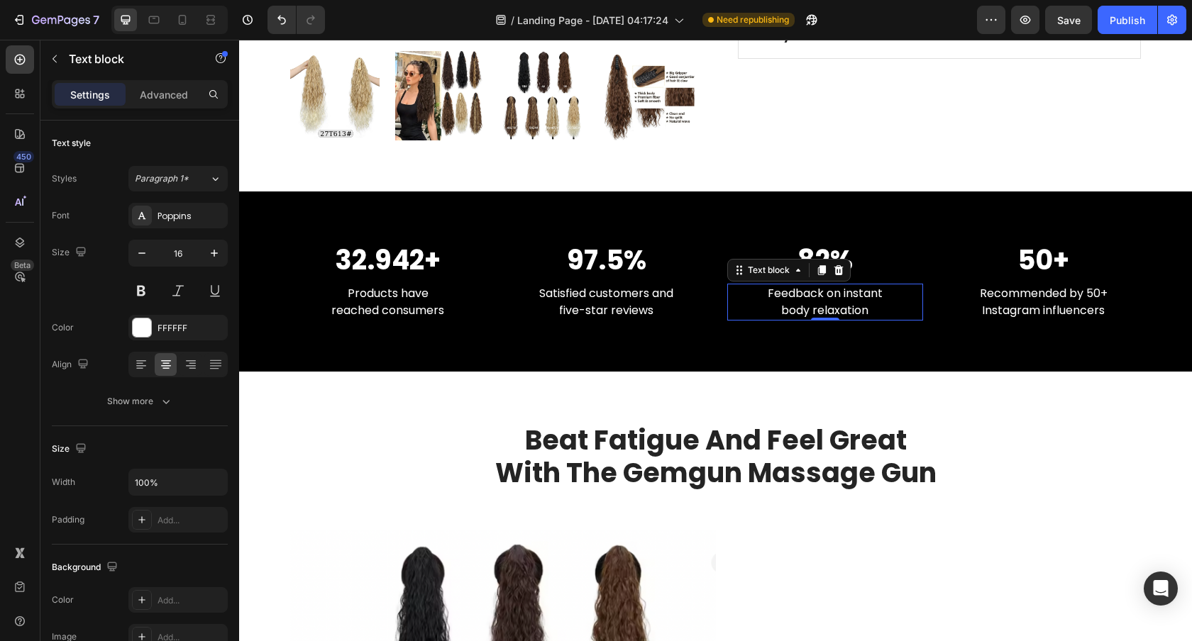
click at [800, 309] on p "Feedback on instant body relaxation" at bounding box center [824, 302] width 193 height 34
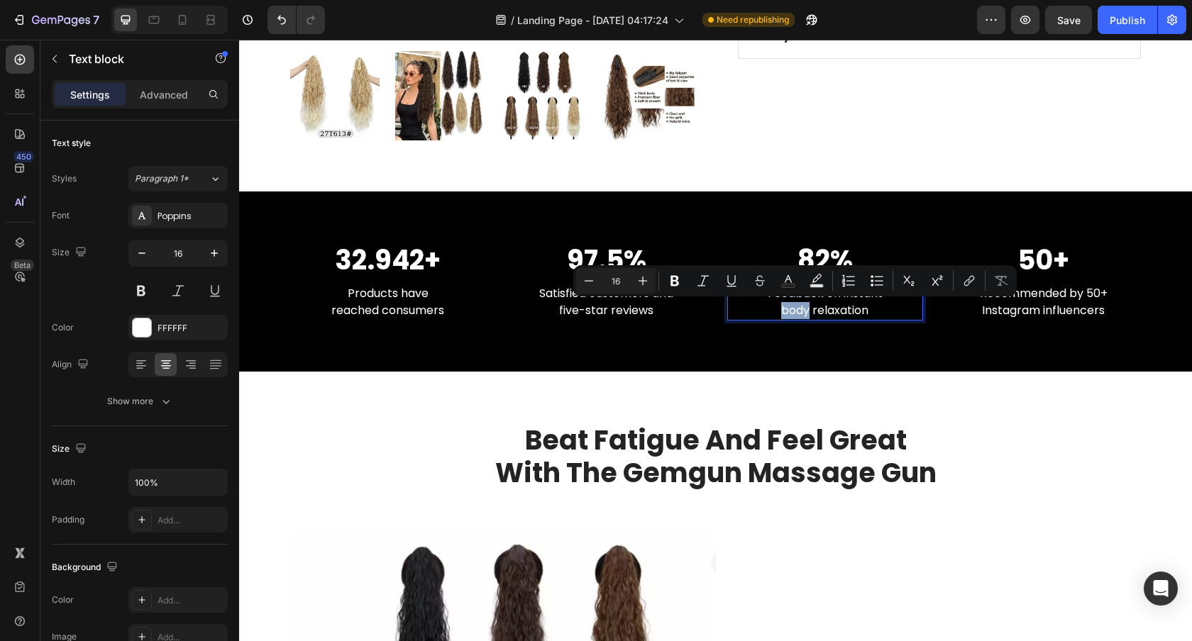
click at [847, 309] on p "Feedback on instant body relaxation" at bounding box center [824, 302] width 193 height 34
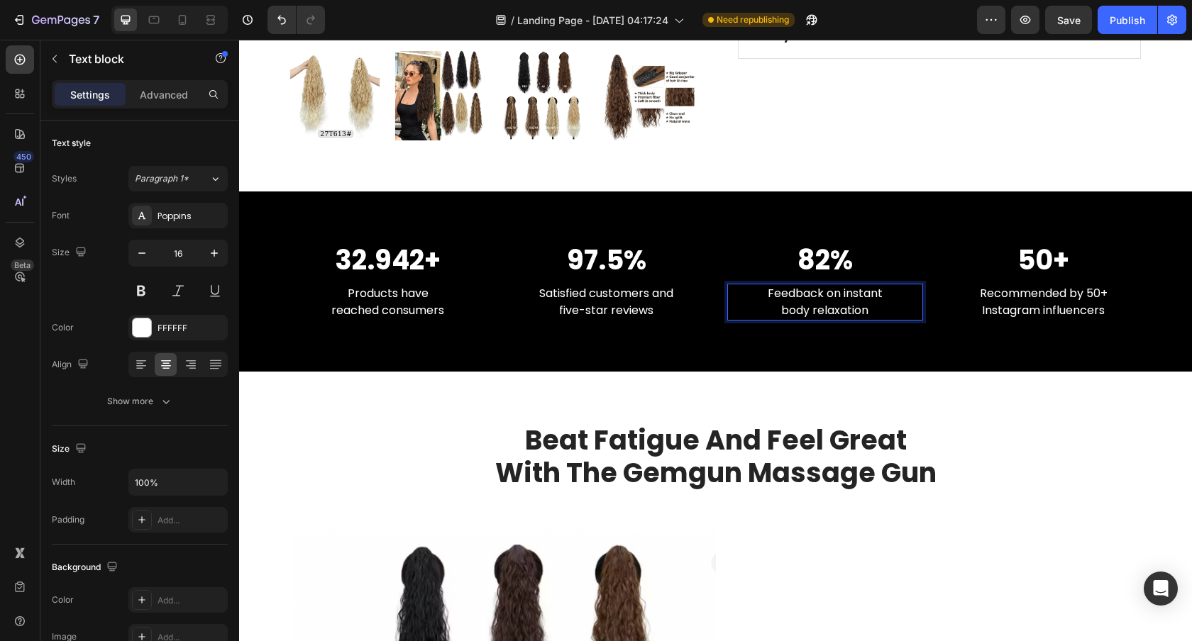
click at [875, 306] on p "Feedback on instant body relaxation" at bounding box center [824, 302] width 193 height 34
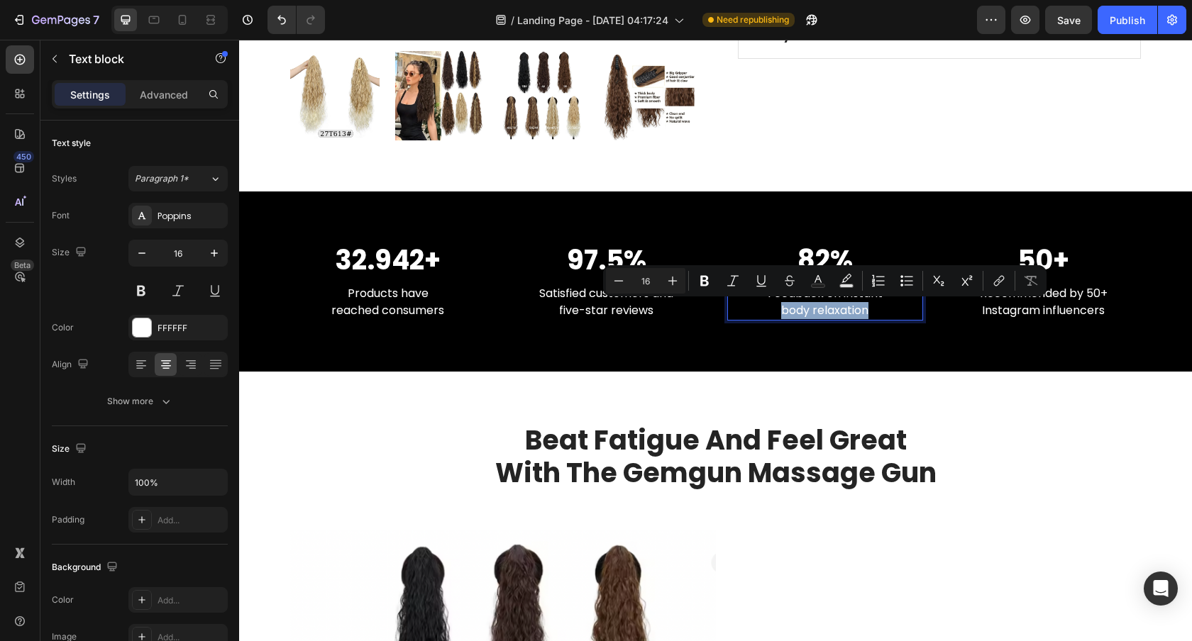
click at [871, 314] on p "Feedback on instant body relaxation" at bounding box center [824, 302] width 193 height 34
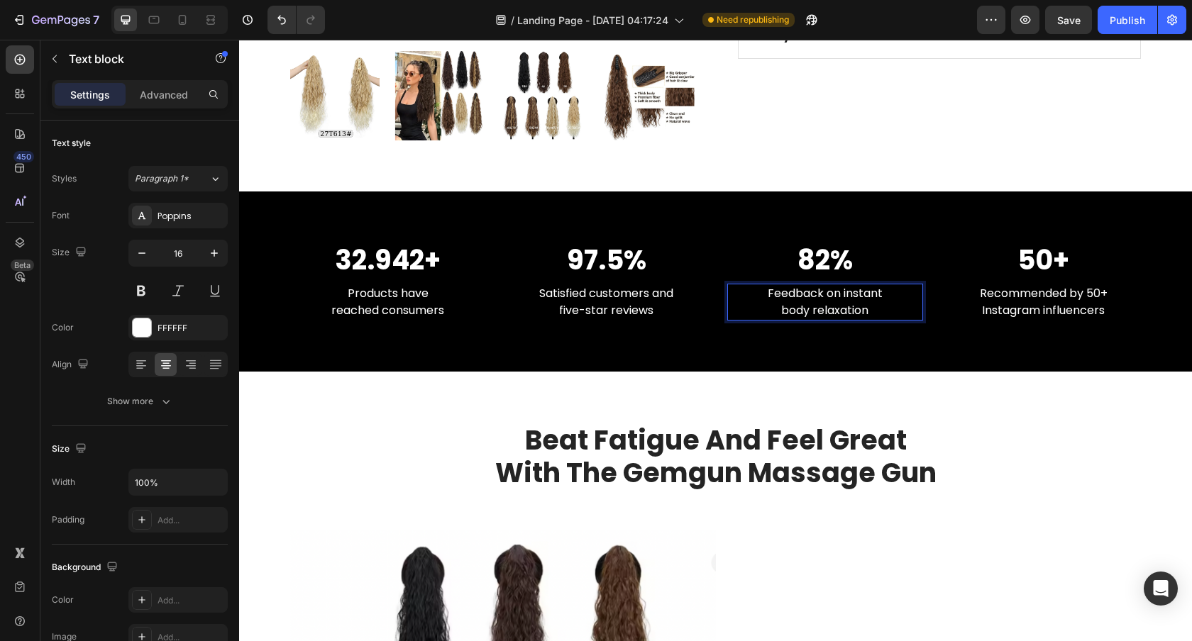
click at [871, 314] on p "Feedback on instant body relaxation" at bounding box center [824, 302] width 193 height 34
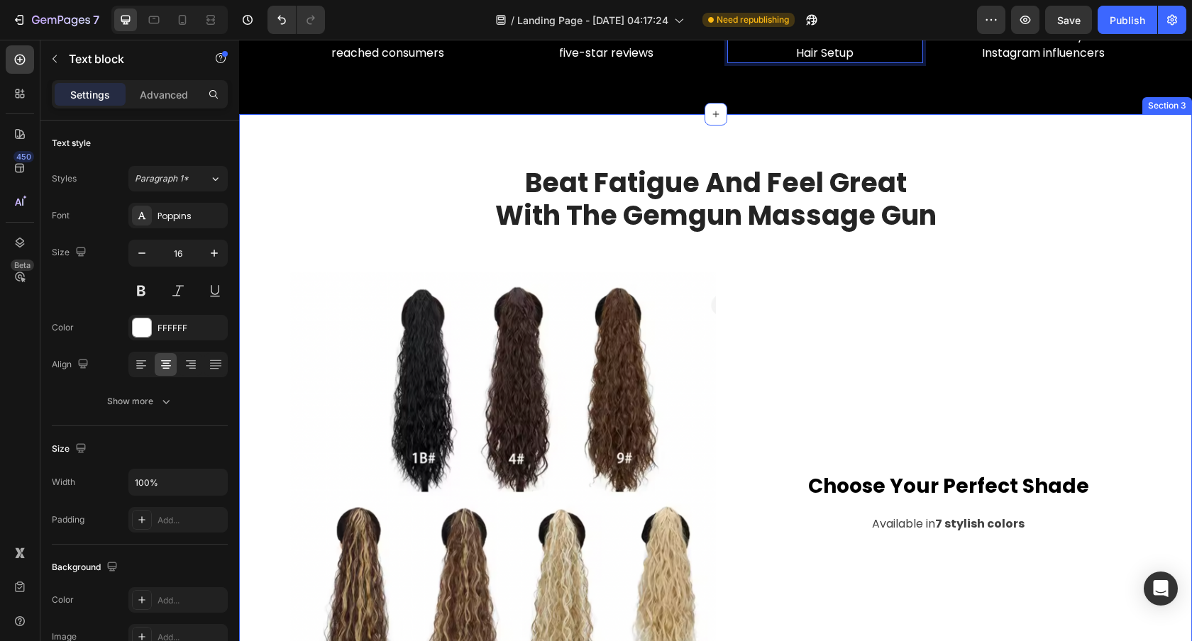
scroll to position [865, 0]
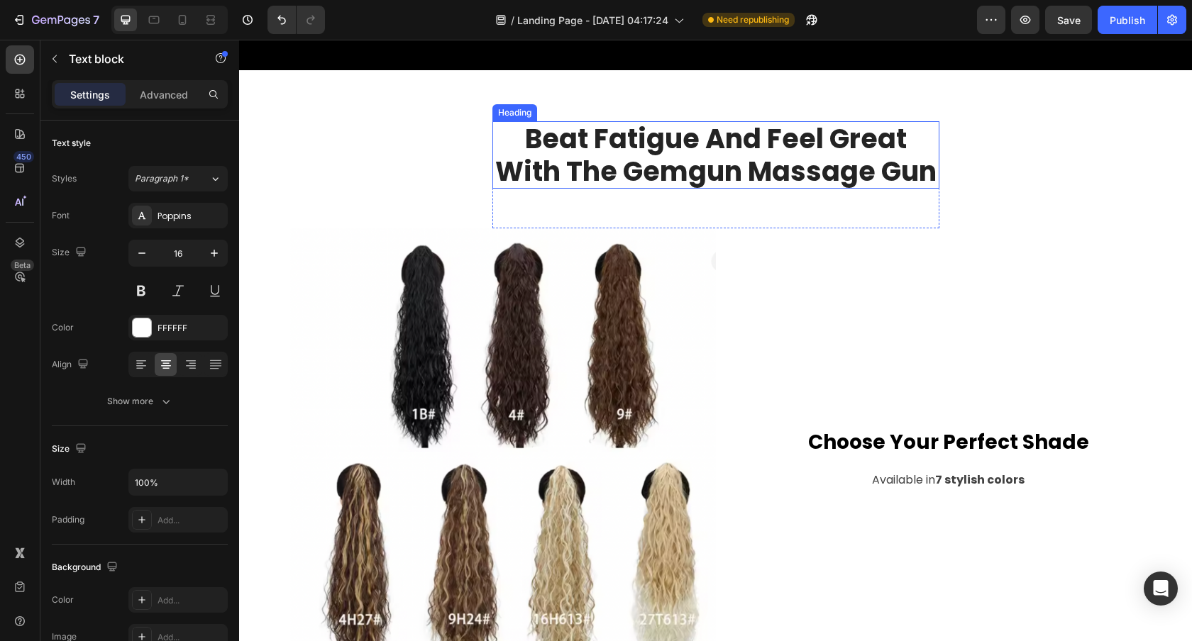
click at [762, 179] on p "Beat Fatigue And Feel Great With The Gemgun Massage Gun" at bounding box center [716, 155] width 444 height 65
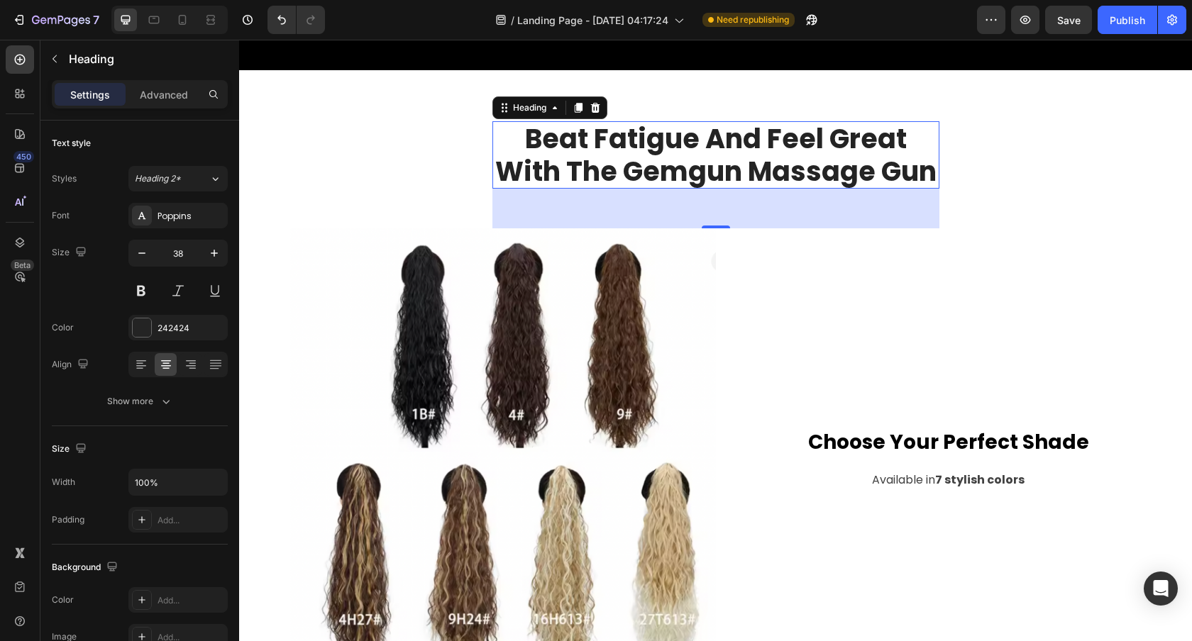
click at [706, 175] on p "Beat Fatigue And Feel Great With The Gemgun Massage Gun" at bounding box center [716, 155] width 444 height 65
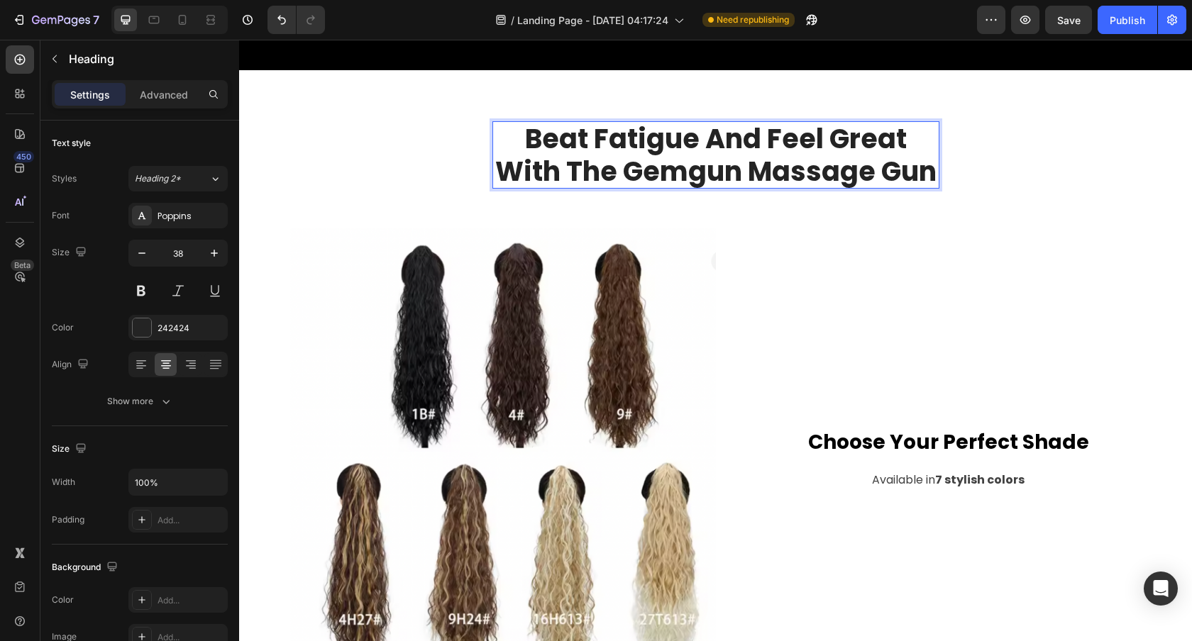
click at [706, 175] on p "Beat Fatigue And Feel Great With The Gemgun Massage Gun" at bounding box center [716, 155] width 444 height 65
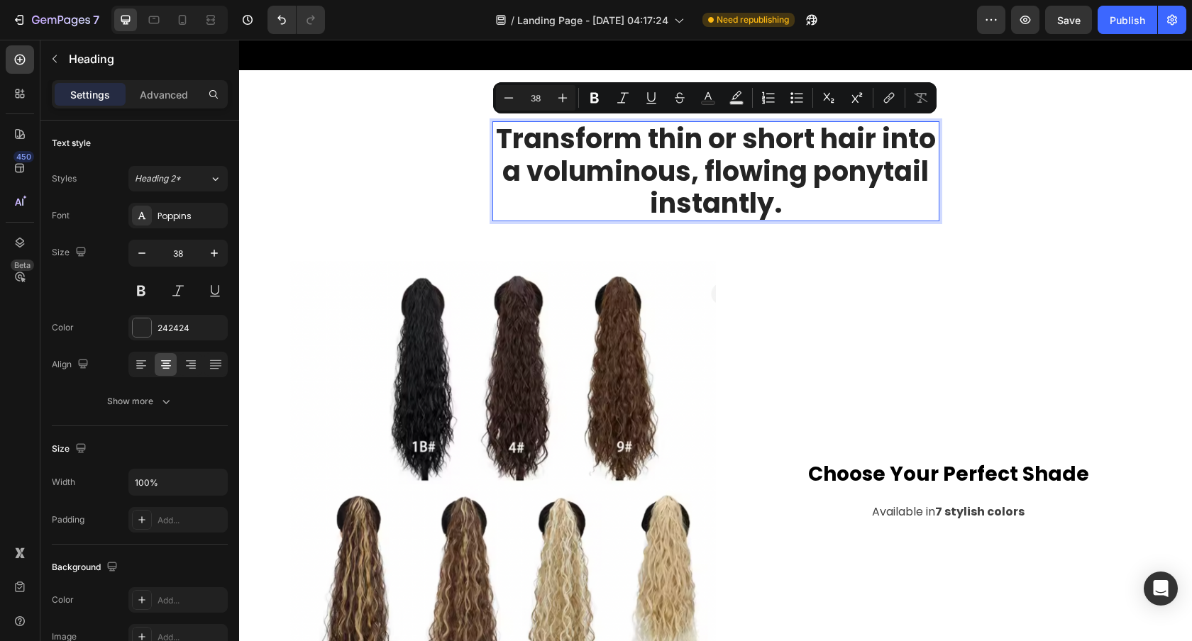
scroll to position [1, 0]
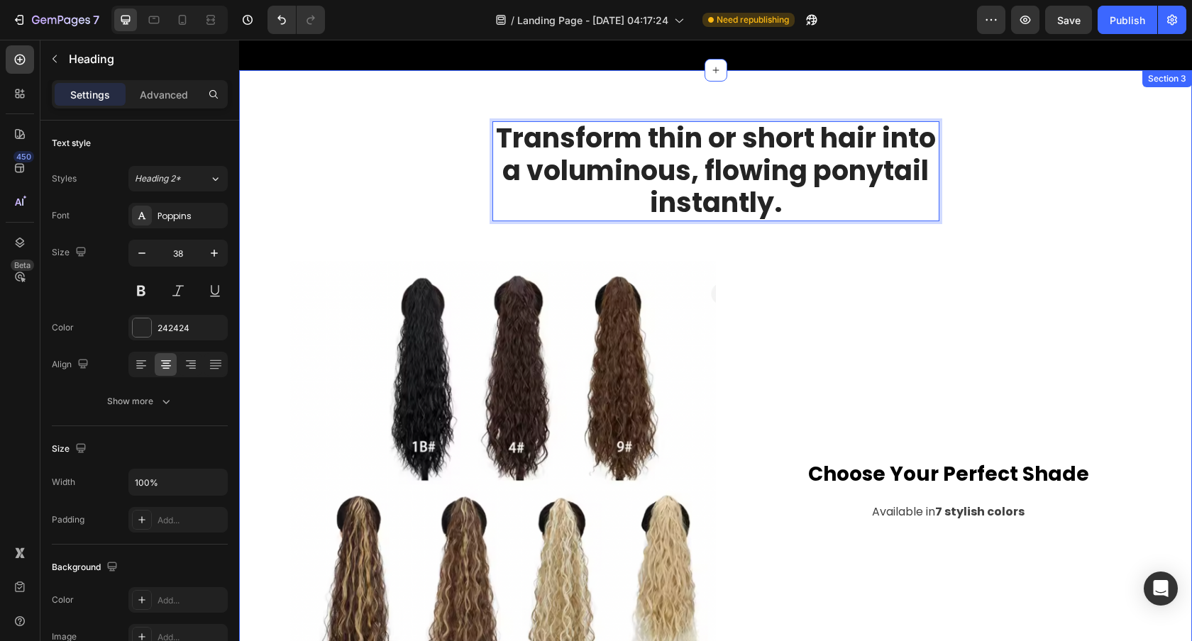
click at [1099, 209] on div "Transform thin or short hair into a voluminous, flowing ponytail instantly. Hea…" at bounding box center [715, 506] width 931 height 770
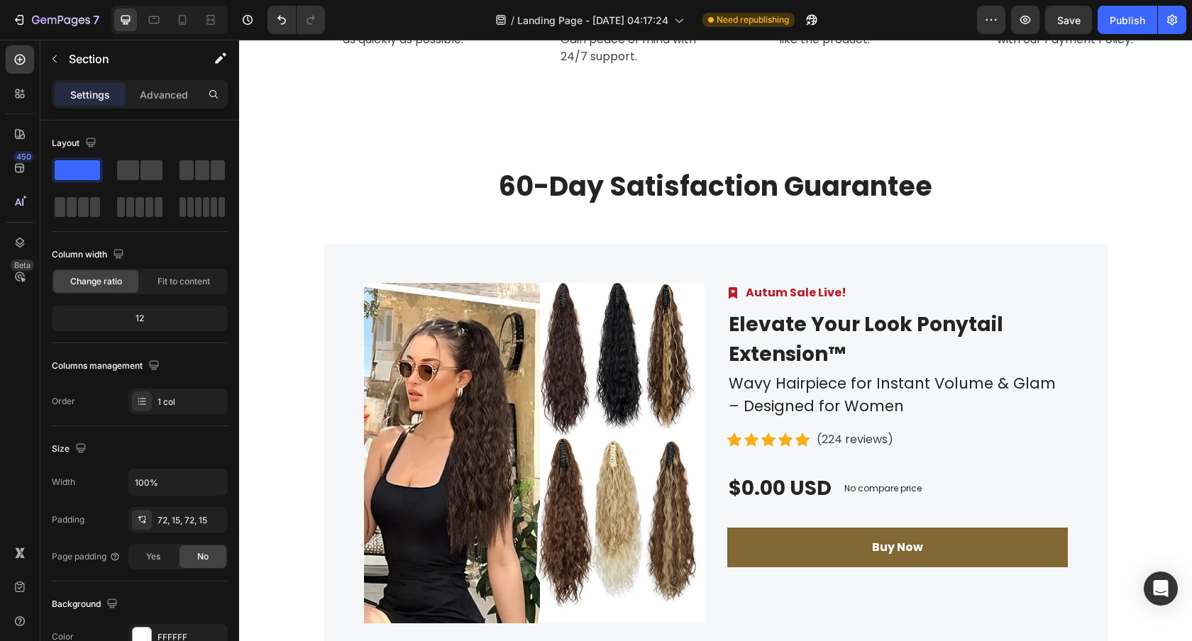
scroll to position [2863, 0]
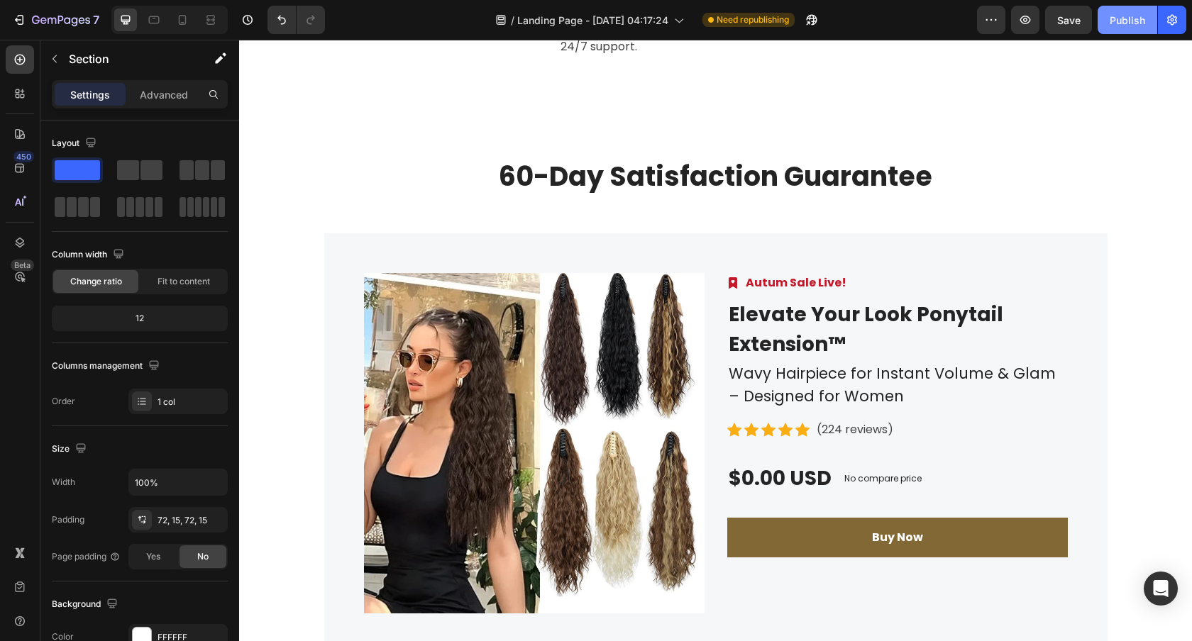
click at [1130, 24] on div "Publish" at bounding box center [1126, 20] width 35 height 15
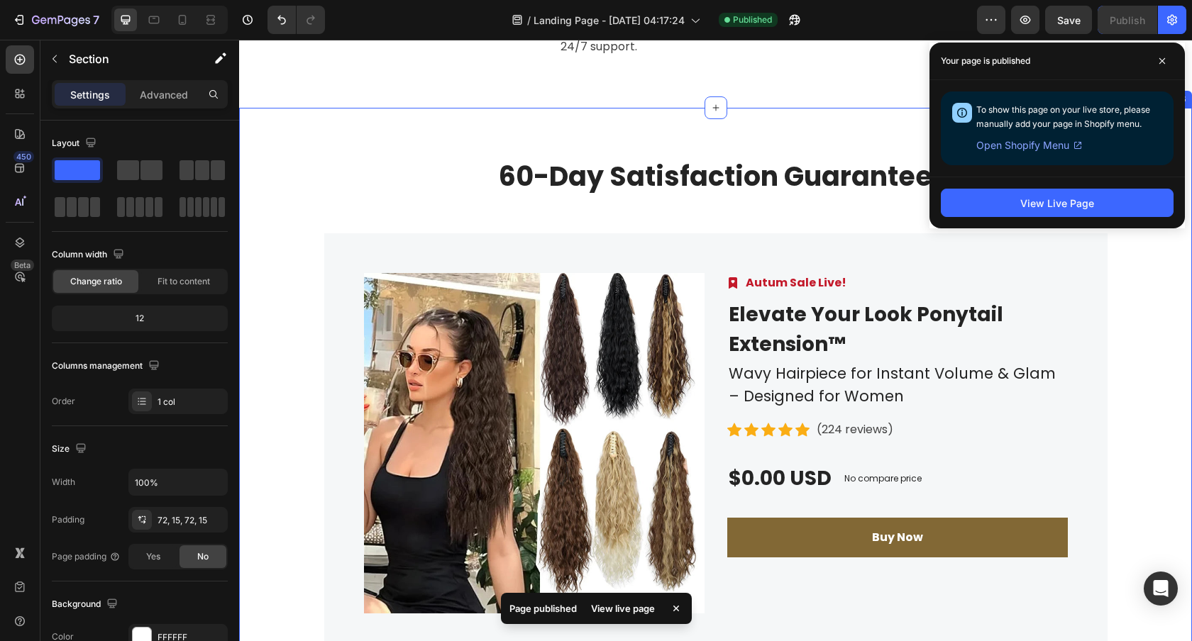
click at [882, 114] on div "60-Day Satisfaction Guarantee Heading Row Product Images Image Autum Sale Live!…" at bounding box center [715, 406] width 953 height 597
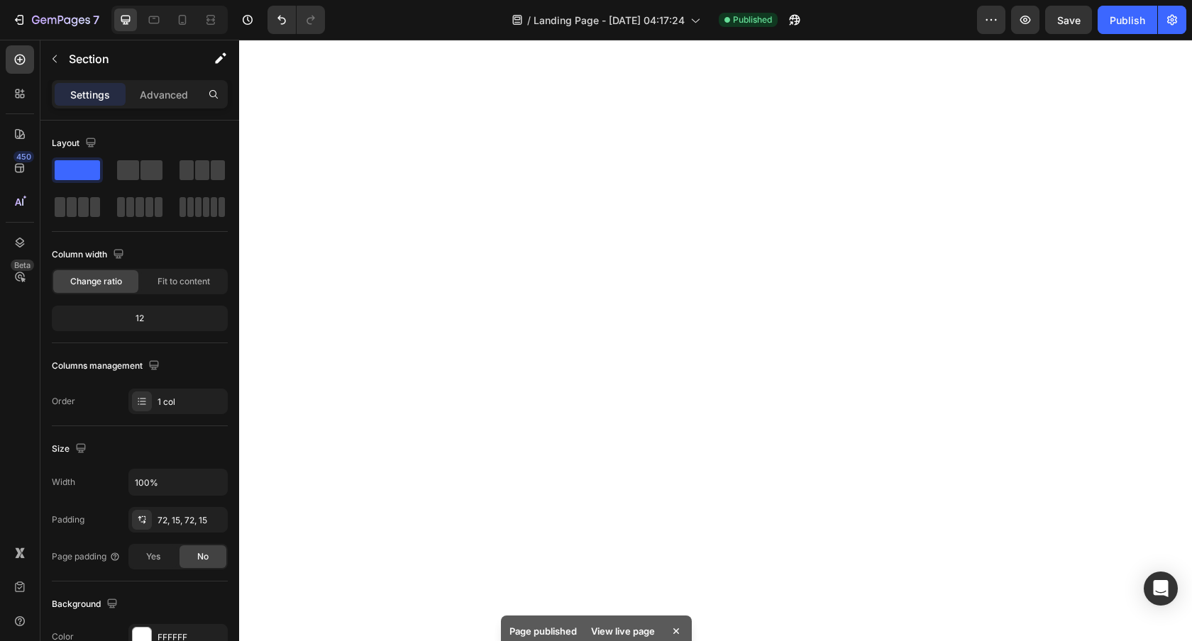
scroll to position [0, 0]
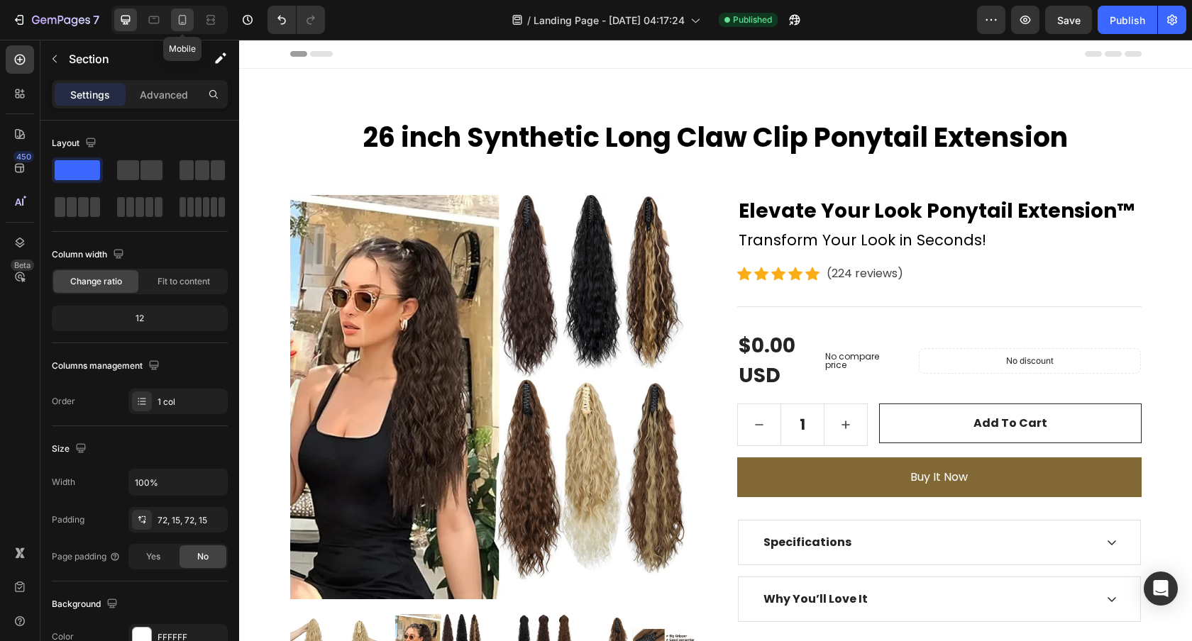
click at [186, 26] on icon at bounding box center [182, 20] width 14 height 14
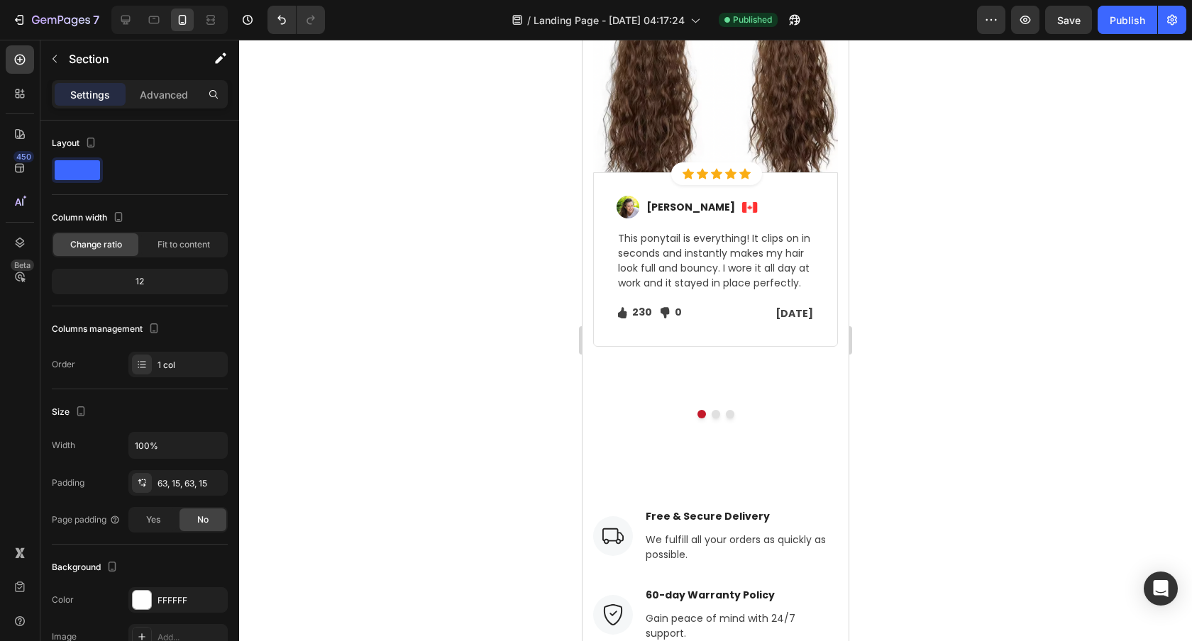
scroll to position [2855, 0]
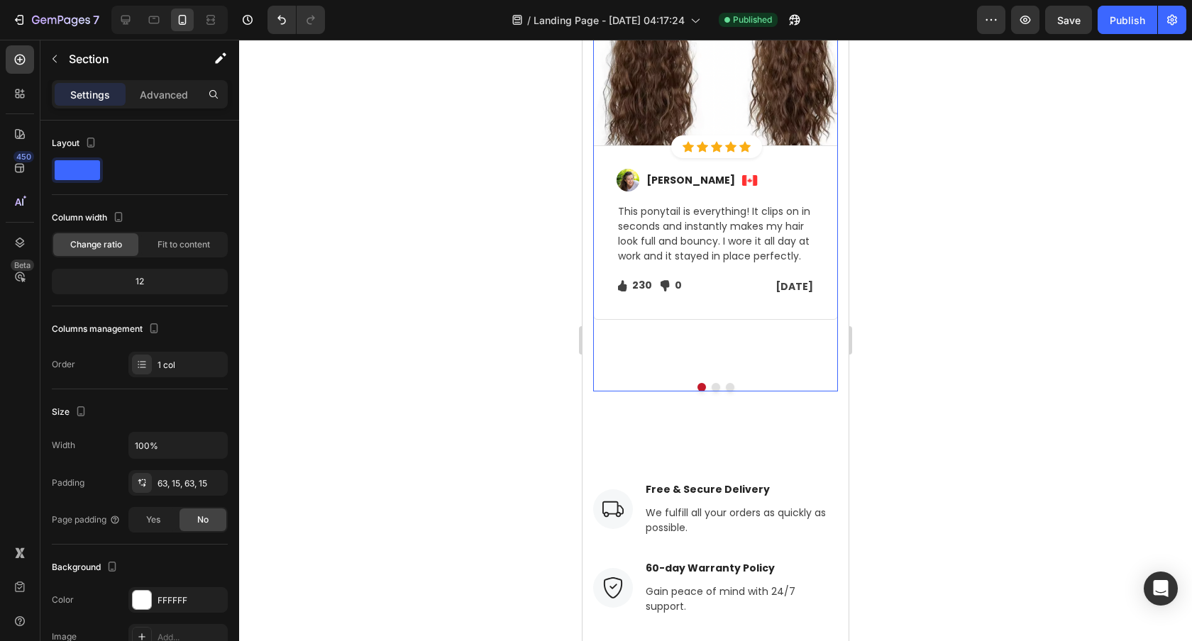
click at [714, 383] on button "Dot" at bounding box center [715, 387] width 9 height 9
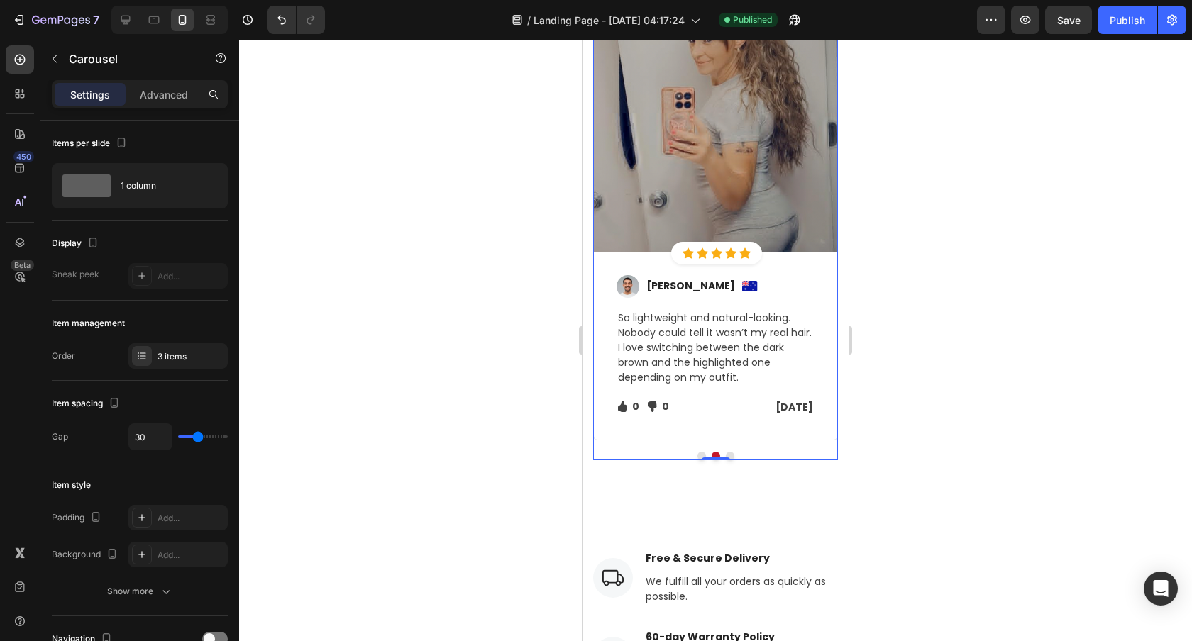
scroll to position [2797, 0]
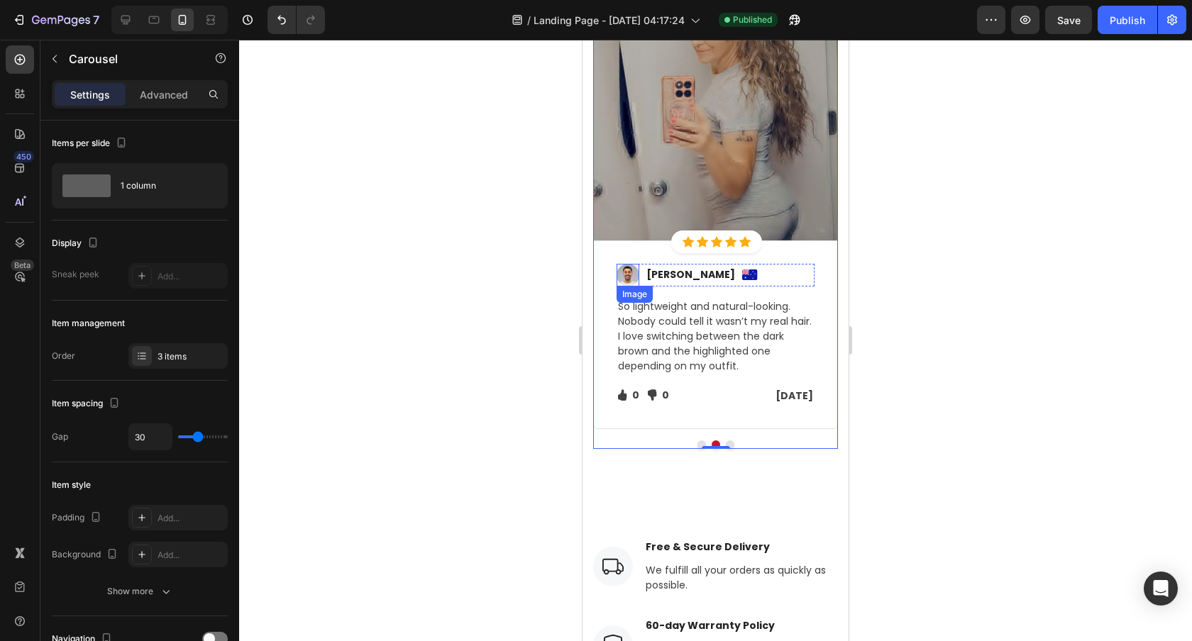
click at [630, 276] on img at bounding box center [627, 275] width 23 height 23
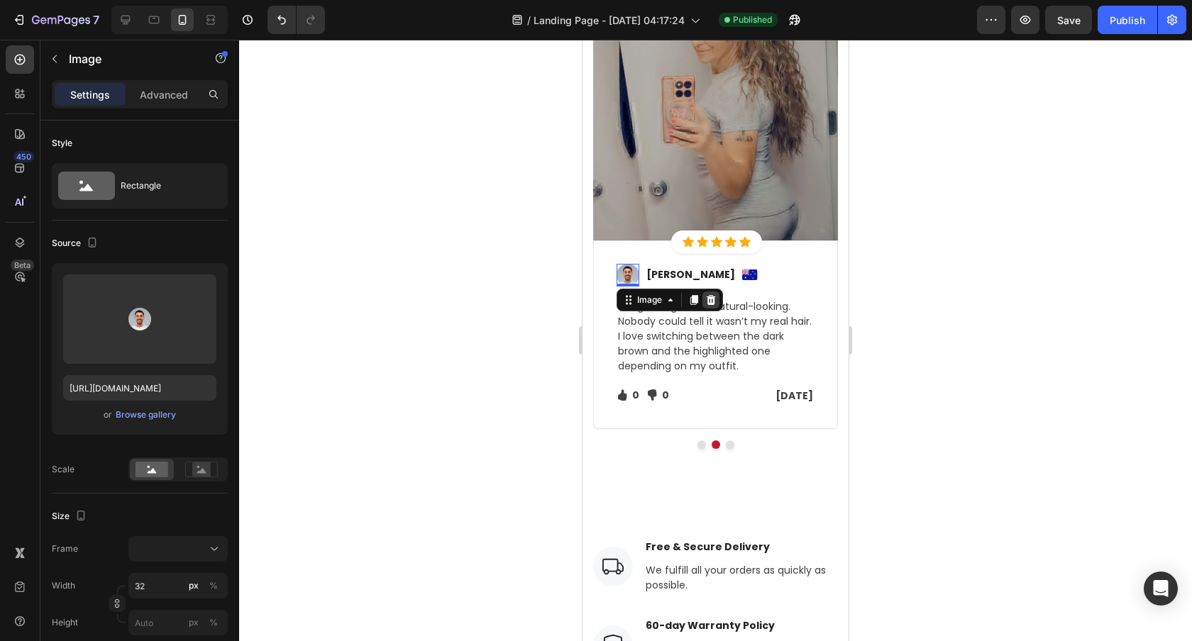
click at [709, 306] on div at bounding box center [710, 300] width 17 height 17
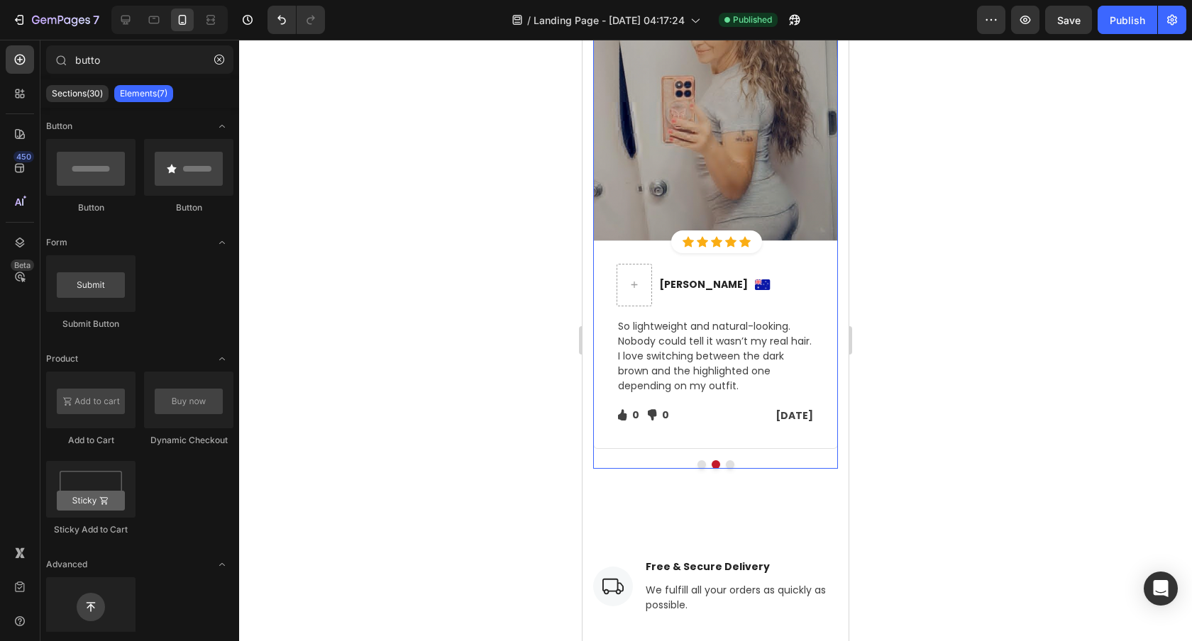
click at [730, 466] on button "Dot" at bounding box center [730, 464] width 9 height 9
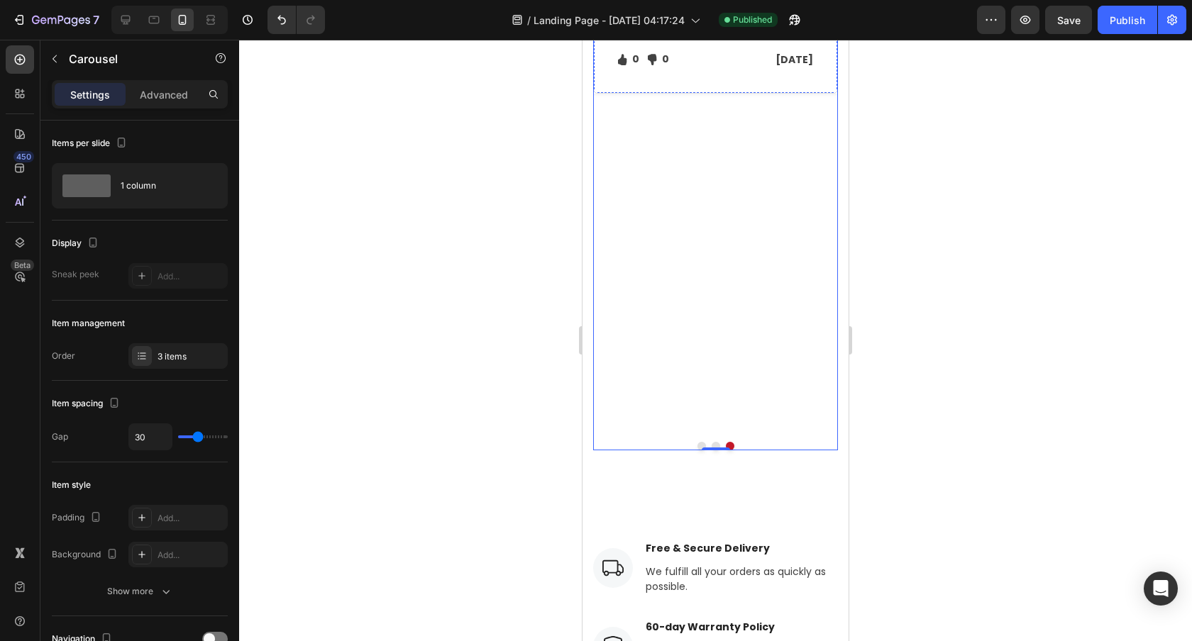
scroll to position [2827, 0]
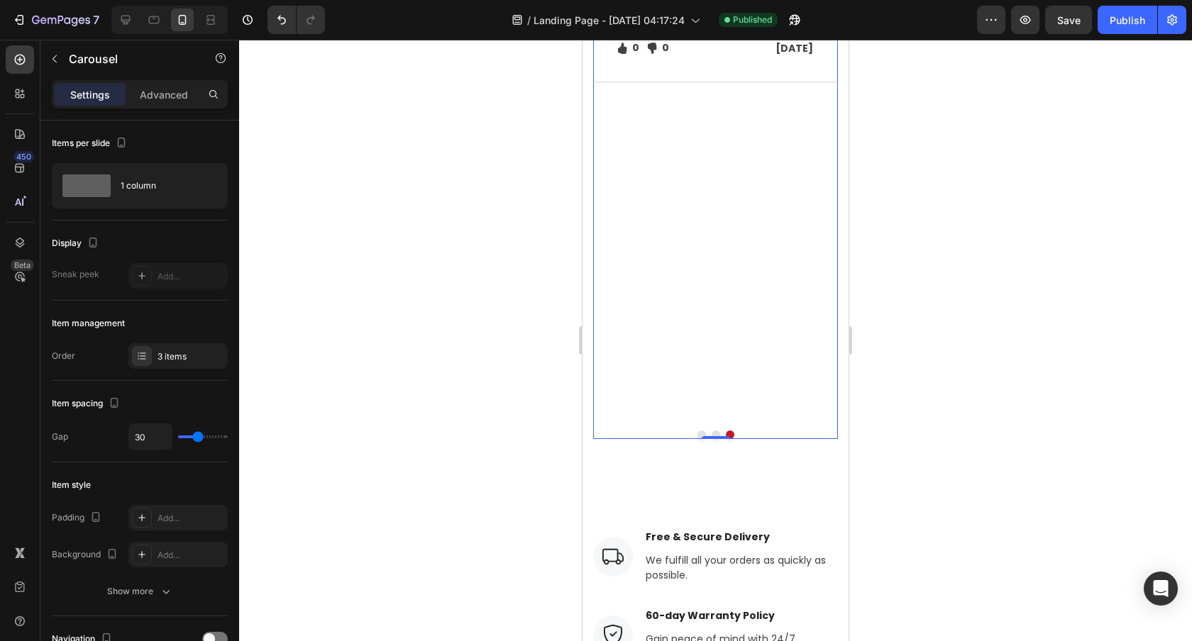
click at [699, 433] on button "Dot" at bounding box center [701, 435] width 9 height 9
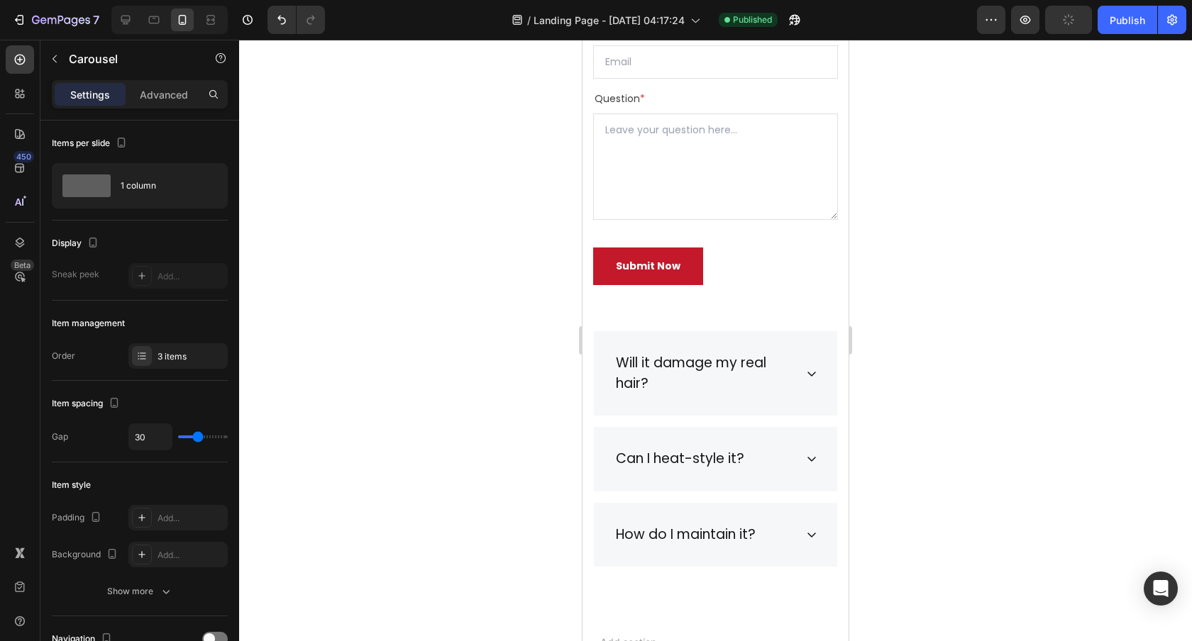
scroll to position [4629, 0]
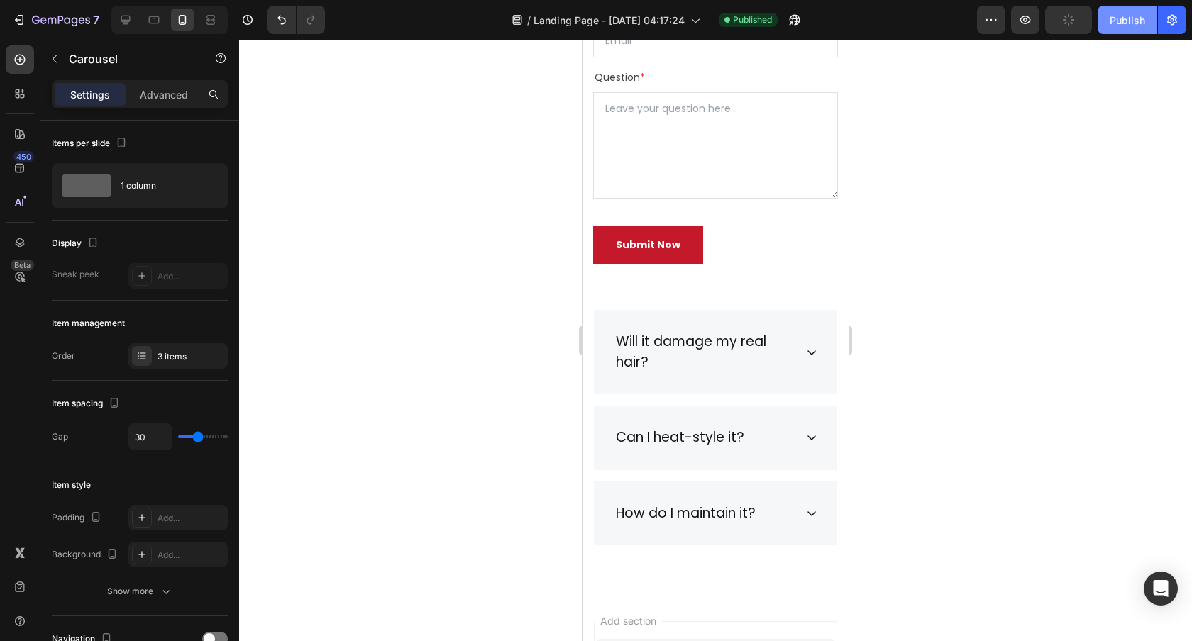
click at [1129, 24] on div "Publish" at bounding box center [1126, 20] width 35 height 15
click at [158, 15] on icon at bounding box center [154, 20] width 14 height 14
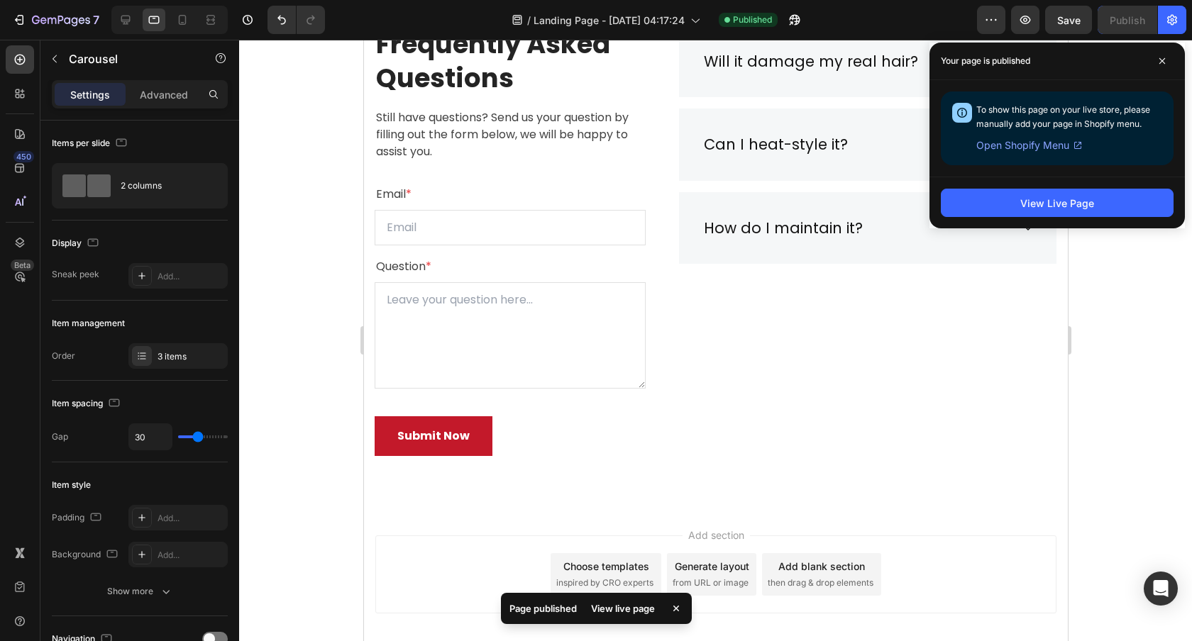
scroll to position [3585, 0]
